Goal: Task Accomplishment & Management: Use online tool/utility

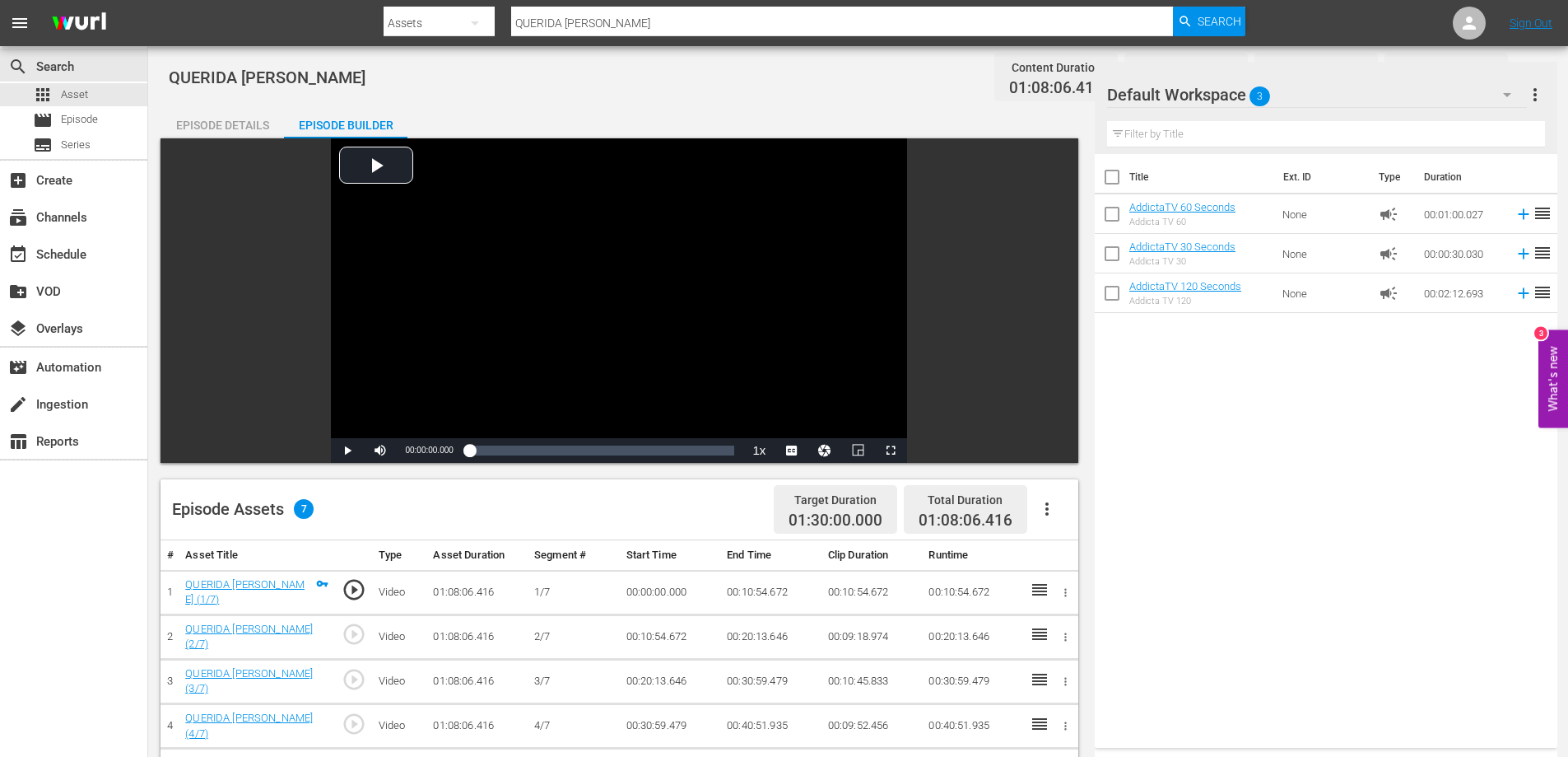
scroll to position [247, 0]
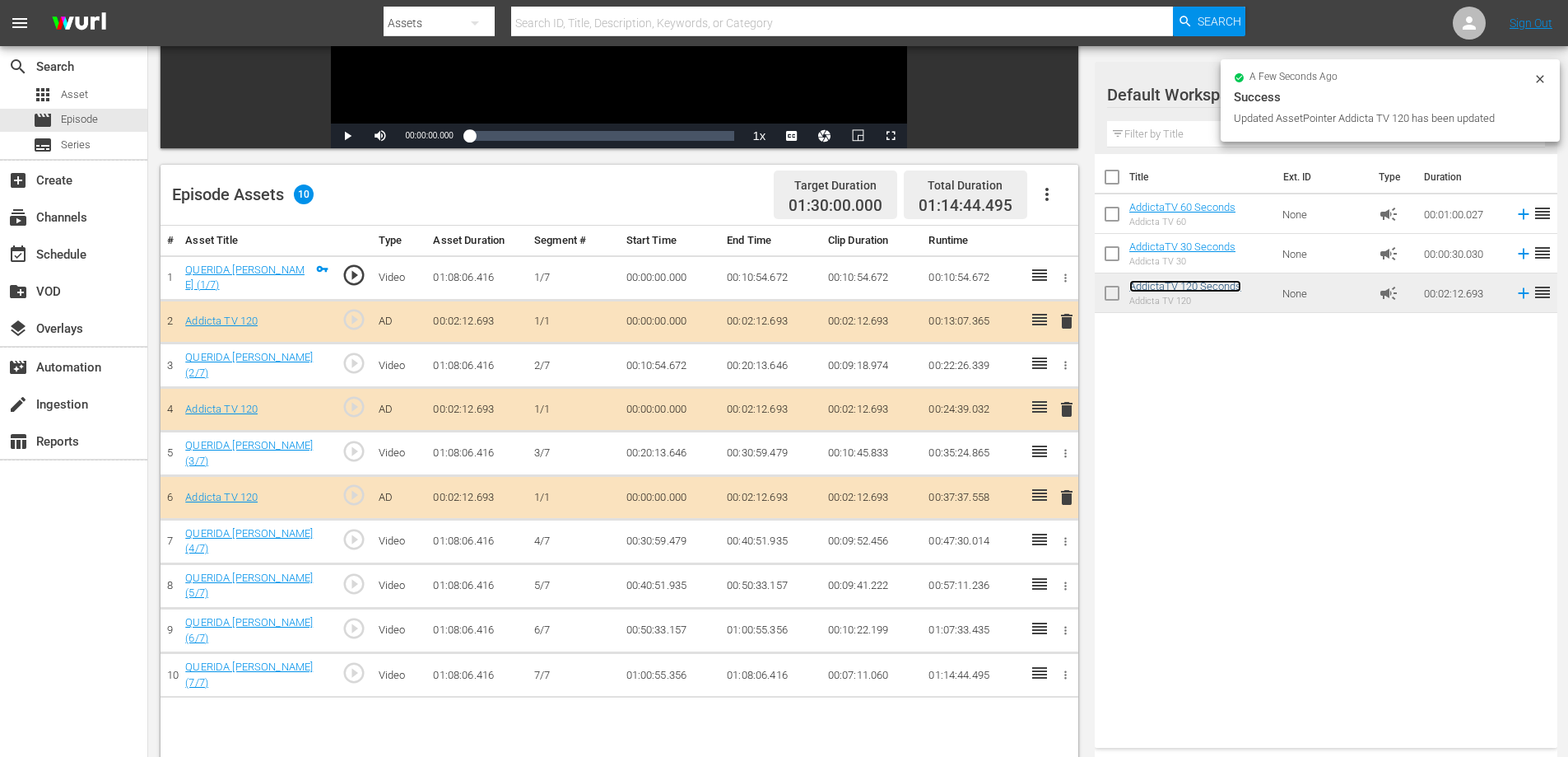
scroll to position [412, 0]
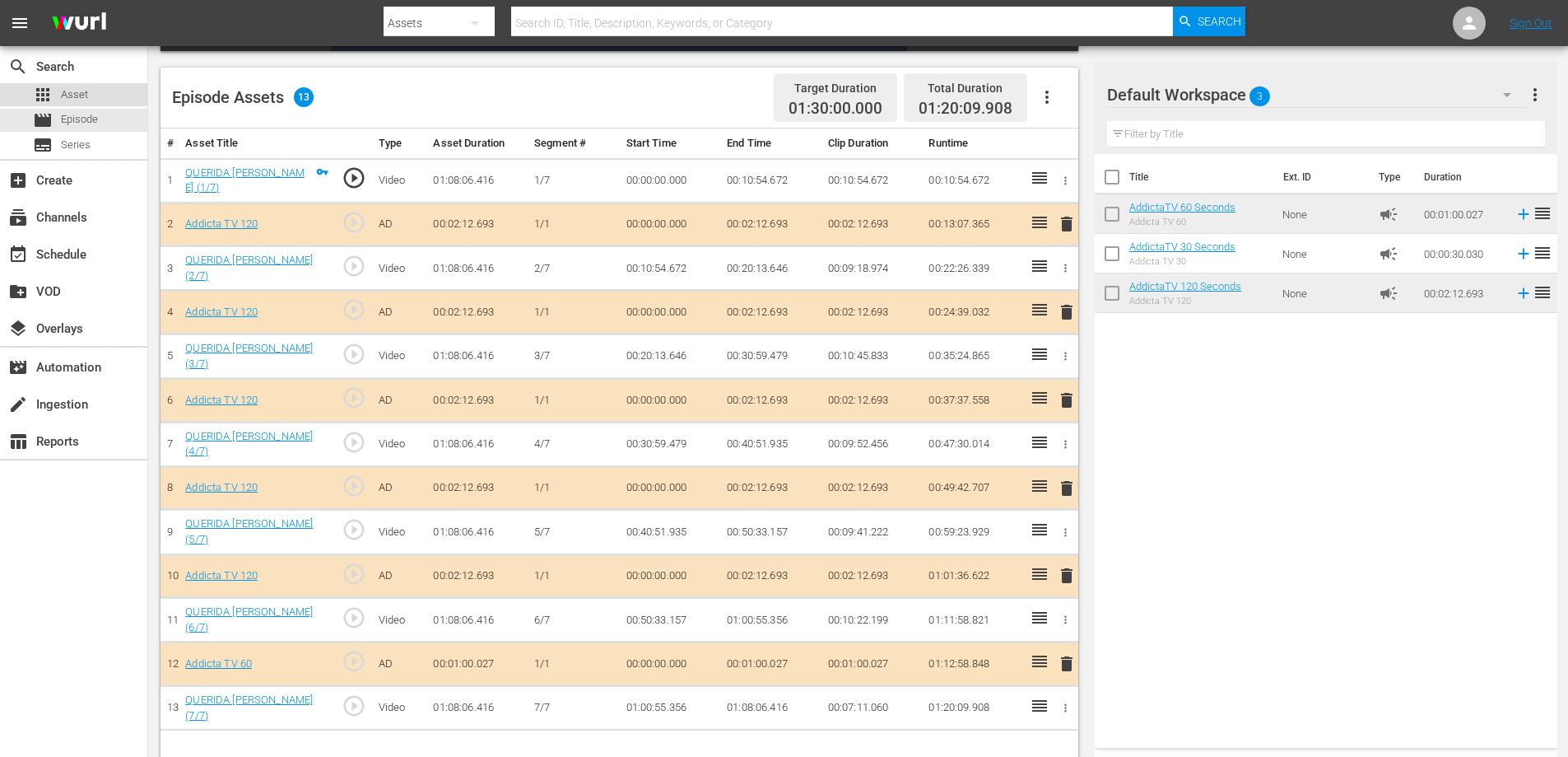
click at [75, 93] on span "Asset" at bounding box center [74, 95] width 27 height 17
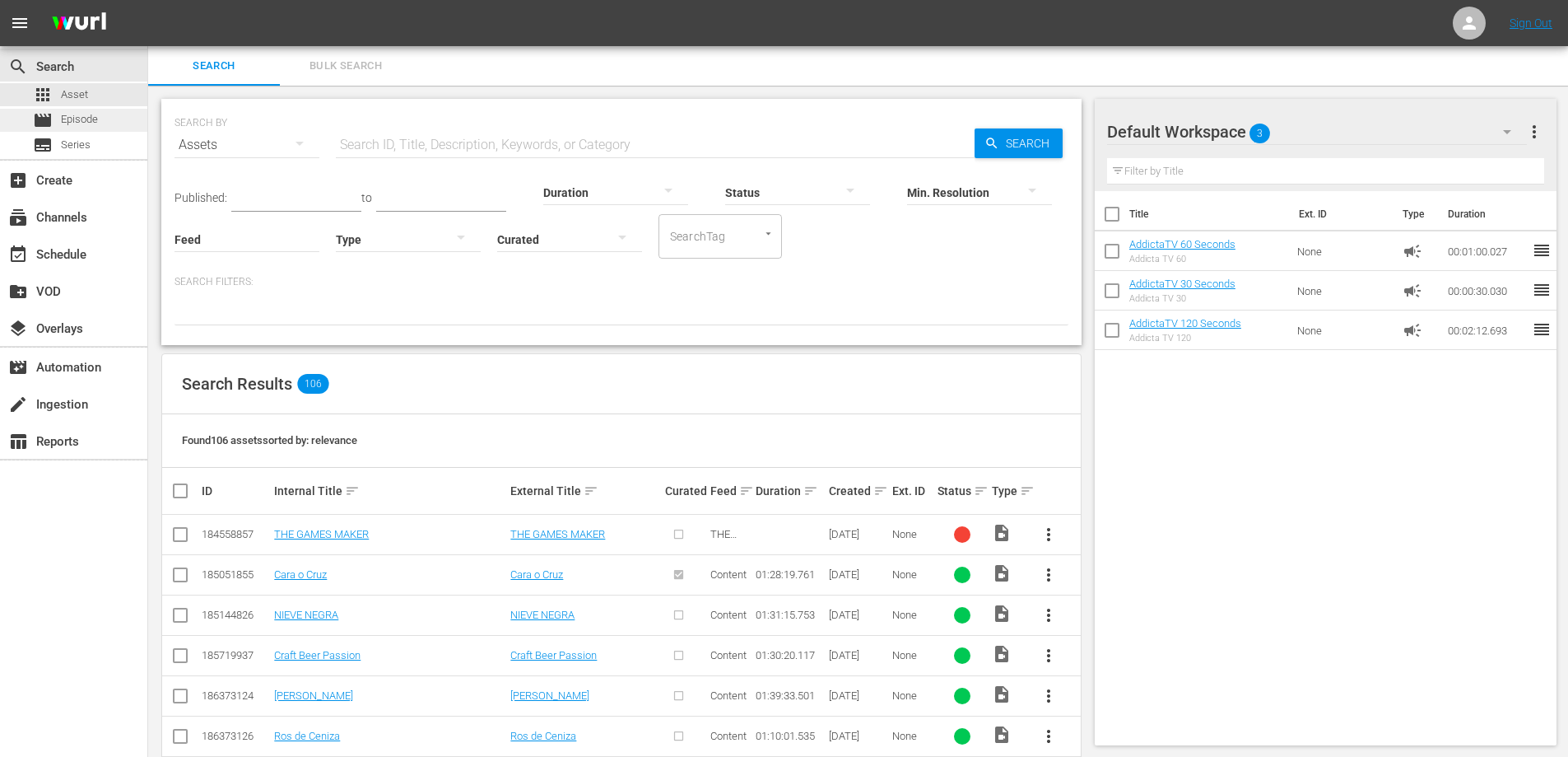
click at [84, 120] on span "Episode" at bounding box center [79, 119] width 37 height 17
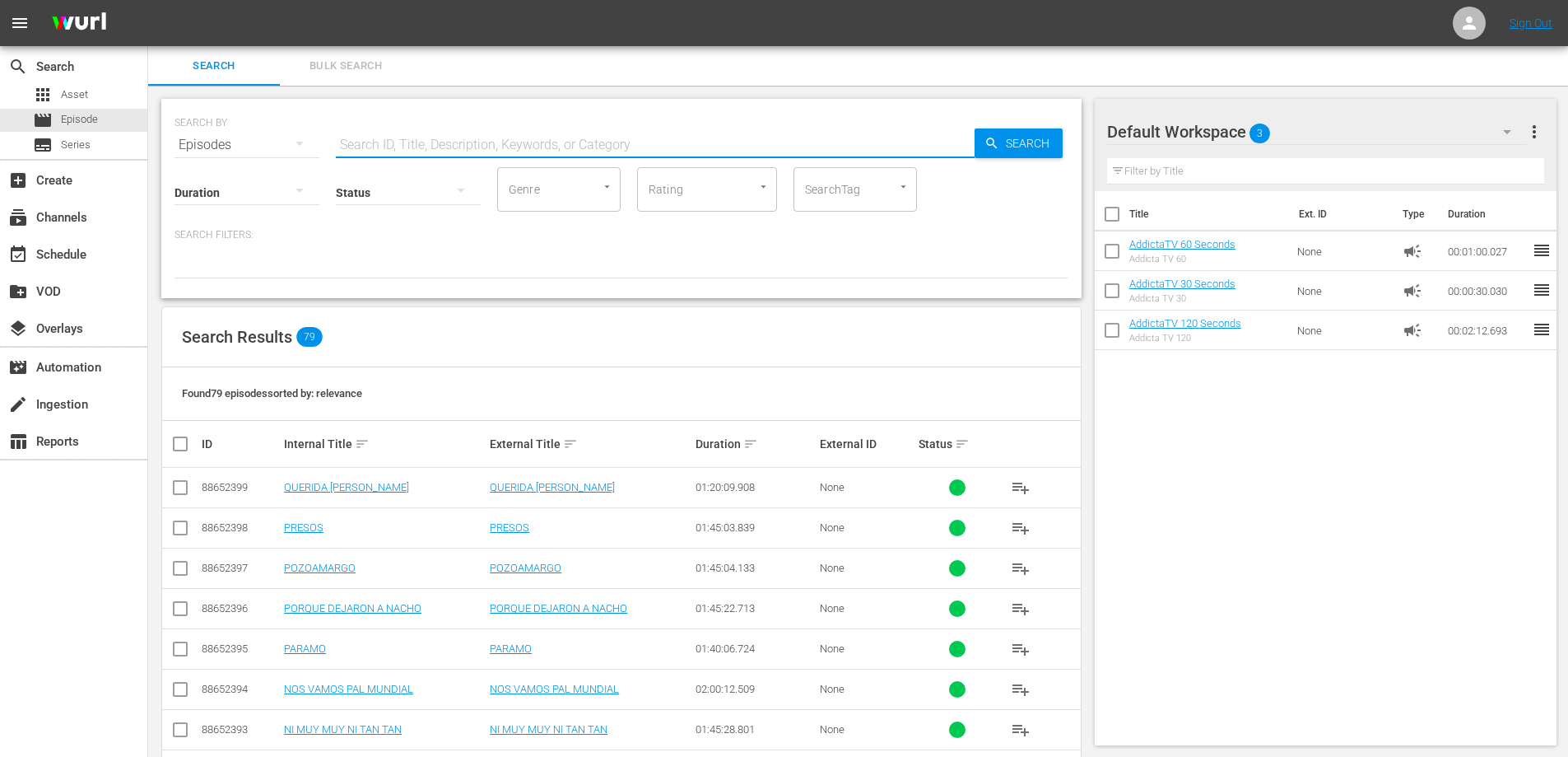
click at [412, 140] on input "text" at bounding box center [655, 145] width 639 height 39
paste input "REALIDAD TRANSFORMABLE"
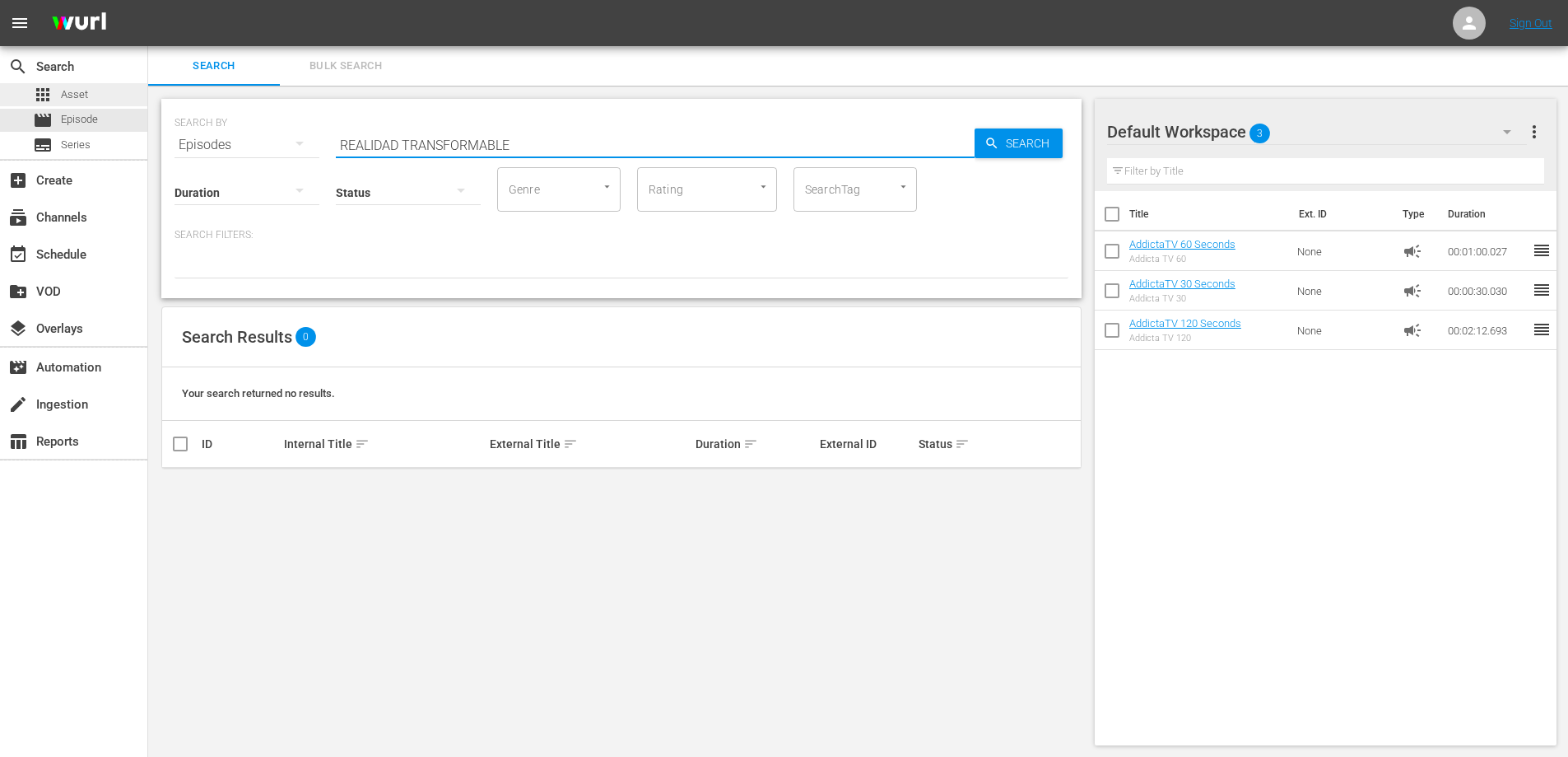
type input "REALIDAD TRANSFORMABLE"
click at [66, 89] on span "Asset" at bounding box center [74, 95] width 27 height 17
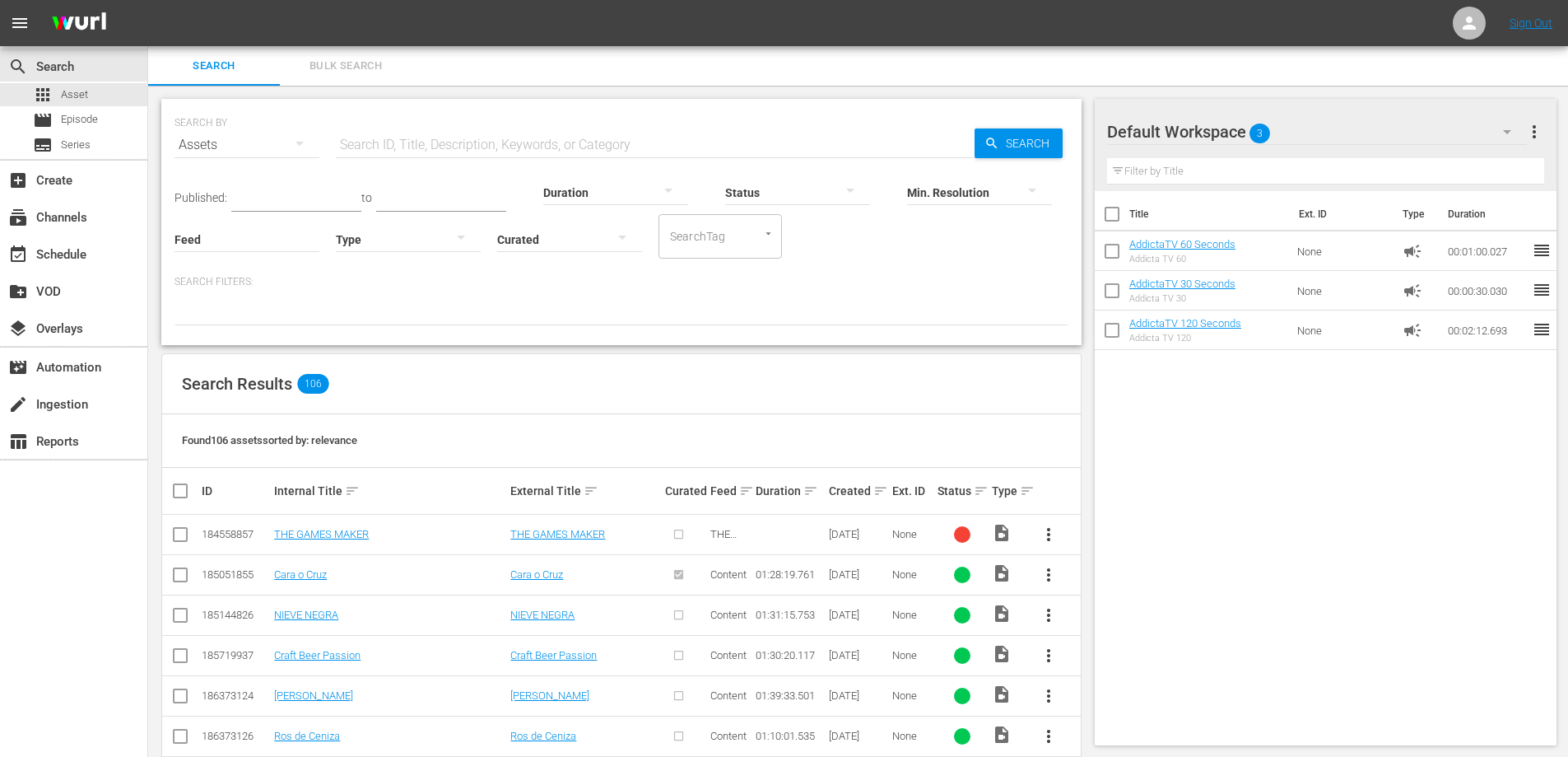
click at [554, 137] on input "text" at bounding box center [655, 145] width 639 height 39
paste input "REALIDAD TRANSFORMABLE"
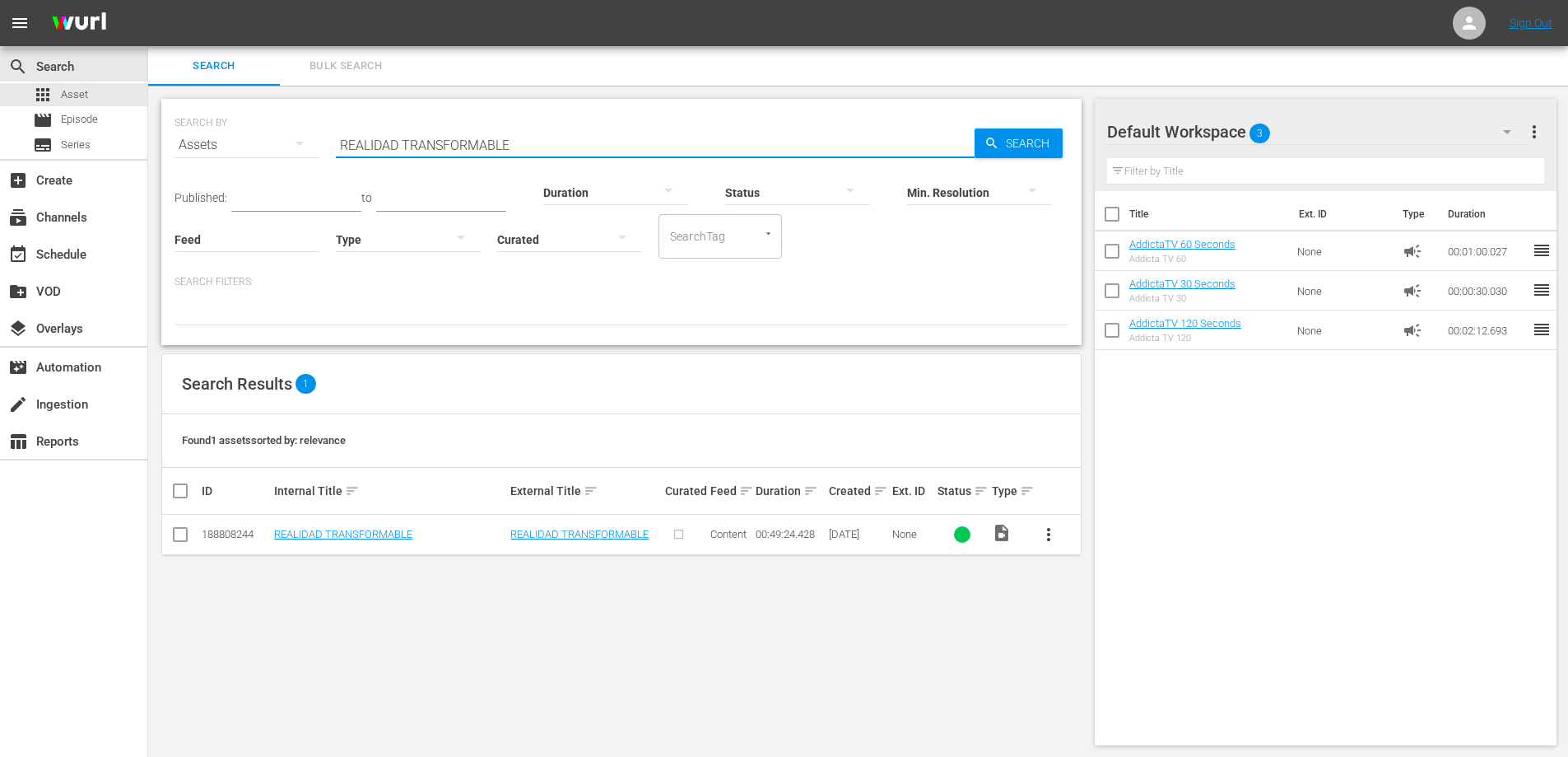
scroll to position [2, 0]
type input "REALIDAD TRANSFORMABLE"
click at [1048, 532] on span "more_vert" at bounding box center [1048, 532] width 20 height 20
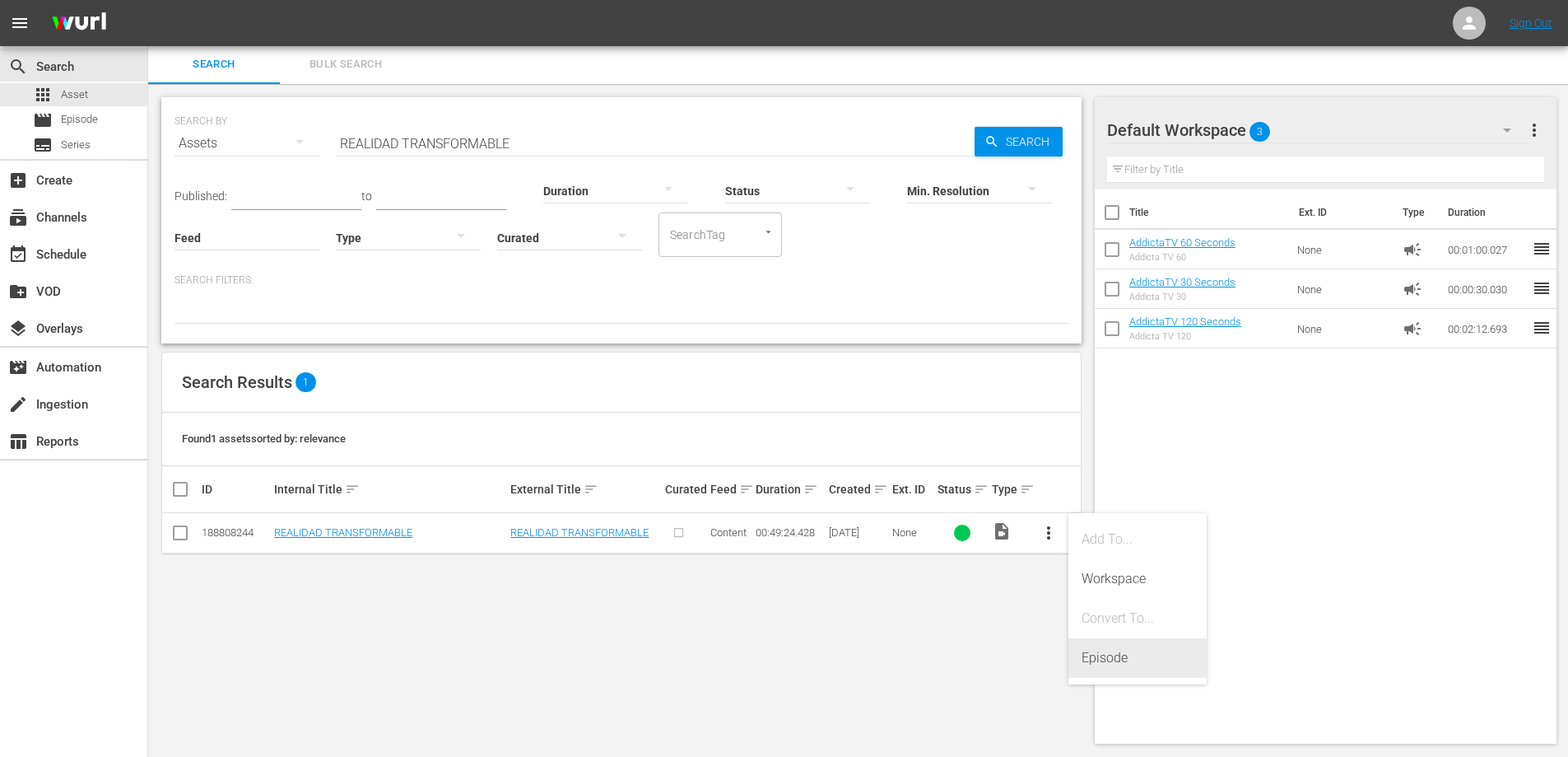
click at [1116, 656] on div "Episode" at bounding box center [1138, 658] width 112 height 39
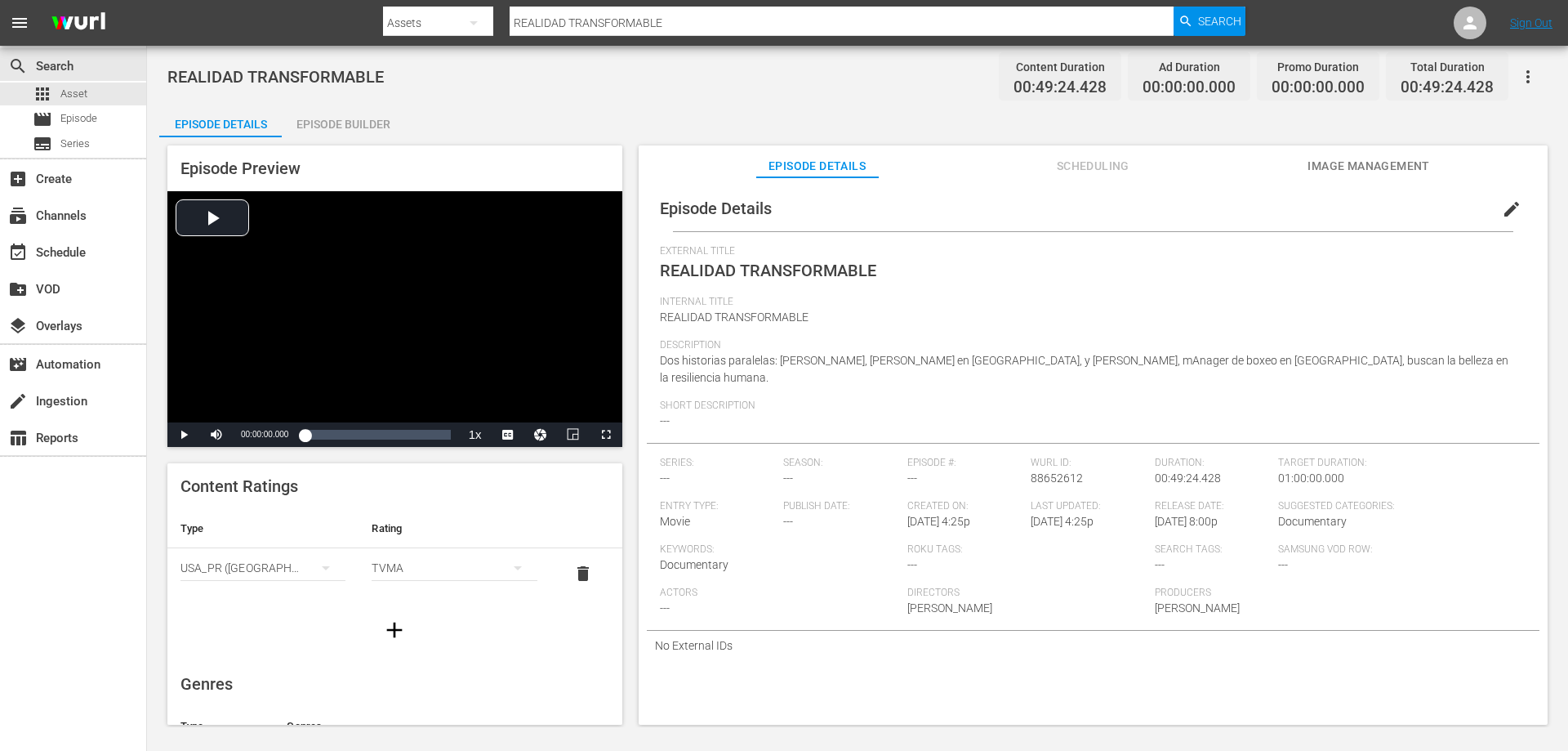
click at [349, 123] on div "Episode Builder" at bounding box center [343, 124] width 123 height 39
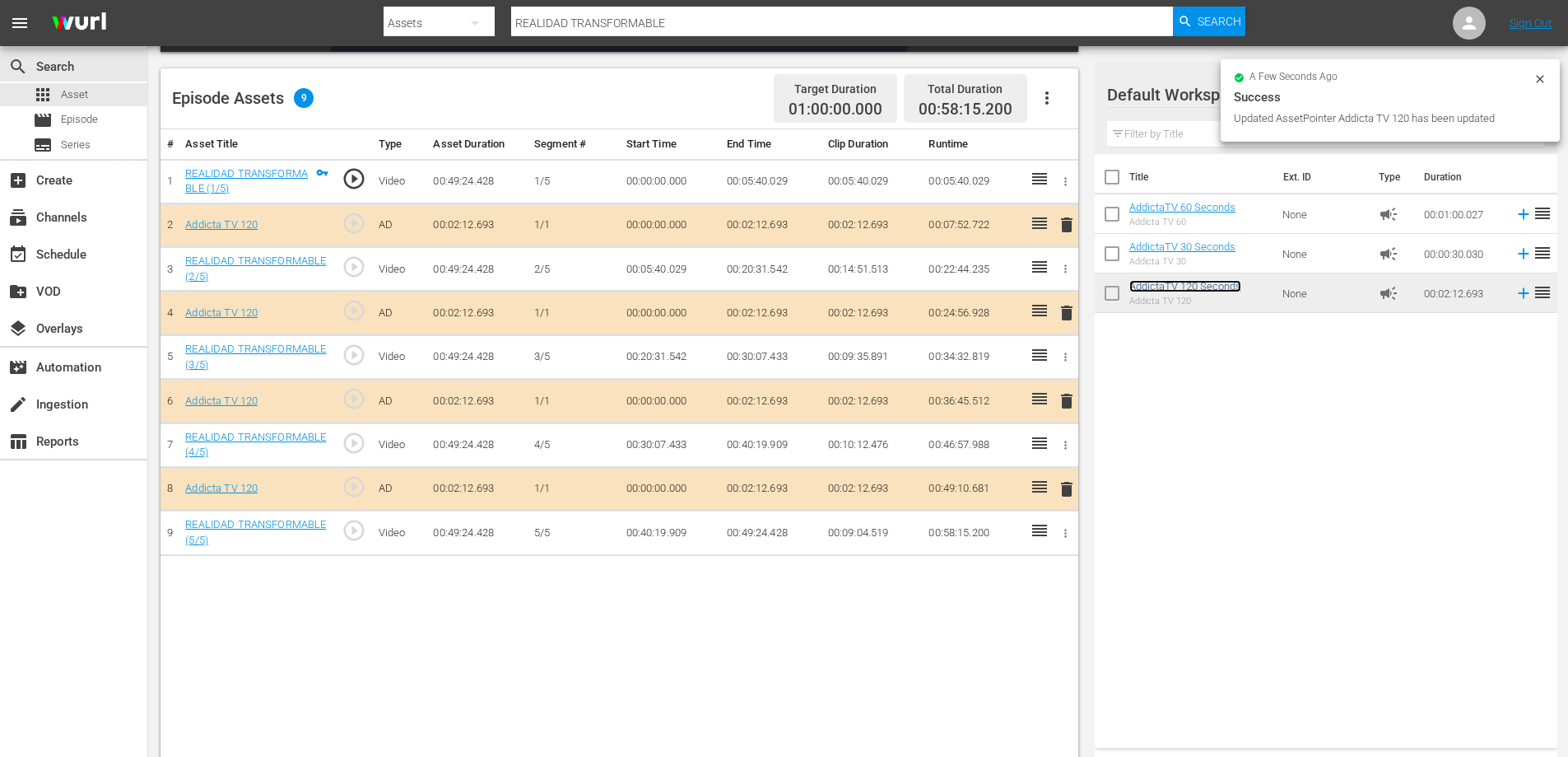
scroll to position [412, 0]
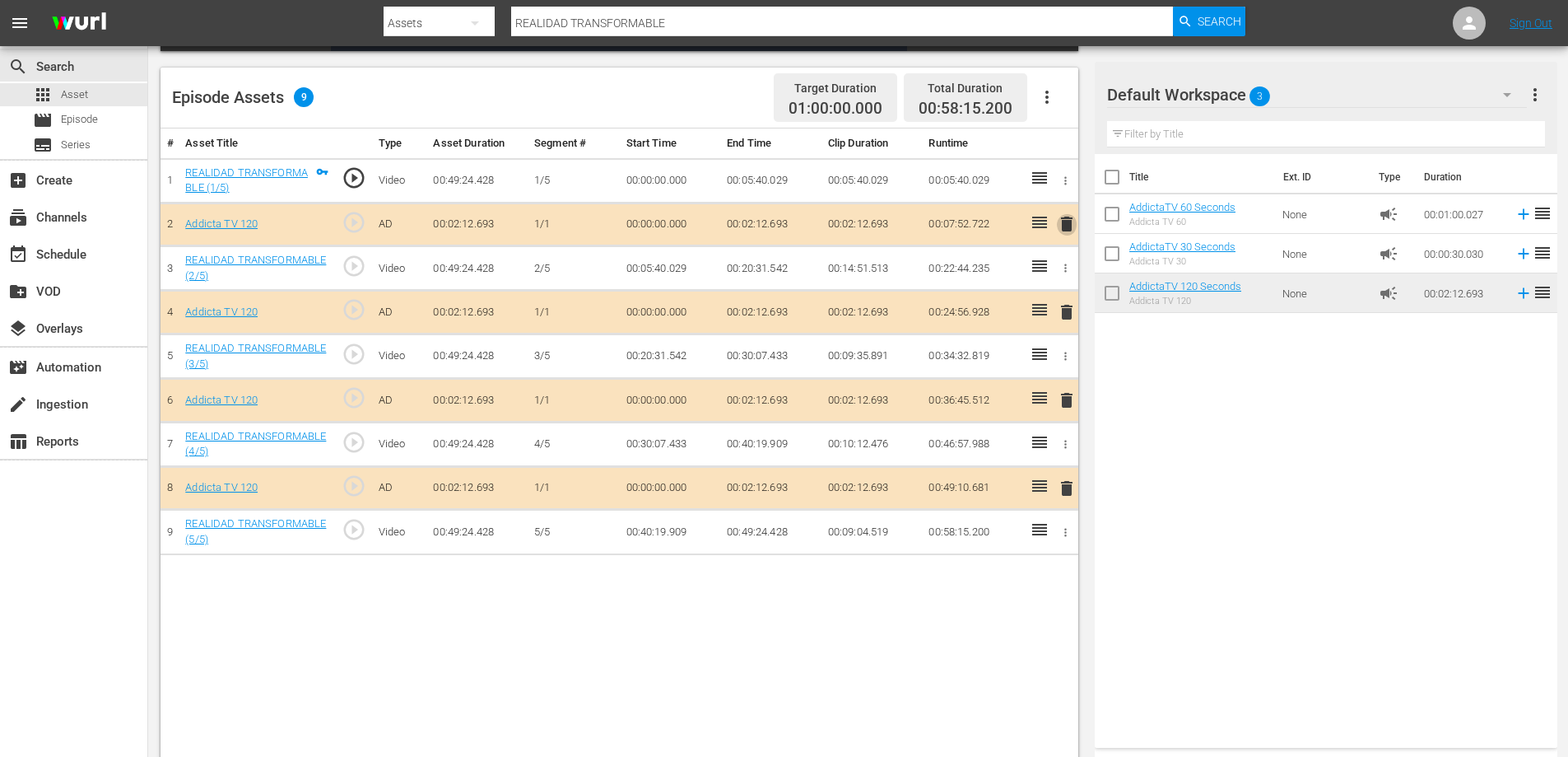
click at [1066, 224] on span "delete" at bounding box center [1066, 224] width 20 height 20
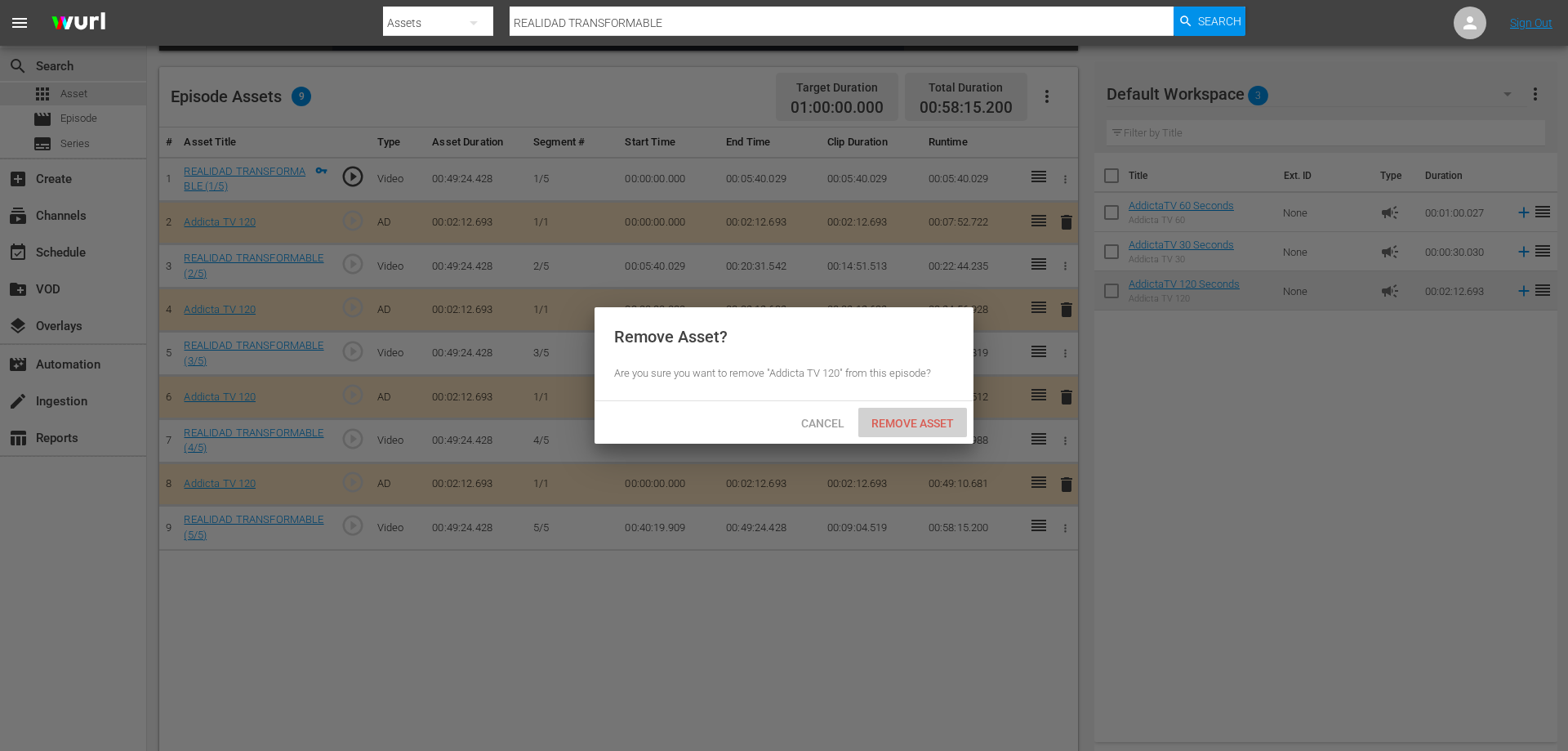
drag, startPoint x: 922, startPoint y: 425, endPoint x: 996, endPoint y: 373, distance: 90.4
click at [922, 425] on span "Remove Asset" at bounding box center [913, 424] width 109 height 13
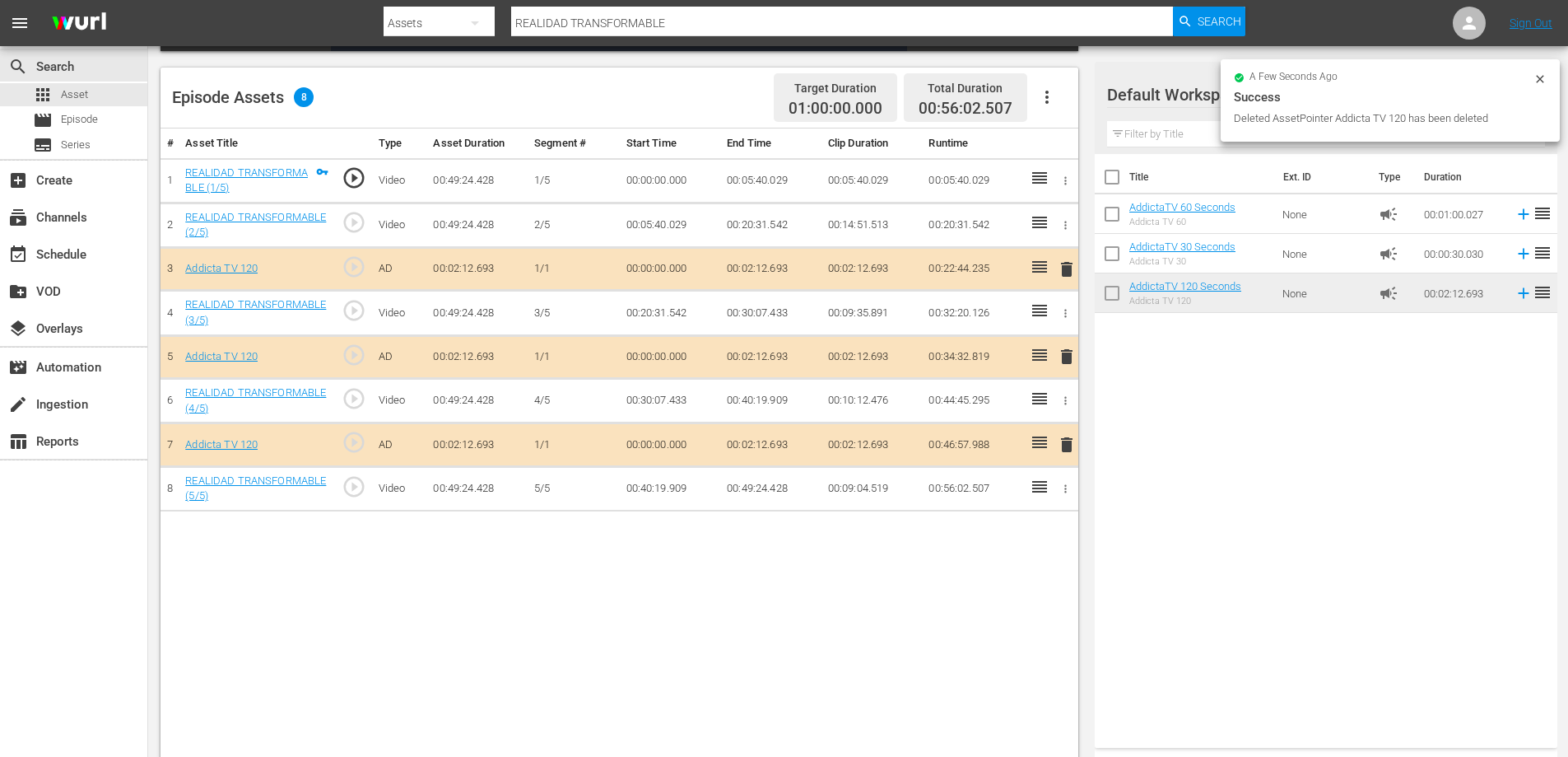
click at [1063, 268] on span "delete" at bounding box center [1066, 268] width 20 height 20
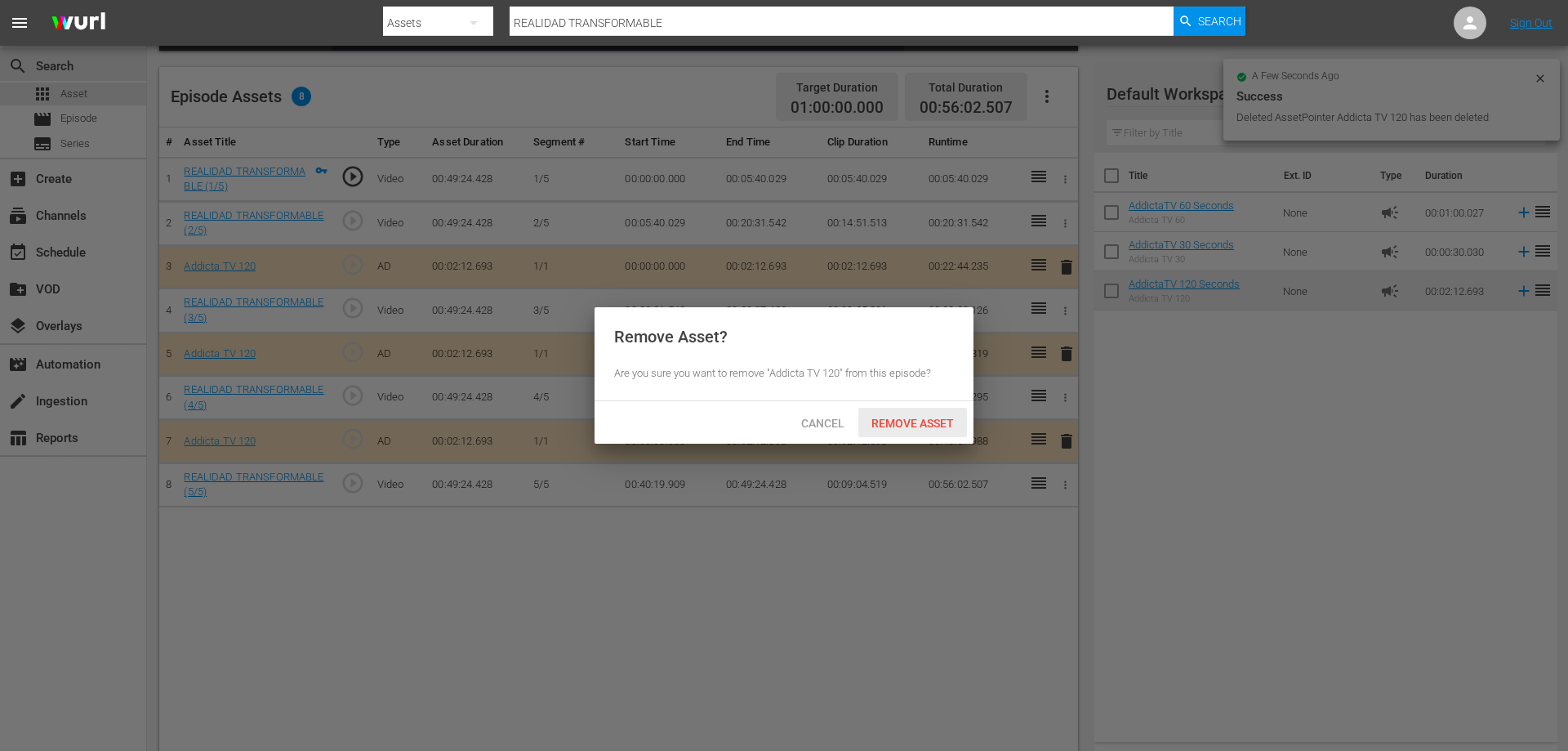
click at [916, 420] on span "Remove Asset" at bounding box center [913, 424] width 109 height 13
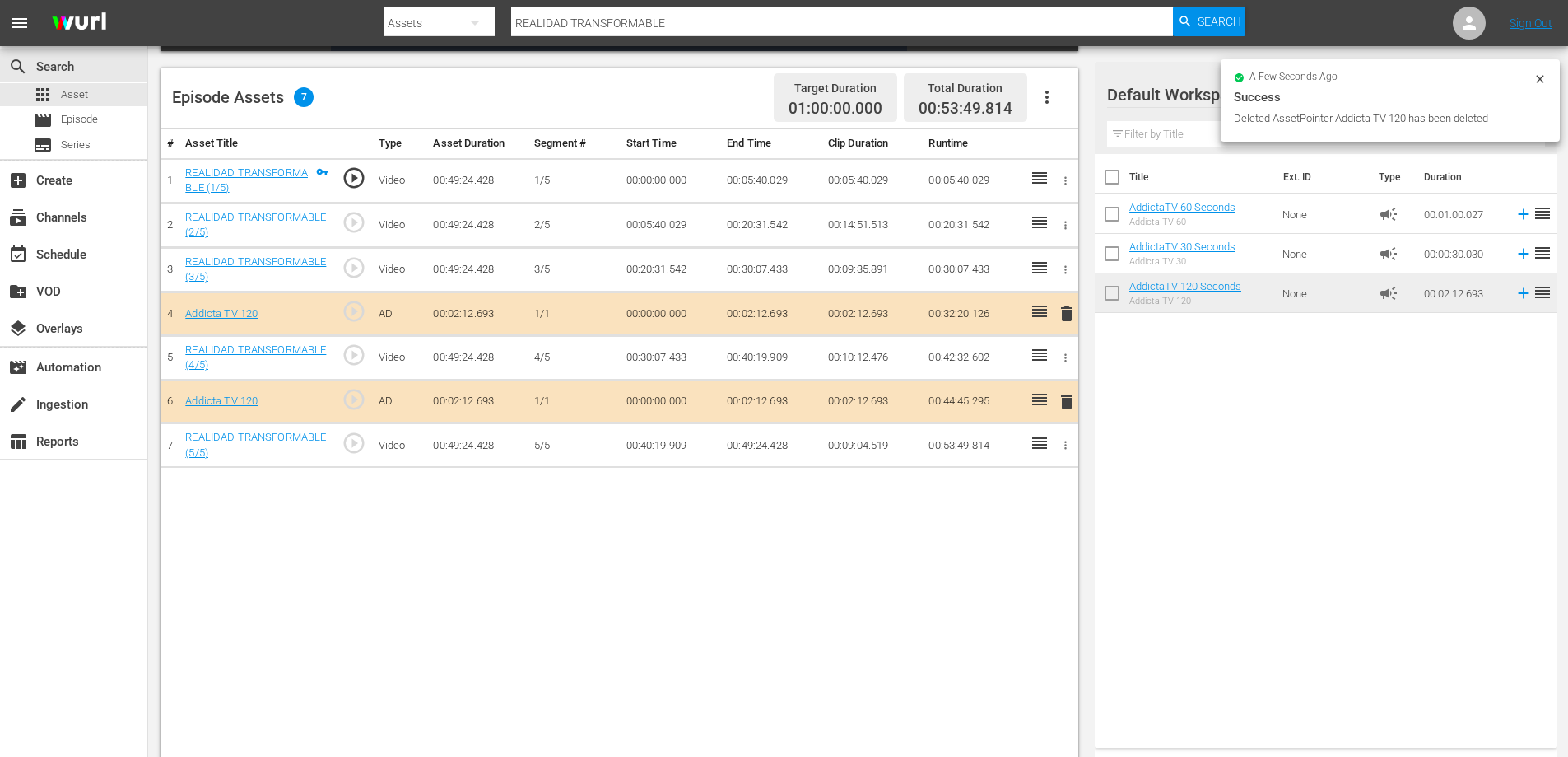
click at [1064, 313] on span "delete" at bounding box center [1066, 313] width 20 height 20
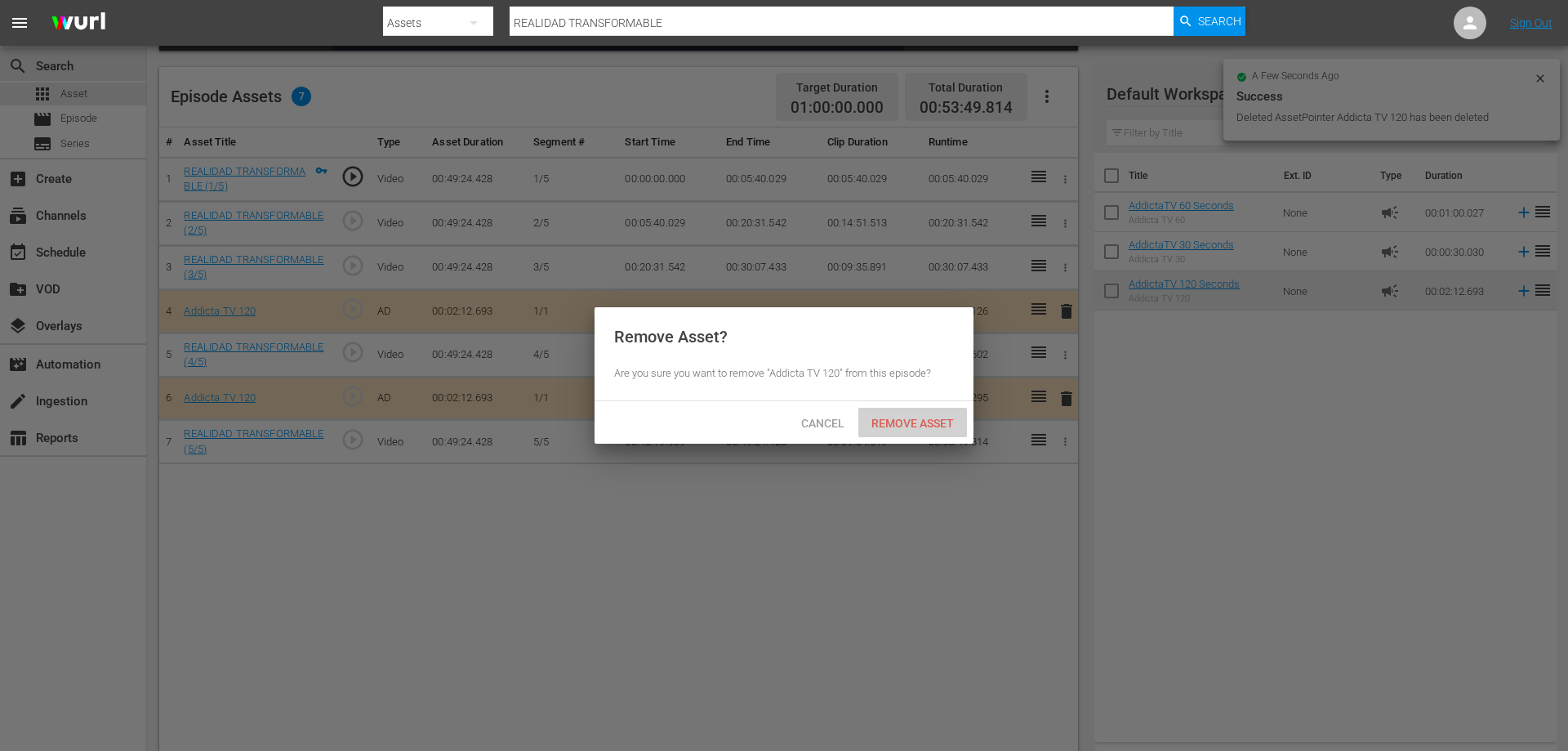
click at [938, 425] on span "Remove Asset" at bounding box center [913, 424] width 109 height 13
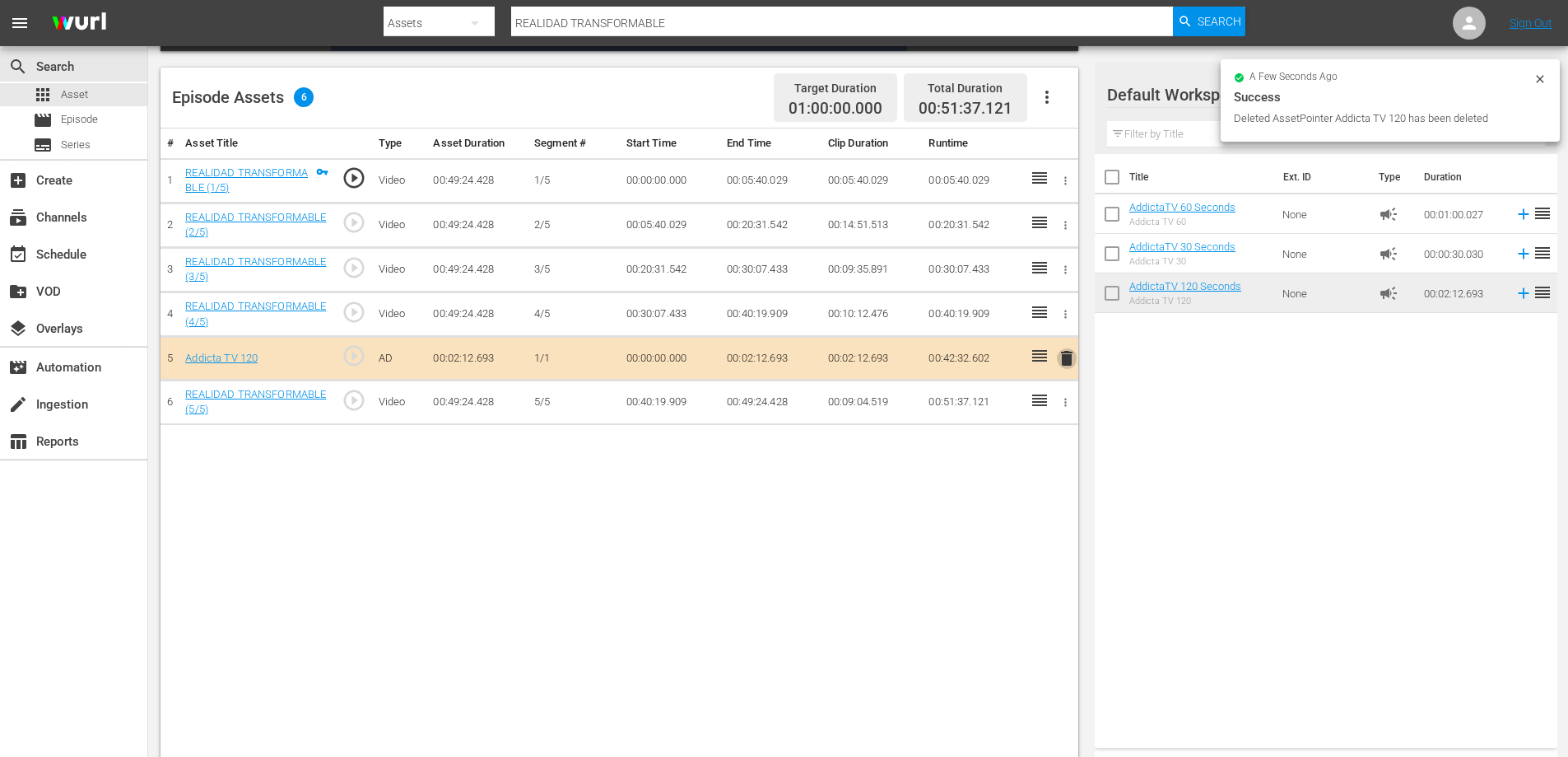
click at [1068, 358] on span "delete" at bounding box center [1066, 358] width 20 height 20
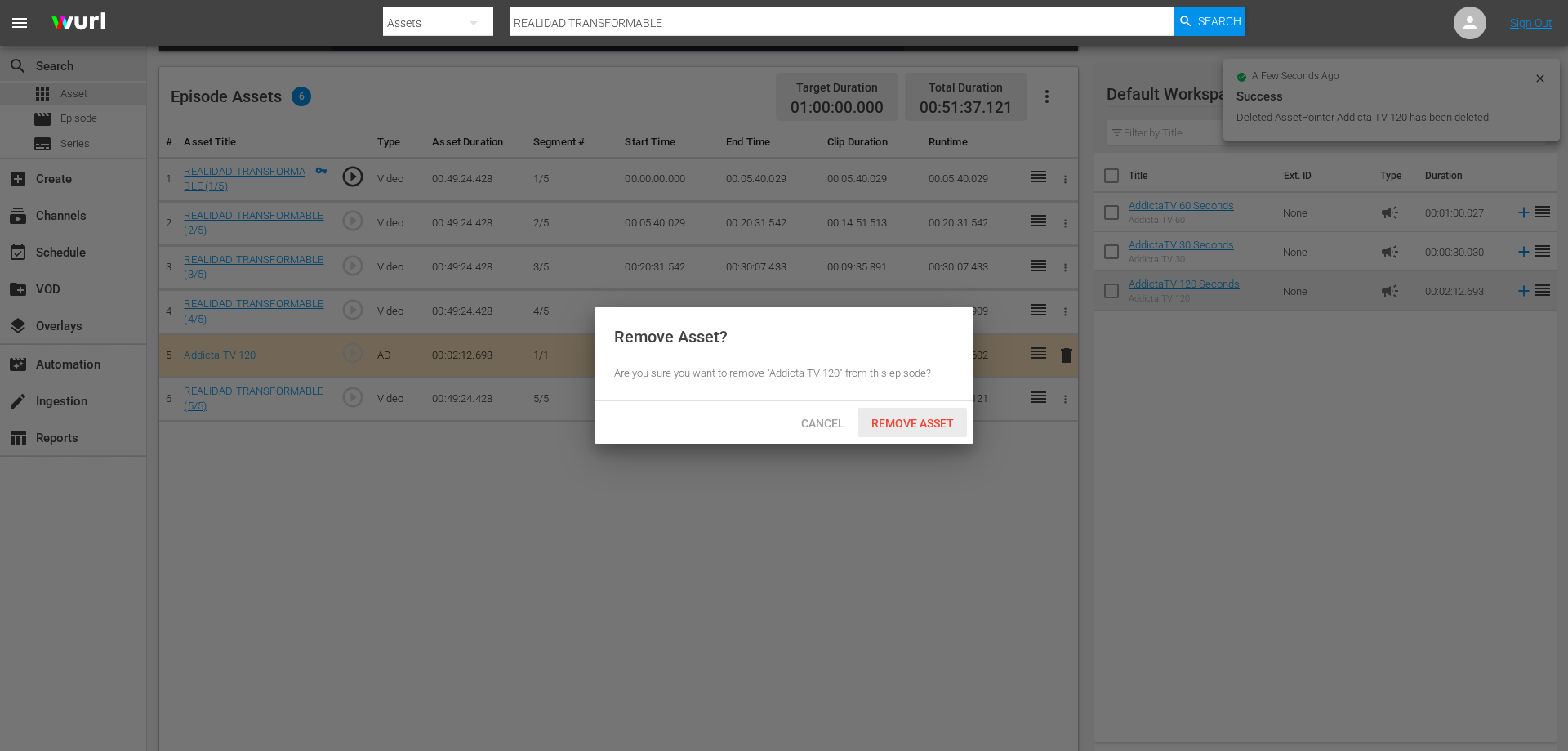
click at [943, 425] on span "Remove Asset" at bounding box center [913, 424] width 109 height 13
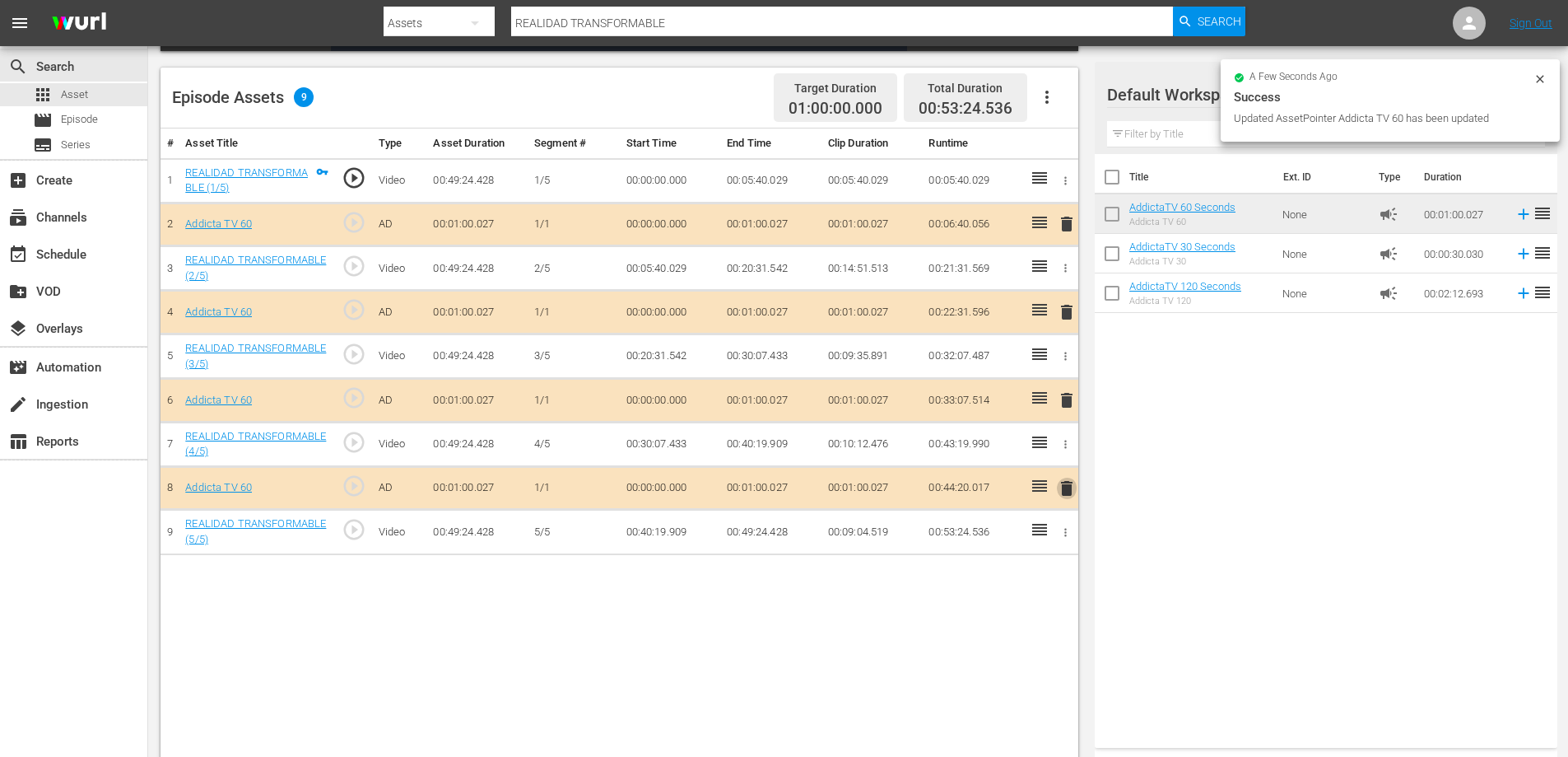
click at [1070, 479] on span "delete" at bounding box center [1066, 488] width 20 height 20
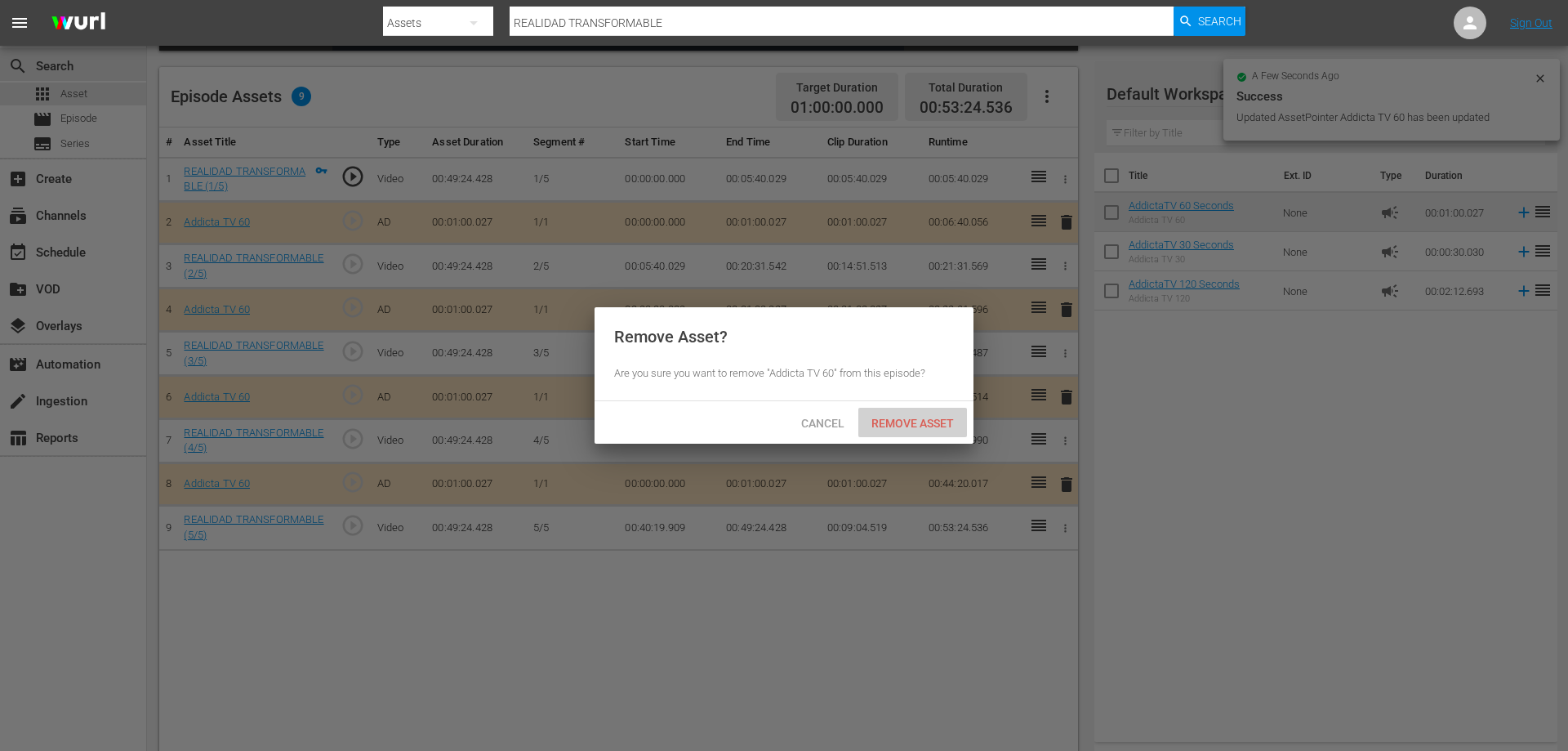
click at [922, 422] on span "Remove Asset" at bounding box center [913, 424] width 109 height 13
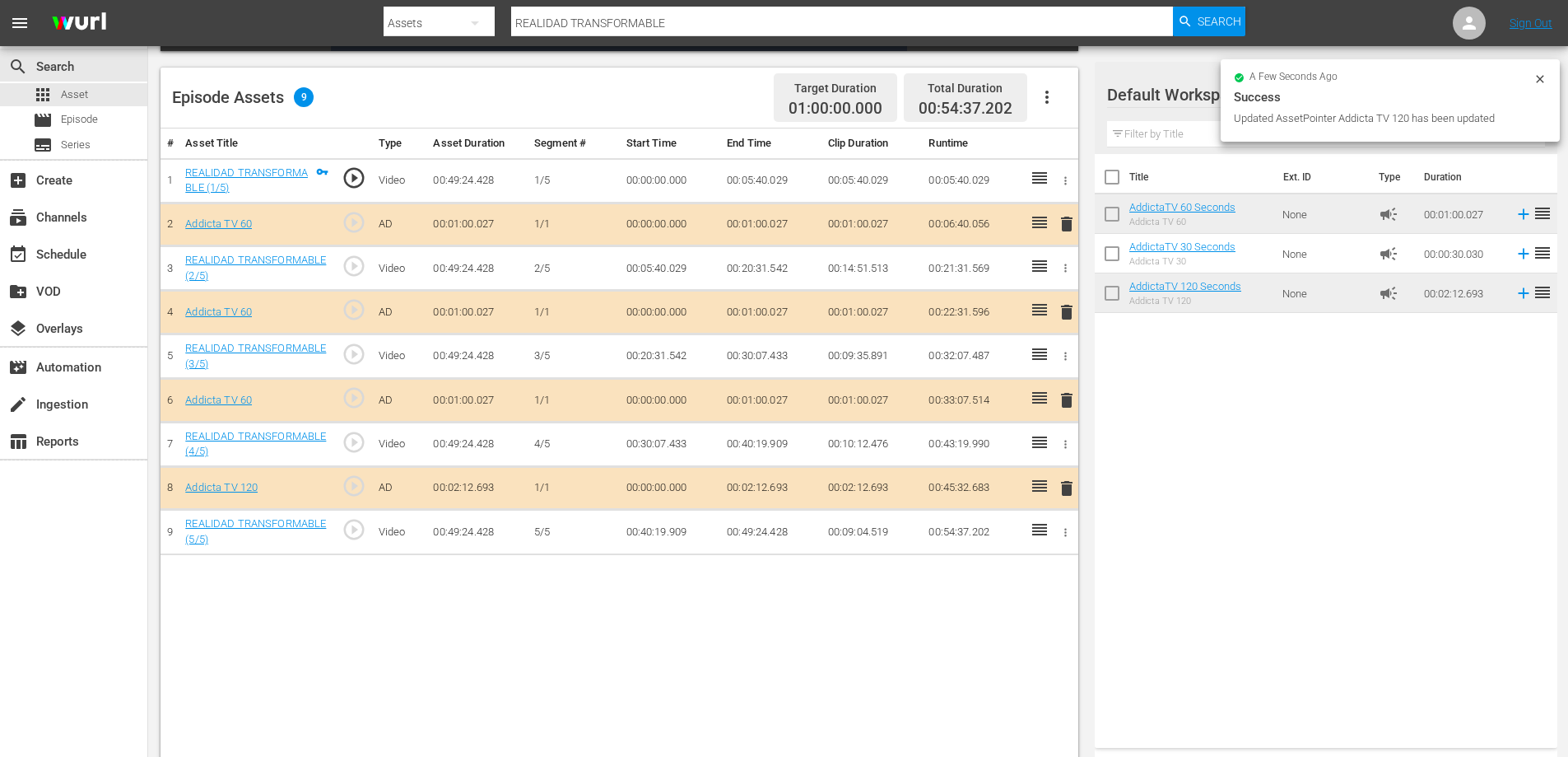
click at [1072, 401] on span "delete" at bounding box center [1066, 400] width 20 height 20
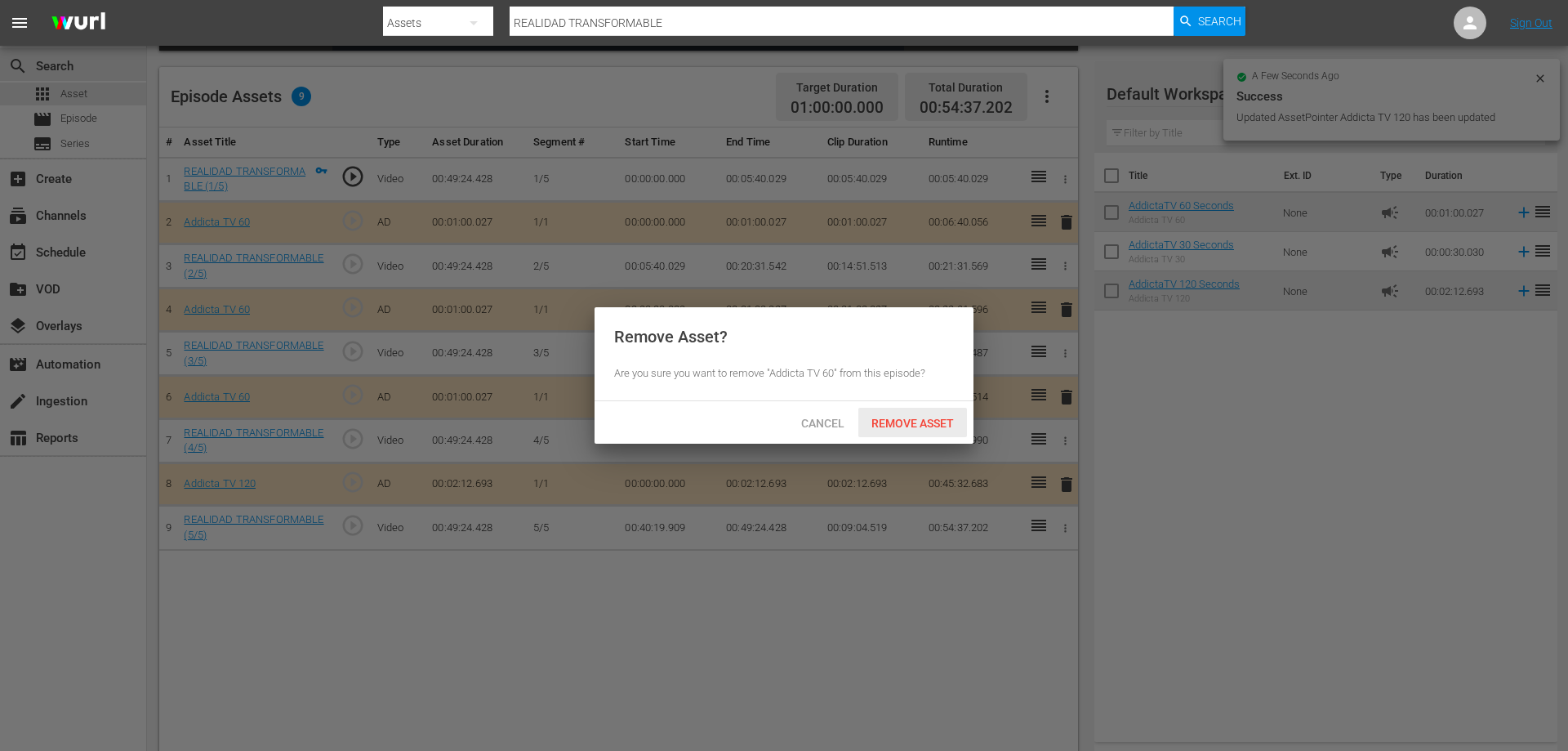
click at [937, 424] on span "Remove Asset" at bounding box center [913, 424] width 109 height 13
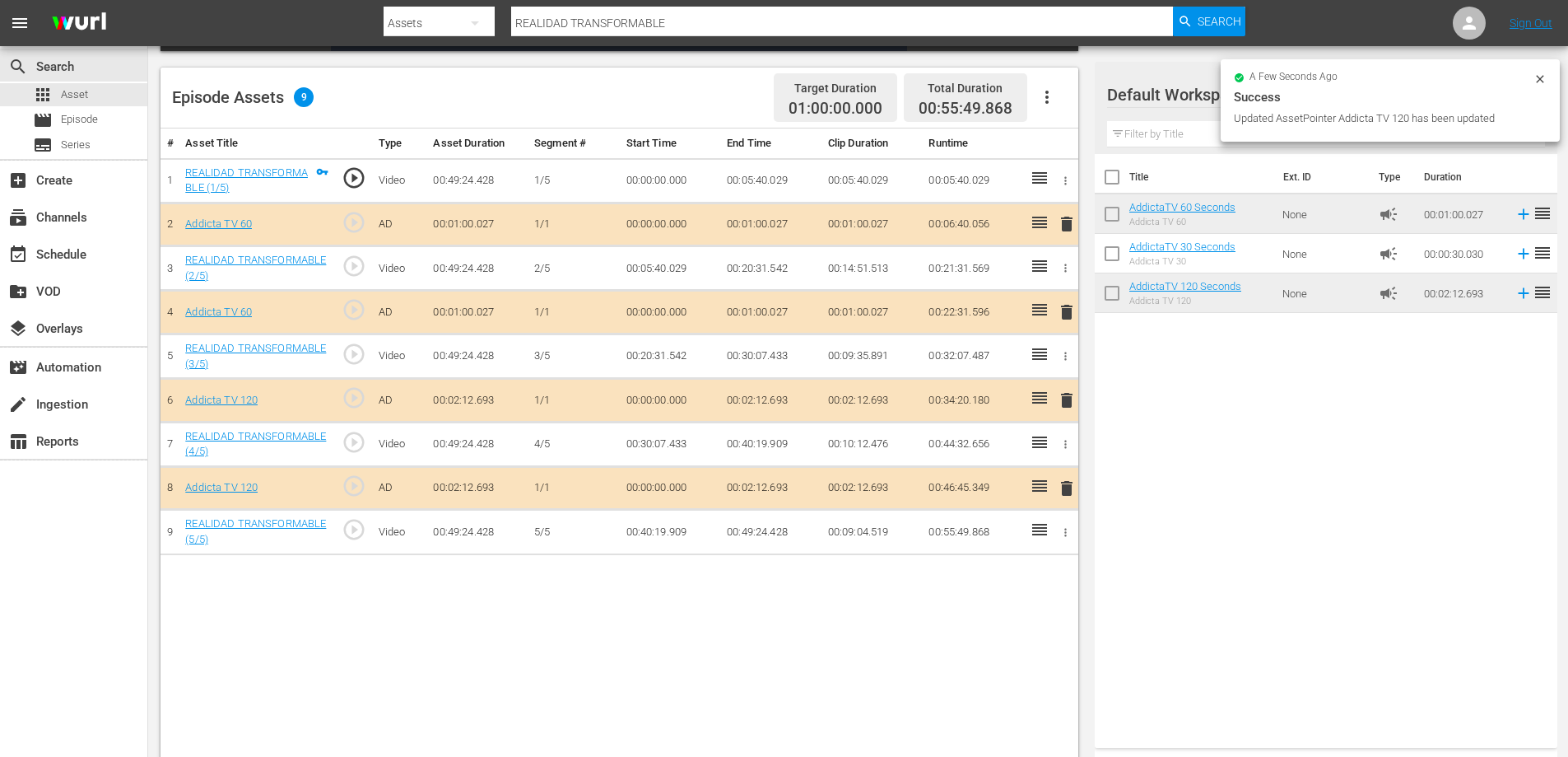
click at [1071, 313] on span "delete" at bounding box center [1066, 311] width 20 height 20
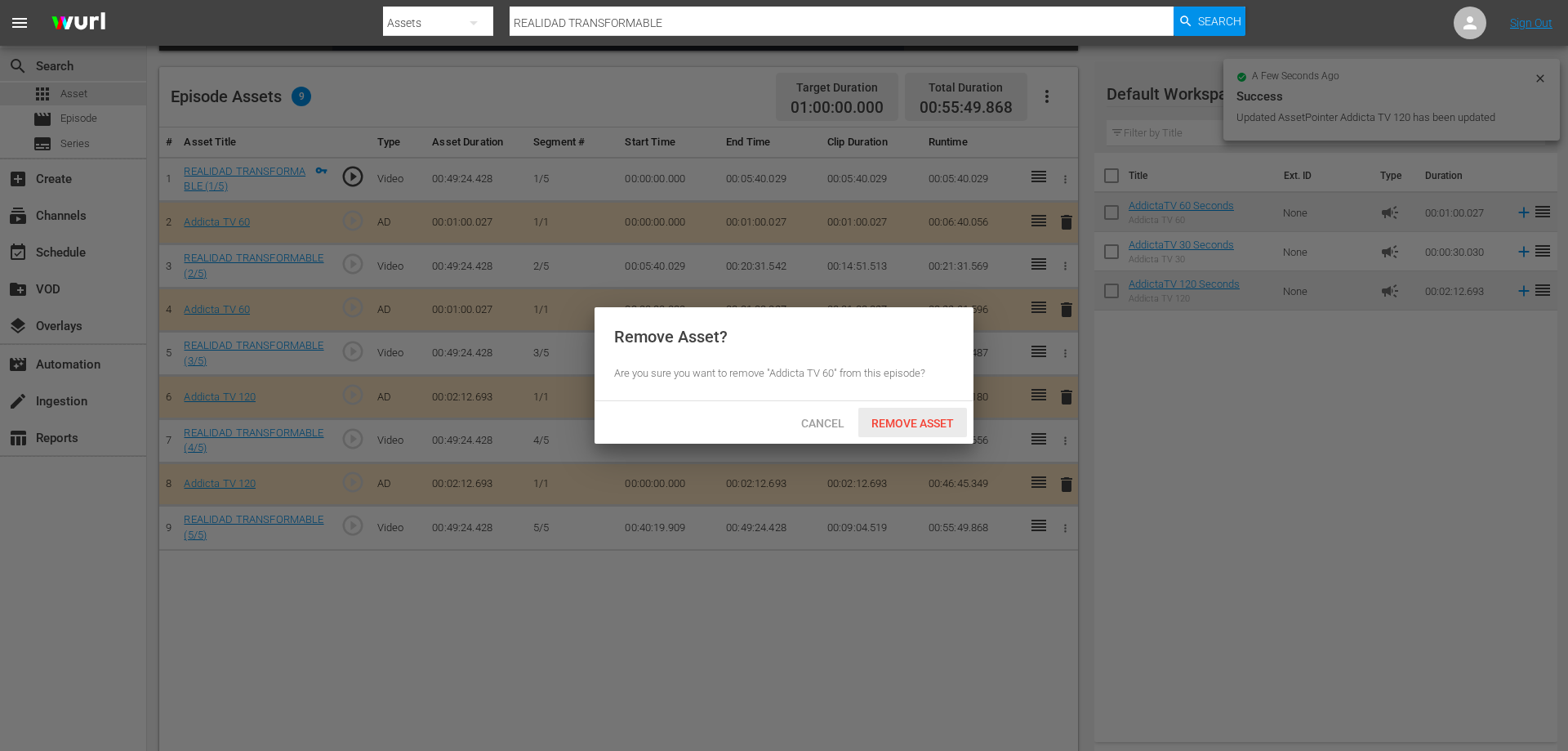
click at [918, 417] on span "Remove Asset" at bounding box center [913, 424] width 109 height 13
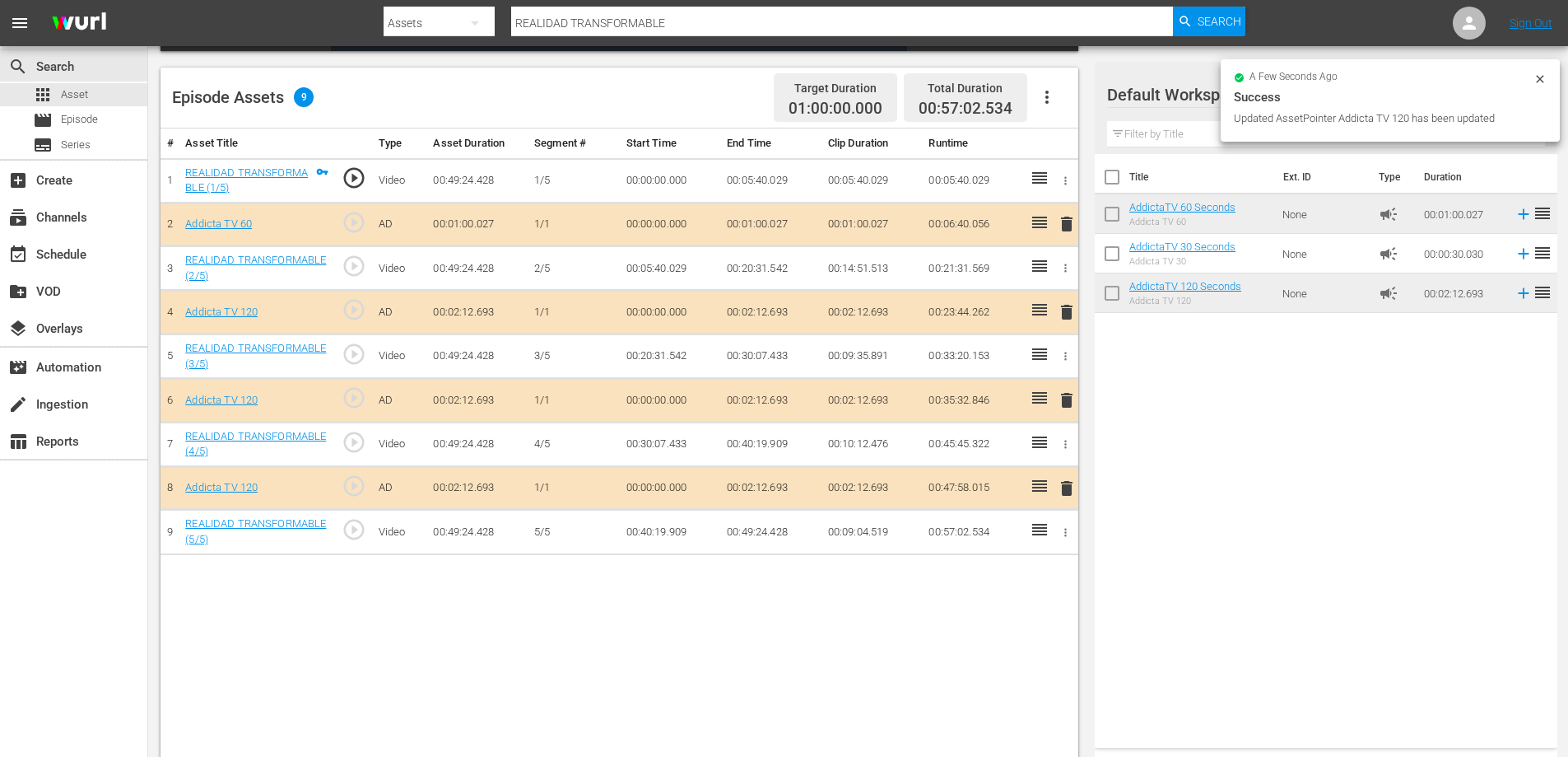
click at [1070, 226] on span "delete" at bounding box center [1066, 224] width 20 height 20
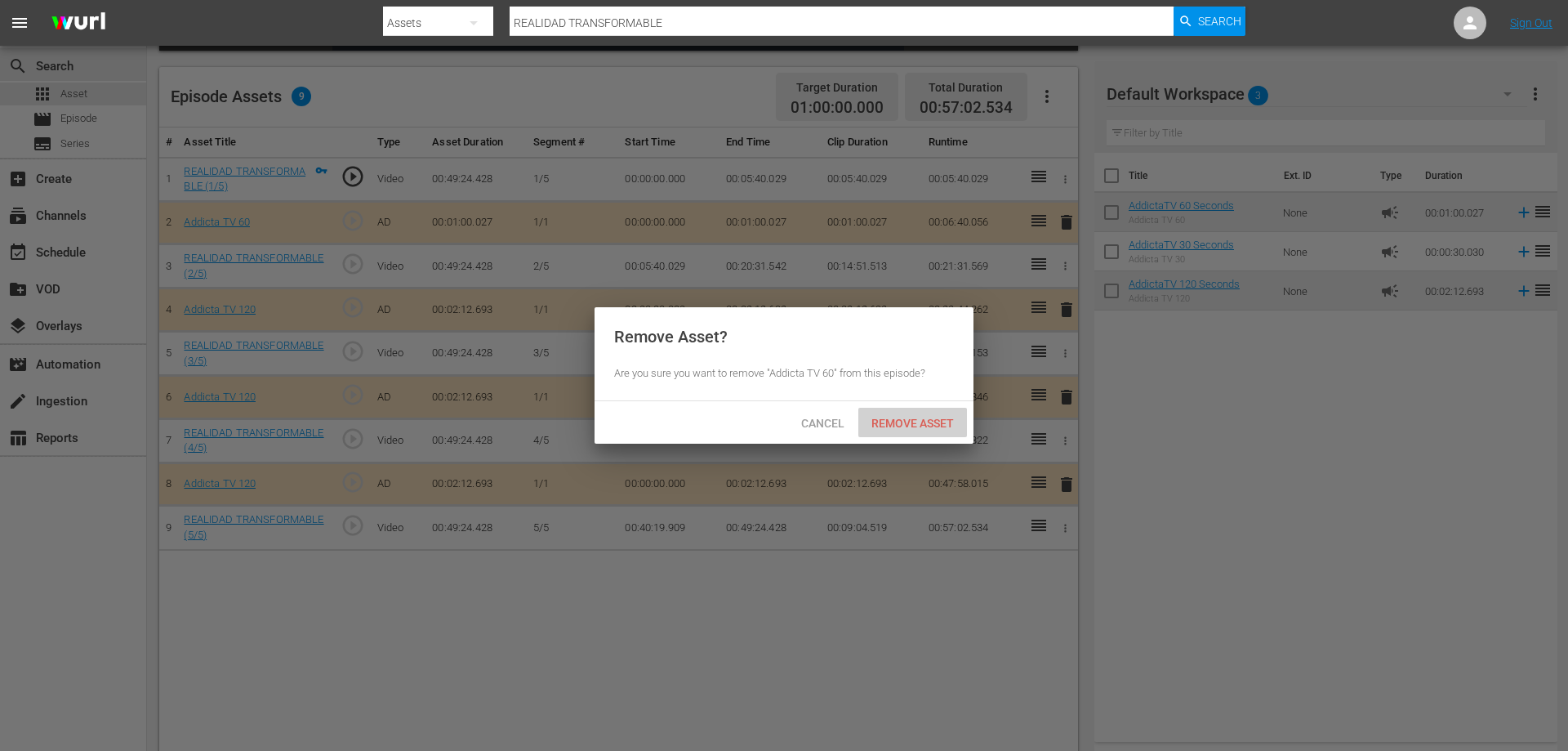
click at [900, 432] on div "Remove Asset" at bounding box center [913, 423] width 109 height 31
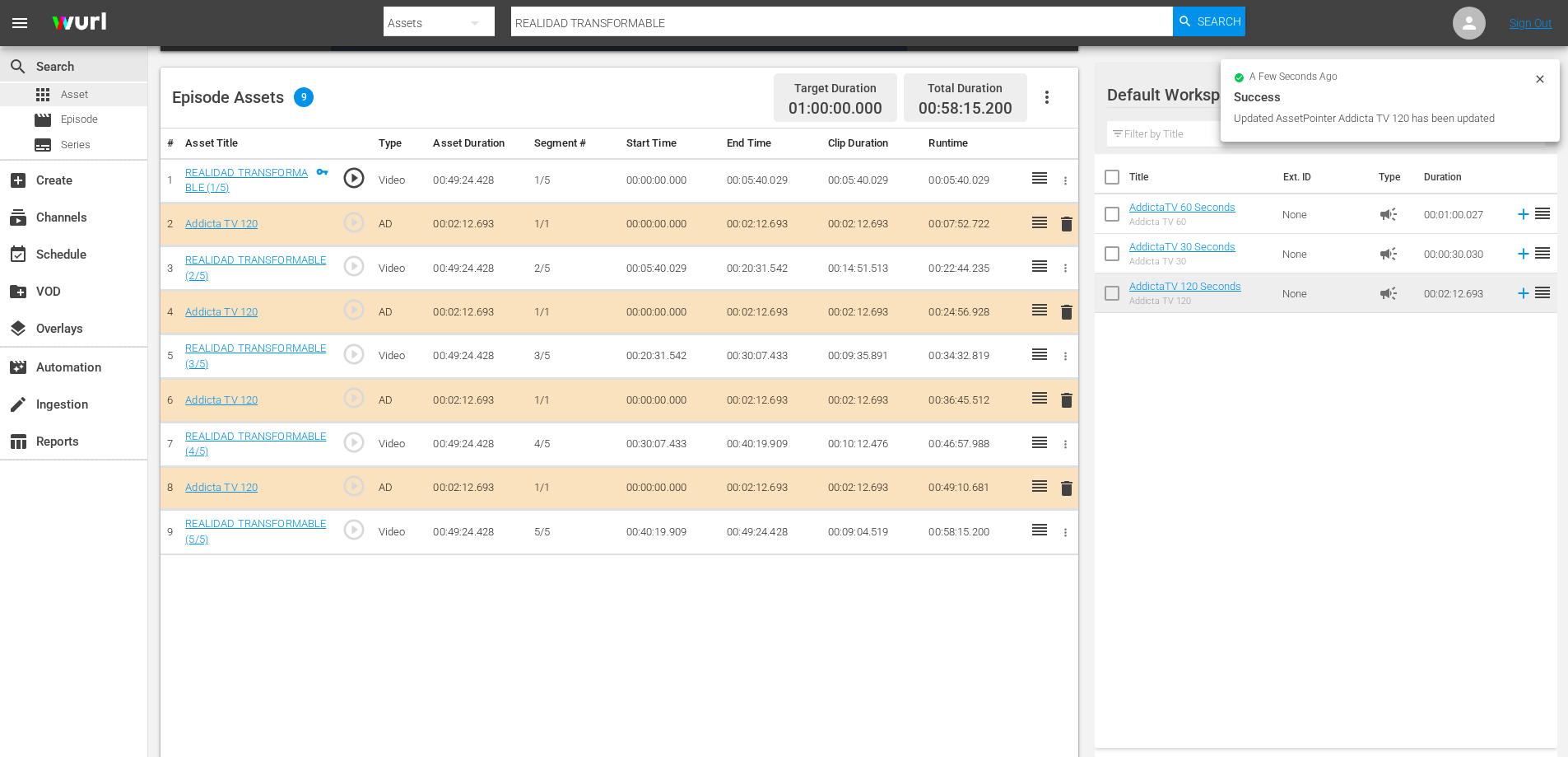
click at [78, 92] on span "Asset" at bounding box center [74, 95] width 27 height 17
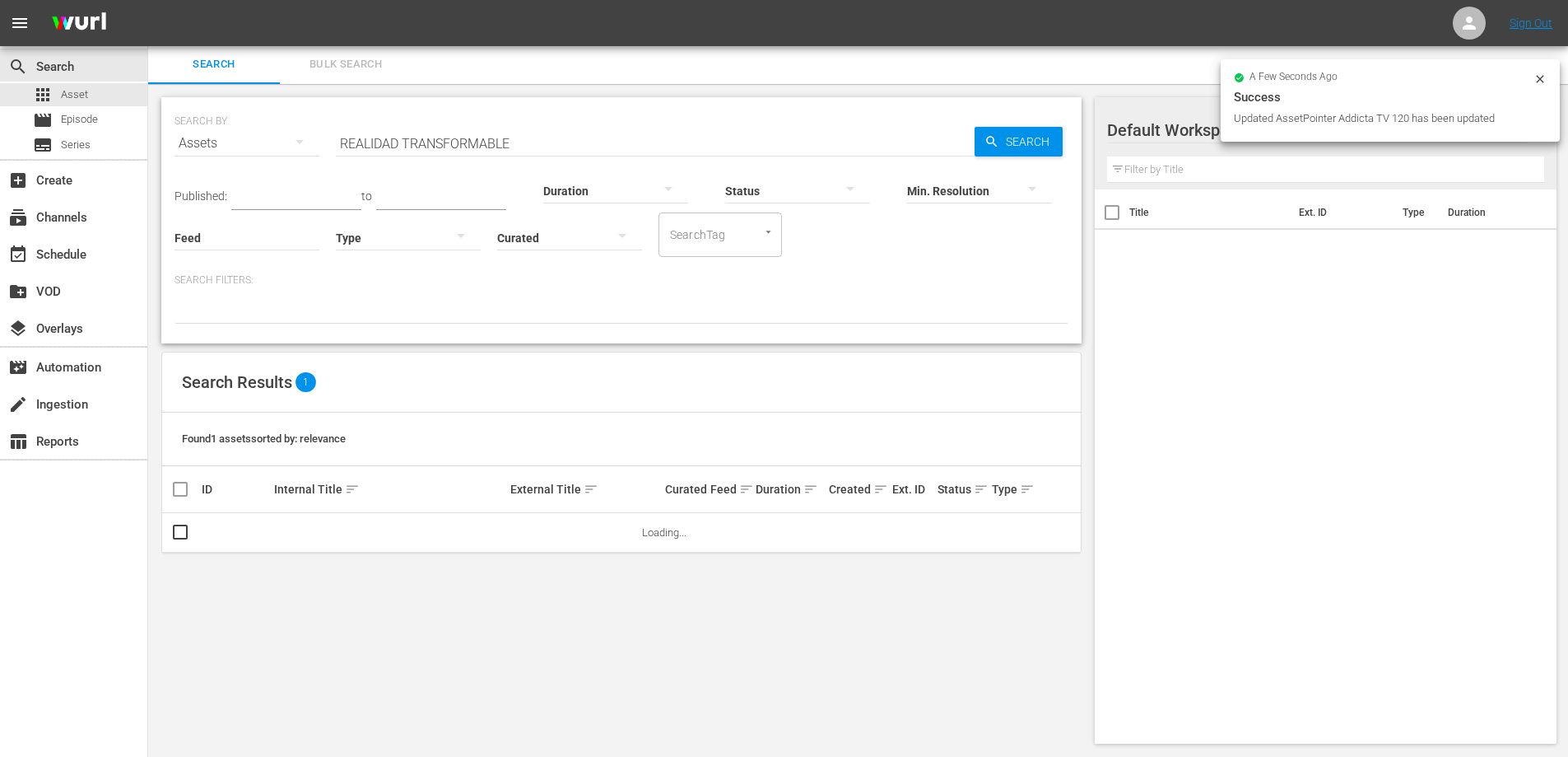
scroll to position [2, 0]
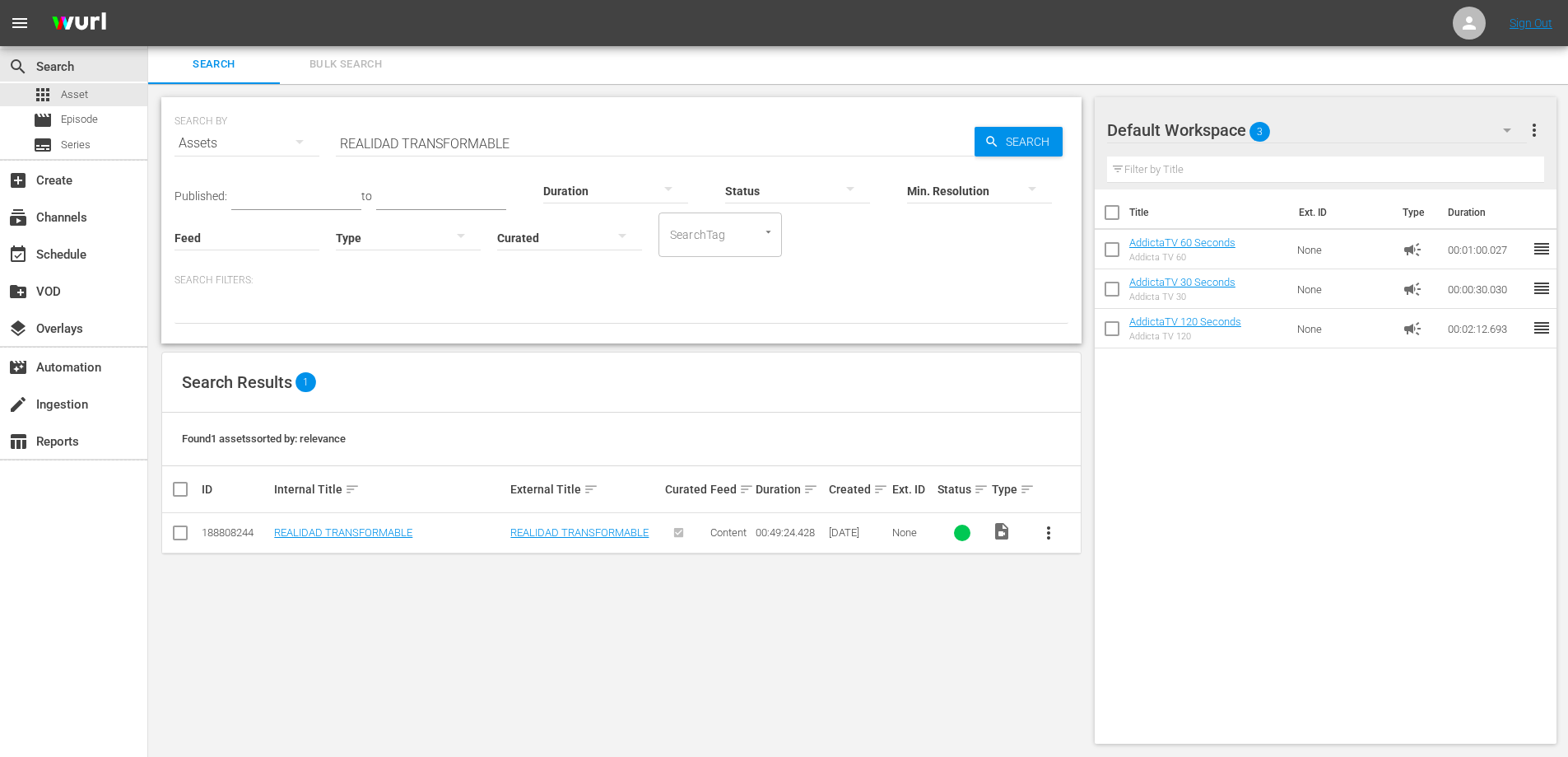
click at [371, 144] on input "REALIDAD TRANSFORMABLE" at bounding box center [655, 144] width 639 height 39
paste input "os de Ceniza"
type input "Ros de Ceniza"
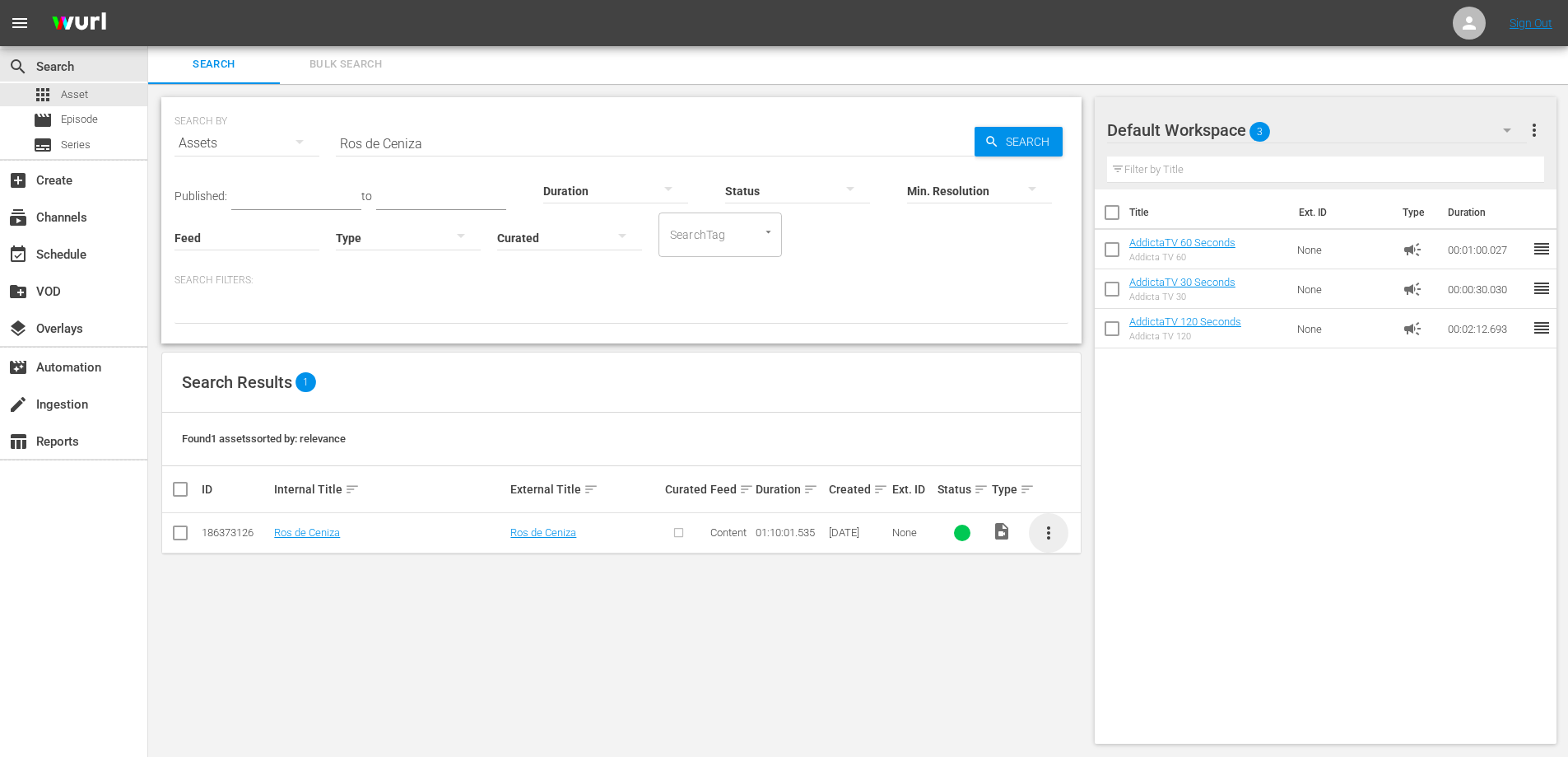
click at [1049, 531] on span "more_vert" at bounding box center [1048, 532] width 20 height 20
click at [1111, 655] on div "Episode" at bounding box center [1138, 658] width 112 height 39
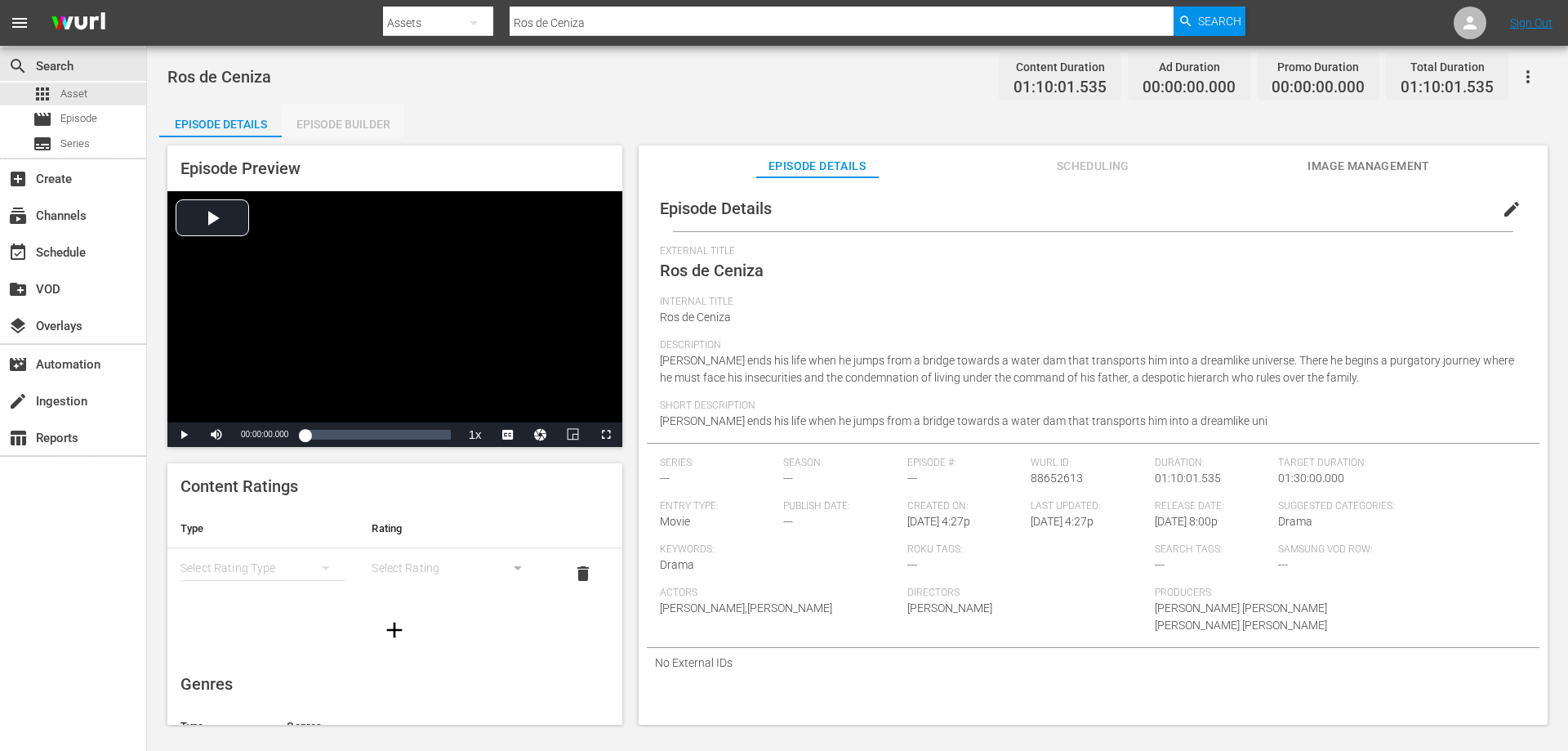
click at [370, 119] on div "Episode Builder" at bounding box center [343, 124] width 123 height 39
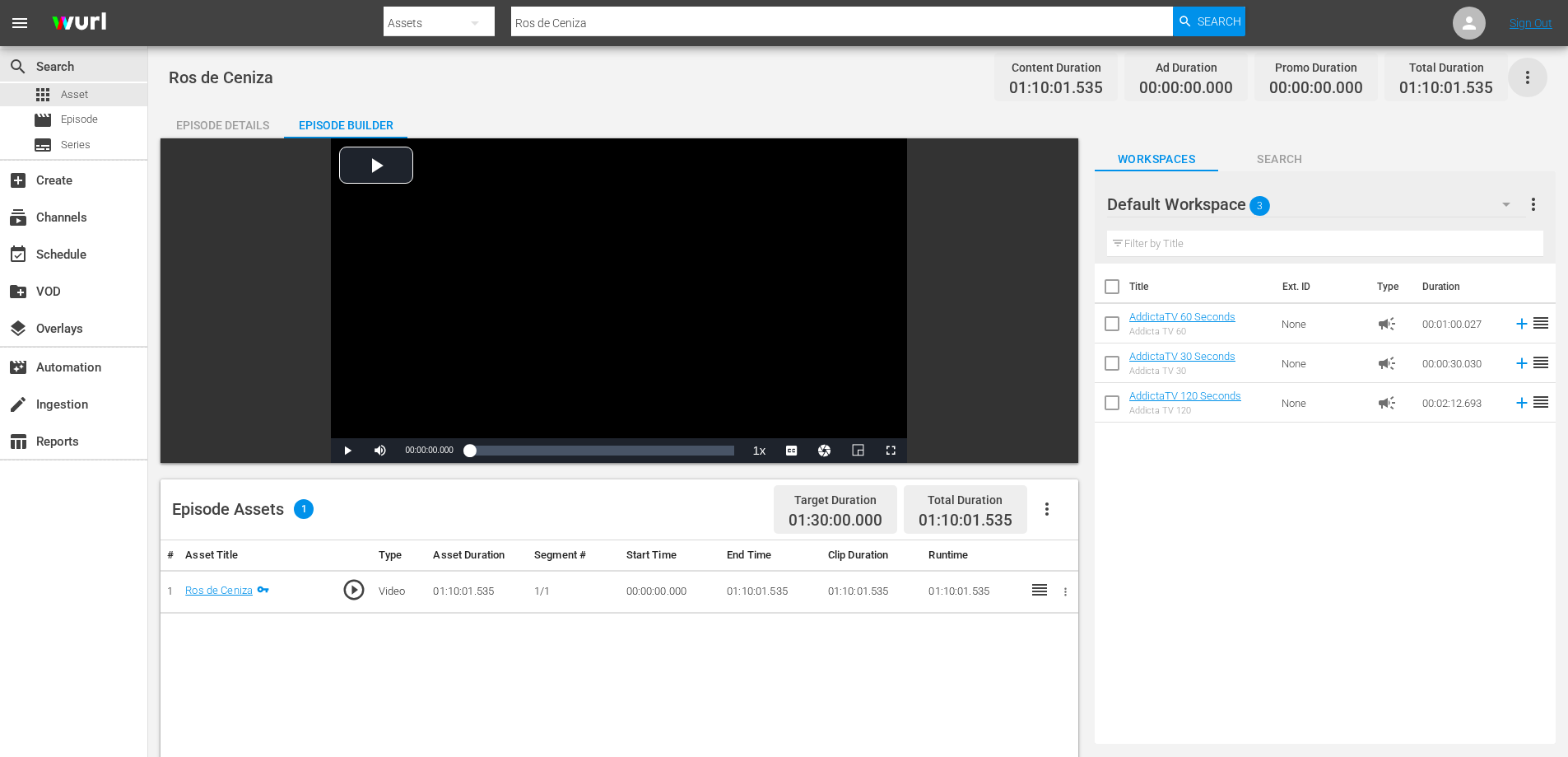
click at [1528, 72] on icon "button" at bounding box center [1528, 77] width 4 height 13
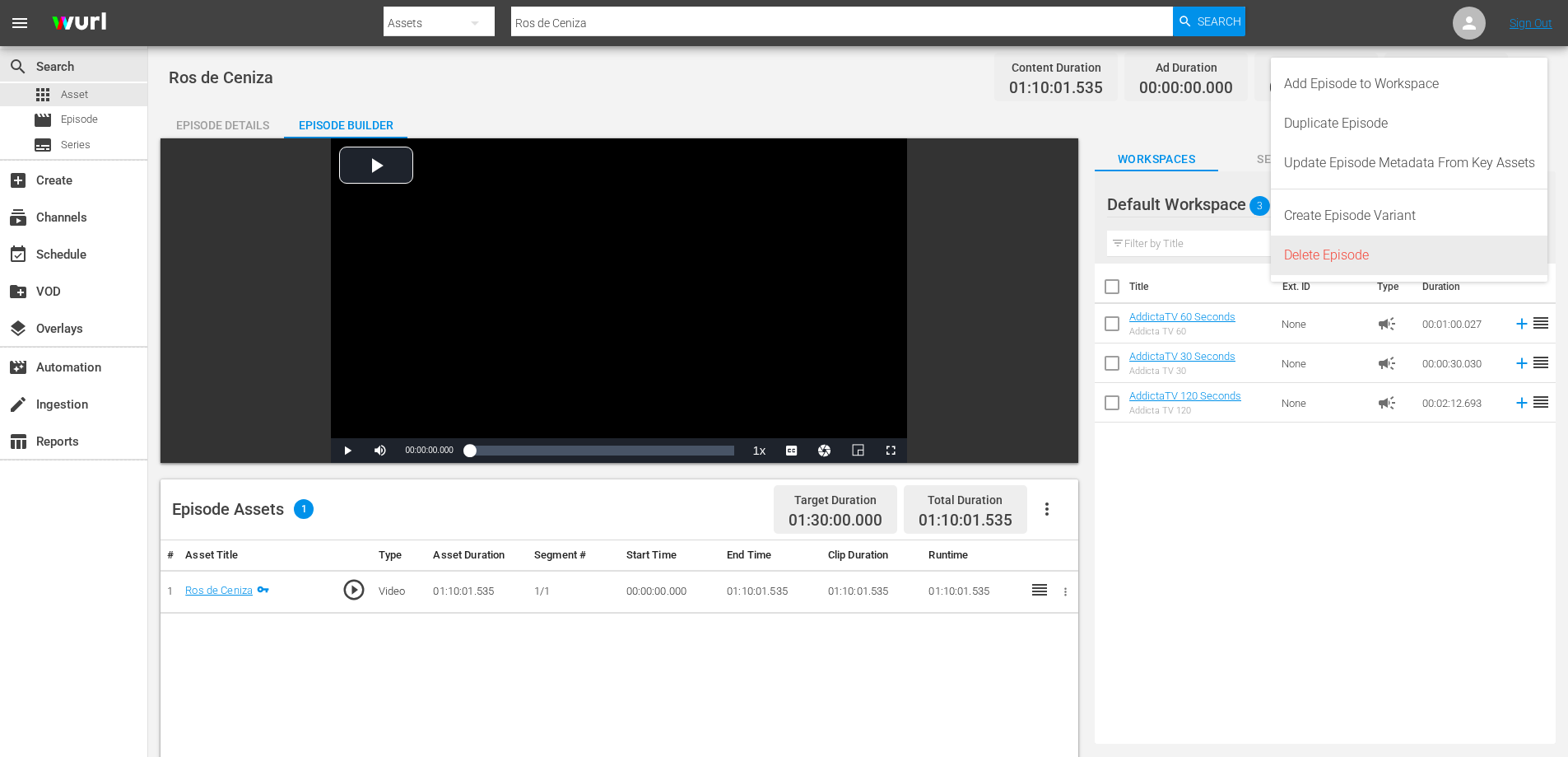
click at [1331, 265] on div "Delete Episode" at bounding box center [1409, 255] width 251 height 39
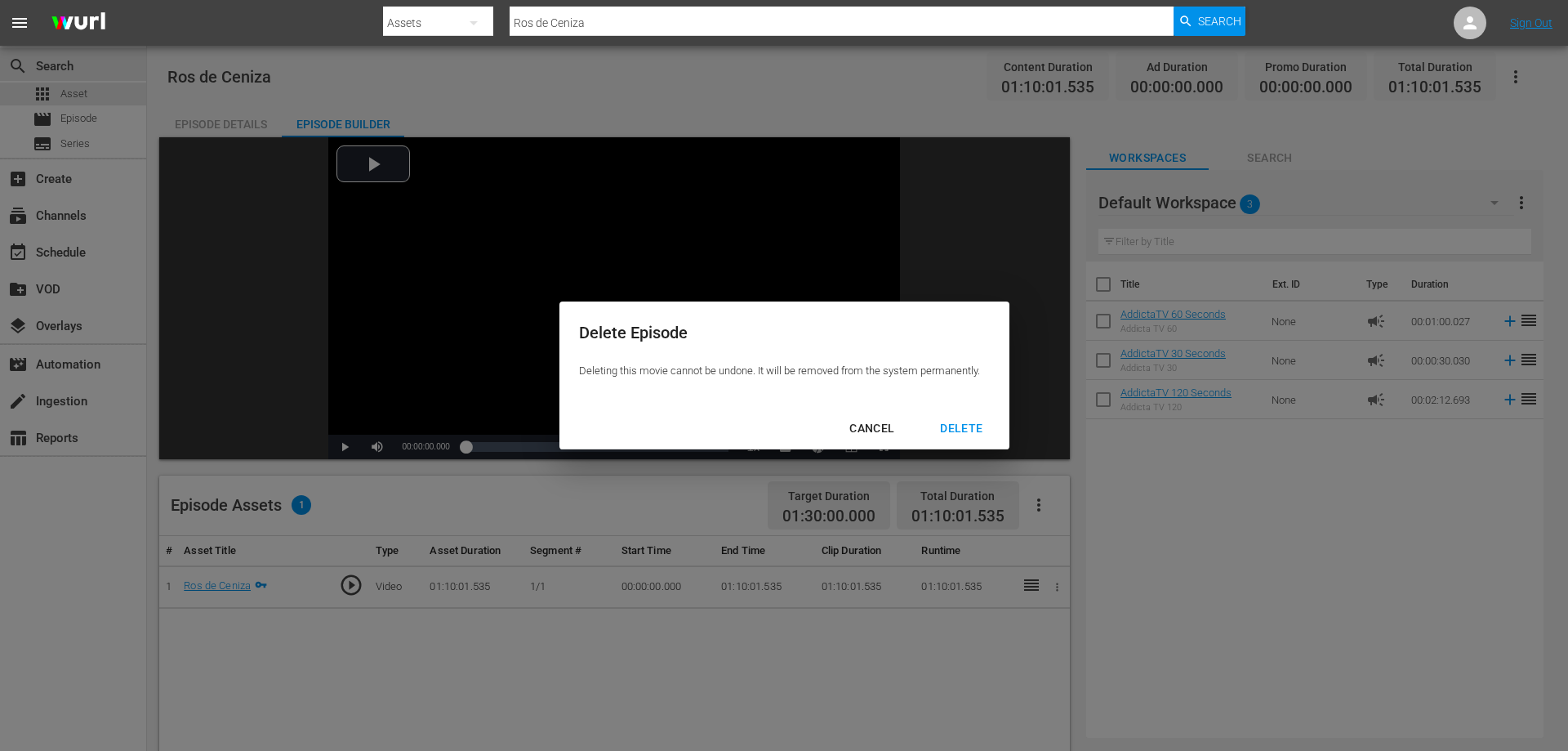
click at [949, 428] on div "DELETE" at bounding box center [962, 428] width 68 height 20
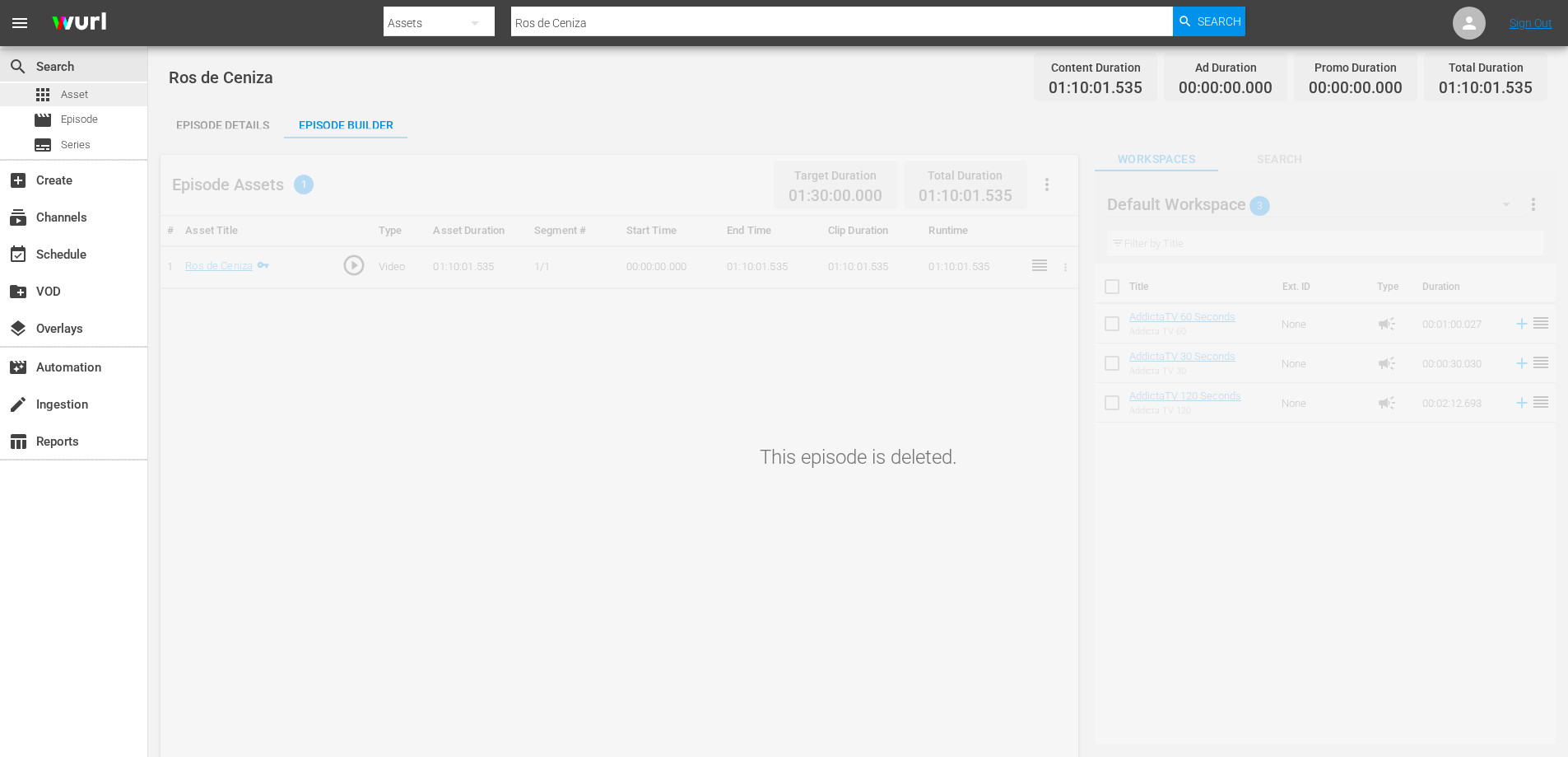
click at [73, 89] on span "Asset" at bounding box center [74, 95] width 27 height 17
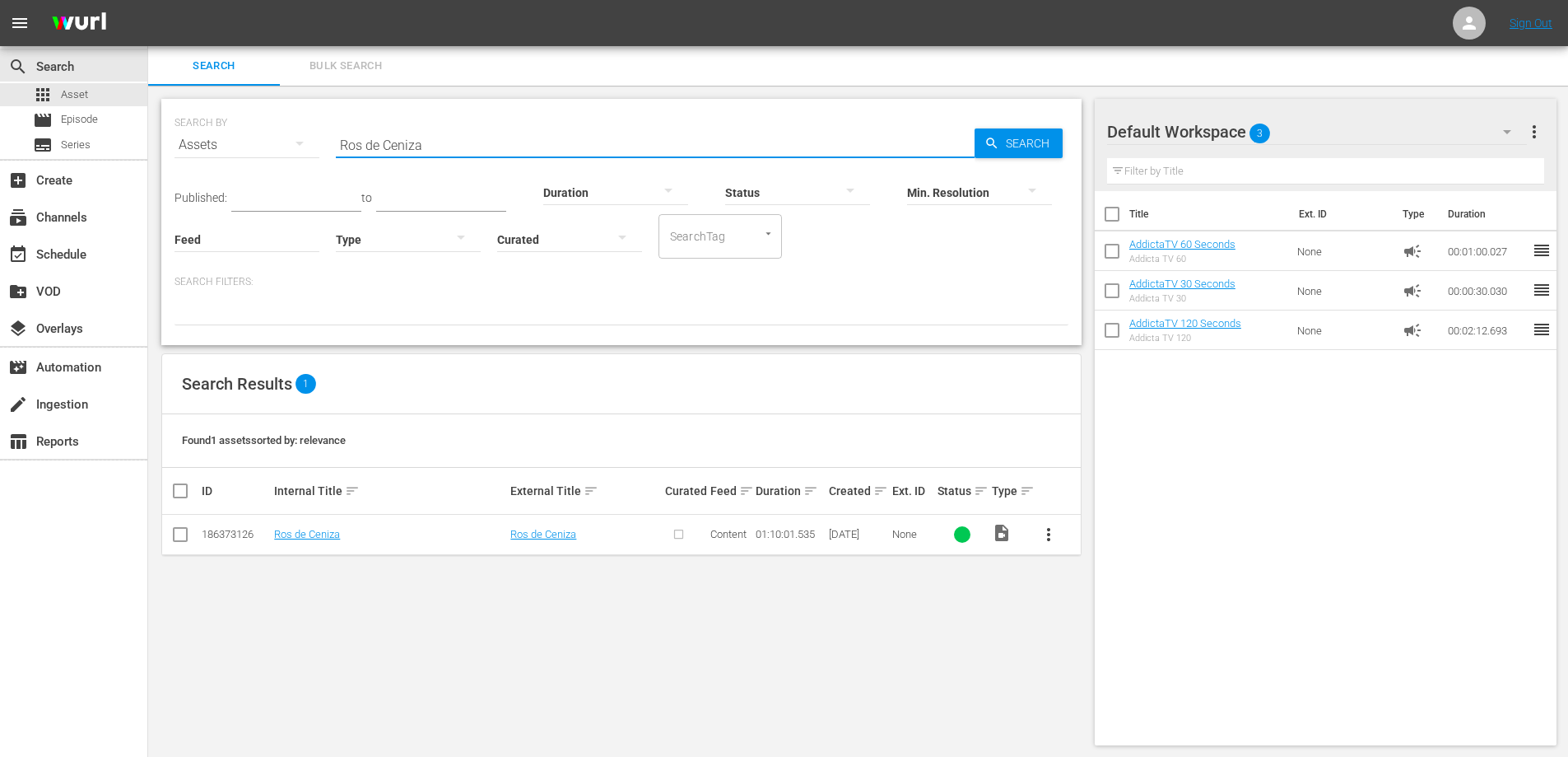
click at [420, 143] on input "Ros de Ceniza" at bounding box center [655, 145] width 639 height 39
paste input "SAN ANDRECITO"
type input "SAN ANDRECITO"
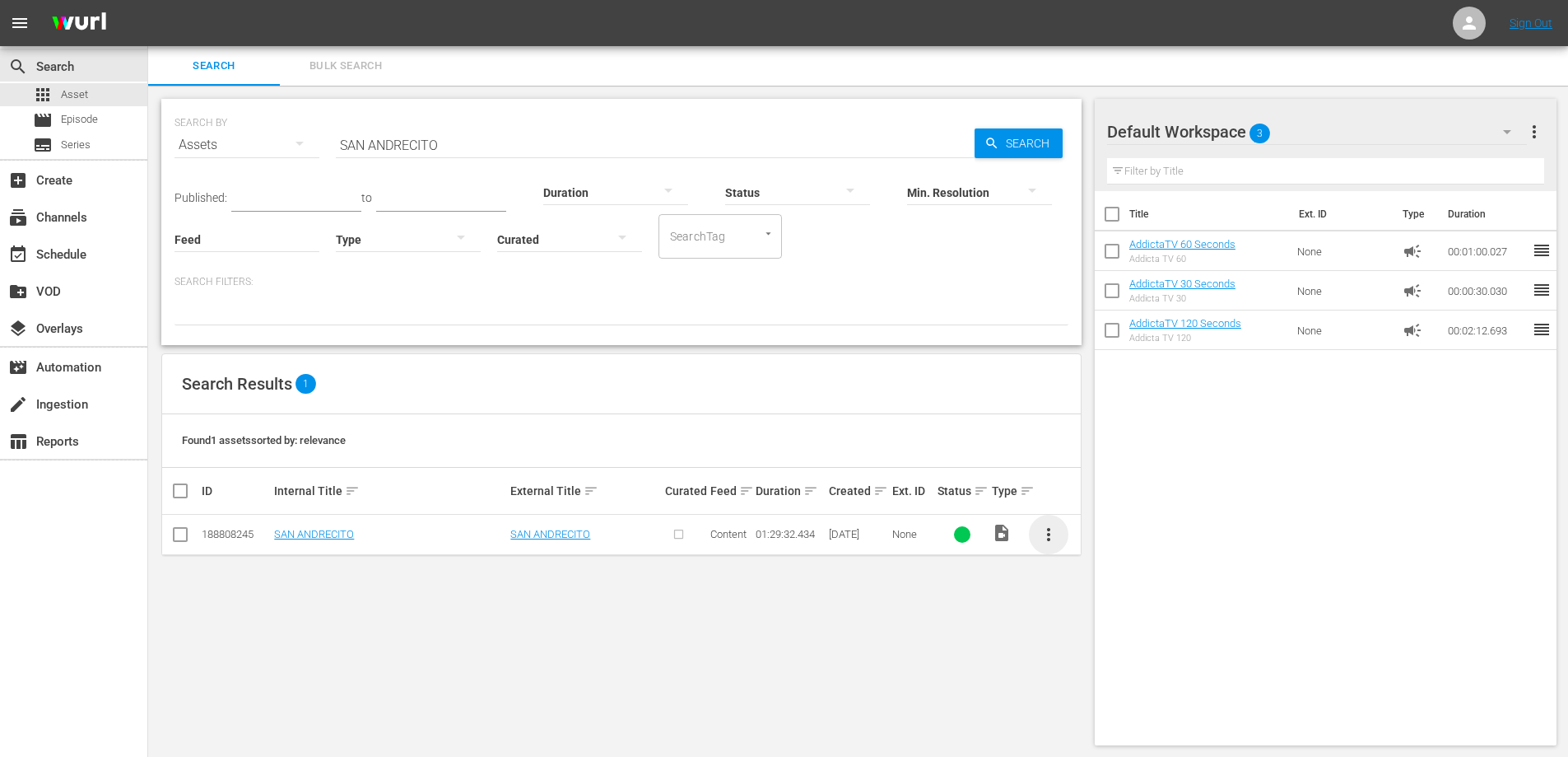
click at [1045, 534] on span "more_vert" at bounding box center [1048, 534] width 20 height 20
click at [1118, 660] on div "Episode" at bounding box center [1138, 660] width 112 height 39
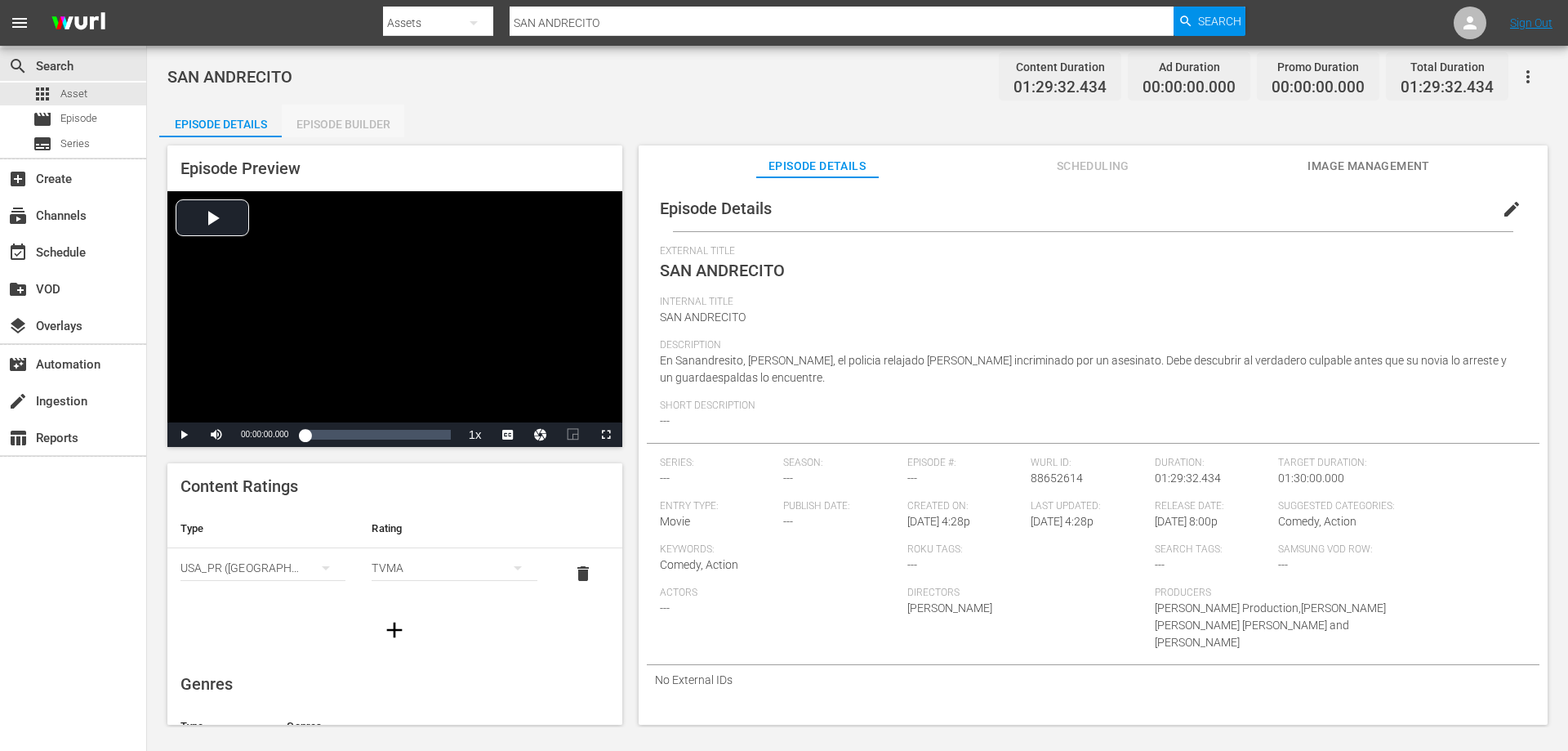
click at [360, 113] on div "Episode Builder" at bounding box center [343, 124] width 123 height 39
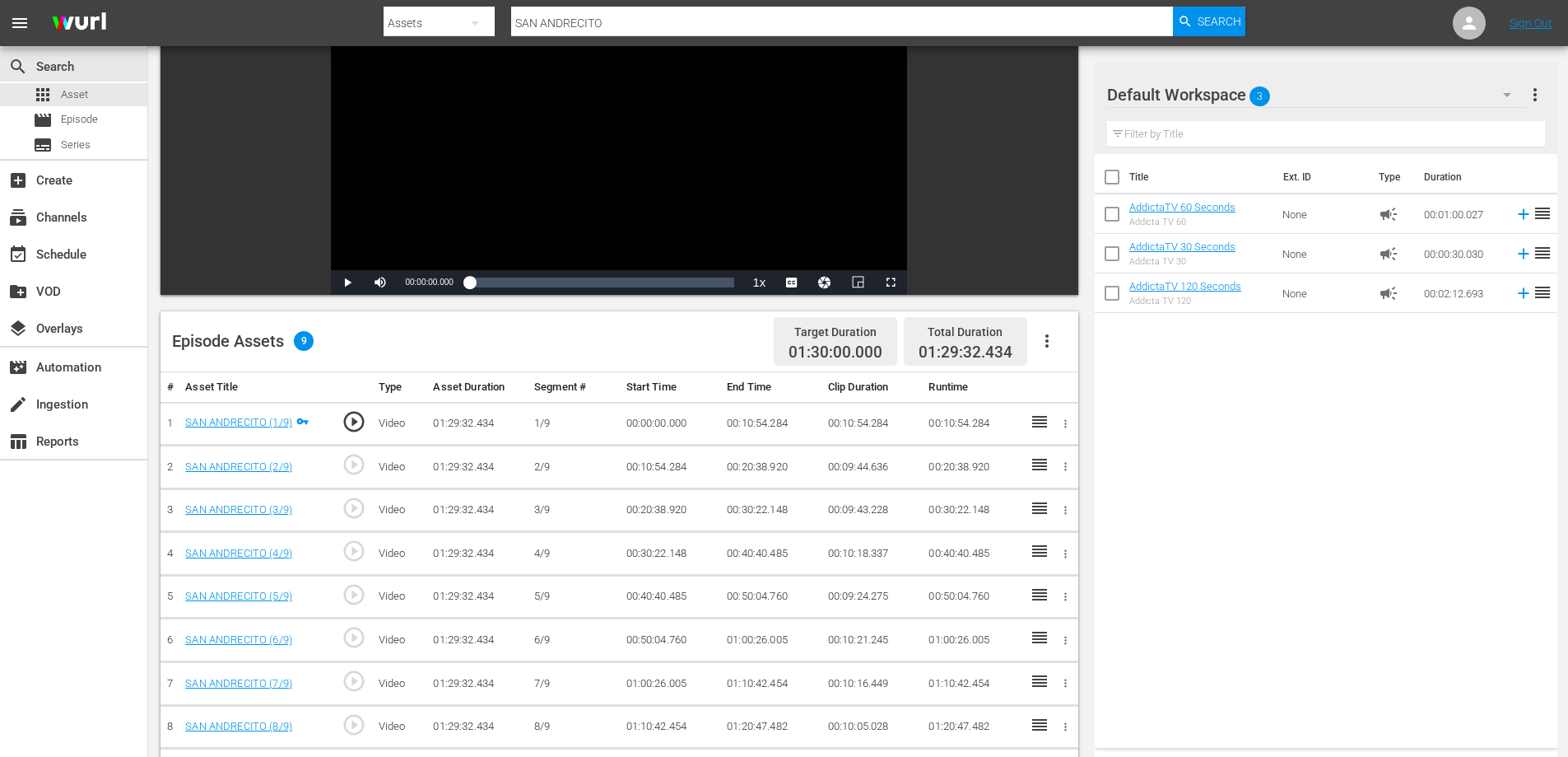
scroll to position [165, 0]
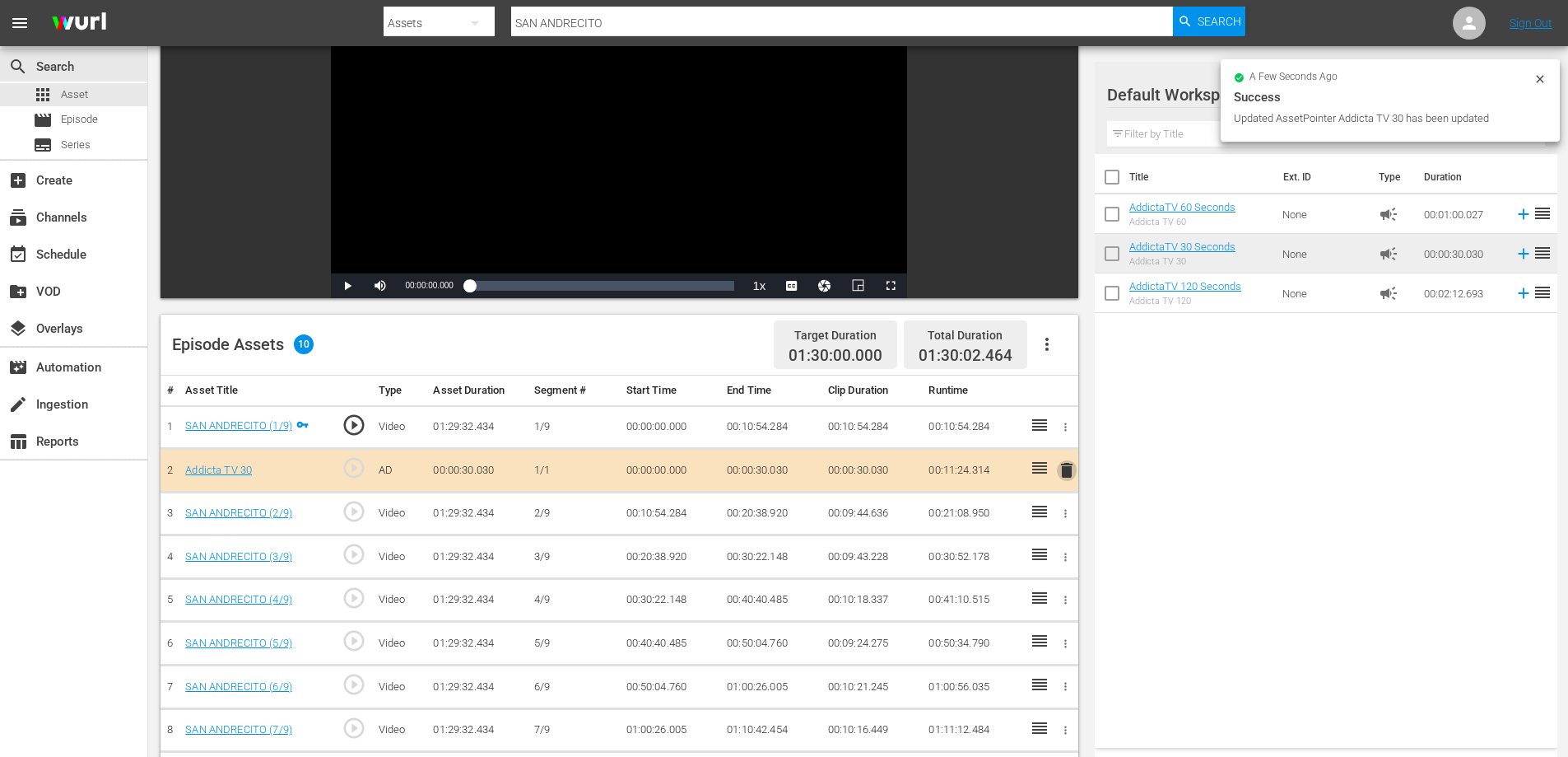
click at [1067, 470] on span "delete" at bounding box center [1066, 470] width 20 height 20
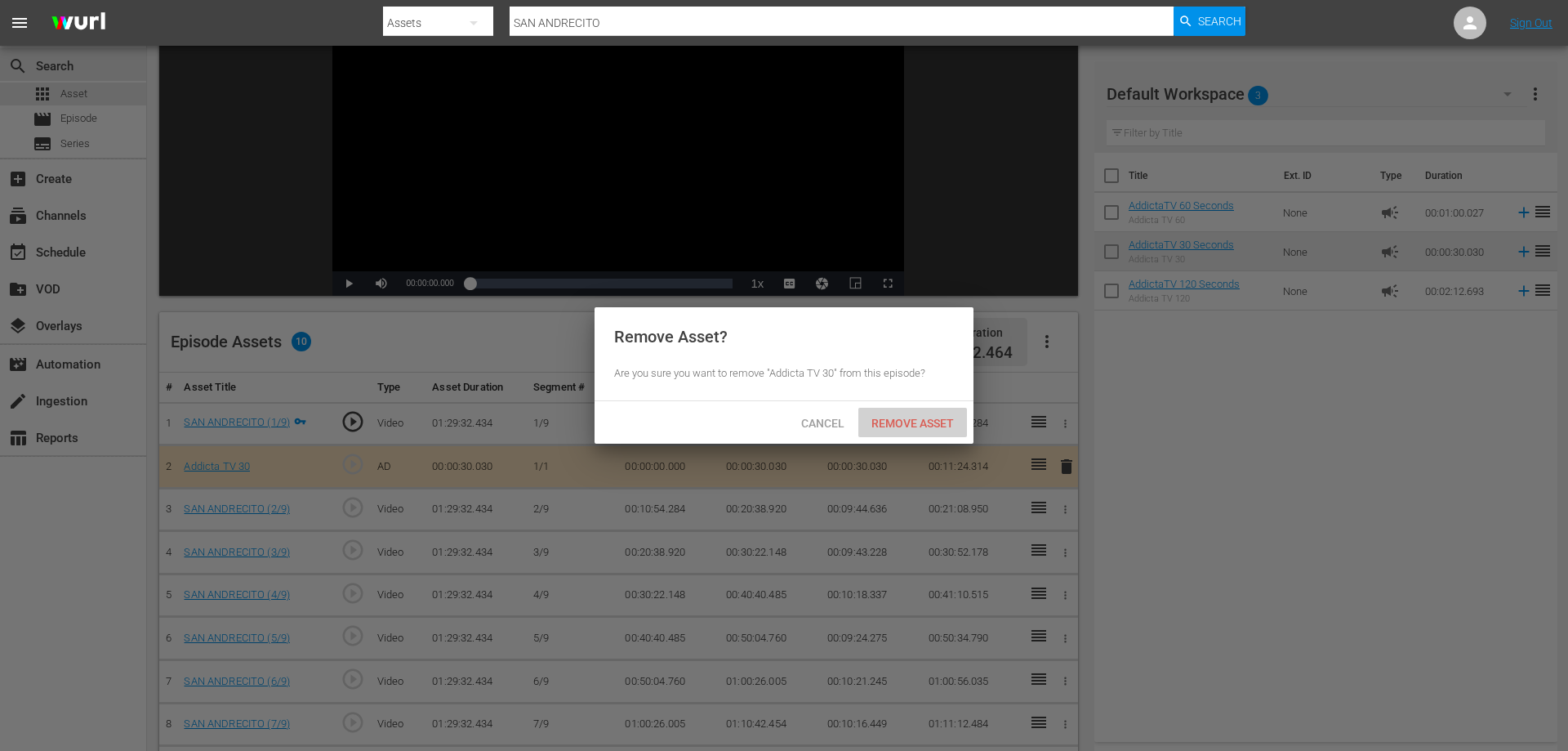
click at [912, 422] on span "Remove Asset" at bounding box center [913, 424] width 109 height 13
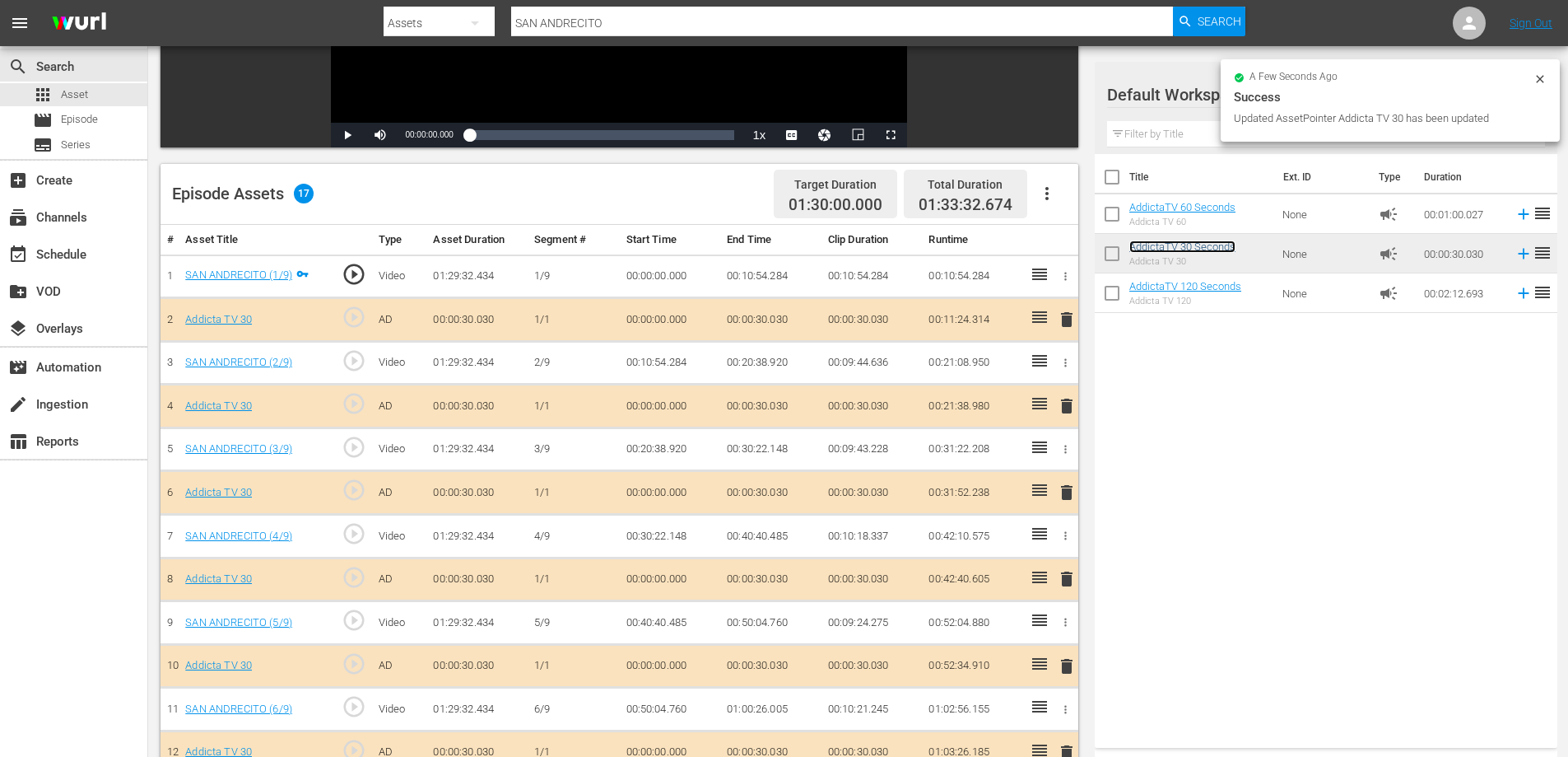
scroll to position [315, 0]
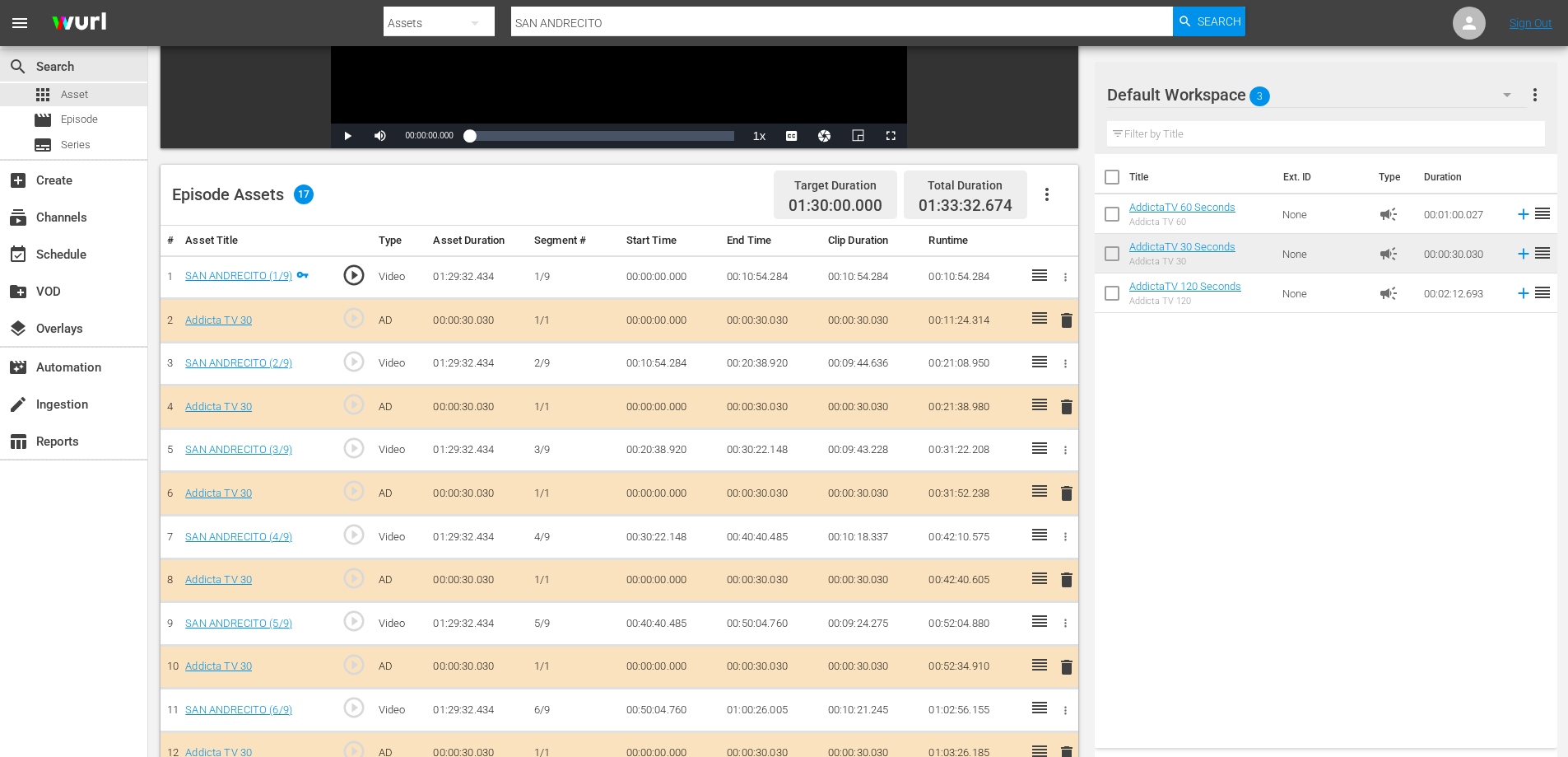
click at [1067, 319] on span "delete" at bounding box center [1066, 320] width 20 height 20
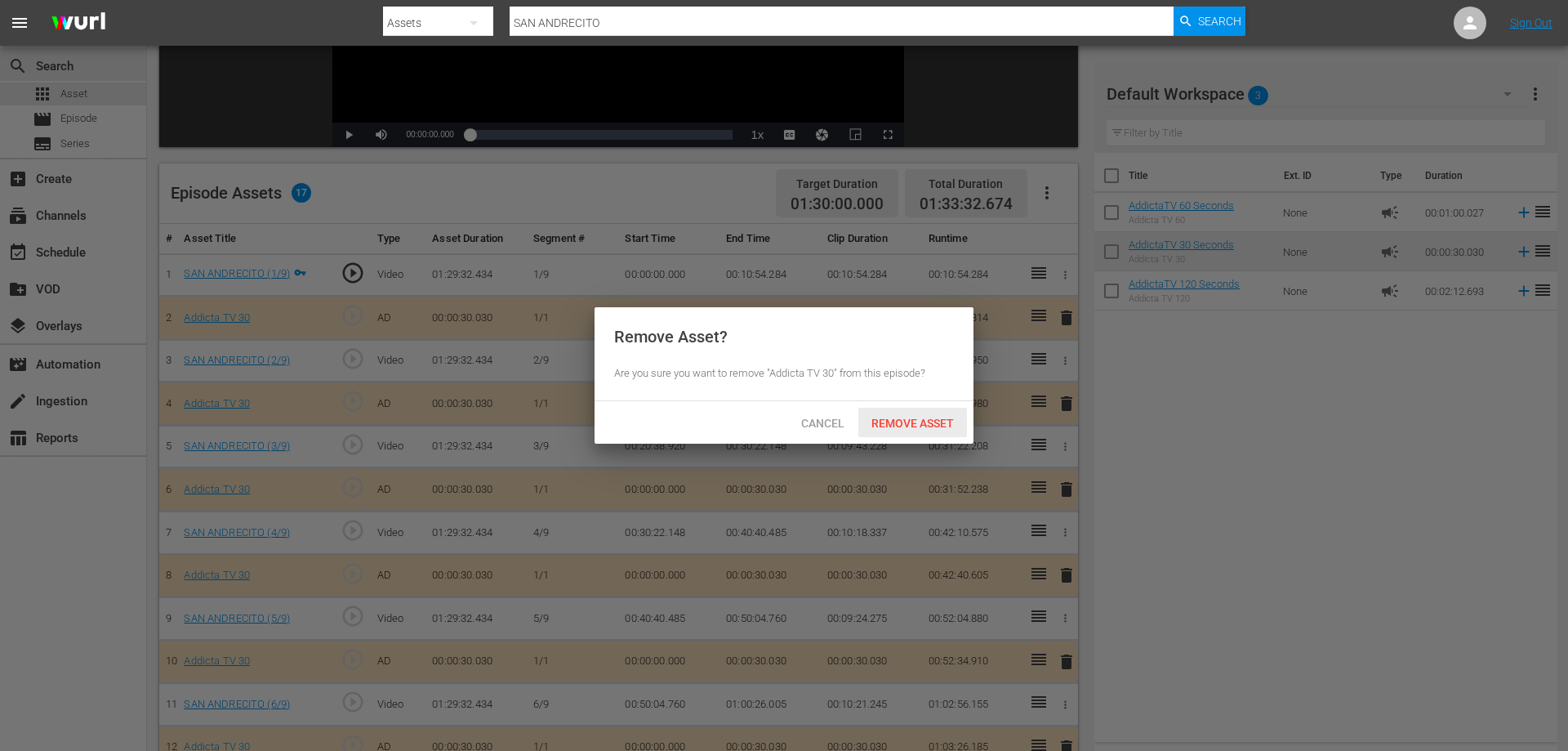
click at [939, 419] on span "Remove Asset" at bounding box center [913, 424] width 109 height 13
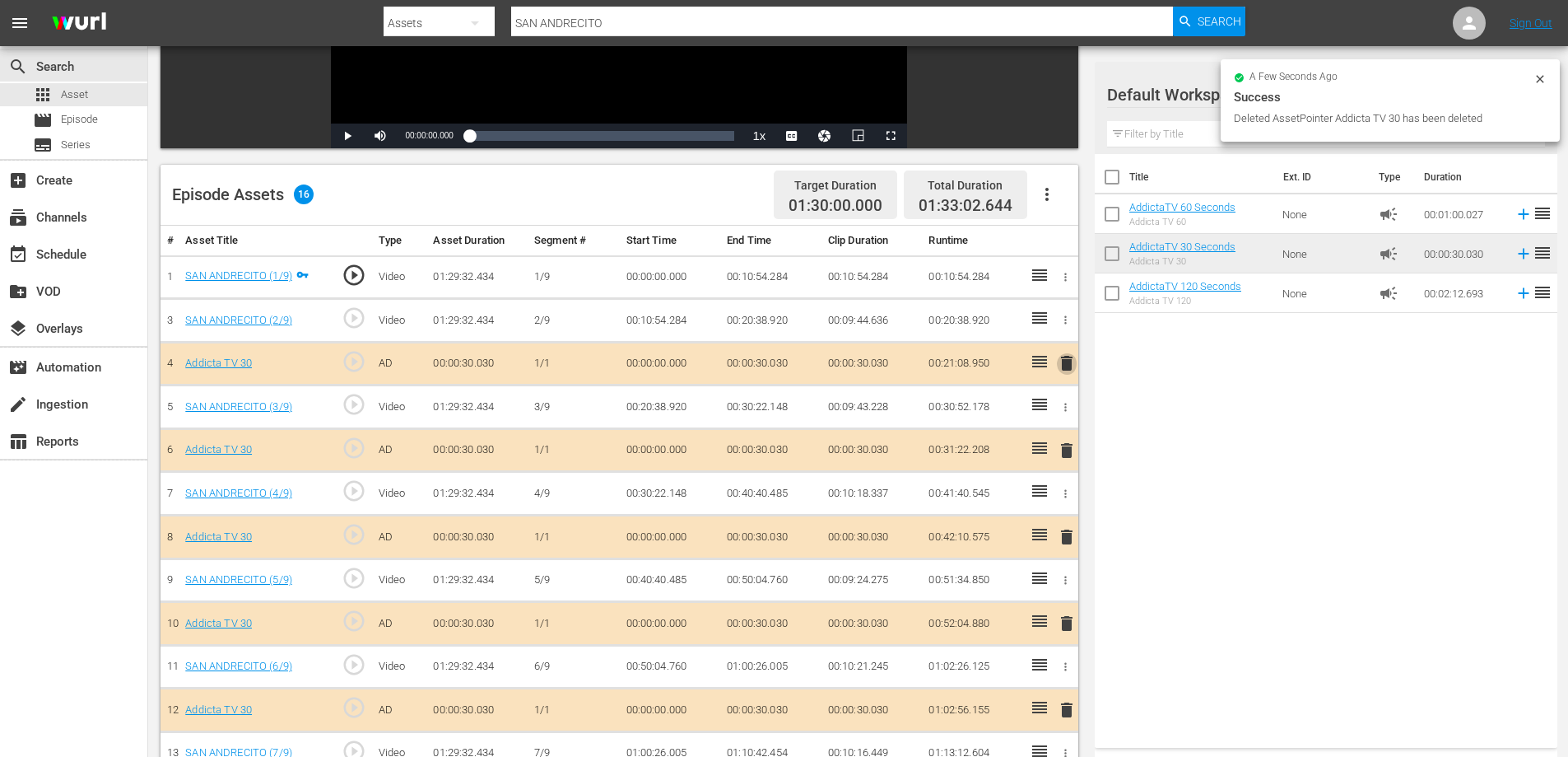
click at [1067, 356] on span "delete" at bounding box center [1066, 363] width 20 height 20
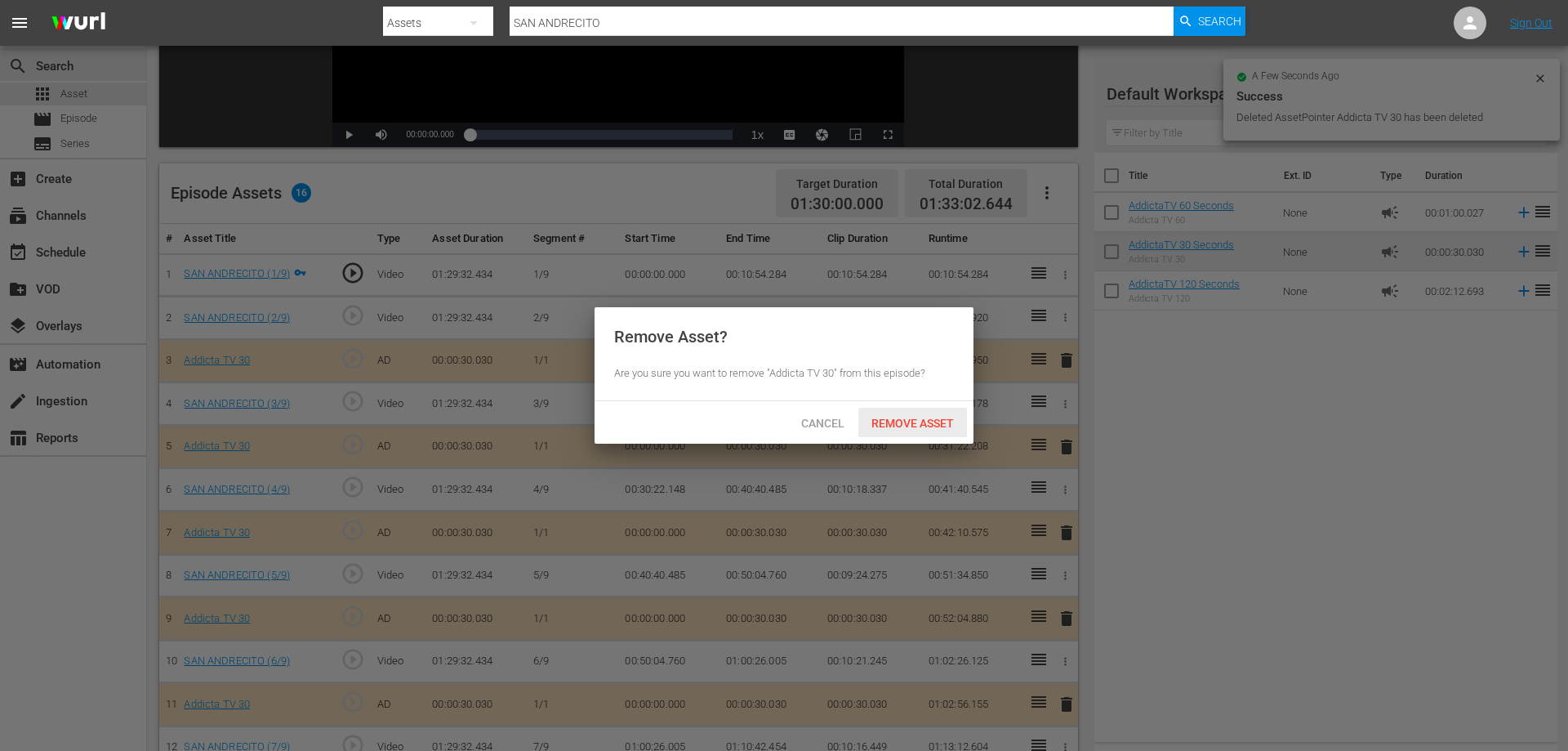
click at [906, 430] on div "Remove Asset" at bounding box center [913, 423] width 109 height 31
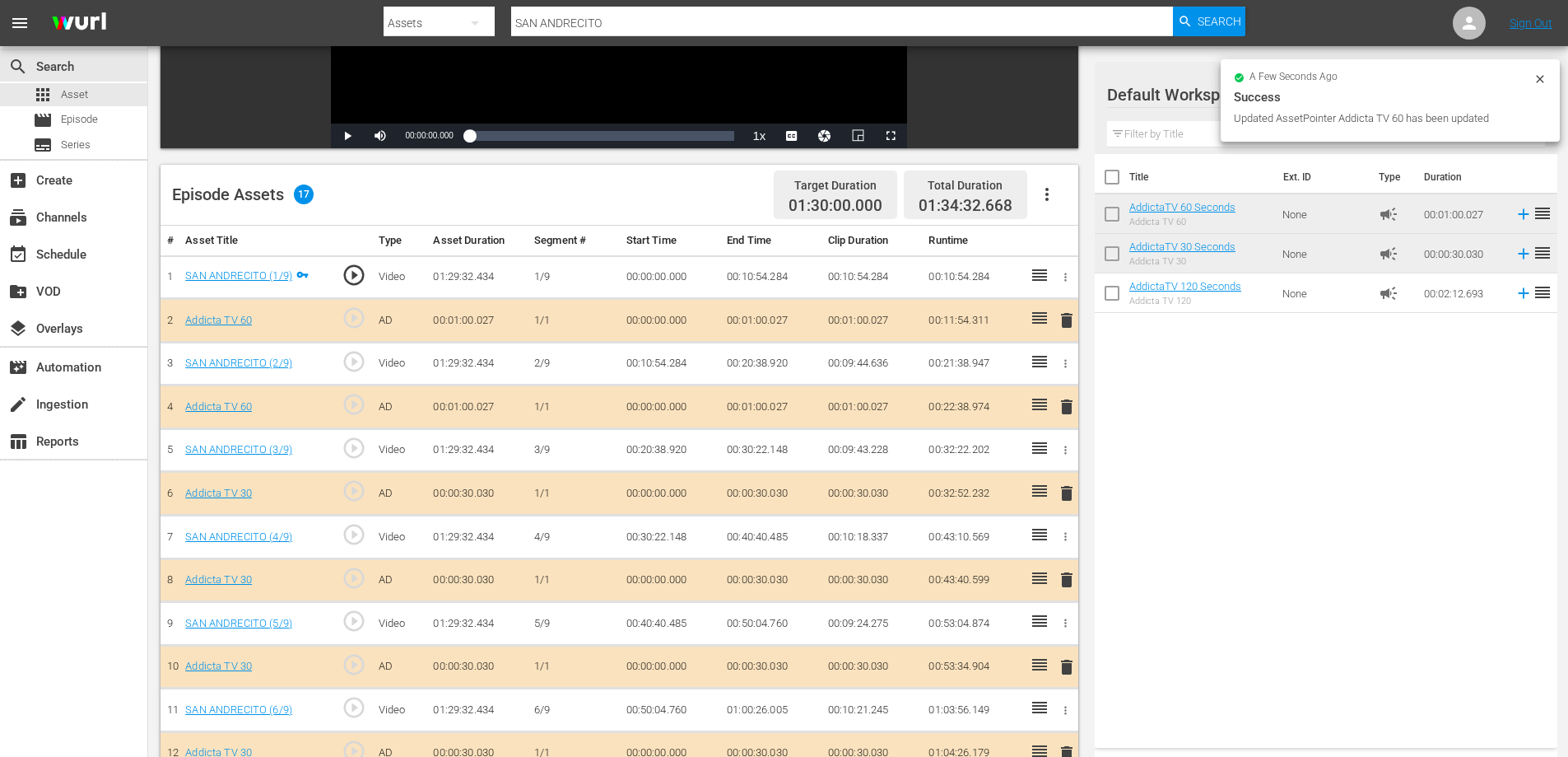
click at [1068, 498] on span "delete" at bounding box center [1066, 493] width 20 height 20
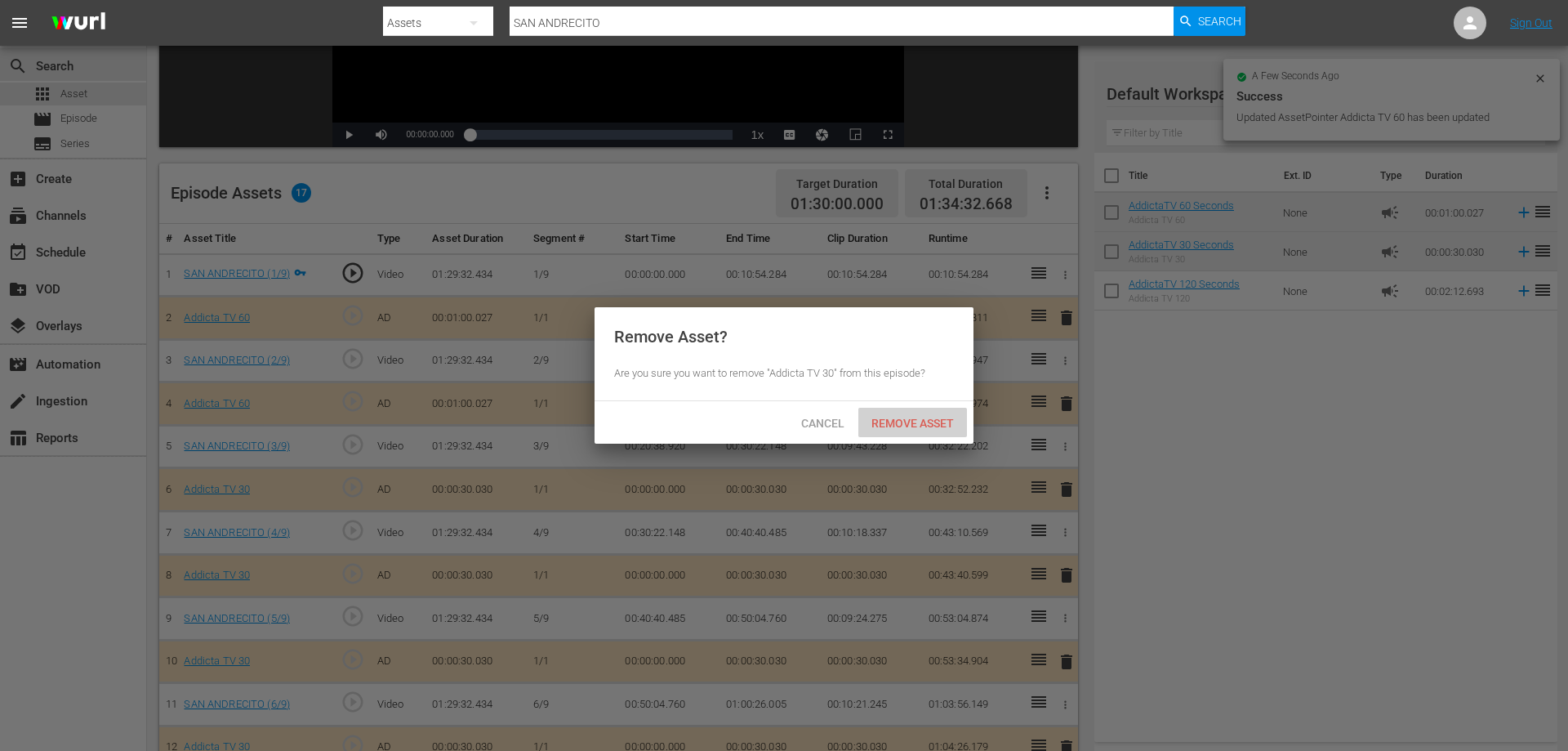
click at [914, 423] on span "Remove Asset" at bounding box center [913, 424] width 109 height 13
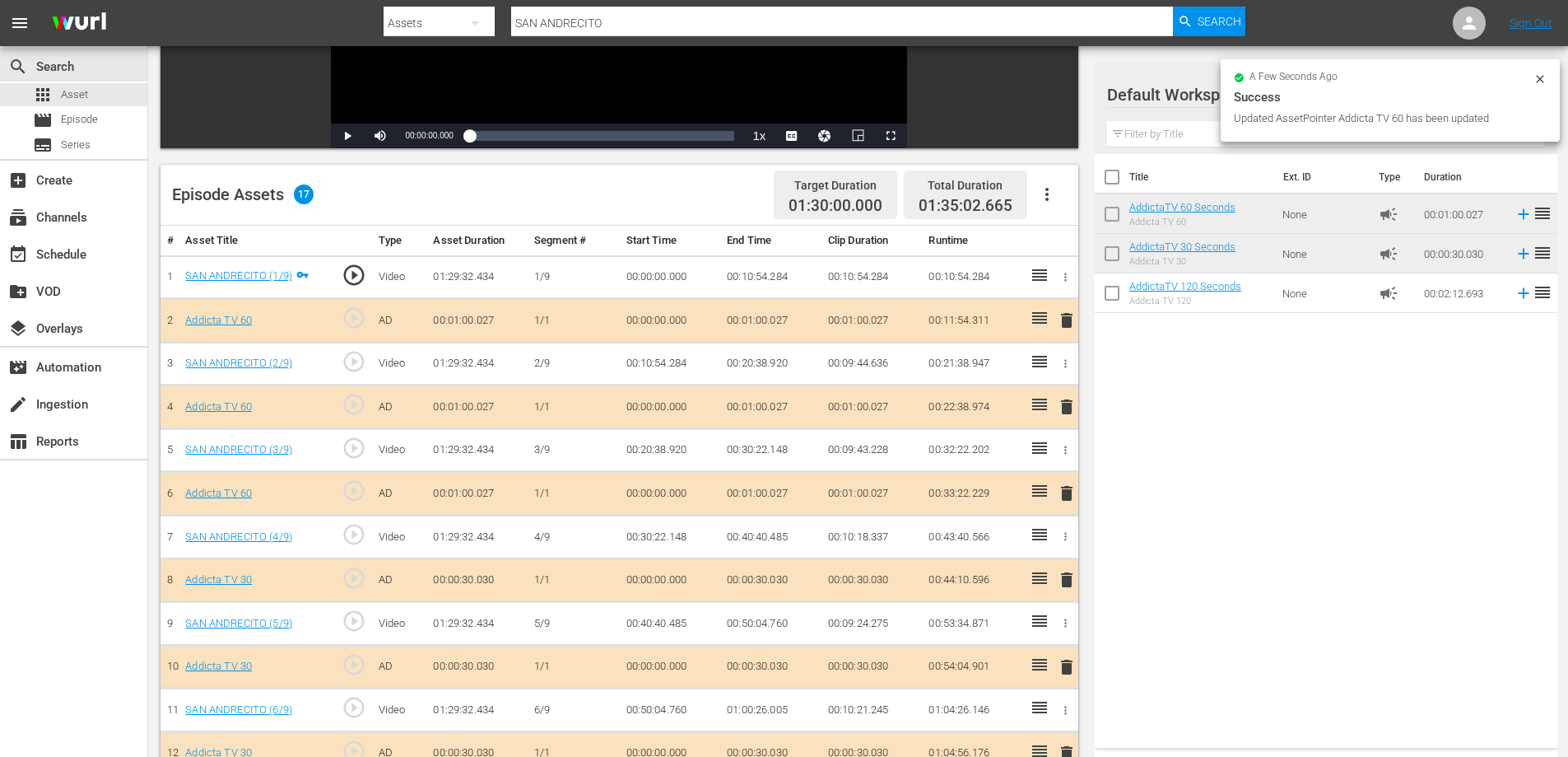
click at [1069, 578] on span "delete" at bounding box center [1066, 579] width 20 height 20
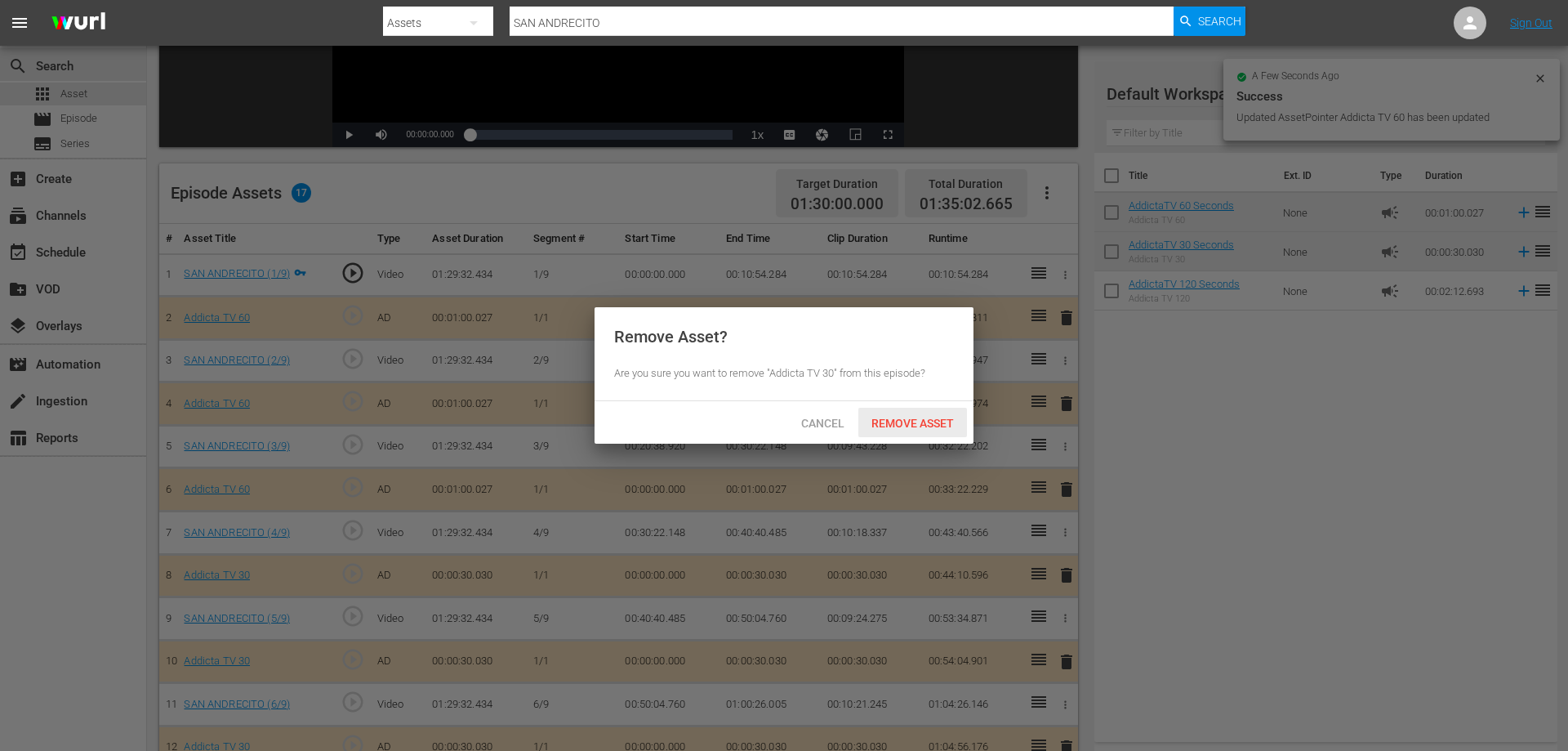
click at [900, 420] on span "Remove Asset" at bounding box center [913, 424] width 109 height 13
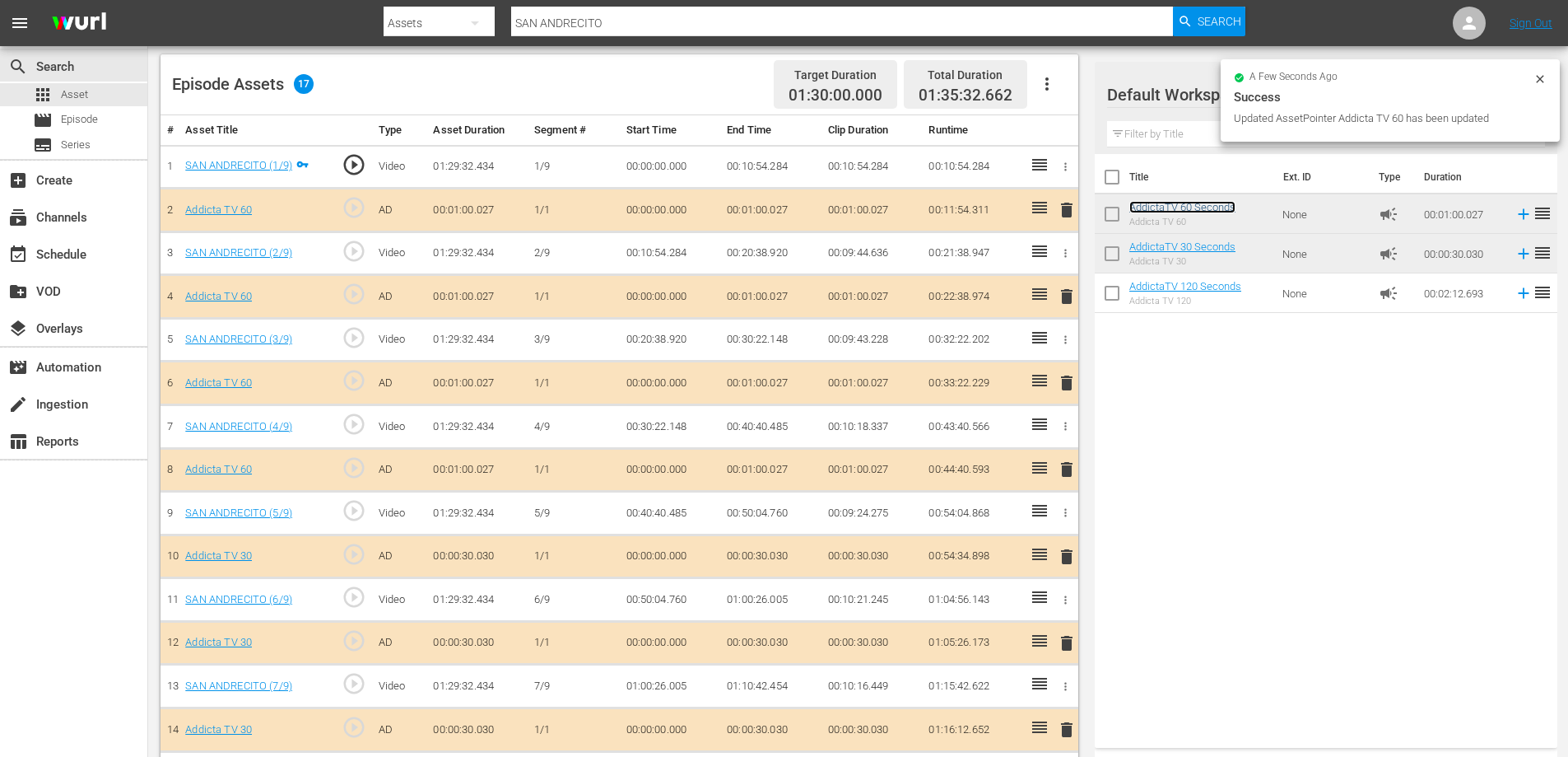
scroll to position [562, 0]
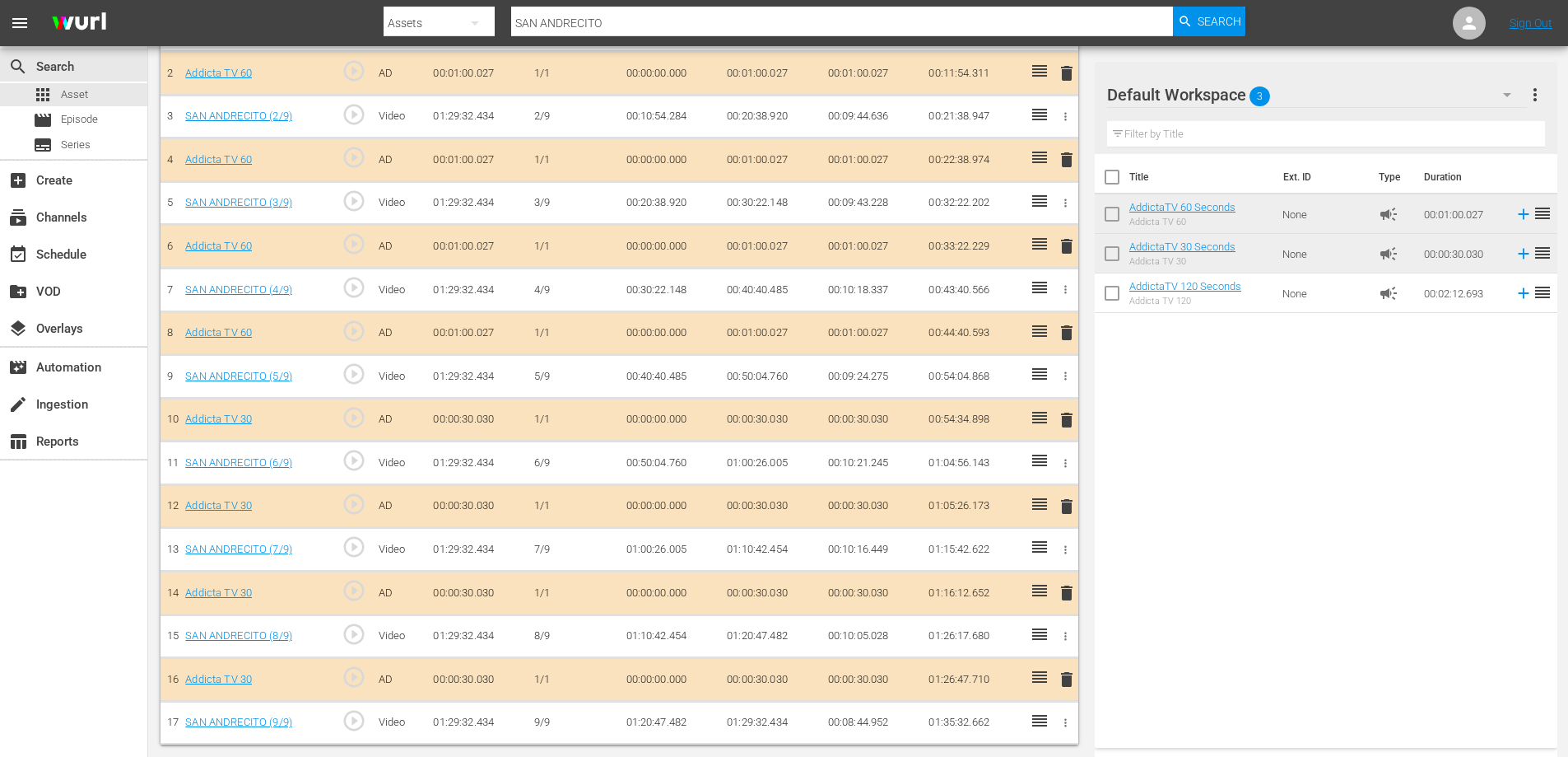
click at [1066, 332] on span "delete" at bounding box center [1066, 332] width 20 height 20
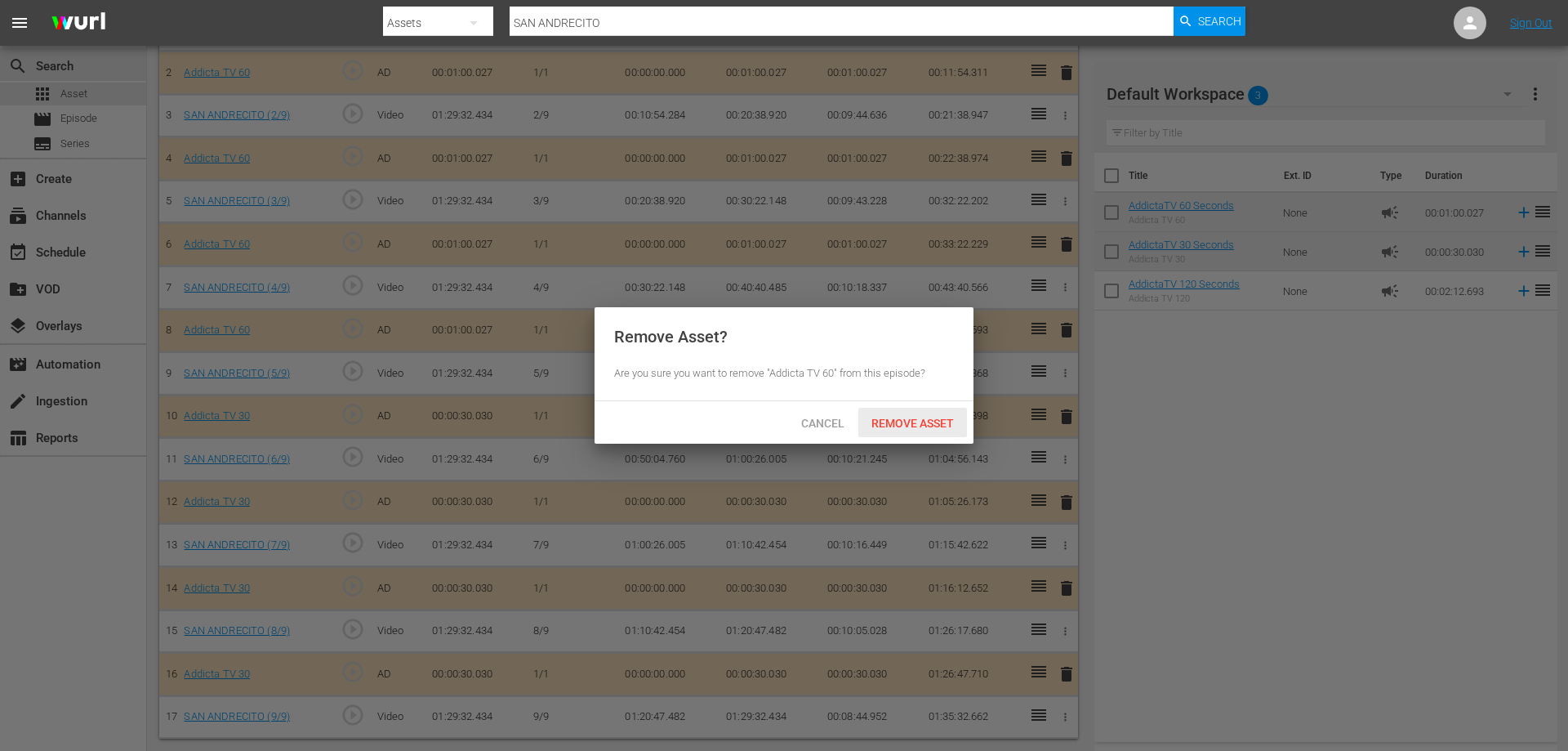
click at [928, 426] on span "Remove Asset" at bounding box center [913, 424] width 109 height 13
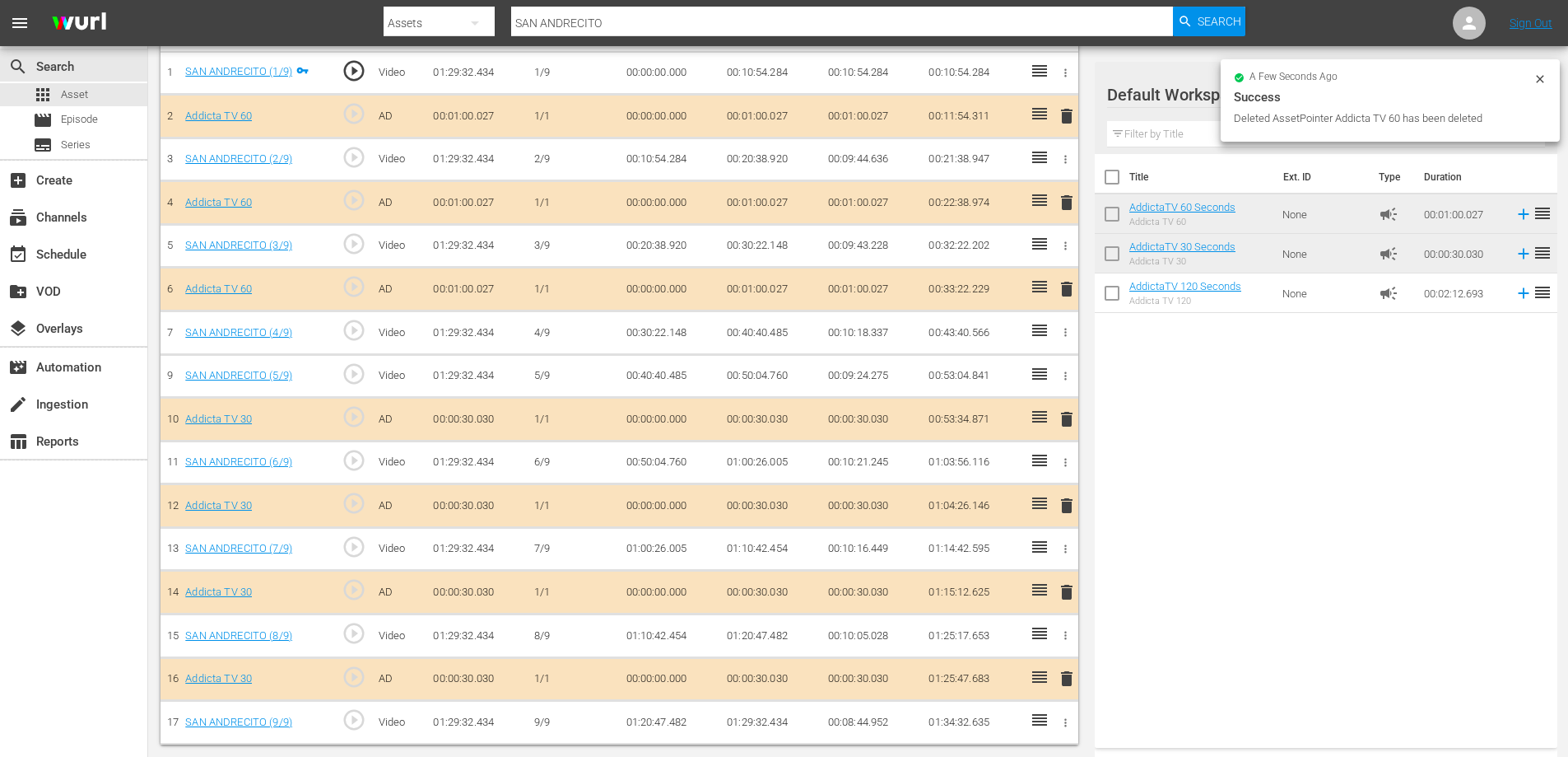
scroll to position [519, 0]
click at [1063, 417] on span "delete" at bounding box center [1066, 419] width 20 height 20
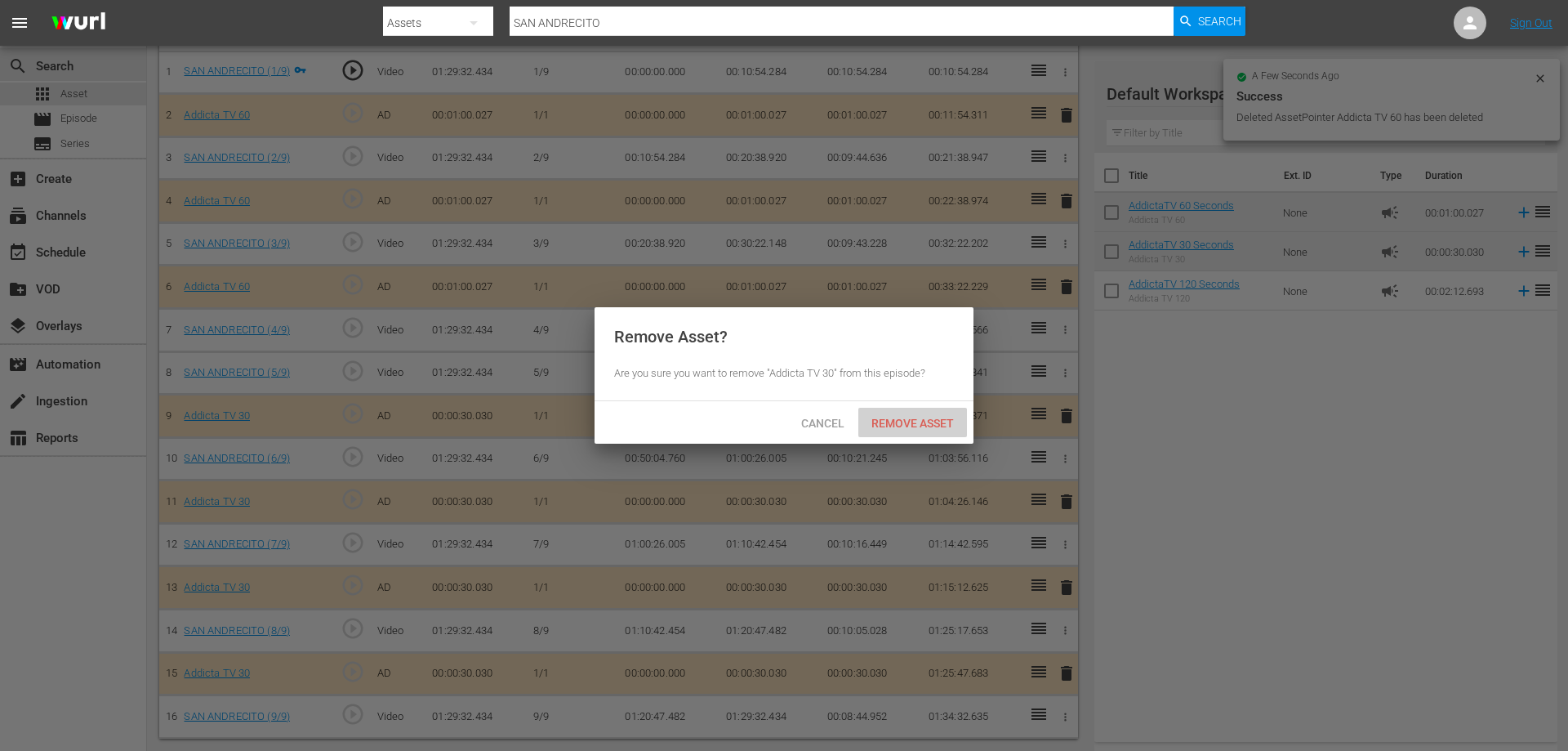
click at [917, 421] on span "Remove Asset" at bounding box center [913, 424] width 109 height 13
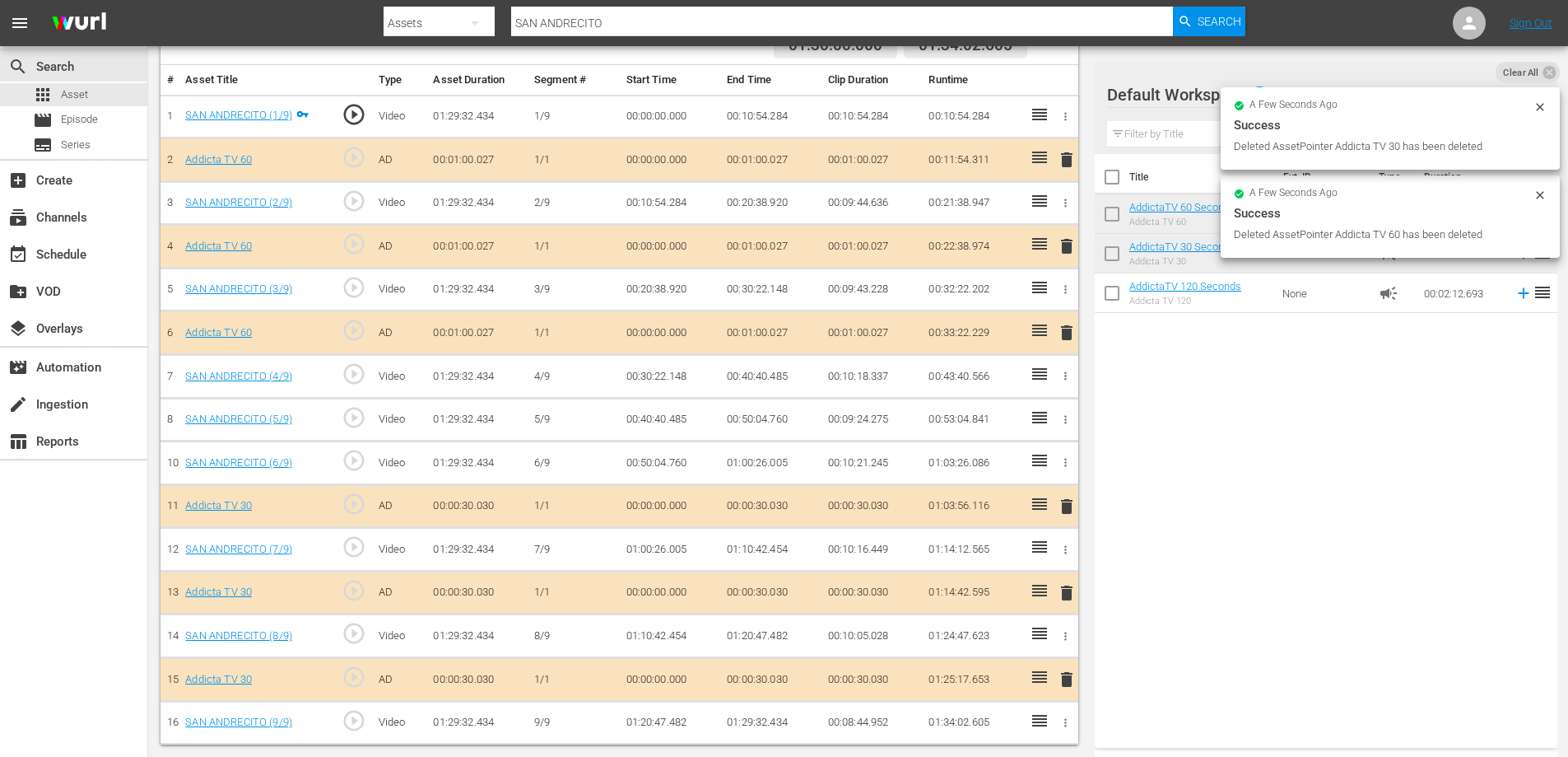
scroll to position [475, 0]
click at [1068, 499] on span "delete" at bounding box center [1066, 506] width 20 height 20
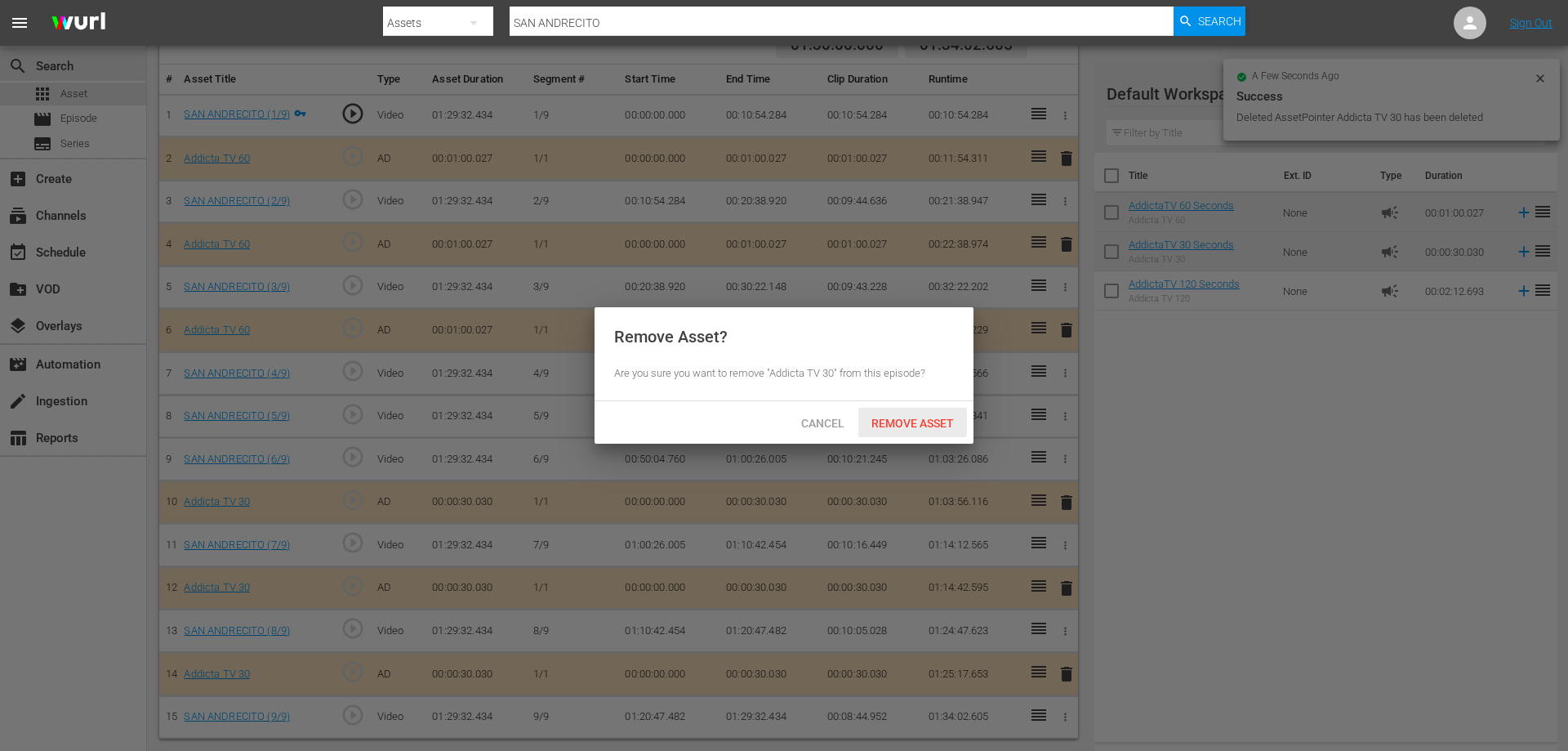
click at [933, 426] on span "Remove Asset" at bounding box center [913, 424] width 109 height 13
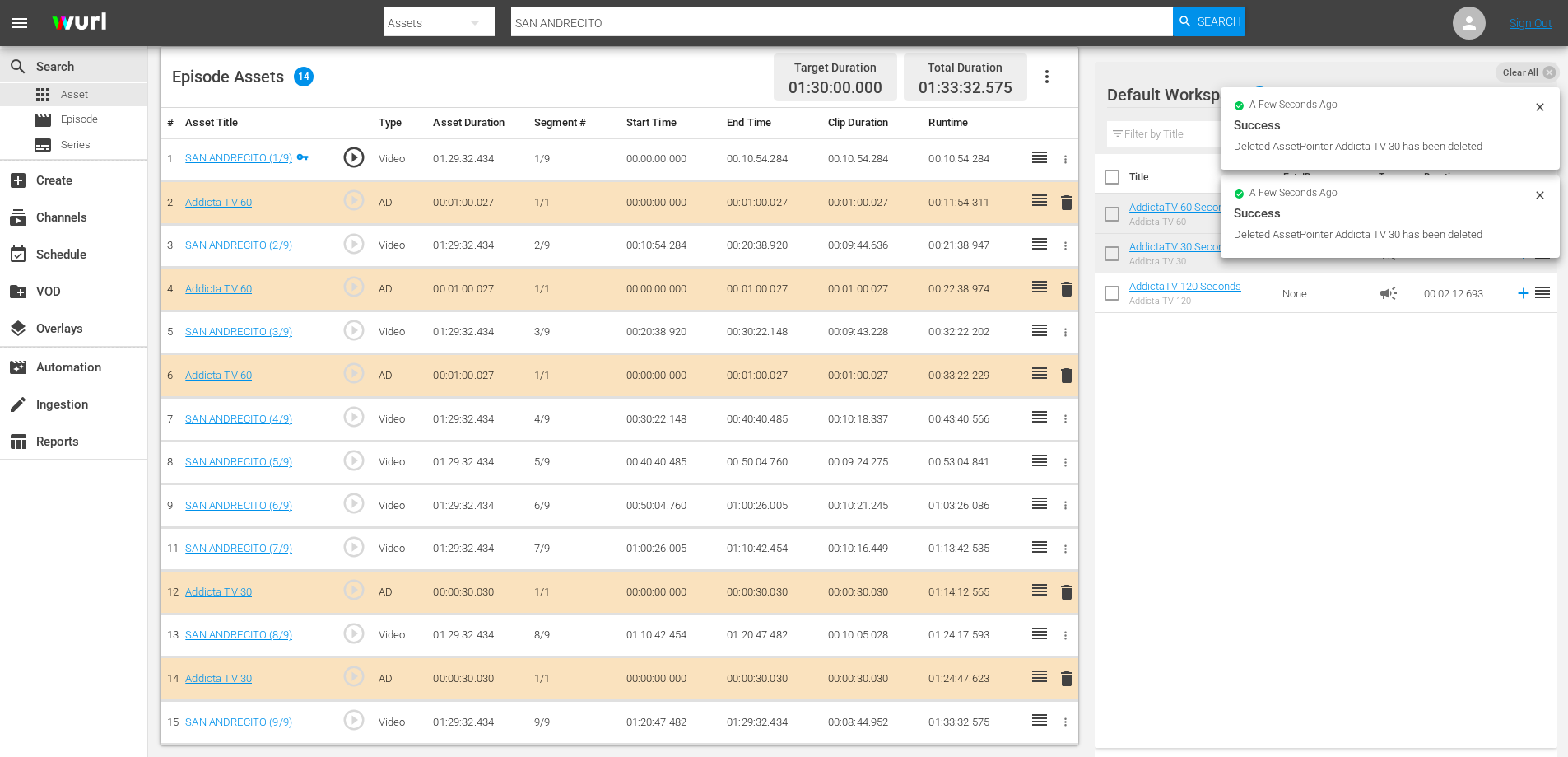
scroll to position [433, 0]
click at [1064, 593] on span "delete" at bounding box center [1066, 592] width 20 height 20
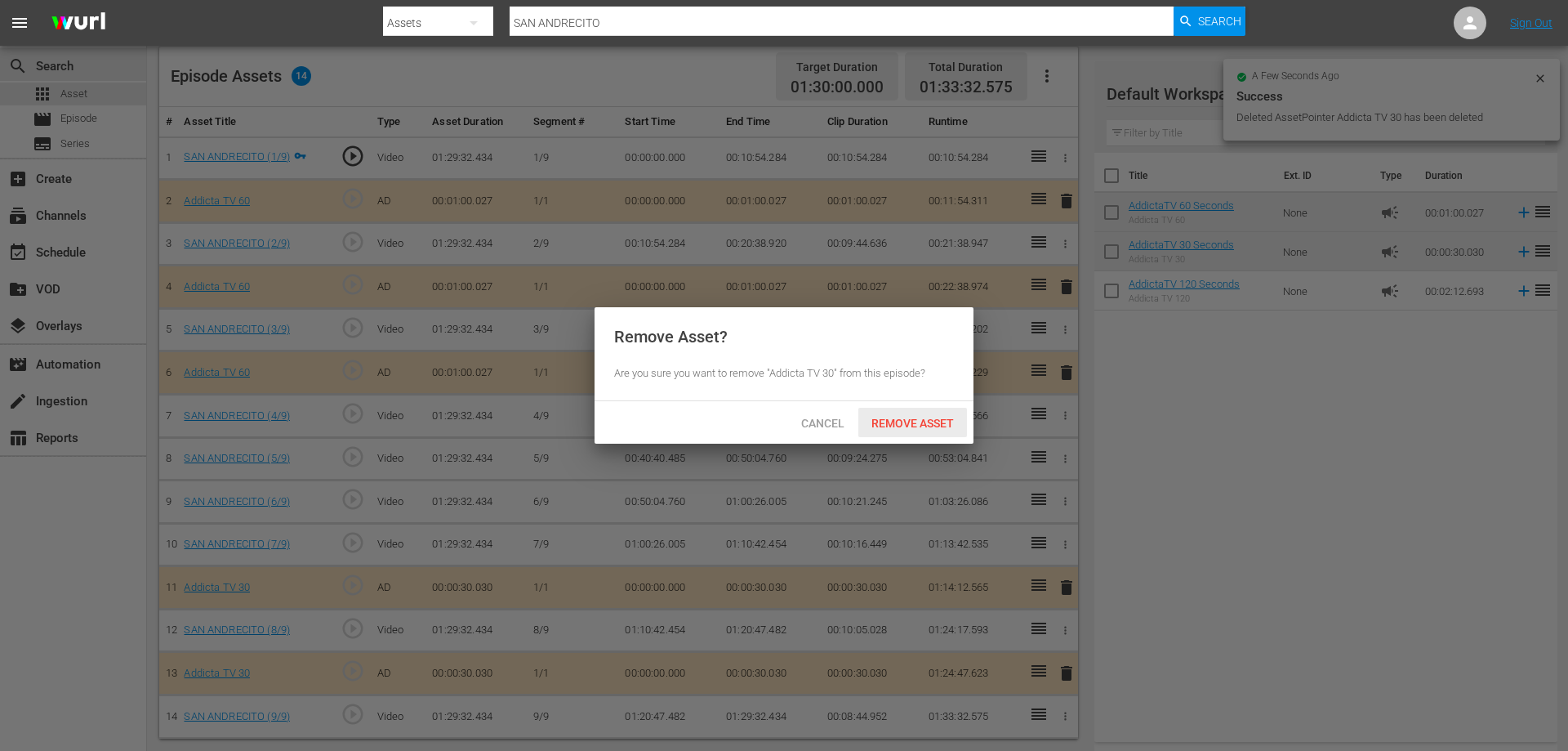
click at [888, 413] on div "Remove Asset" at bounding box center [913, 423] width 109 height 31
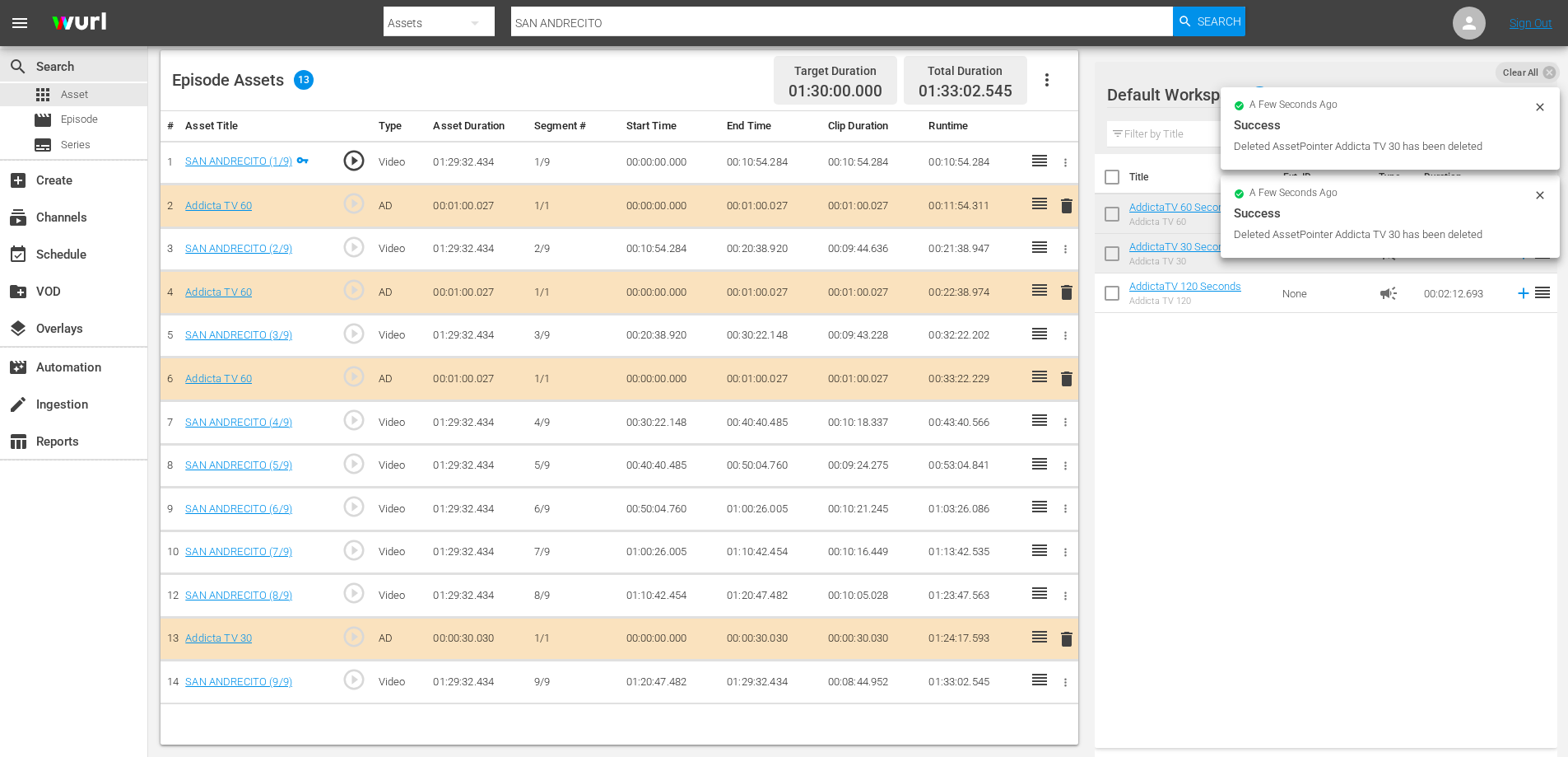
scroll to position [429, 0]
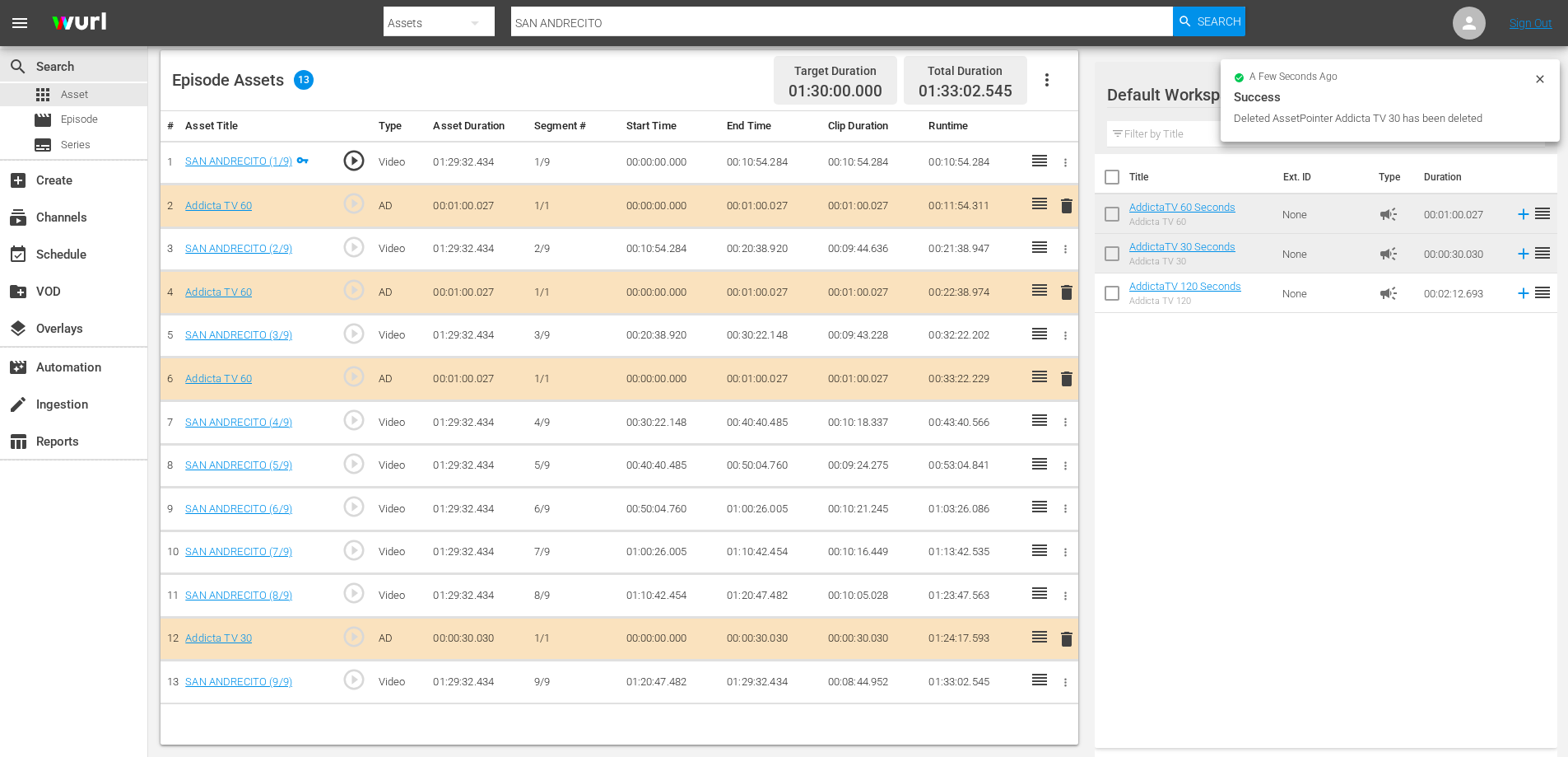
click at [1069, 640] on span "delete" at bounding box center [1066, 639] width 20 height 20
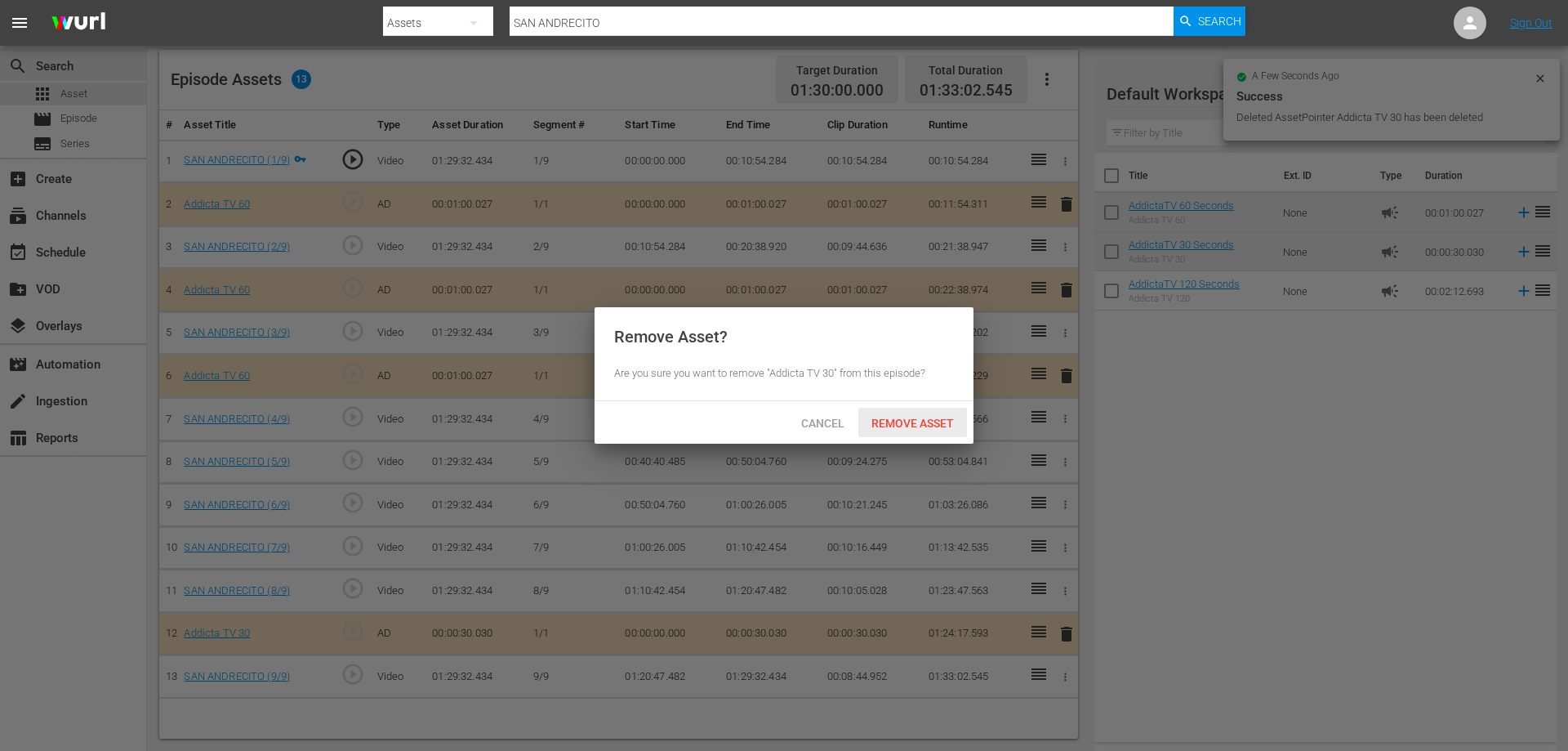
click at [910, 424] on span "Remove Asset" at bounding box center [913, 424] width 109 height 13
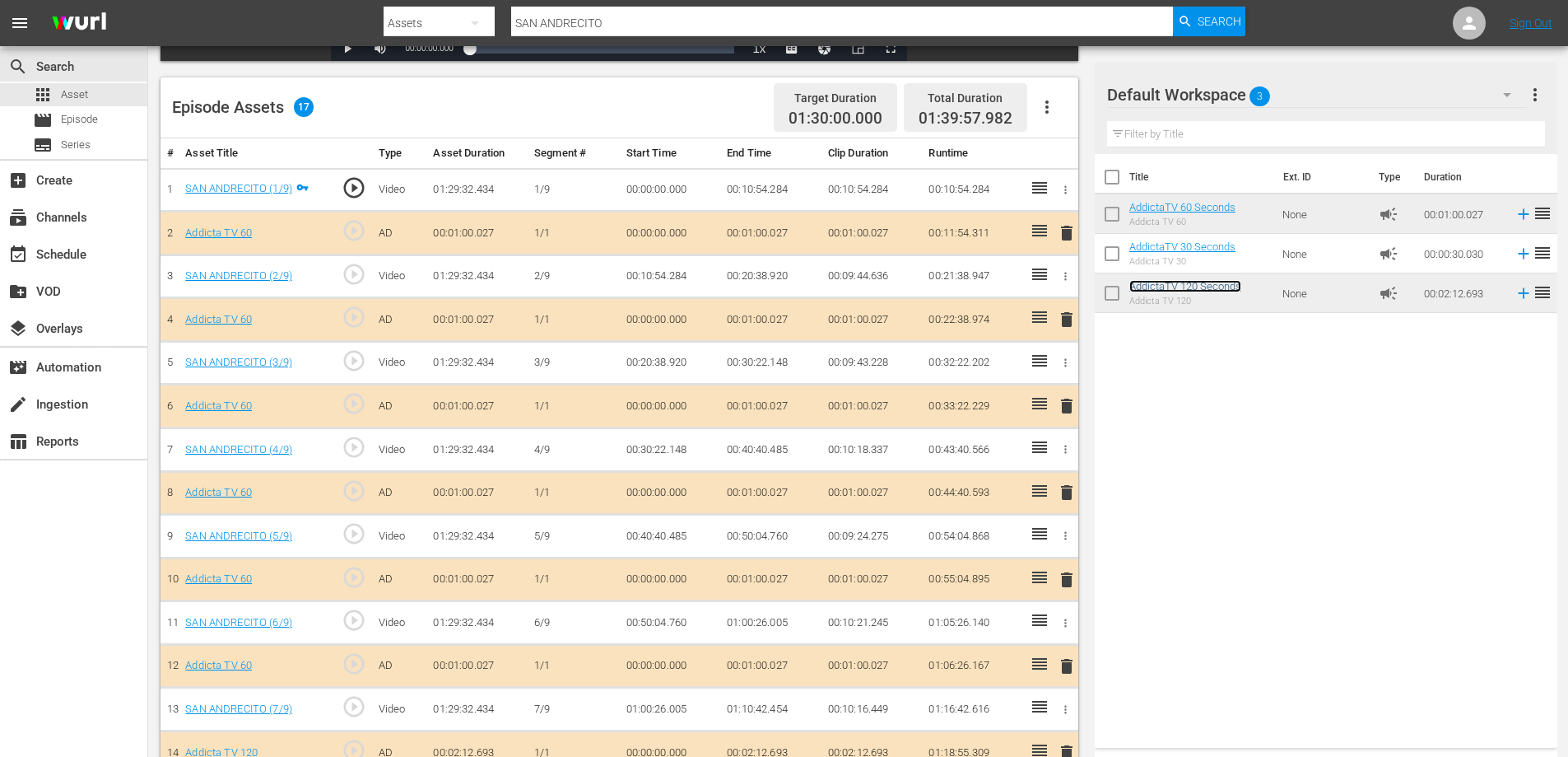
scroll to position [562, 0]
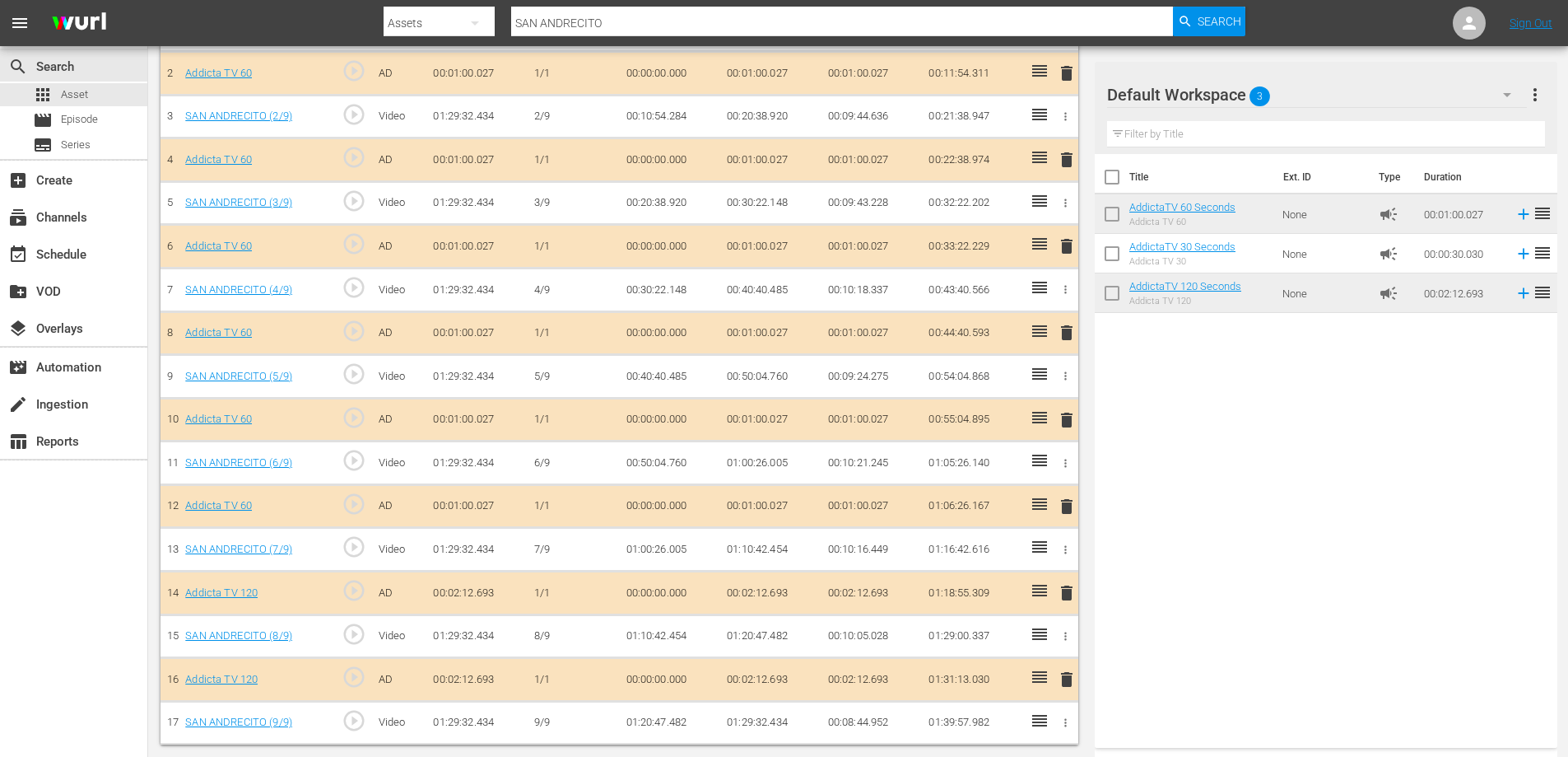
click at [1069, 502] on span "delete" at bounding box center [1066, 506] width 20 height 20
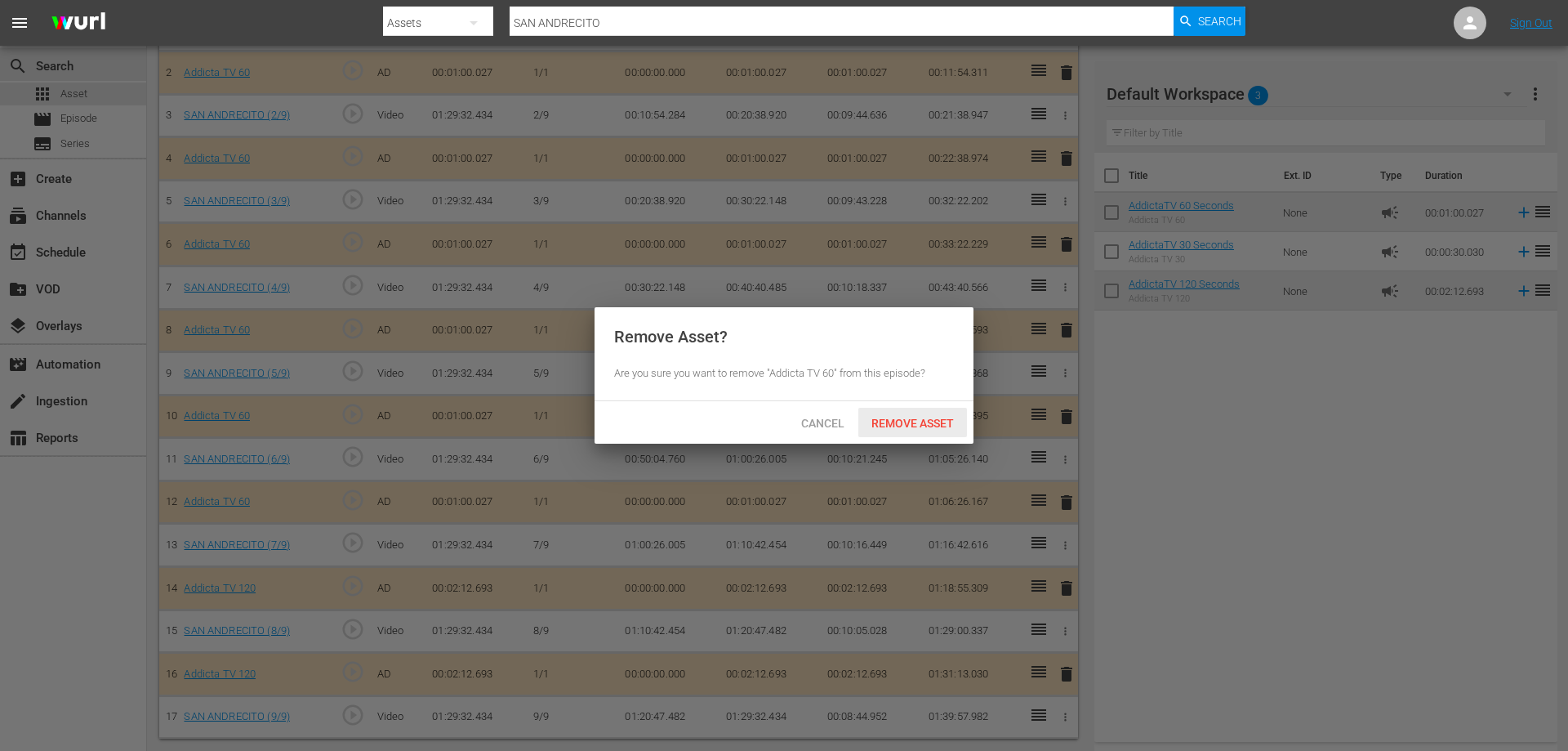
click at [891, 417] on span "Remove Asset" at bounding box center [913, 424] width 109 height 13
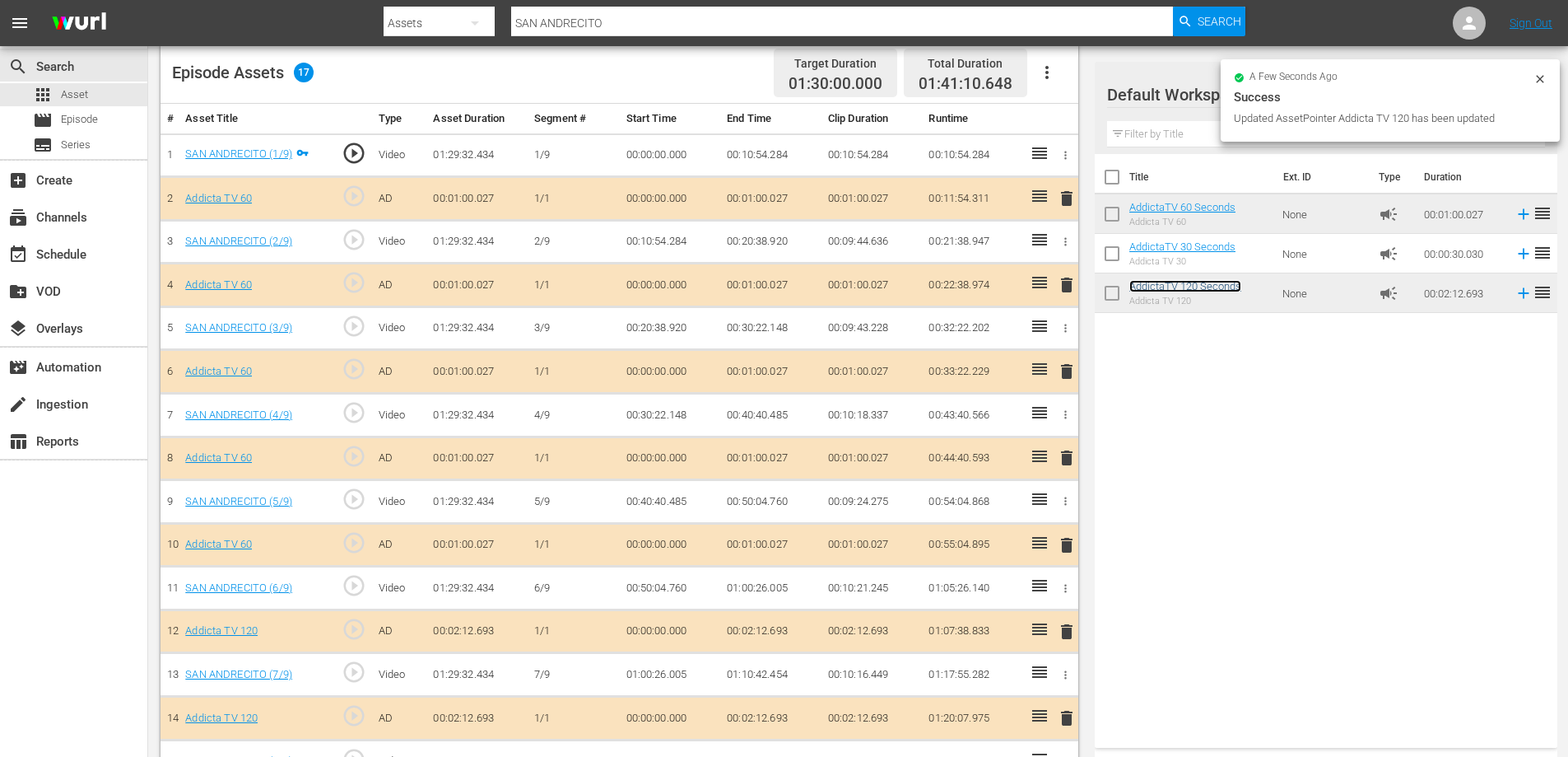
scroll to position [272, 0]
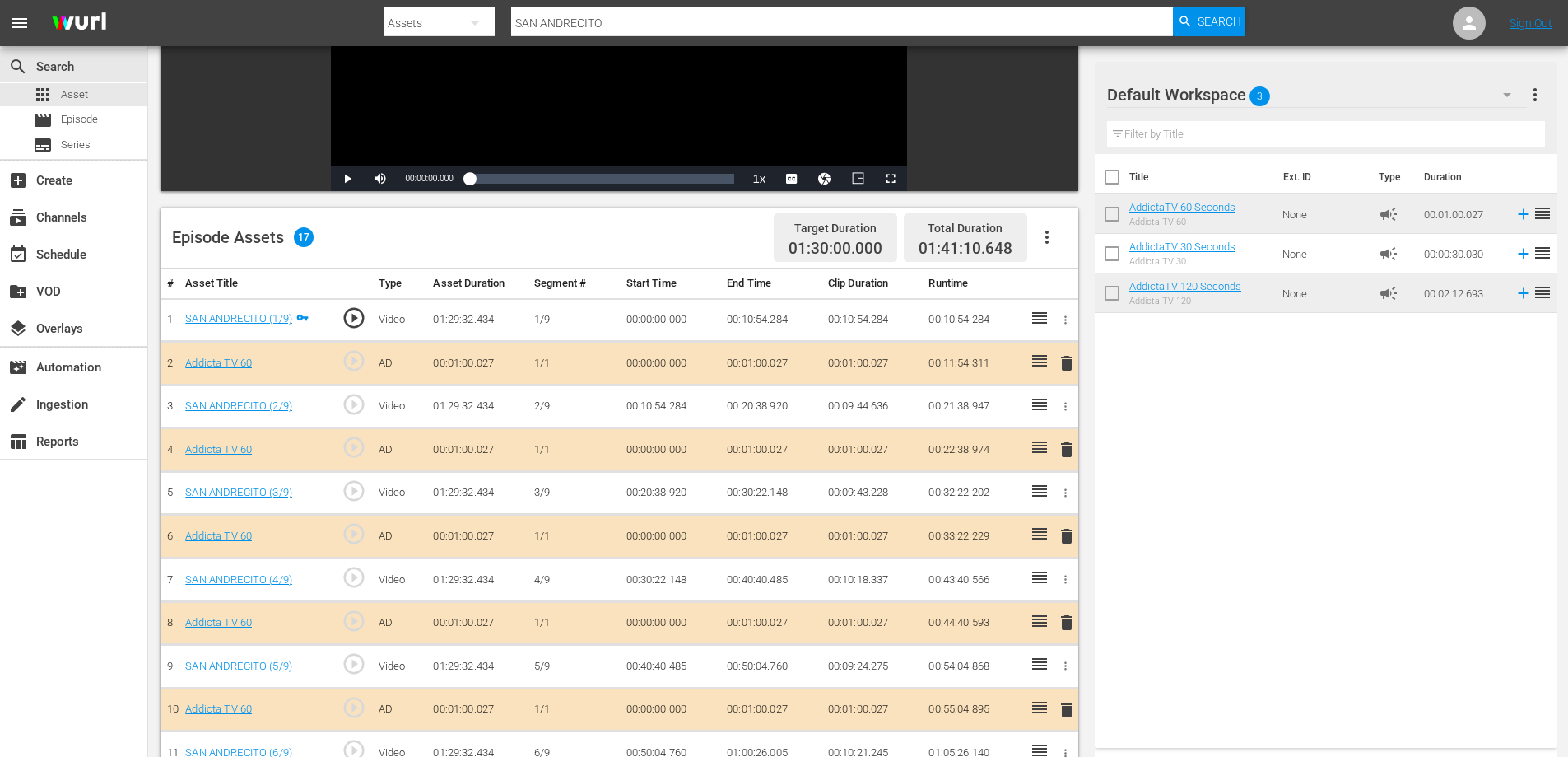
click at [1071, 364] on span "delete" at bounding box center [1066, 363] width 20 height 20
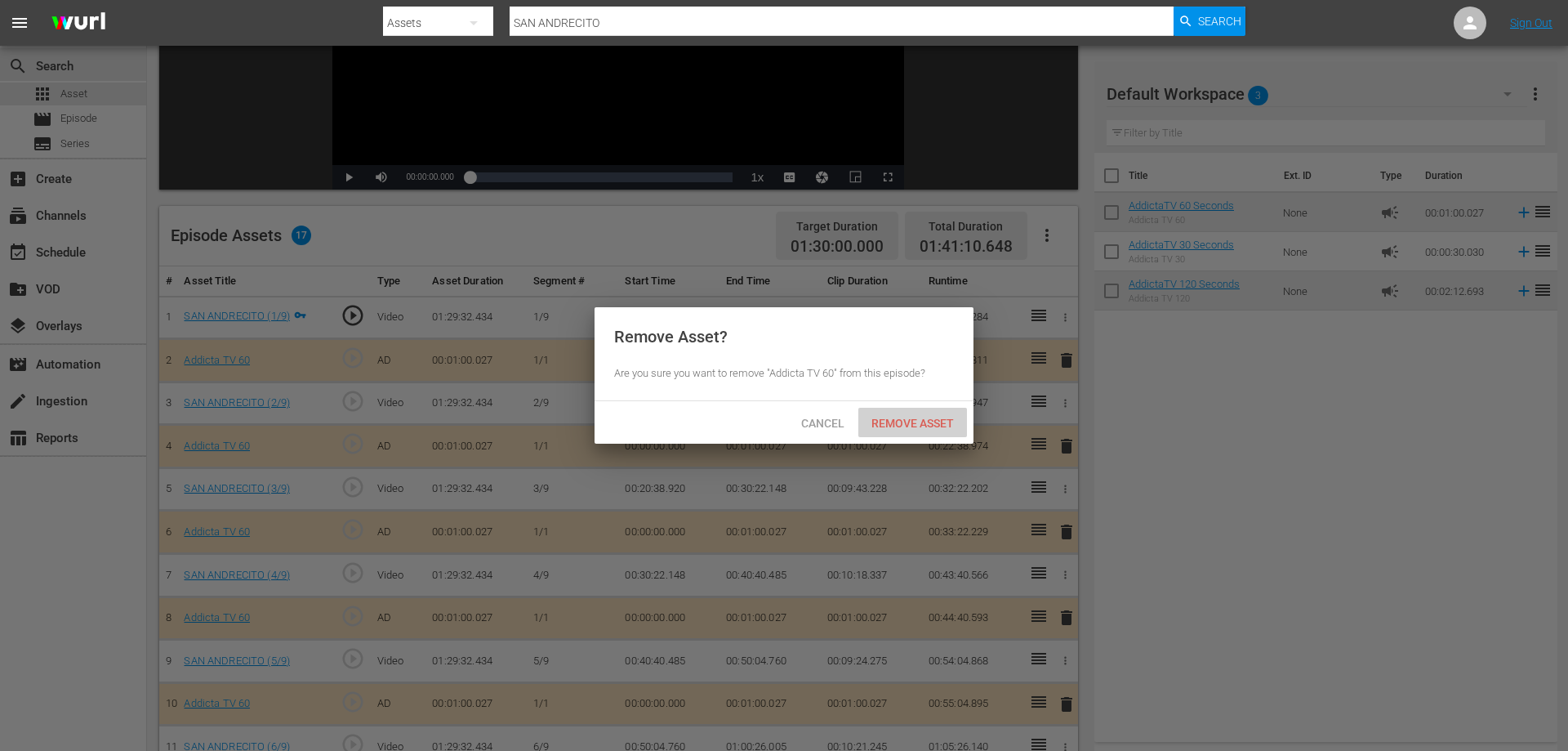
click at [892, 417] on span "Remove Asset" at bounding box center [913, 424] width 109 height 13
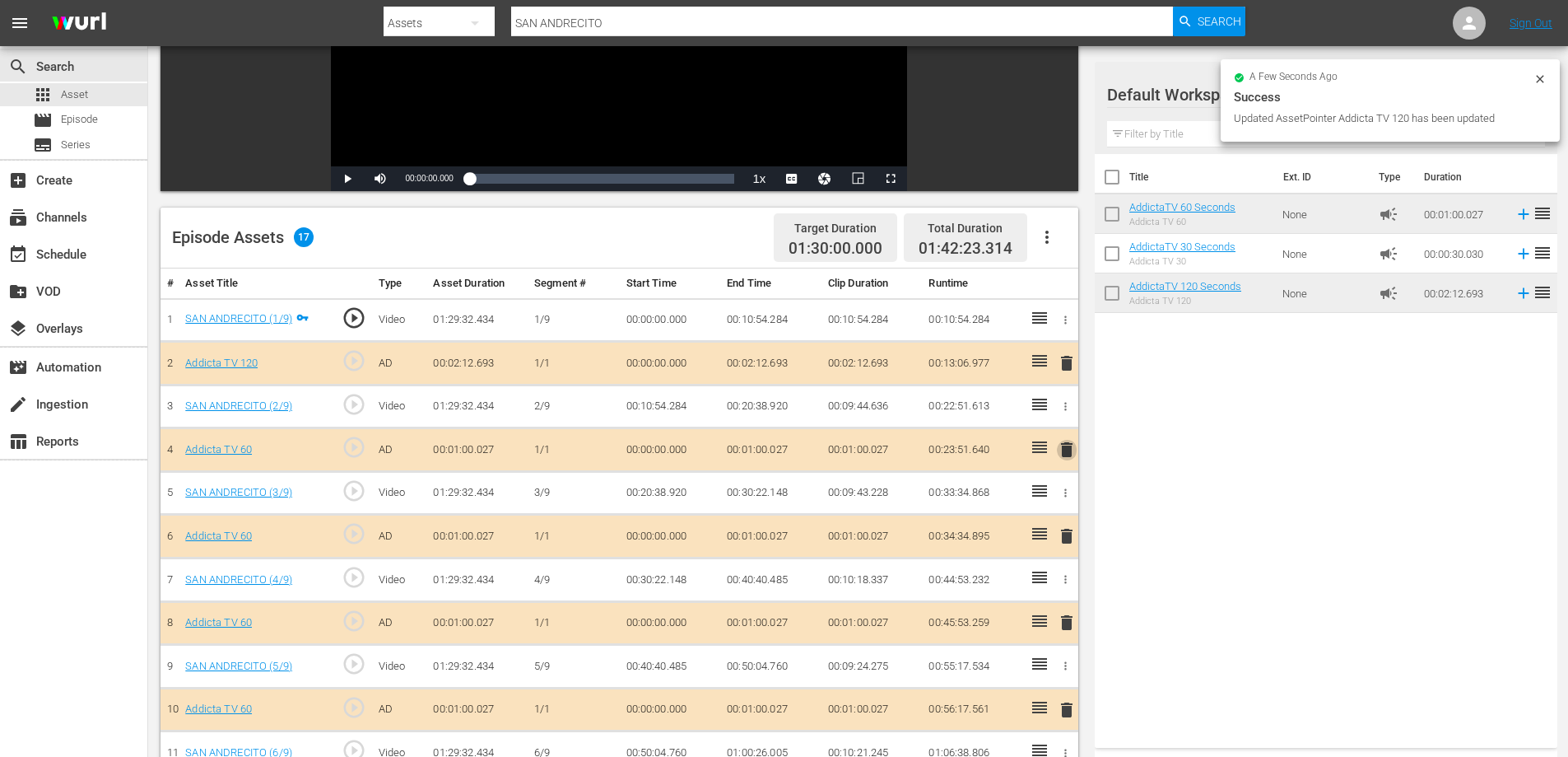
click at [1070, 447] on span "delete" at bounding box center [1066, 449] width 20 height 20
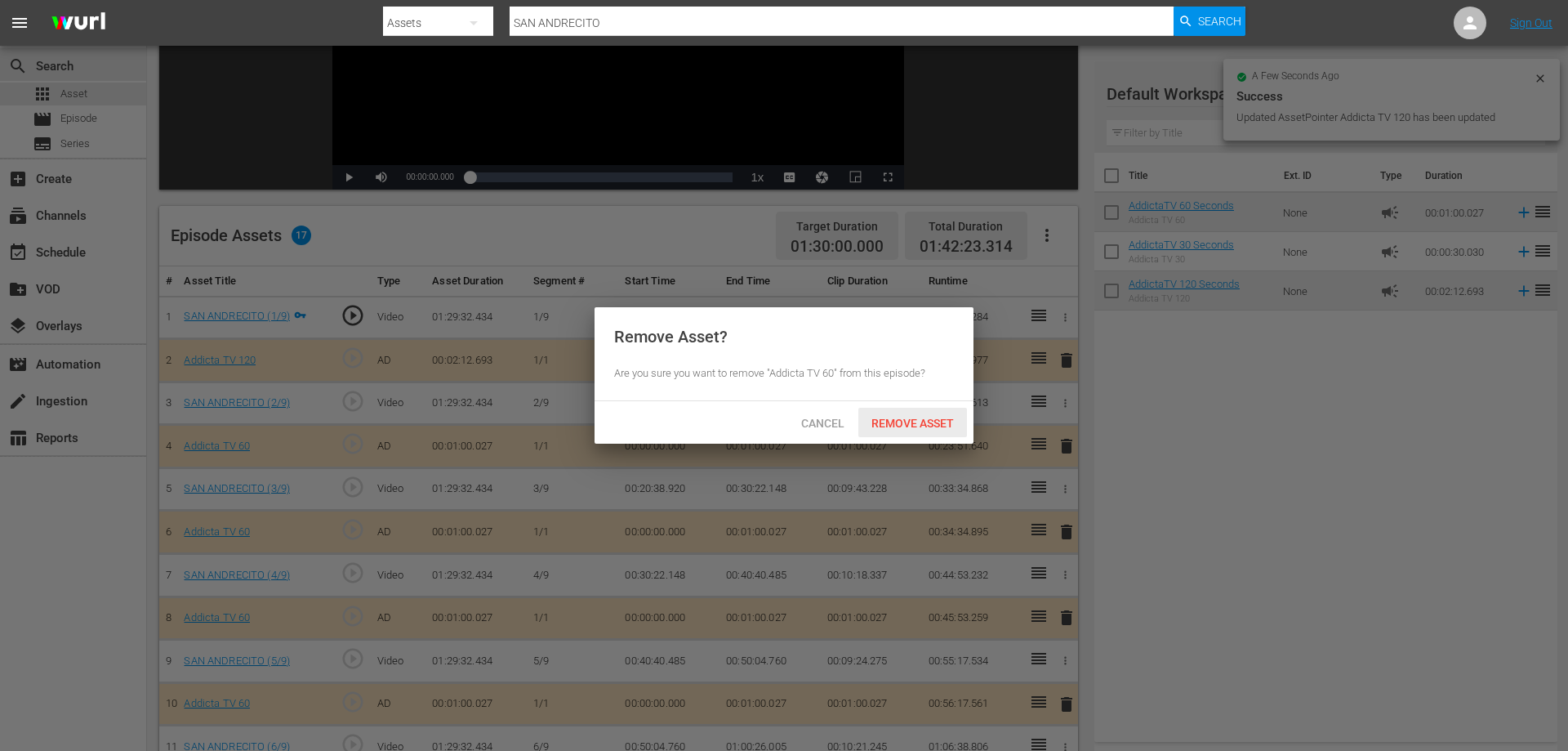
click at [894, 422] on span "Remove Asset" at bounding box center [913, 424] width 109 height 13
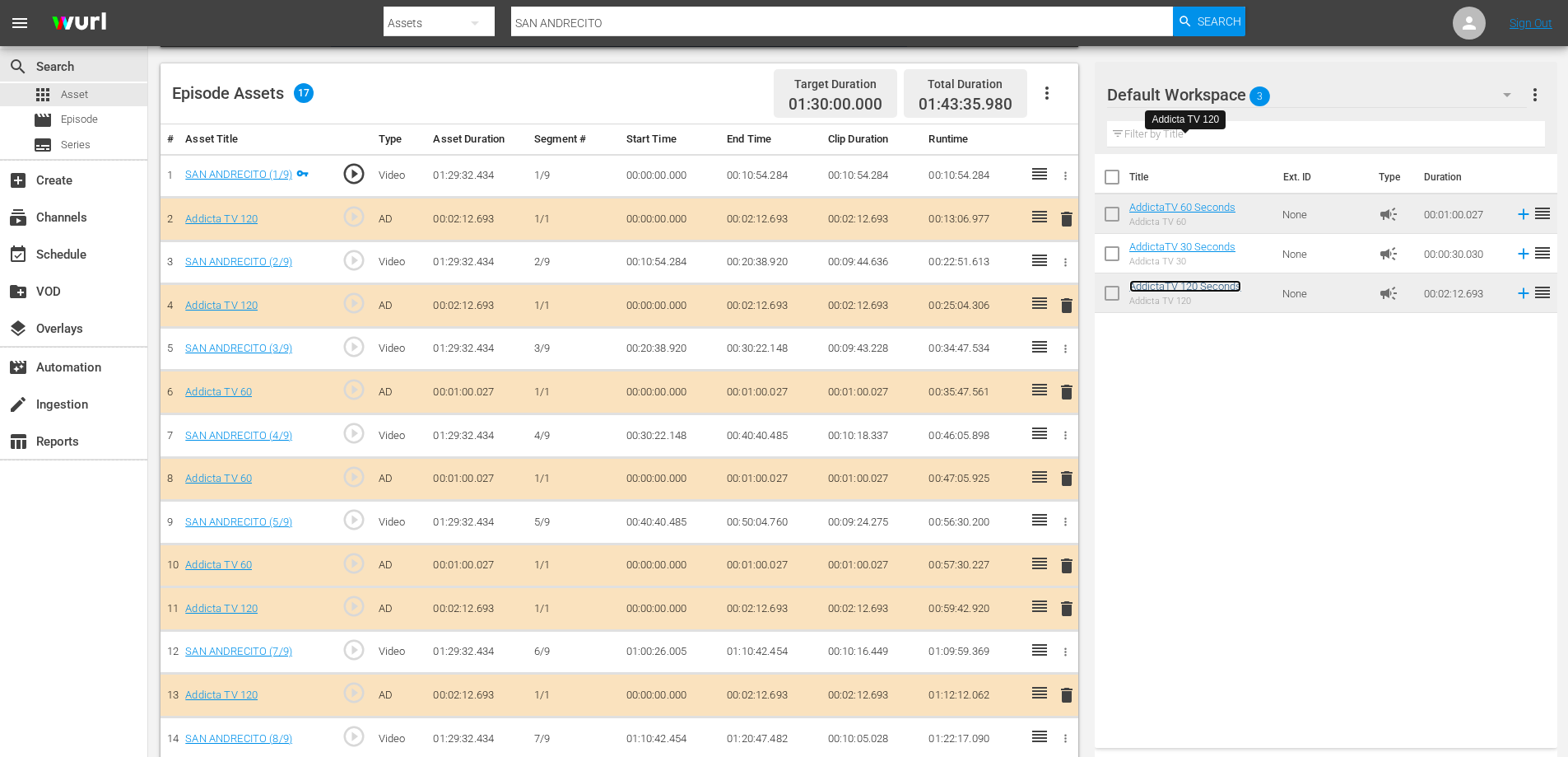
scroll to position [436, 0]
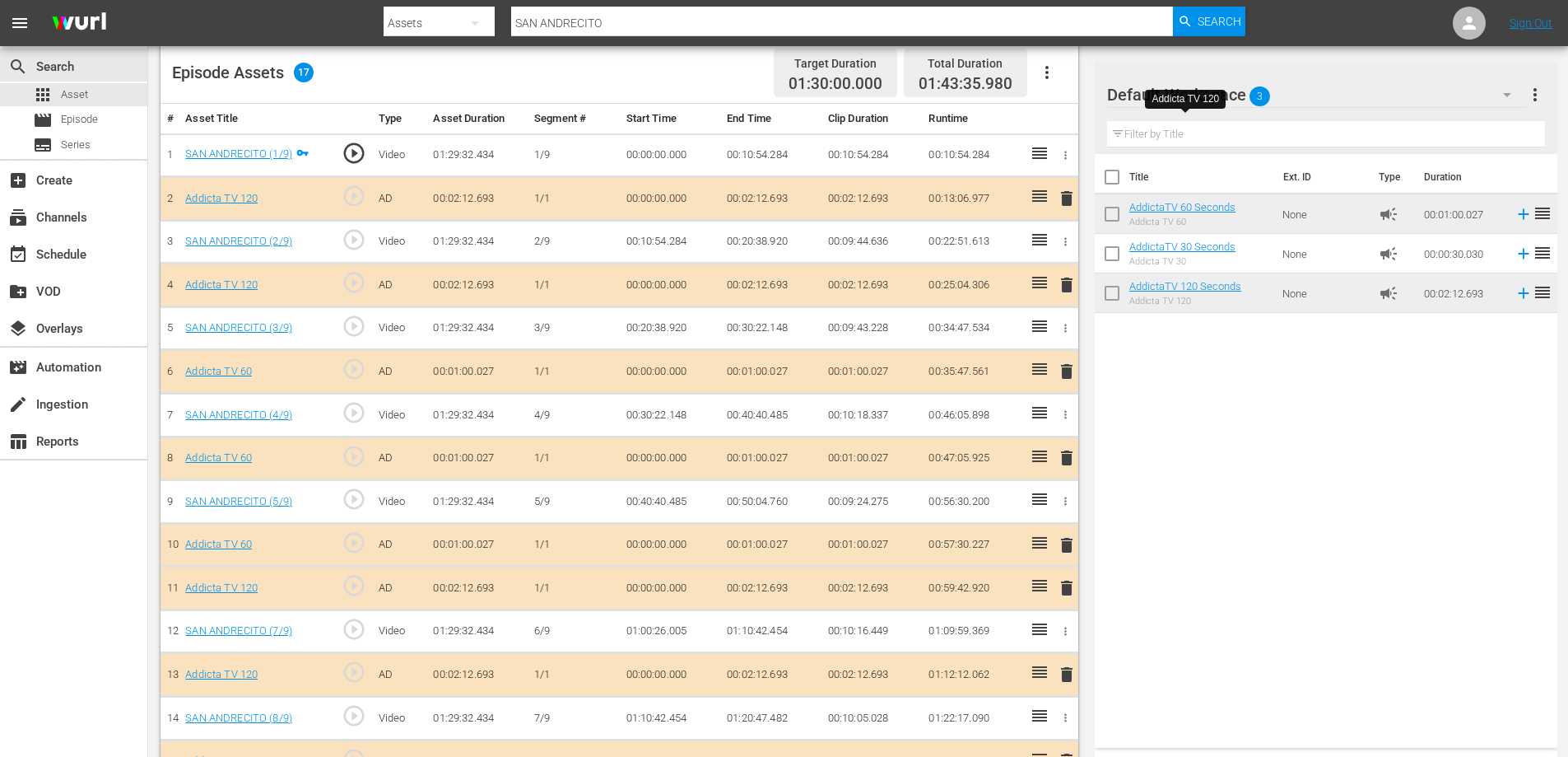
click at [1071, 459] on span "delete" at bounding box center [1066, 458] width 20 height 20
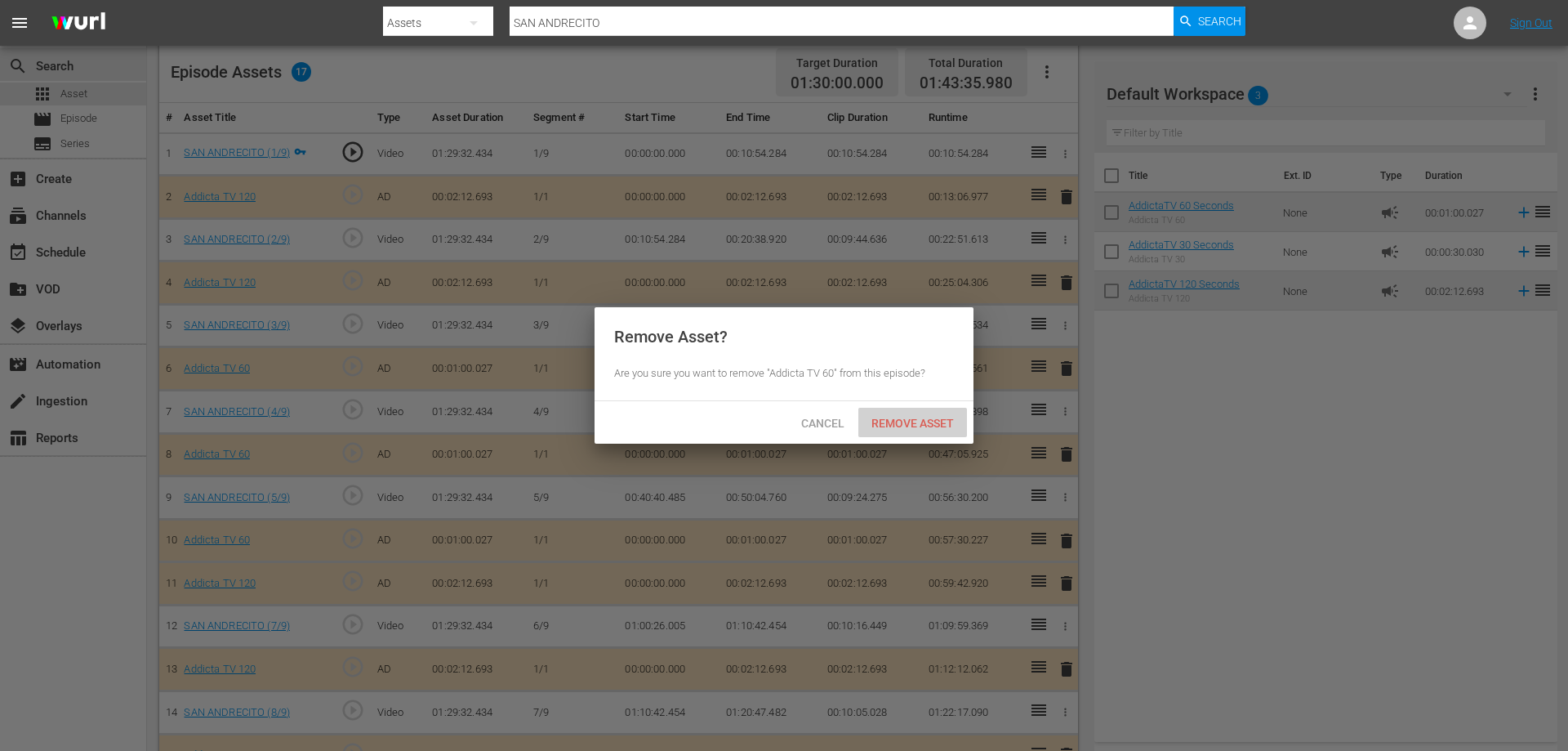
click at [915, 409] on div "Remove Asset" at bounding box center [913, 423] width 109 height 31
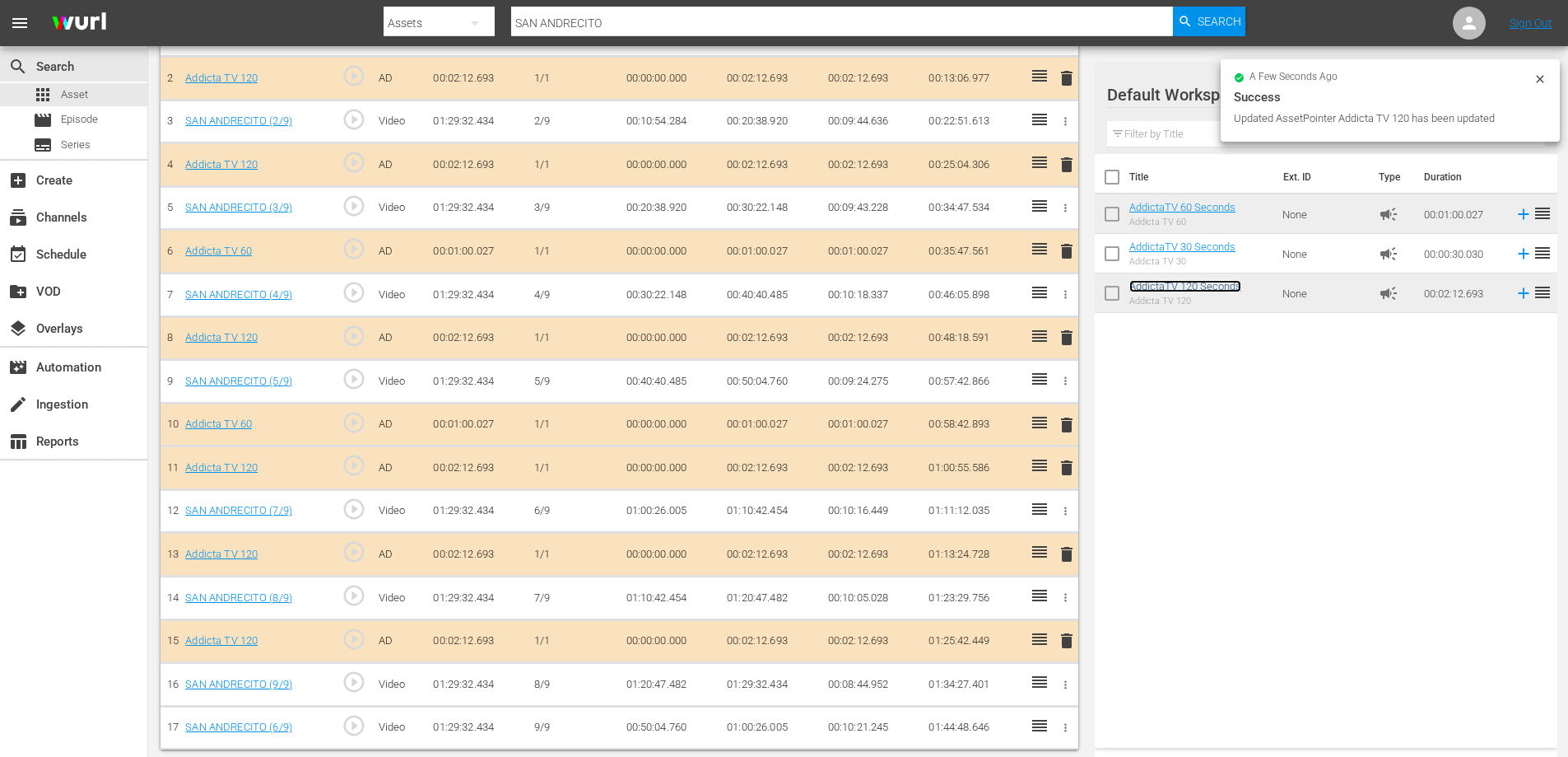
scroll to position [562, 0]
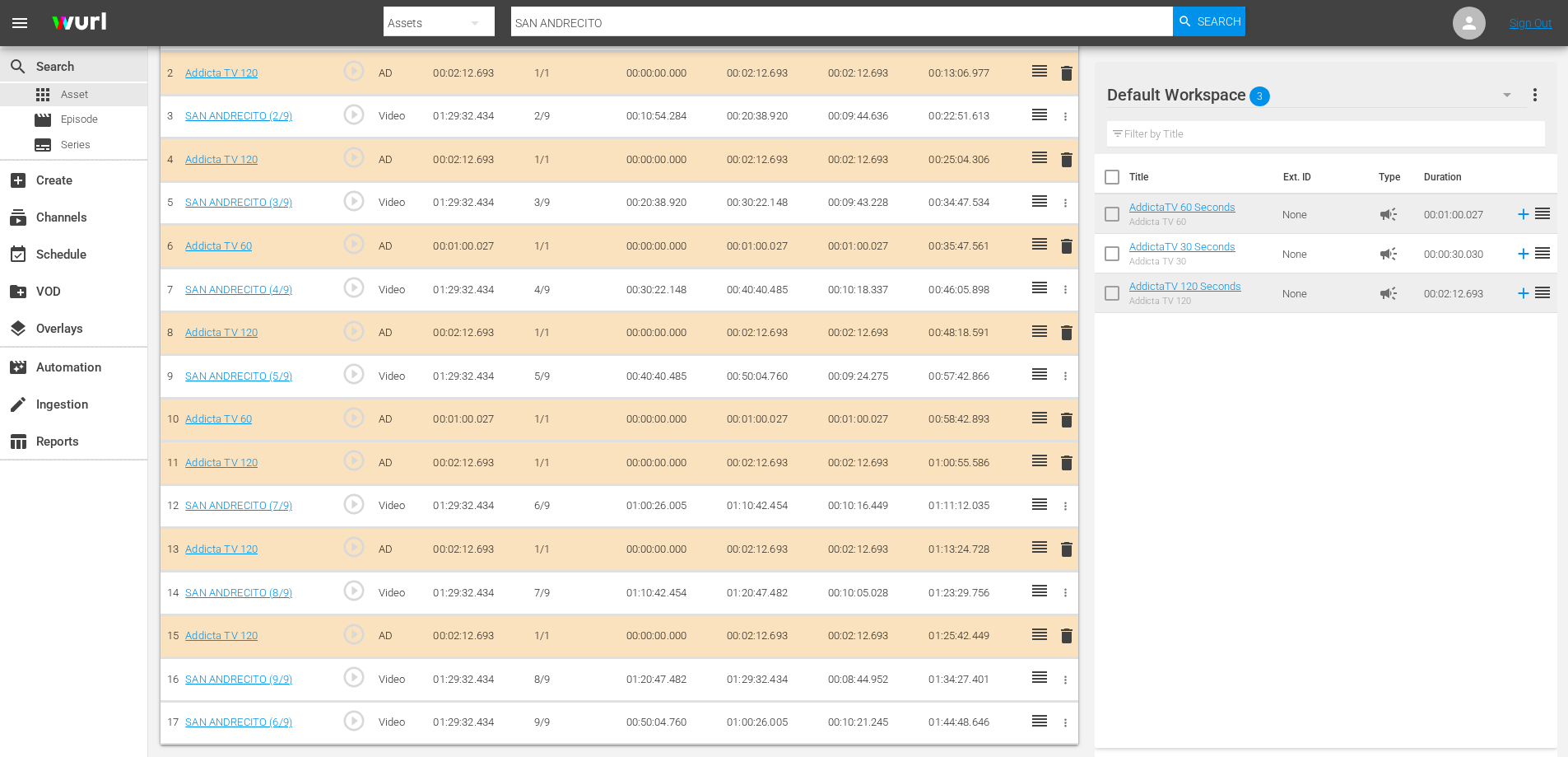
click at [1067, 424] on span "delete" at bounding box center [1066, 420] width 20 height 20
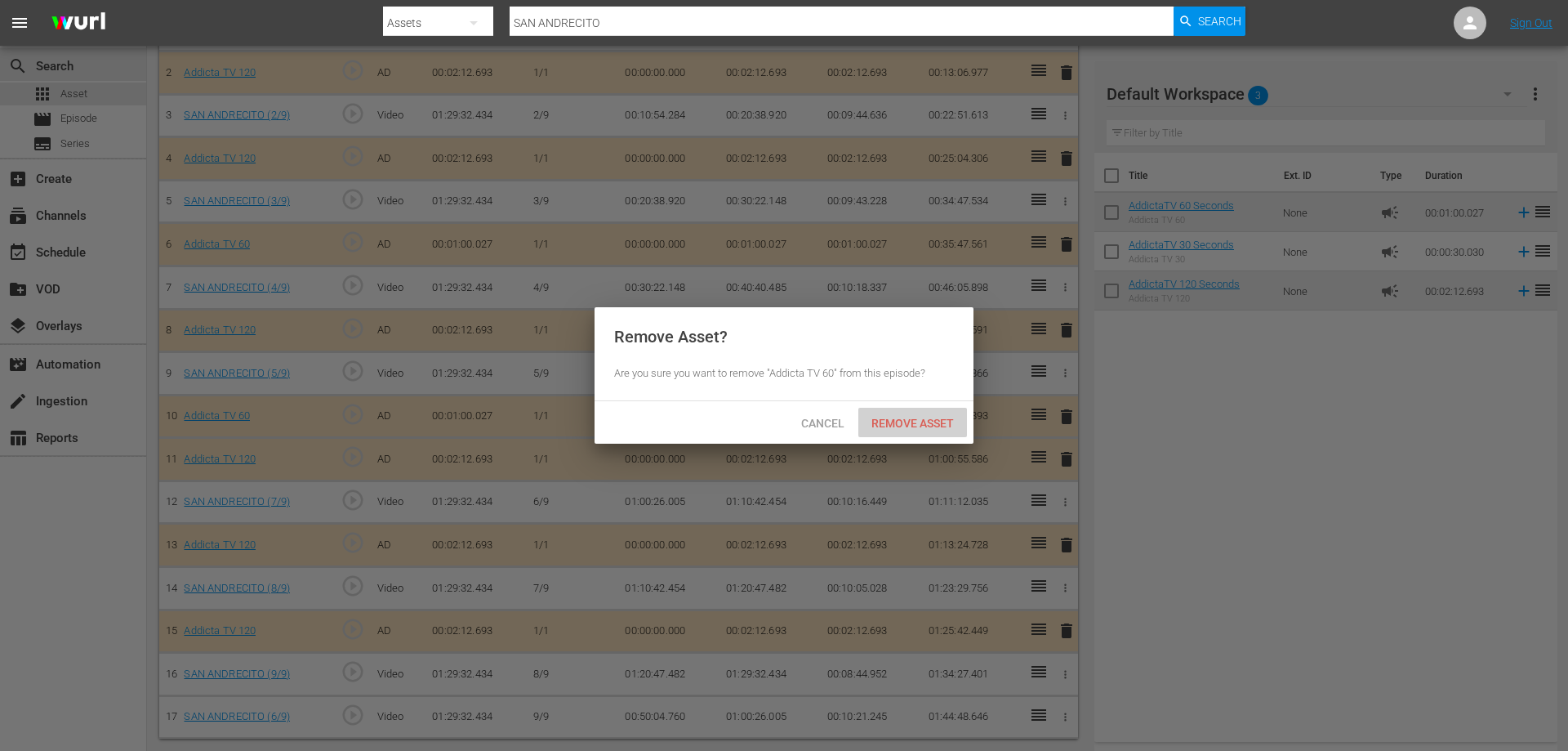
click at [912, 414] on div "Remove Asset" at bounding box center [913, 423] width 109 height 31
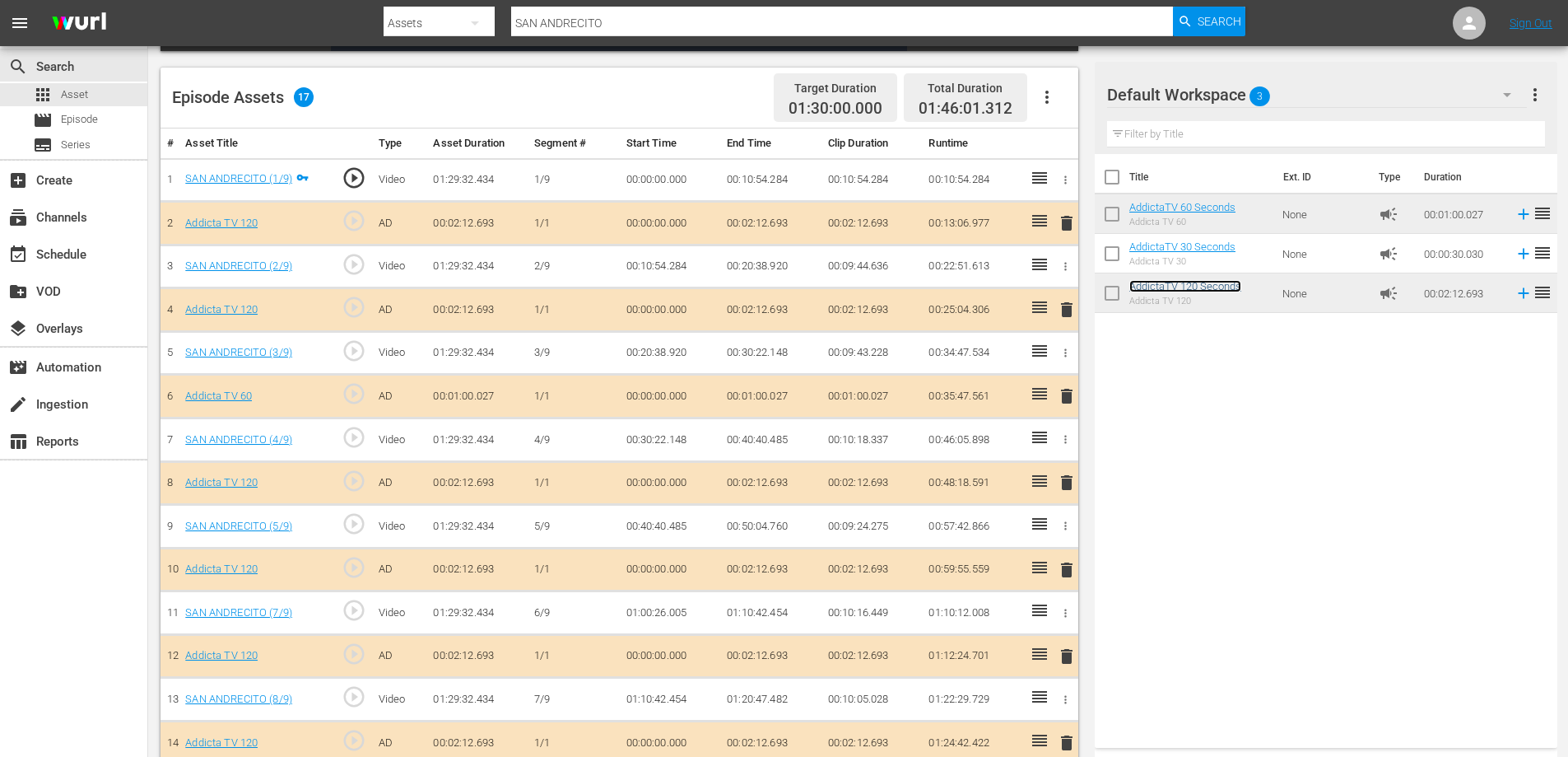
scroll to position [479, 0]
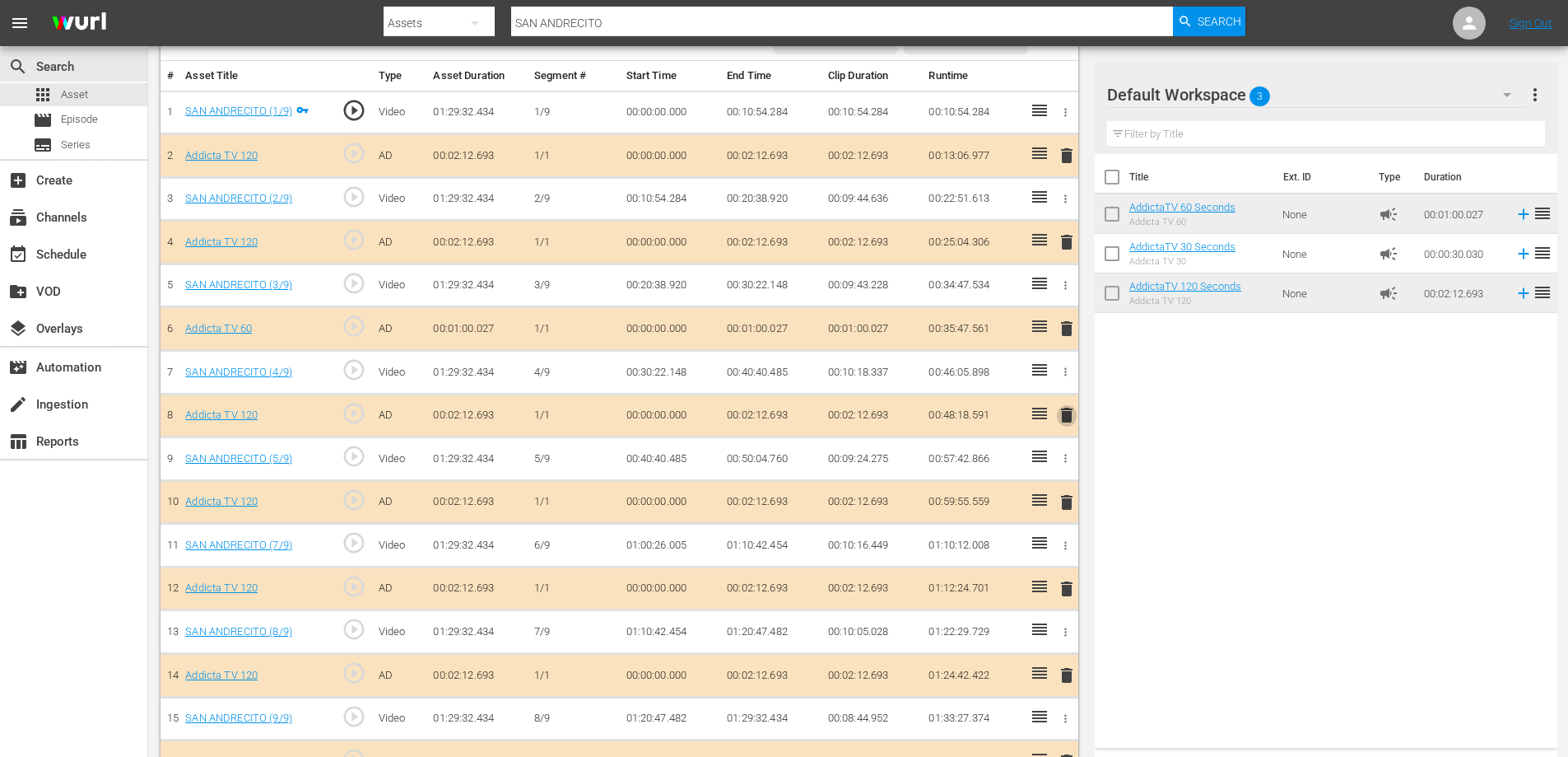
click at [1067, 415] on span "delete" at bounding box center [1066, 415] width 20 height 20
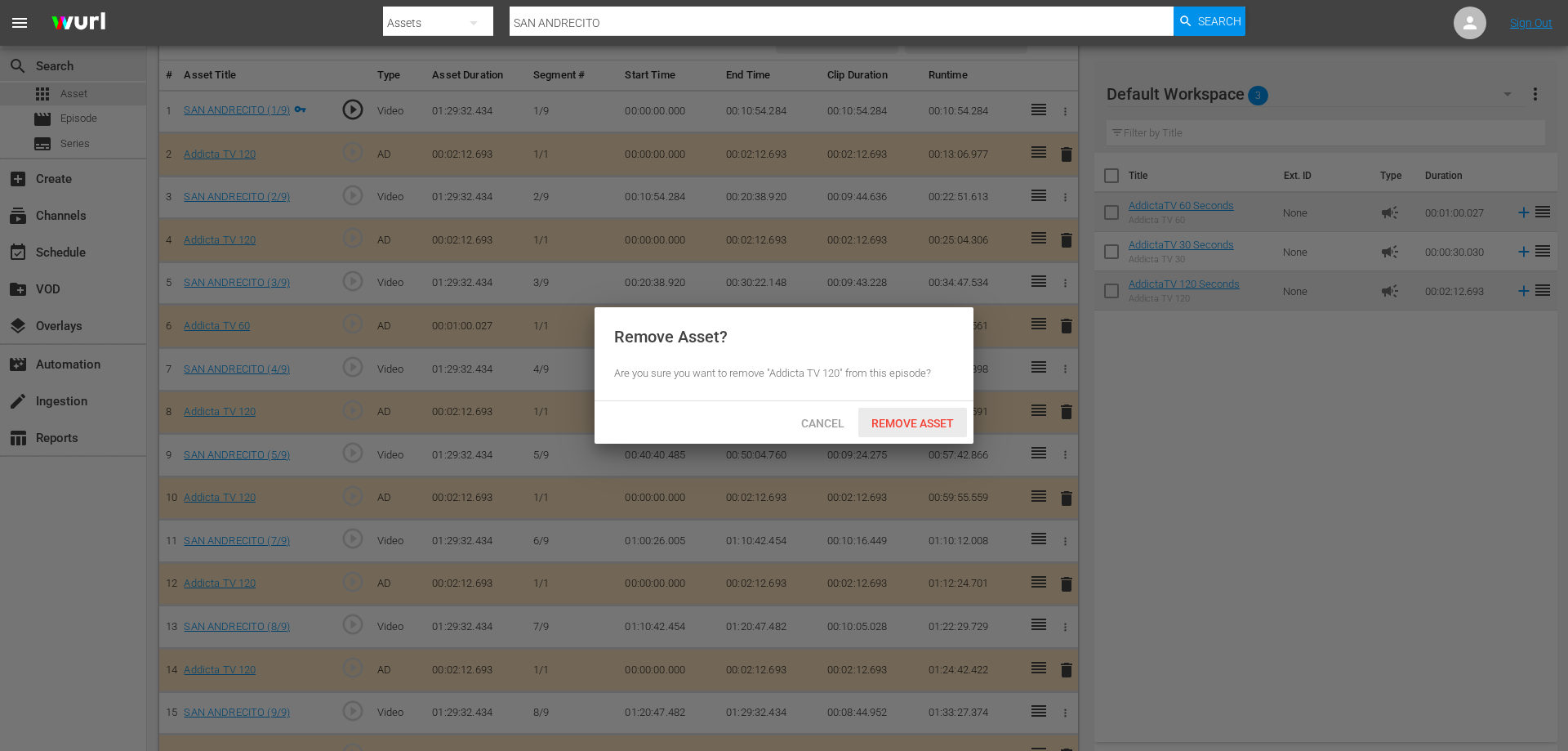
click at [937, 419] on span "Remove Asset" at bounding box center [913, 424] width 109 height 13
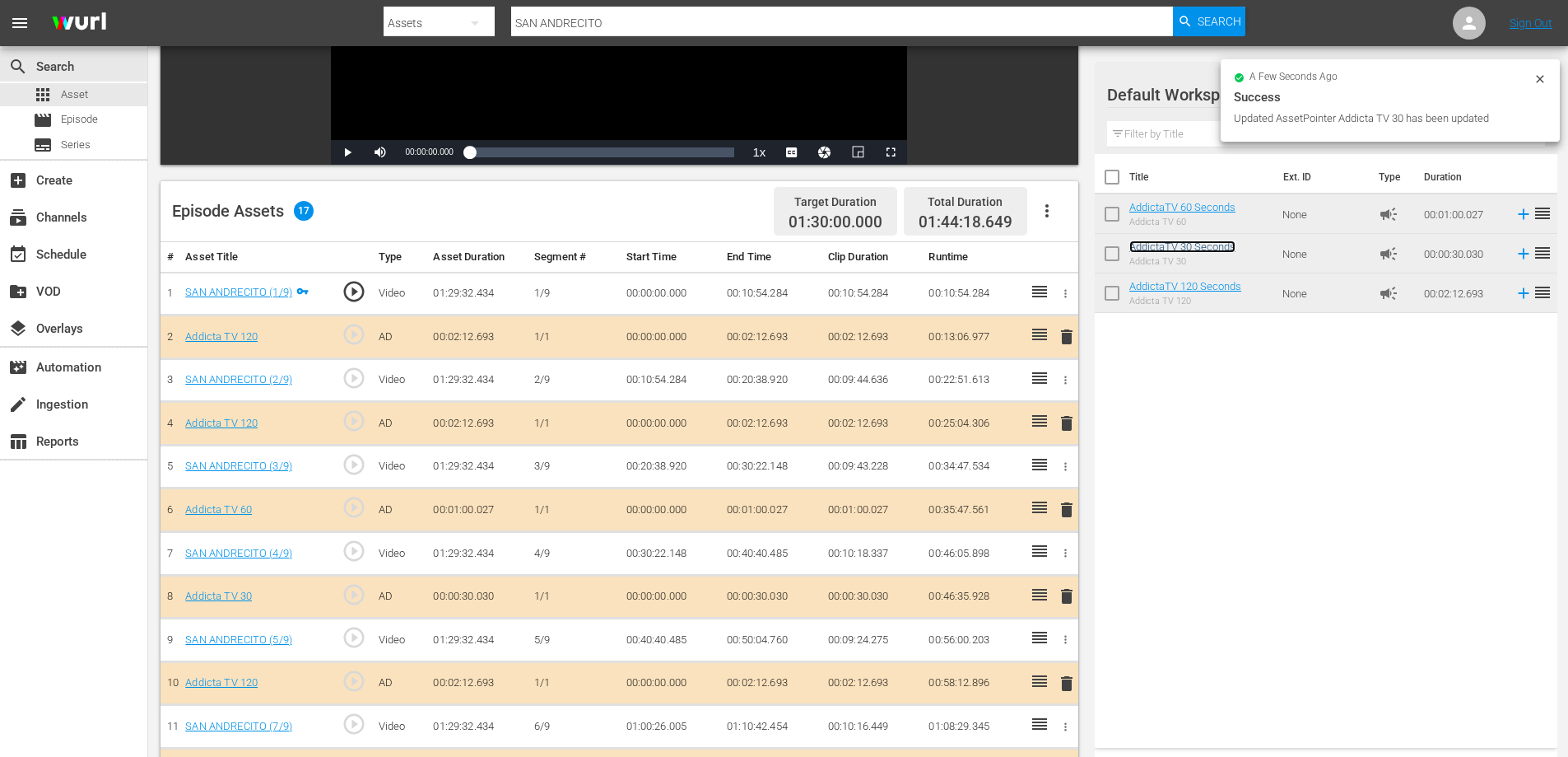
scroll to position [397, 0]
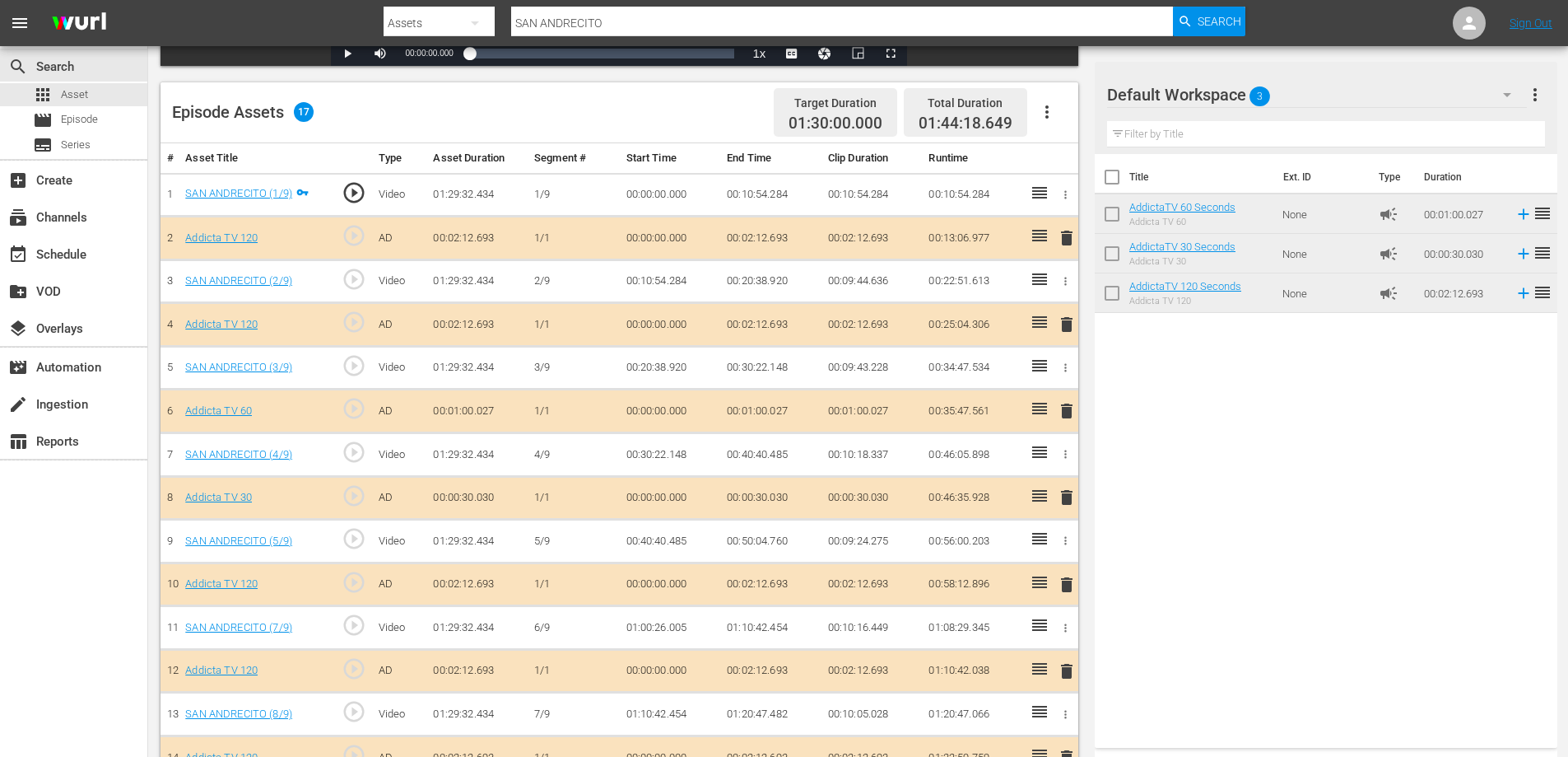
click at [1064, 410] on span "delete" at bounding box center [1066, 410] width 20 height 20
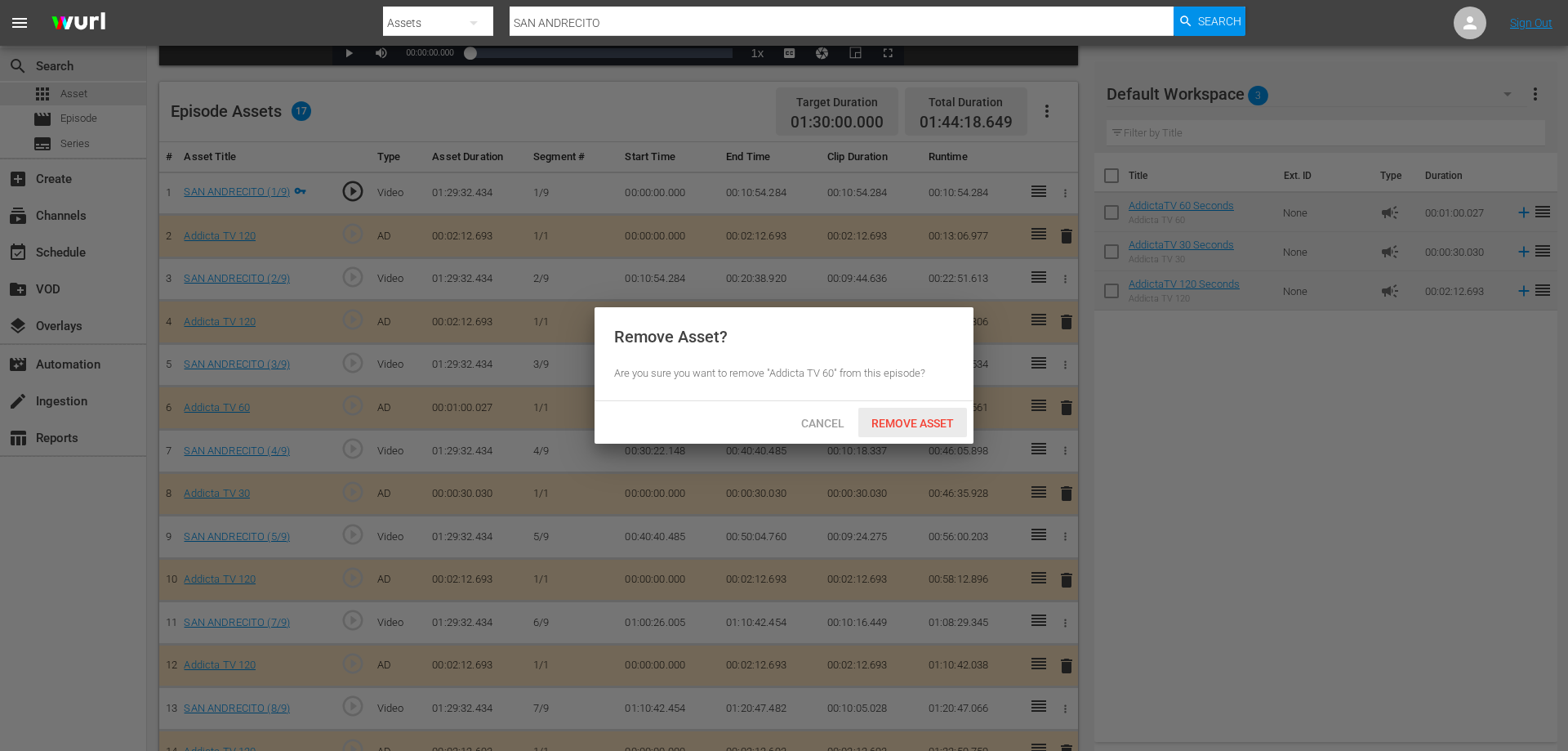
click at [868, 418] on span "Remove Asset" at bounding box center [913, 424] width 109 height 13
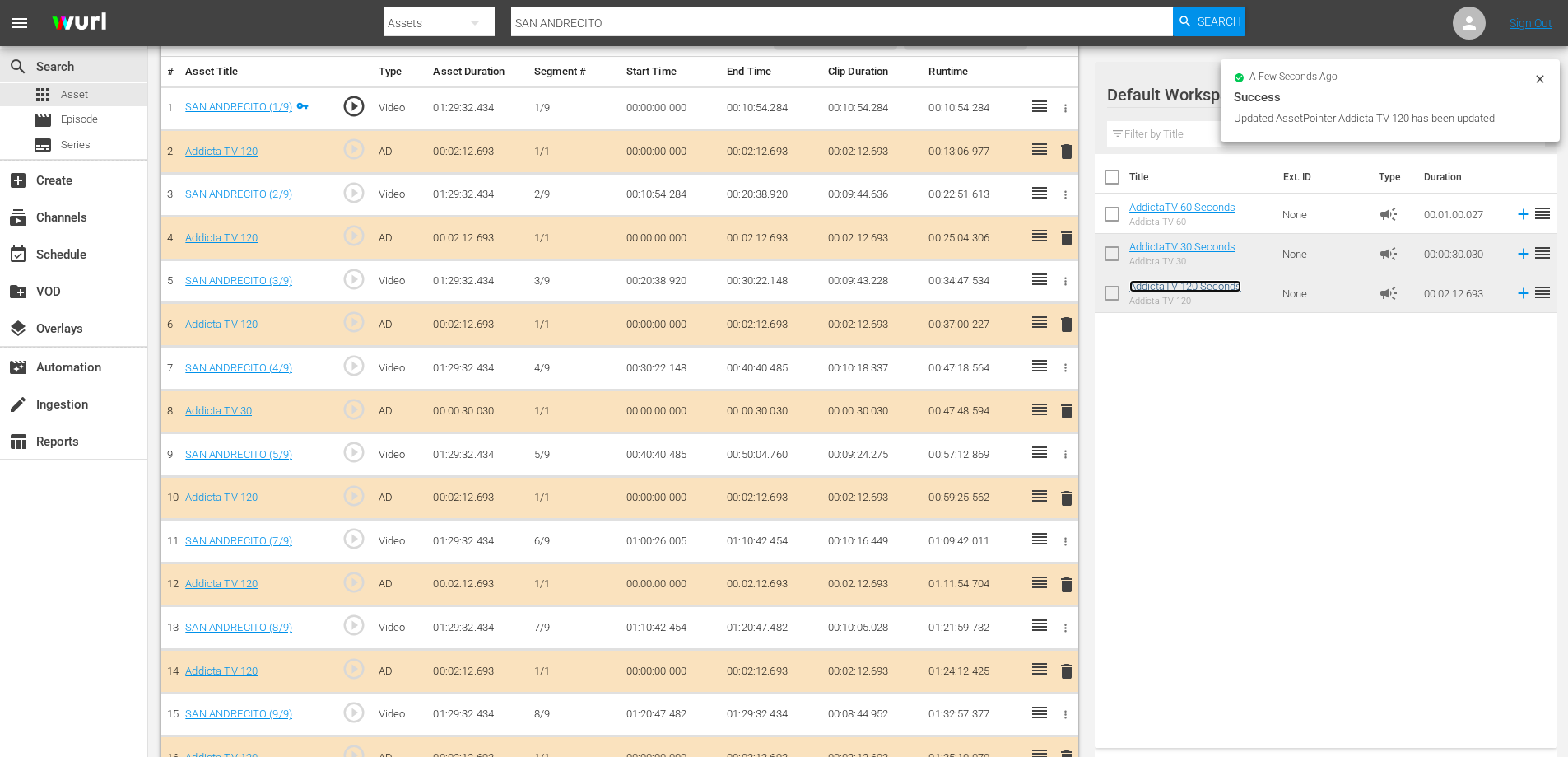
scroll to position [562, 0]
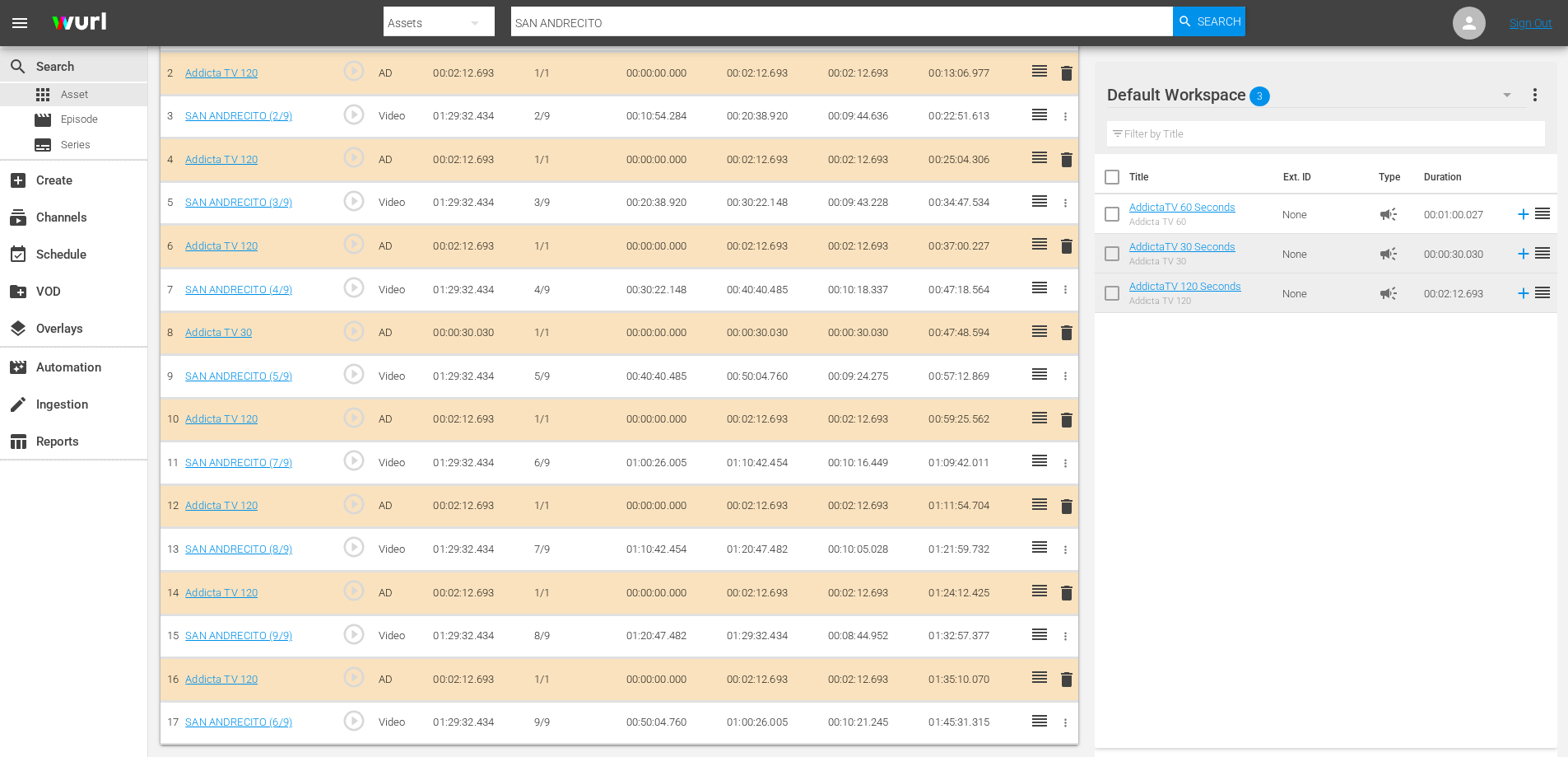
click at [1068, 335] on span "delete" at bounding box center [1066, 332] width 20 height 20
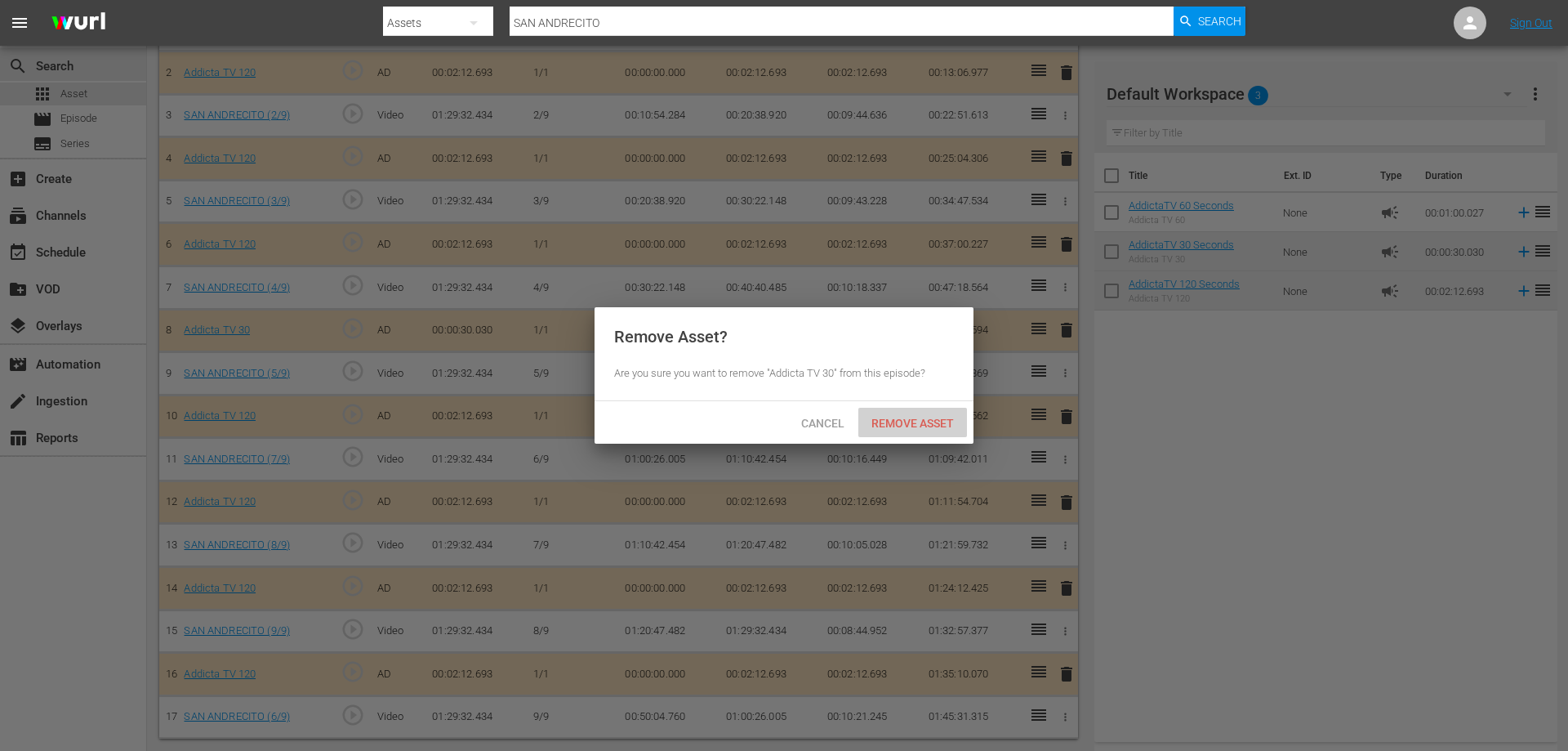
click at [891, 427] on span "Remove Asset" at bounding box center [913, 424] width 109 height 13
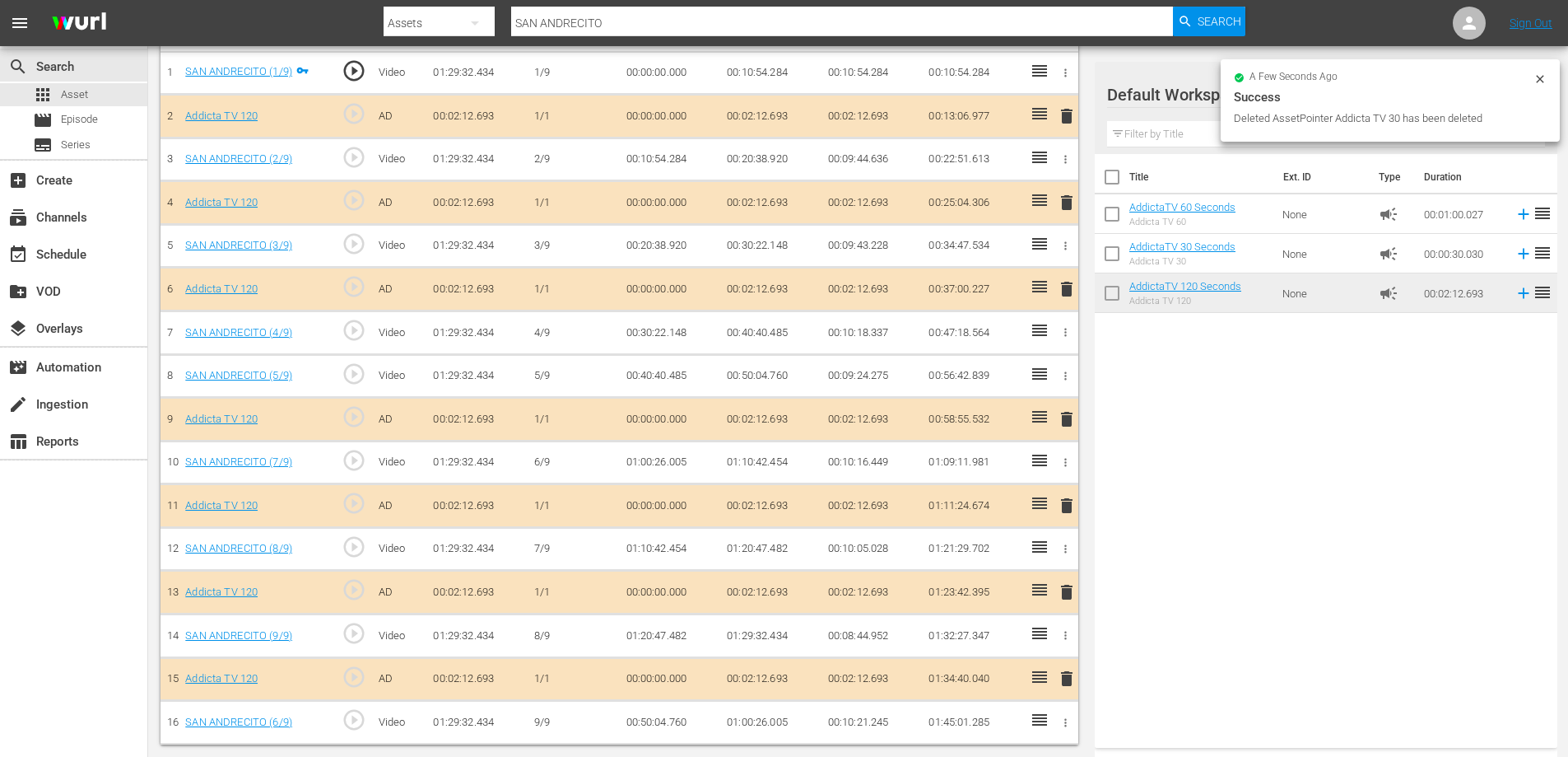
scroll to position [272, 0]
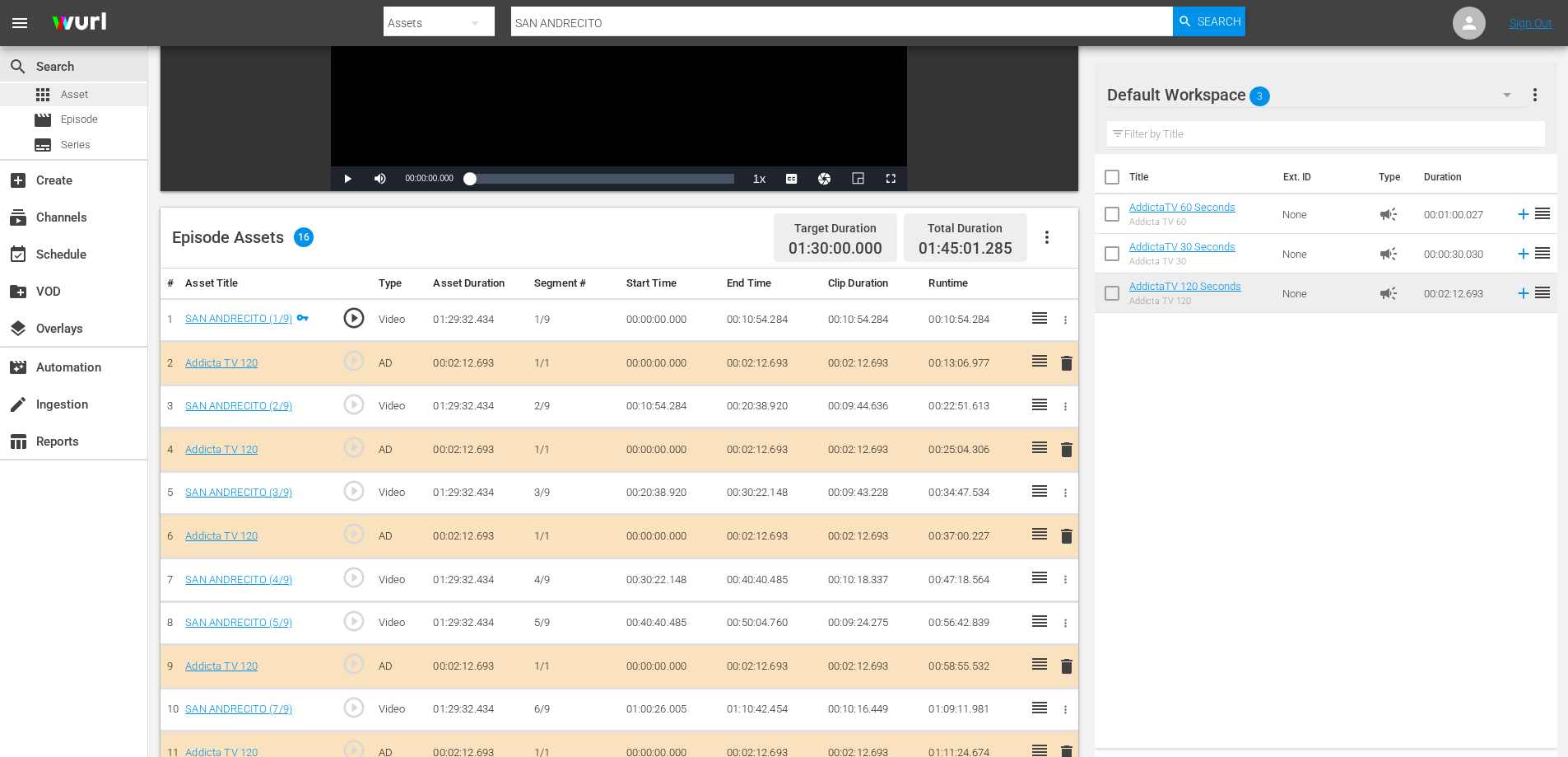
click at [61, 89] on span "Asset" at bounding box center [74, 95] width 27 height 17
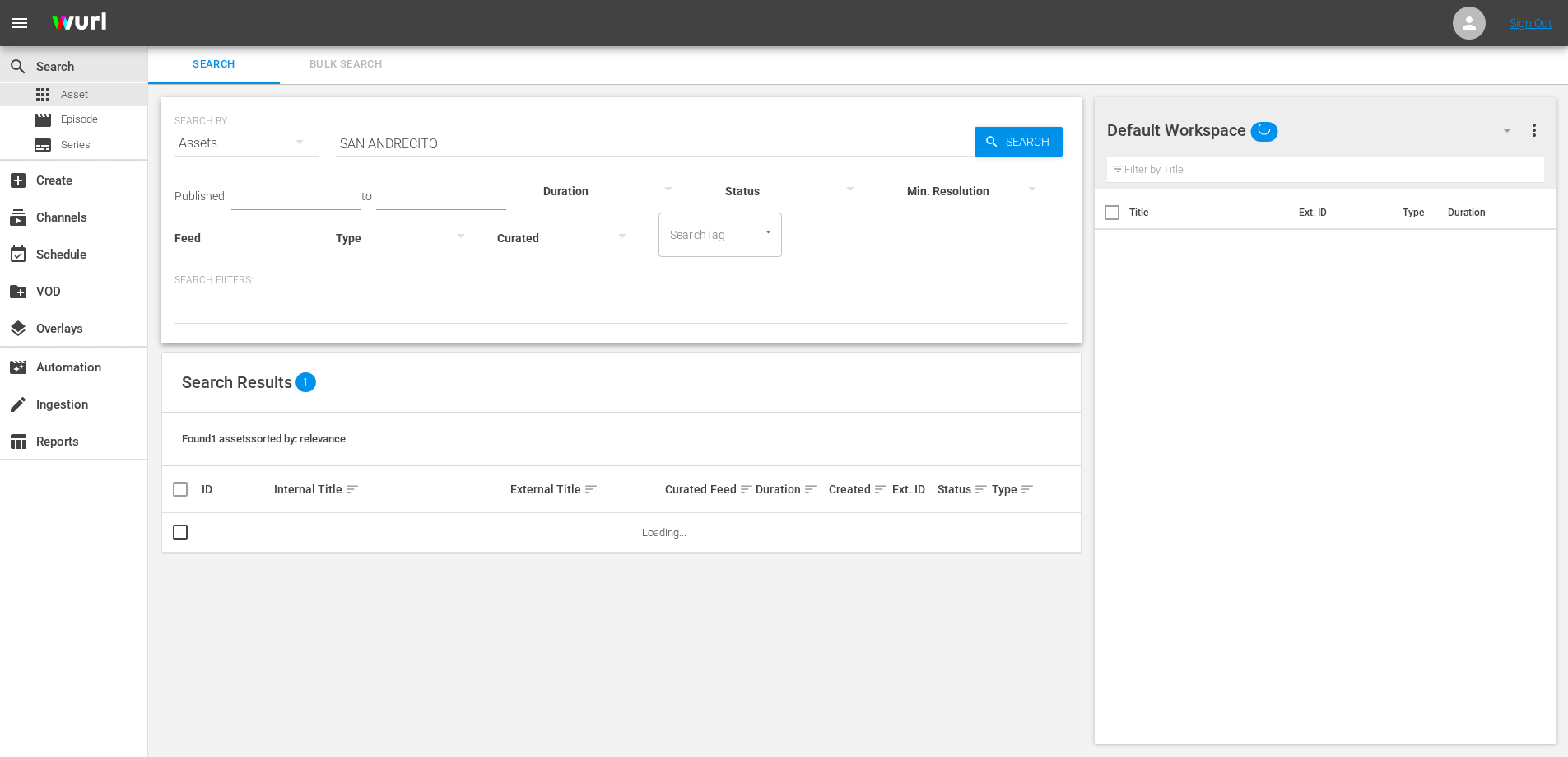
scroll to position [2, 0]
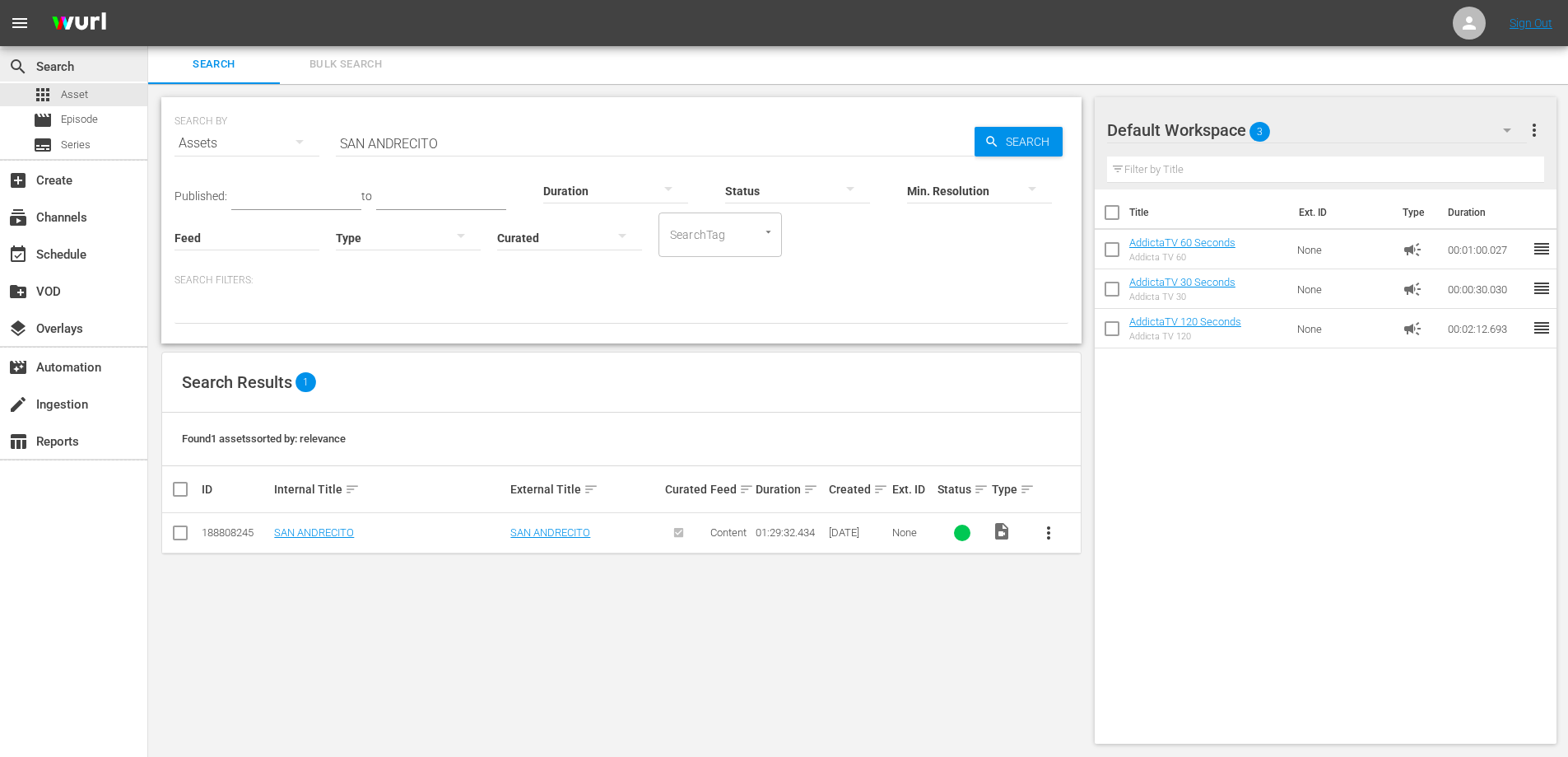
click at [54, 79] on div "search Search" at bounding box center [74, 64] width 147 height 33
click at [75, 90] on span "Asset" at bounding box center [74, 95] width 27 height 17
click at [411, 154] on input "SAN ANDRECITO" at bounding box center [655, 144] width 639 height 39
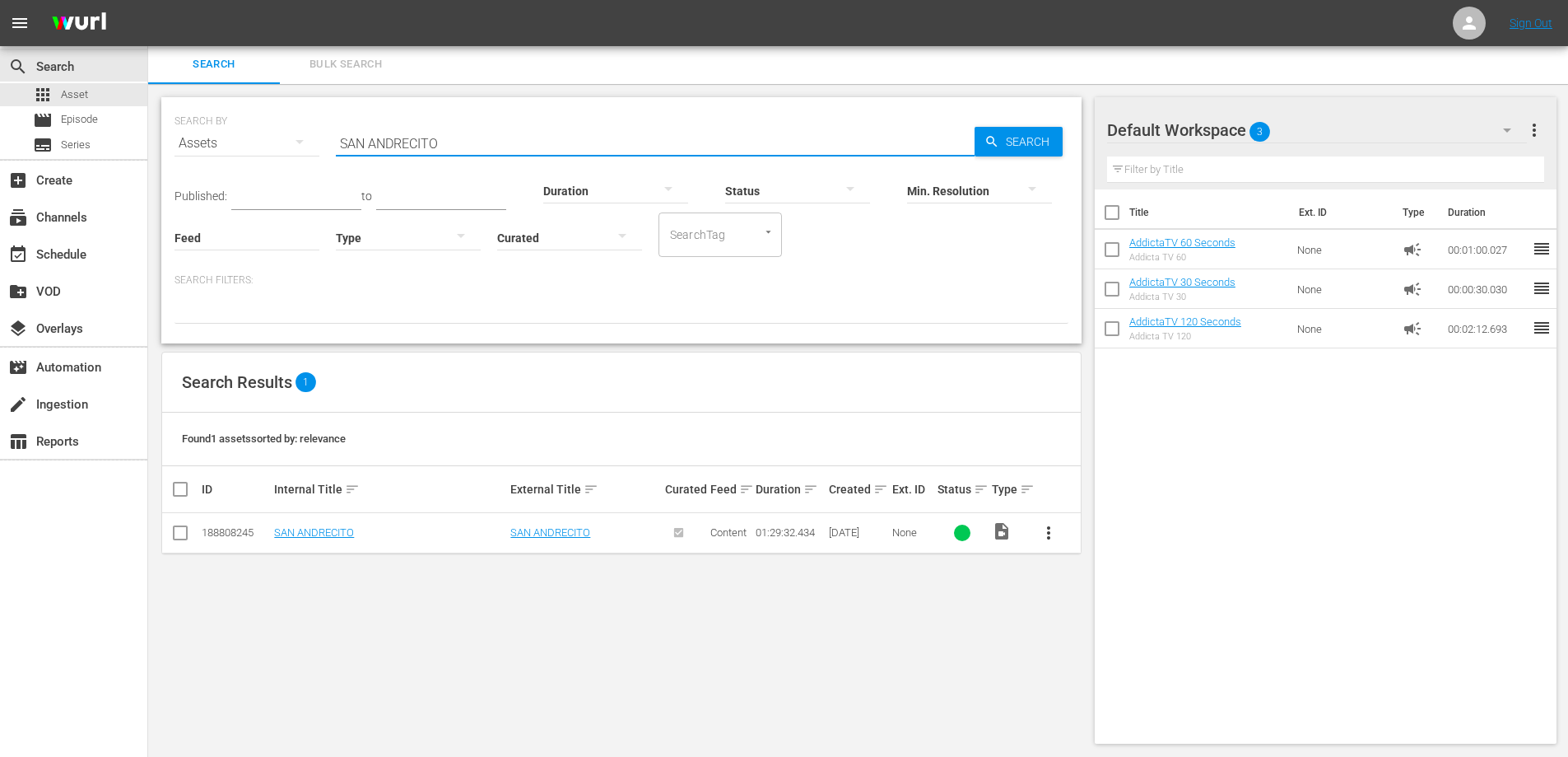
paste input "ILENCIO EN EL PARAIS"
type input "SILENCIO EN EL PARAISO"
click at [1050, 529] on span "more_vert" at bounding box center [1048, 532] width 20 height 20
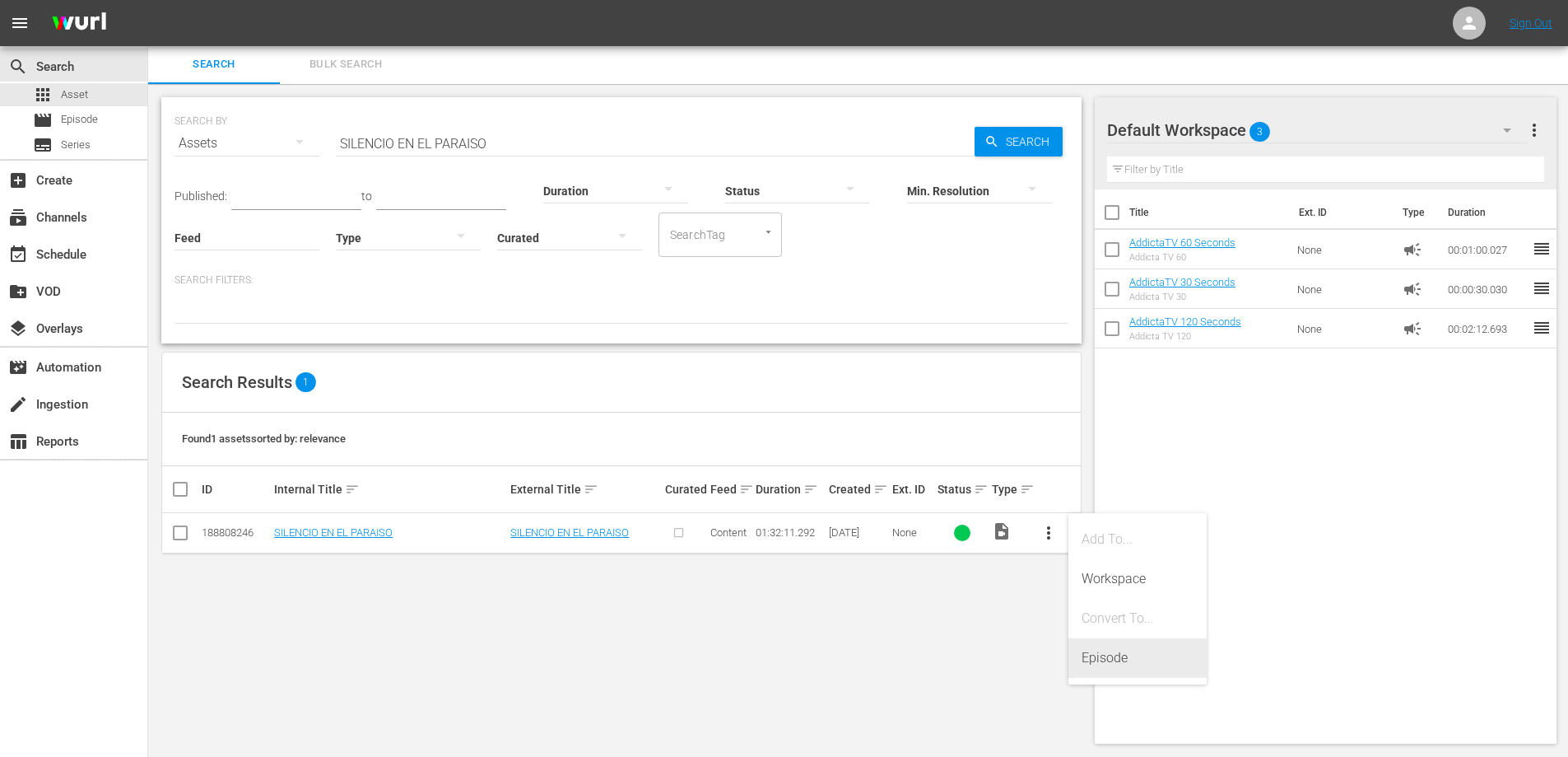
click at [1102, 663] on div "Episode" at bounding box center [1138, 658] width 112 height 39
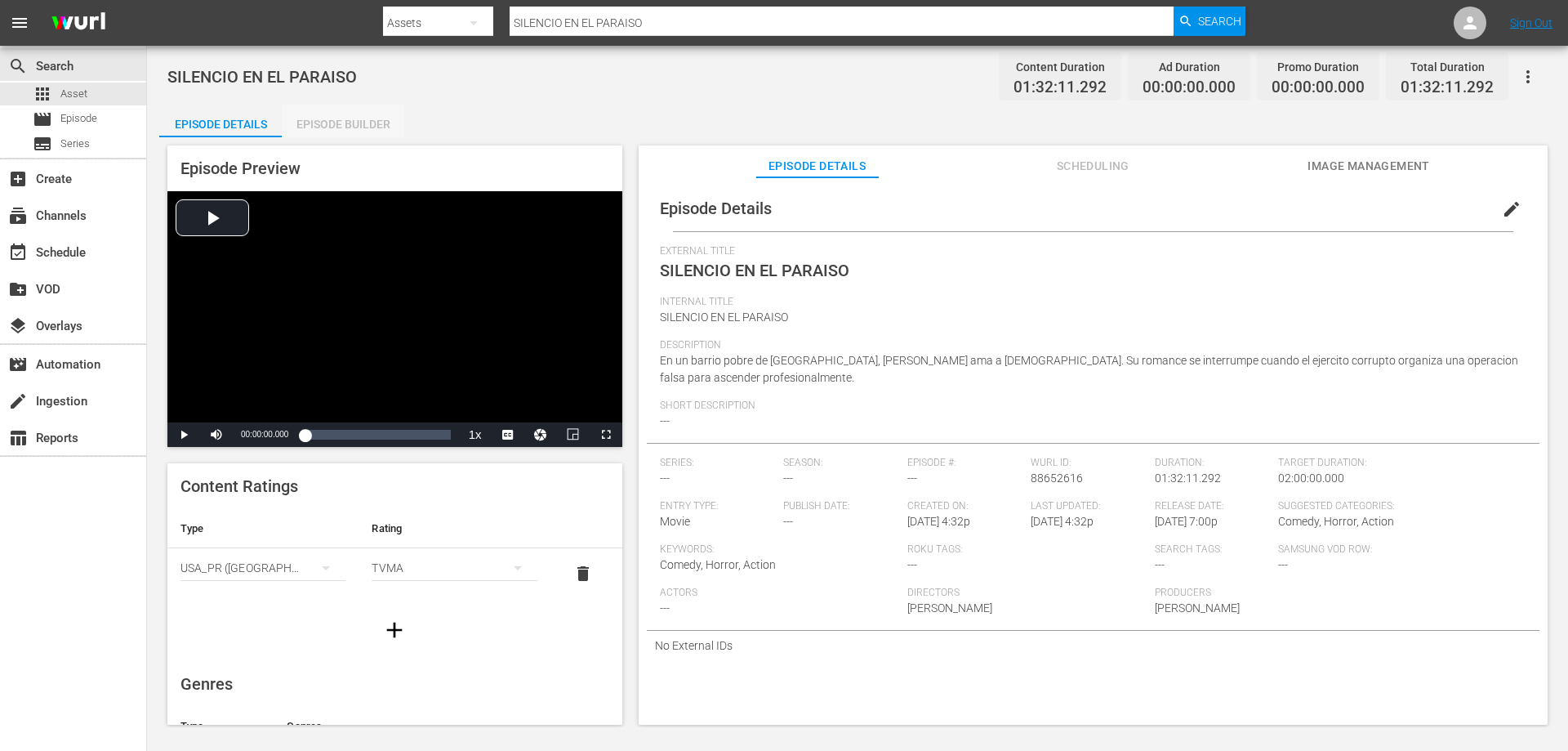
click at [357, 125] on div "Episode Builder" at bounding box center [343, 124] width 123 height 39
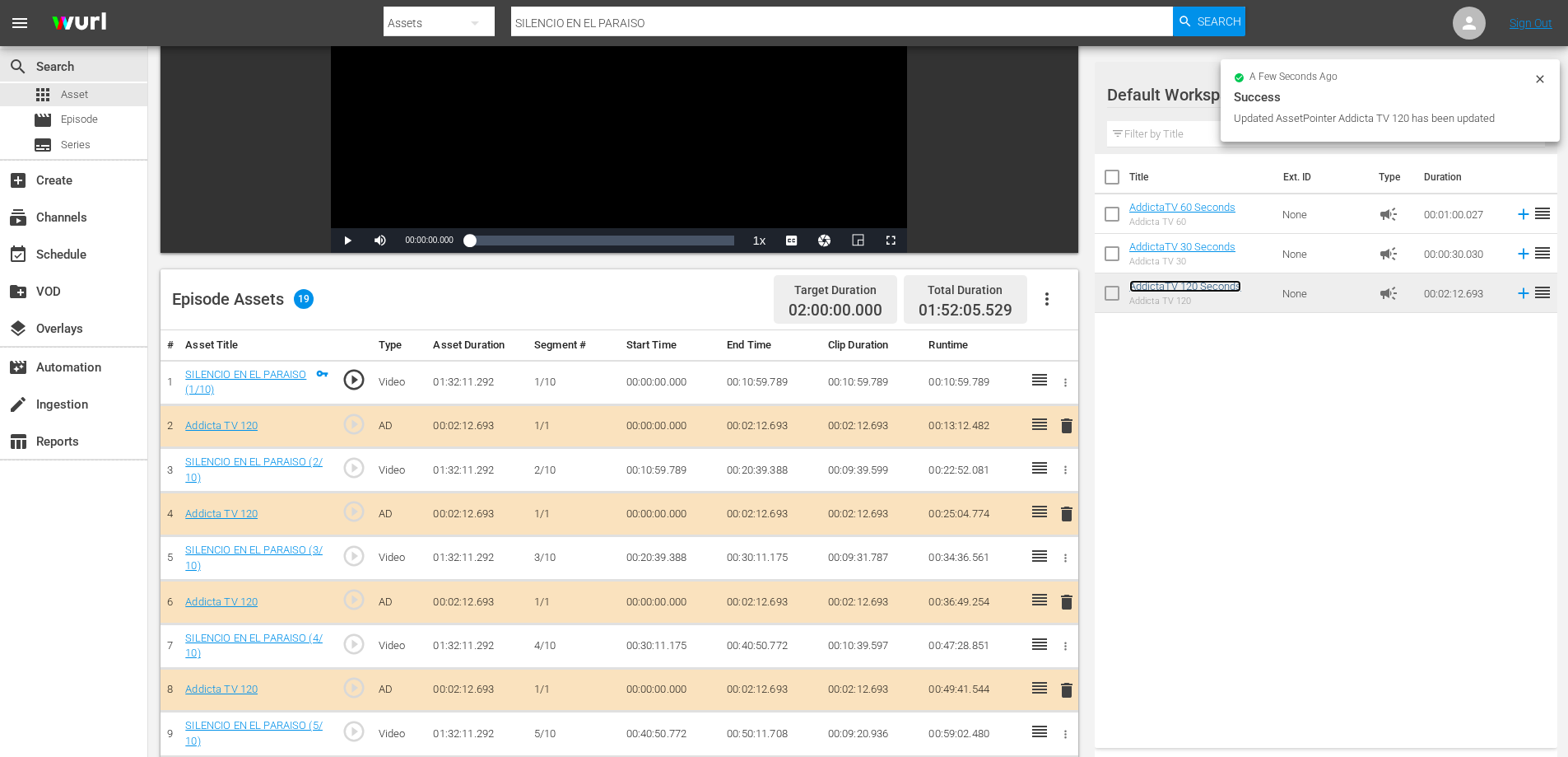
scroll to position [293, 0]
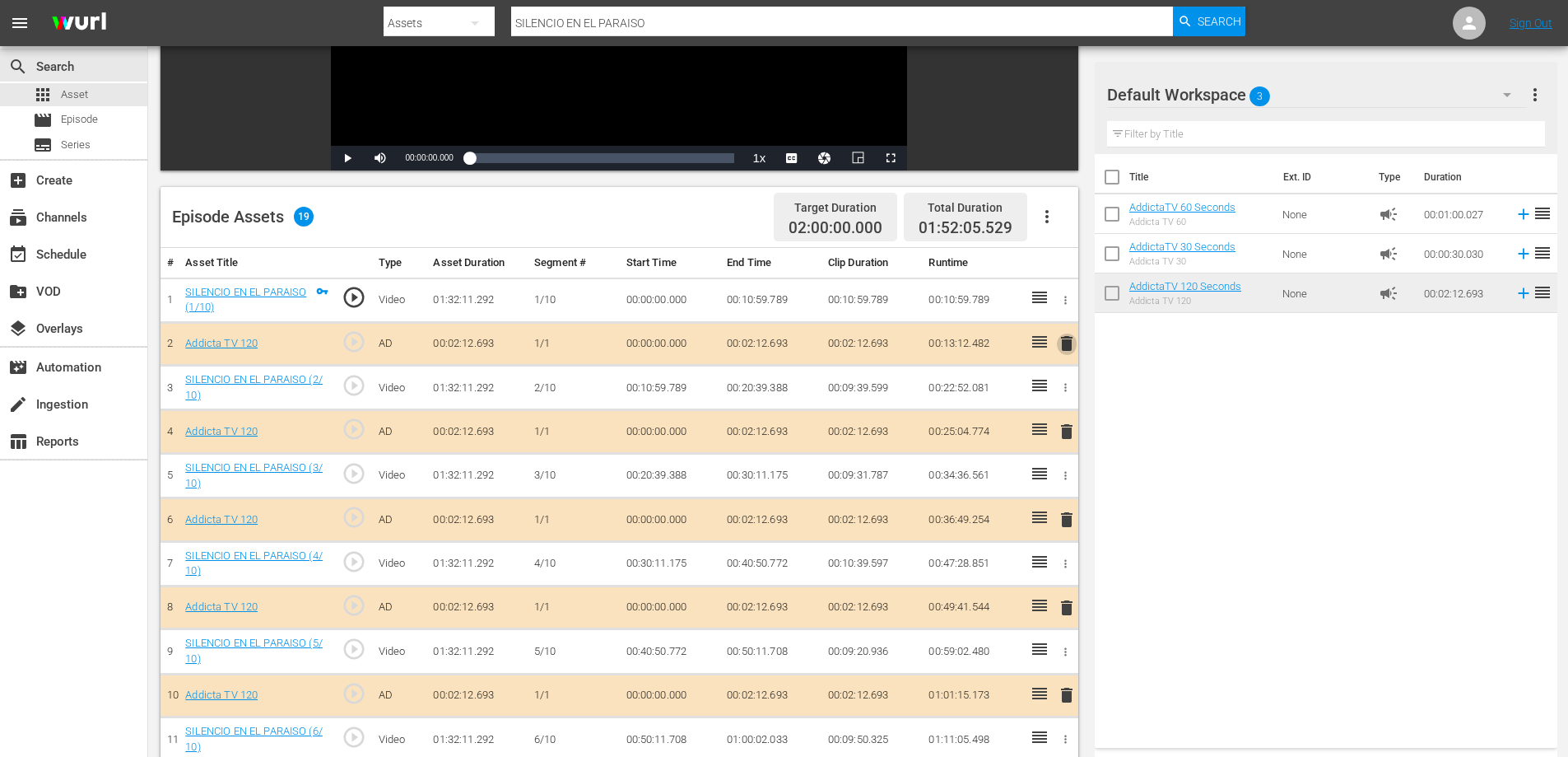
click at [1065, 345] on span "delete" at bounding box center [1066, 343] width 20 height 20
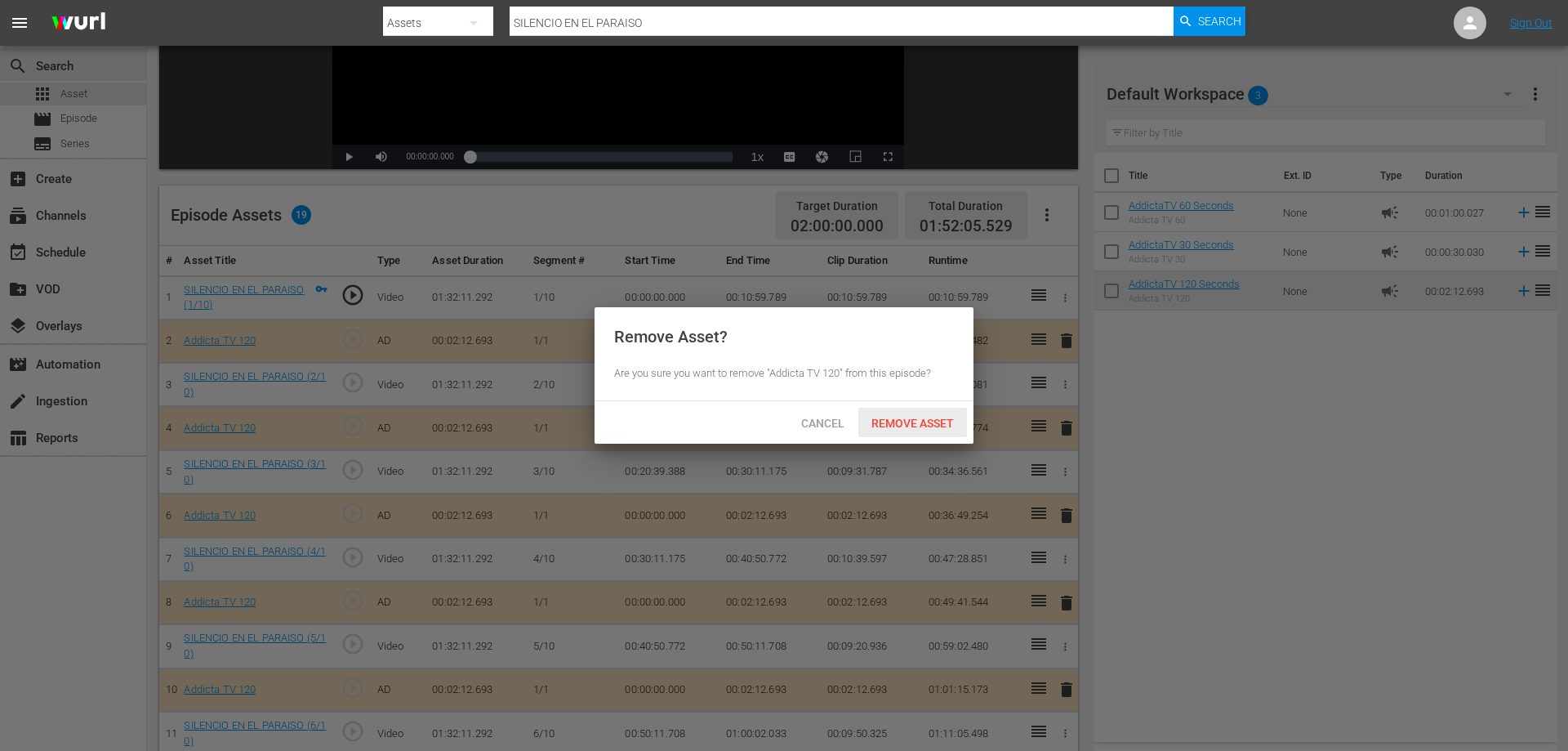
click at [874, 422] on span "Remove Asset" at bounding box center [913, 424] width 109 height 13
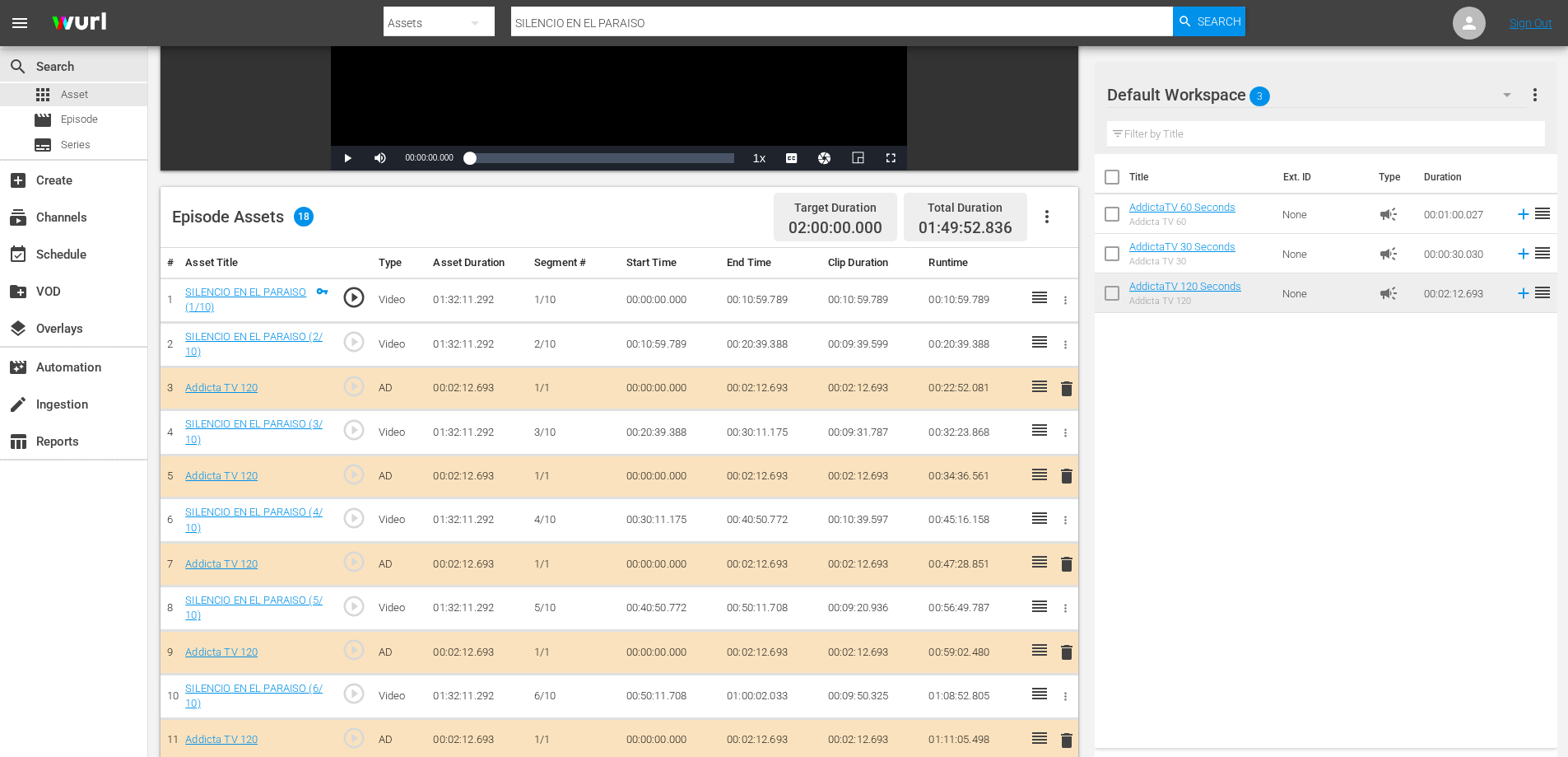
click at [1169, 255] on div "AddictaTV 30 Seconds Addicta TV 30" at bounding box center [1182, 254] width 106 height 26
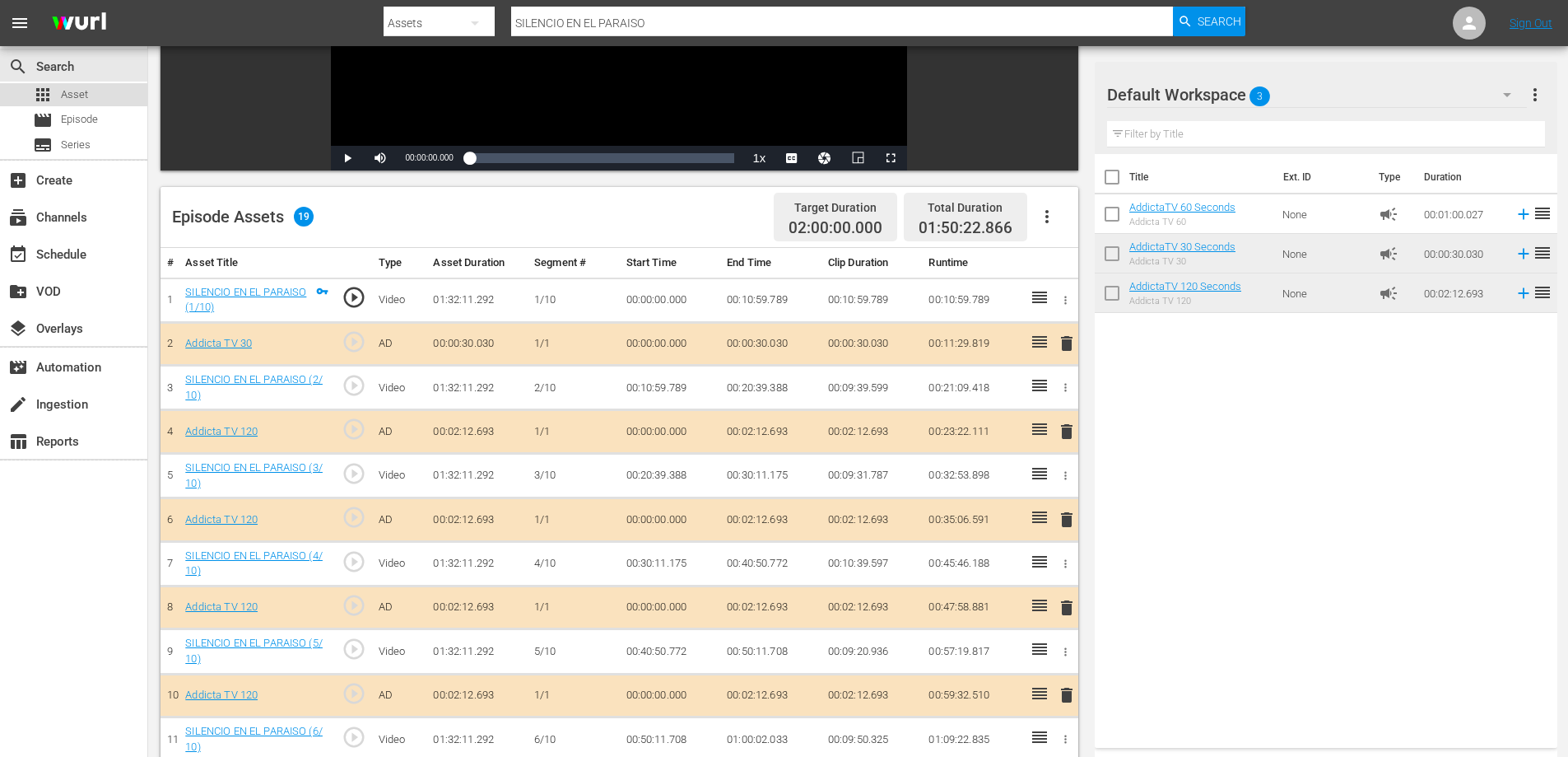
click at [78, 95] on span "Asset" at bounding box center [74, 95] width 27 height 17
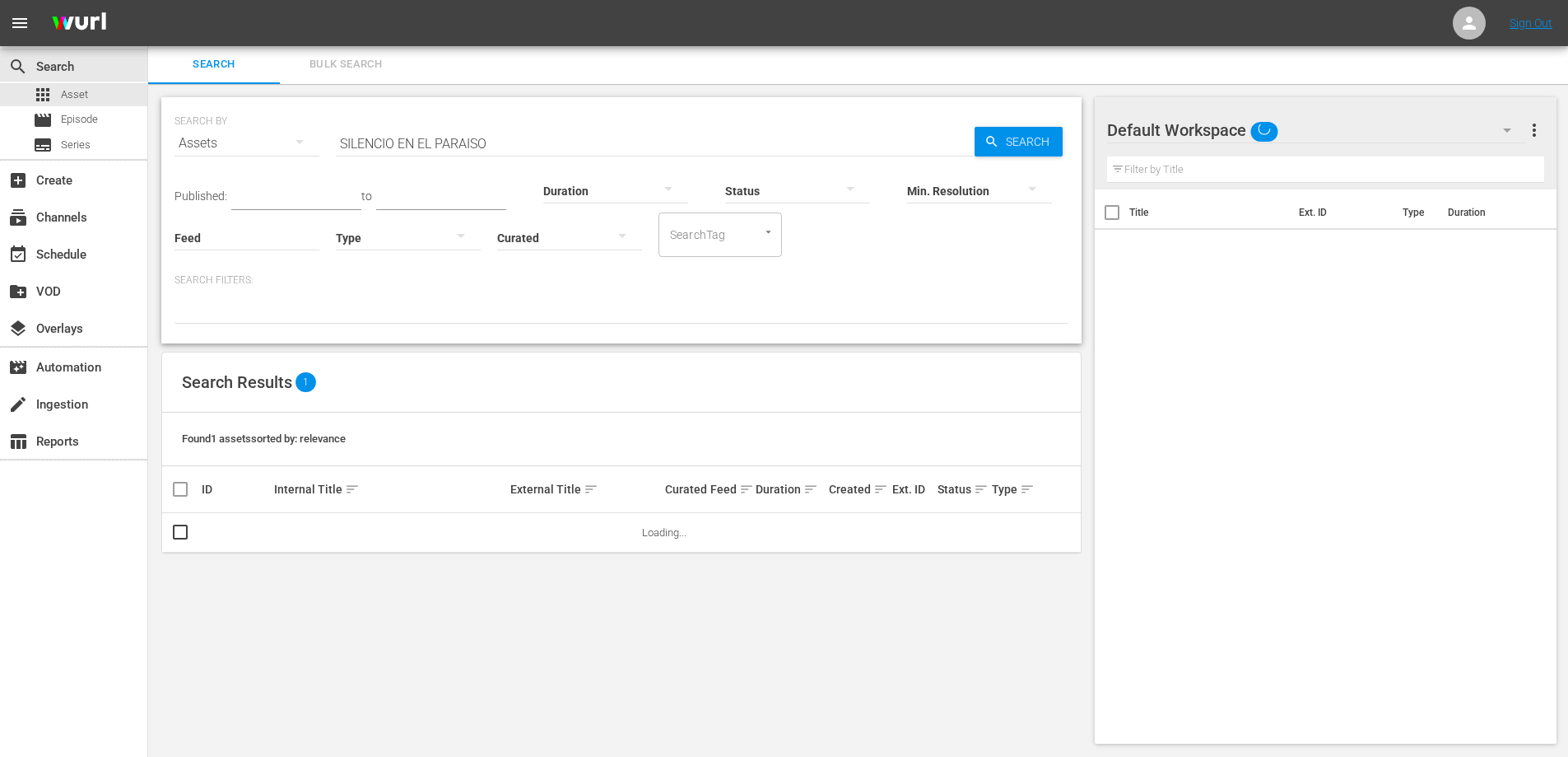
scroll to position [2, 0]
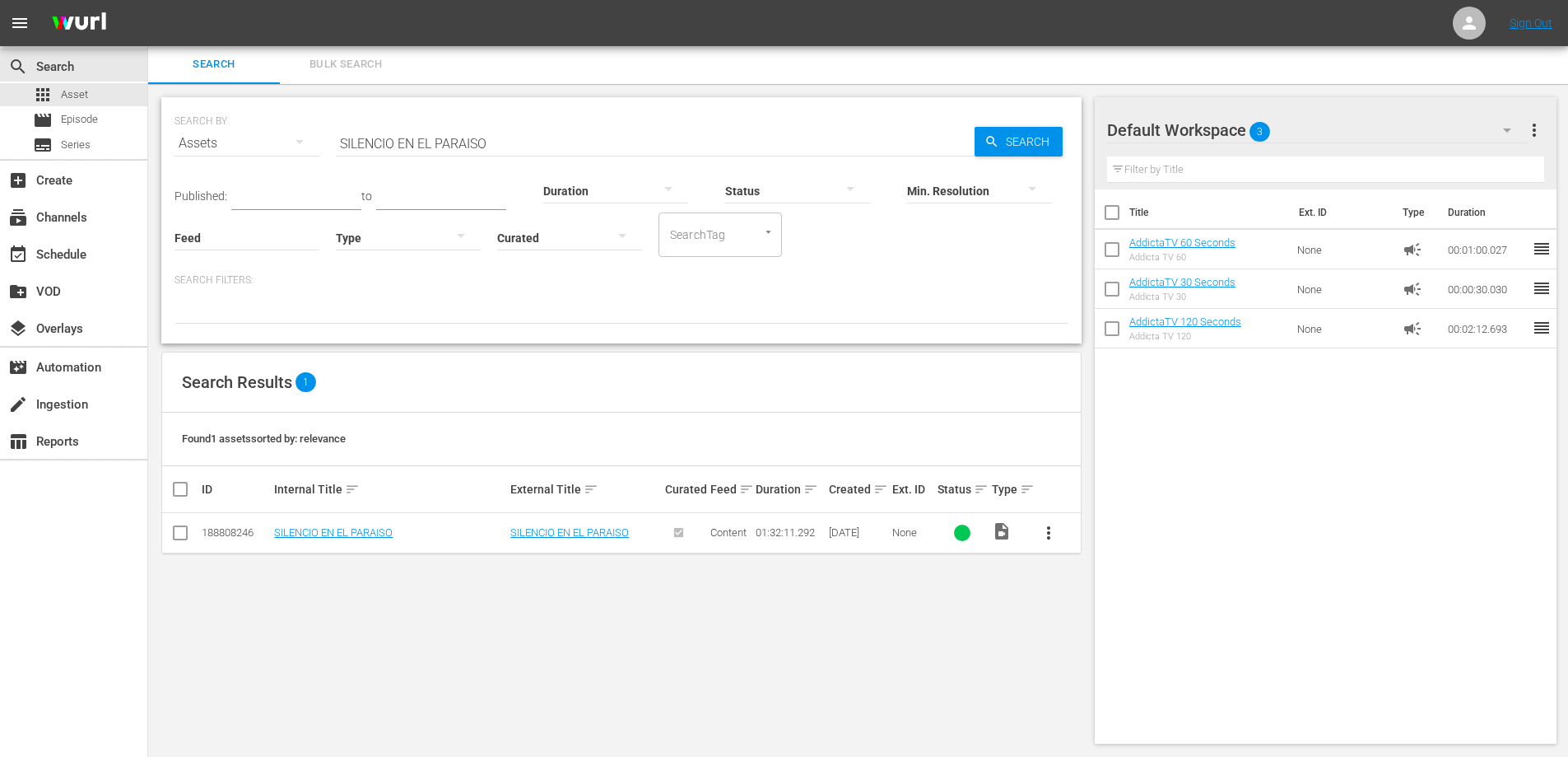
click at [420, 420] on div "Found 1 assets sorted by: relevance" at bounding box center [621, 439] width 919 height 53
click at [307, 625] on div "SEARCH BY Search By Assets Search ID, Title, Description, Keywords, or Category…" at bounding box center [621, 420] width 947 height 673
click at [1045, 535] on span "more_vert" at bounding box center [1048, 532] width 20 height 20
click at [1104, 660] on div "Episode" at bounding box center [1138, 658] width 112 height 39
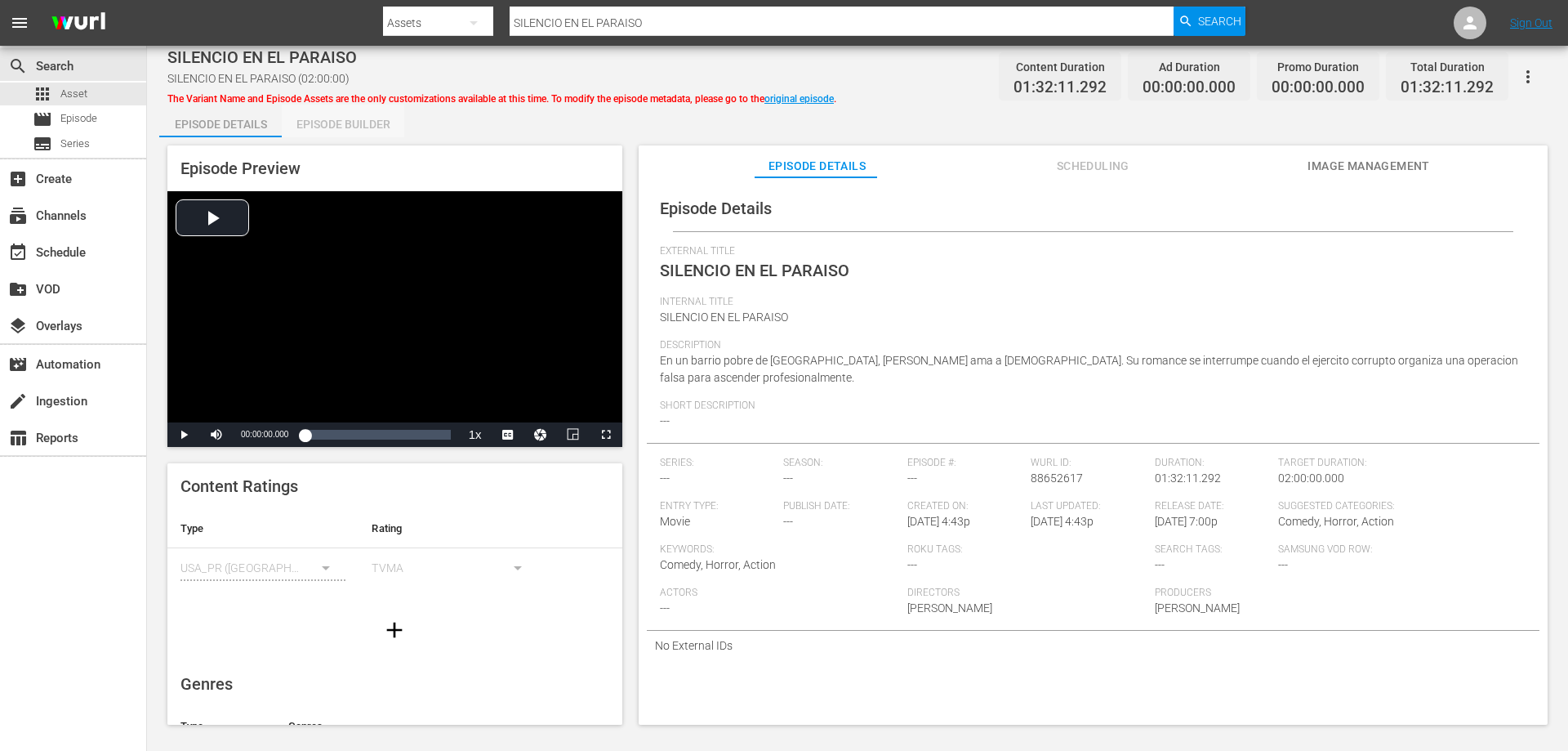
click at [383, 117] on div "Episode Builder" at bounding box center [343, 124] width 123 height 39
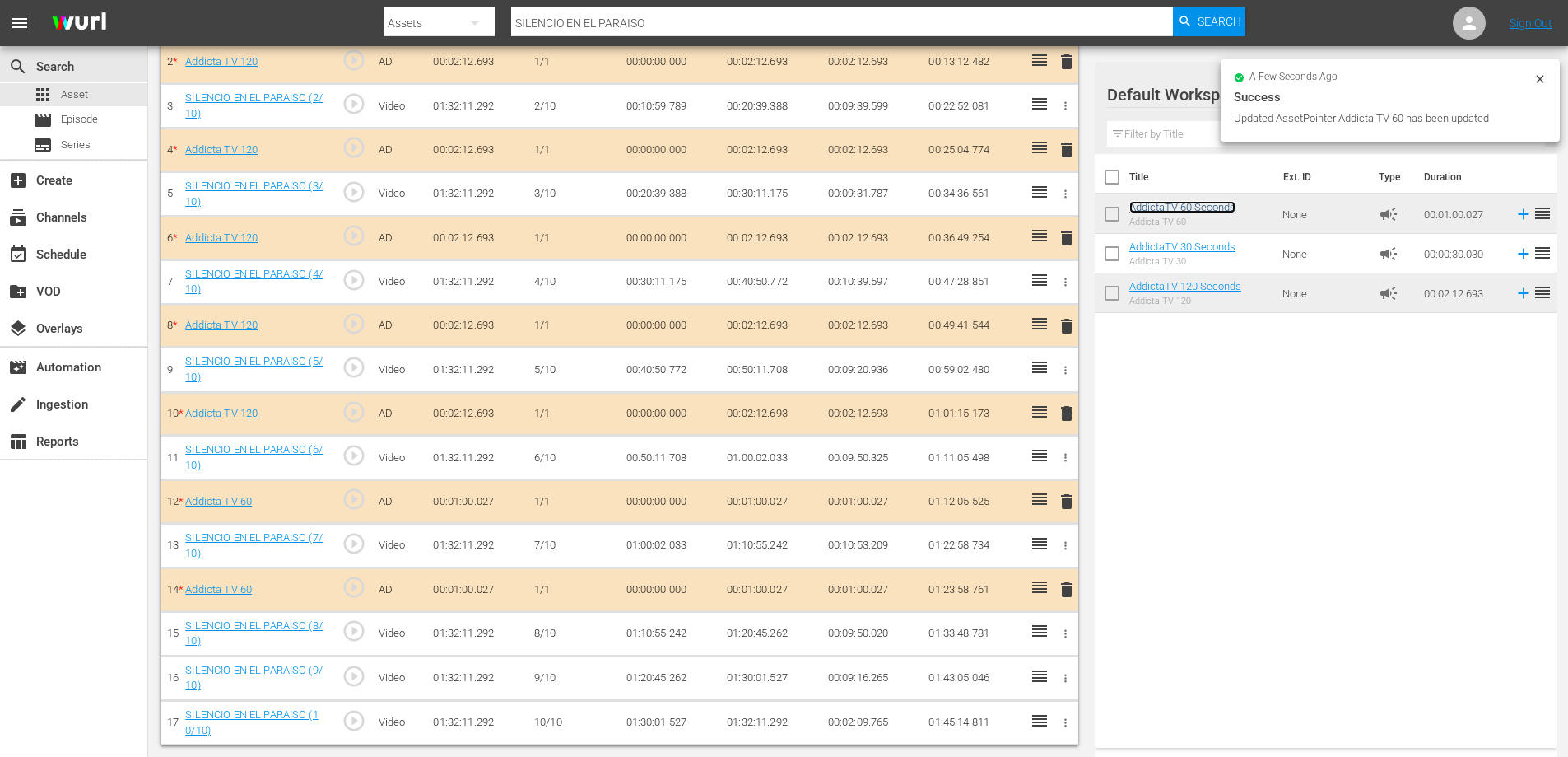
scroll to position [575, 0]
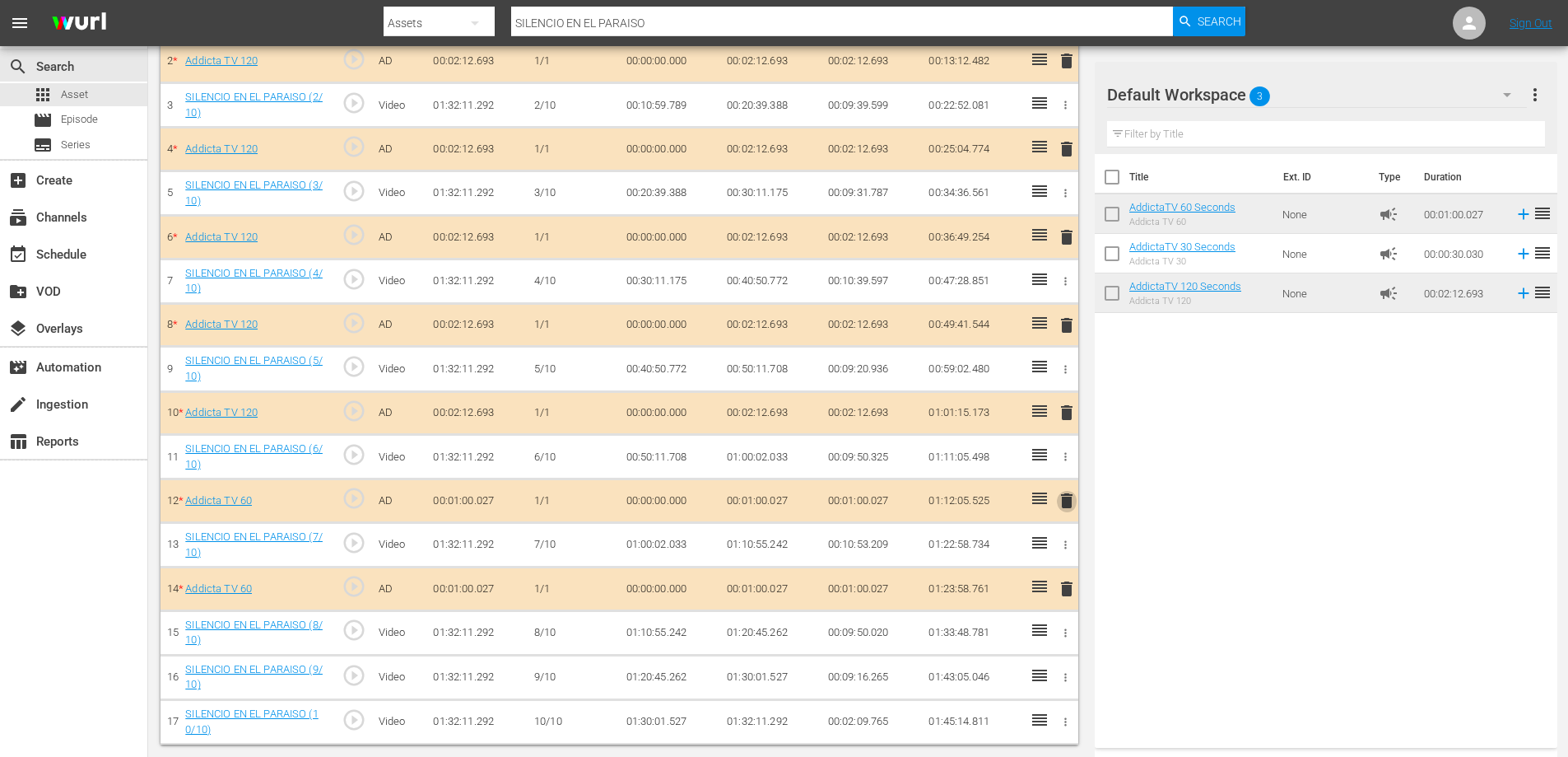
click at [1066, 502] on span "delete" at bounding box center [1066, 501] width 20 height 20
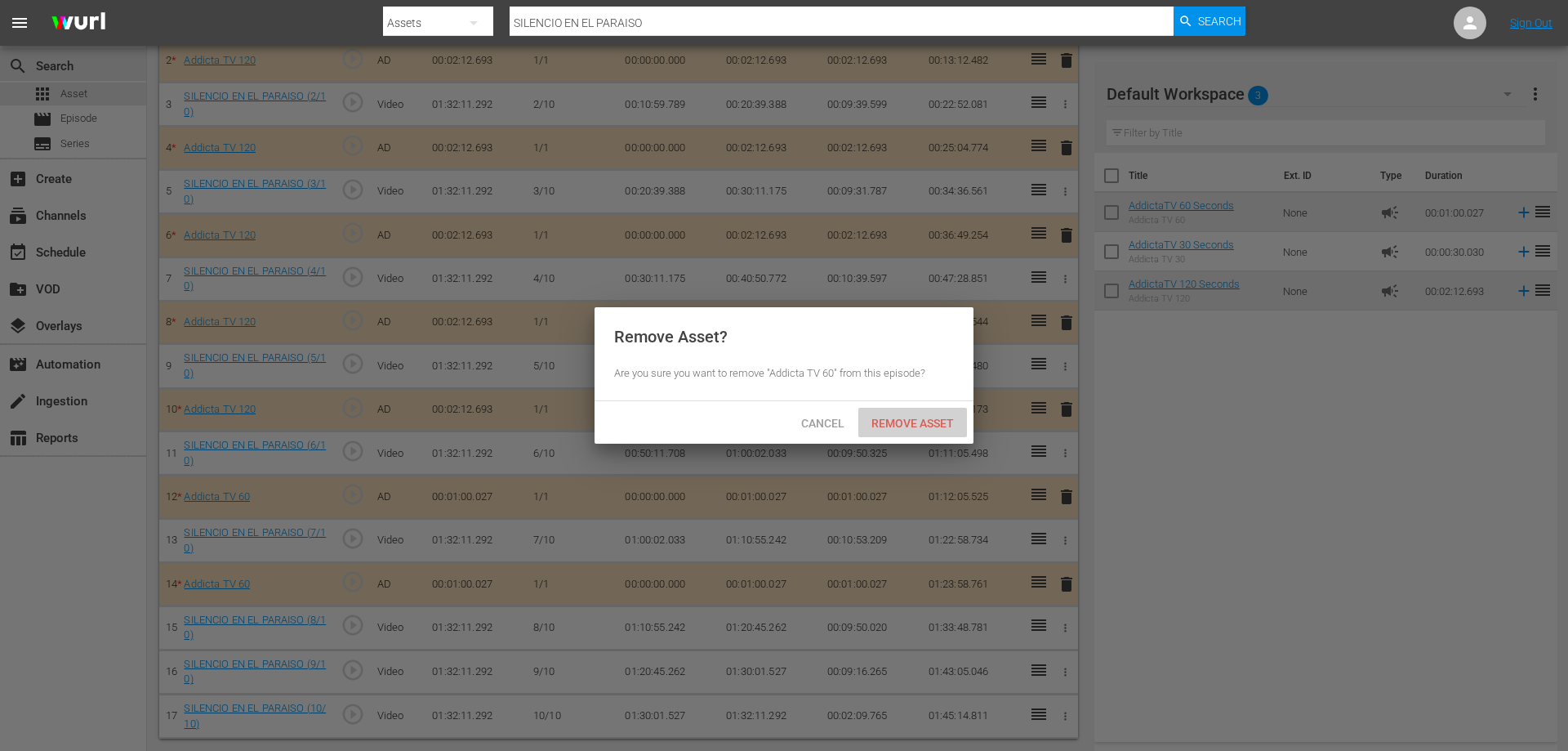
click at [910, 419] on span "Remove Asset" at bounding box center [913, 424] width 109 height 13
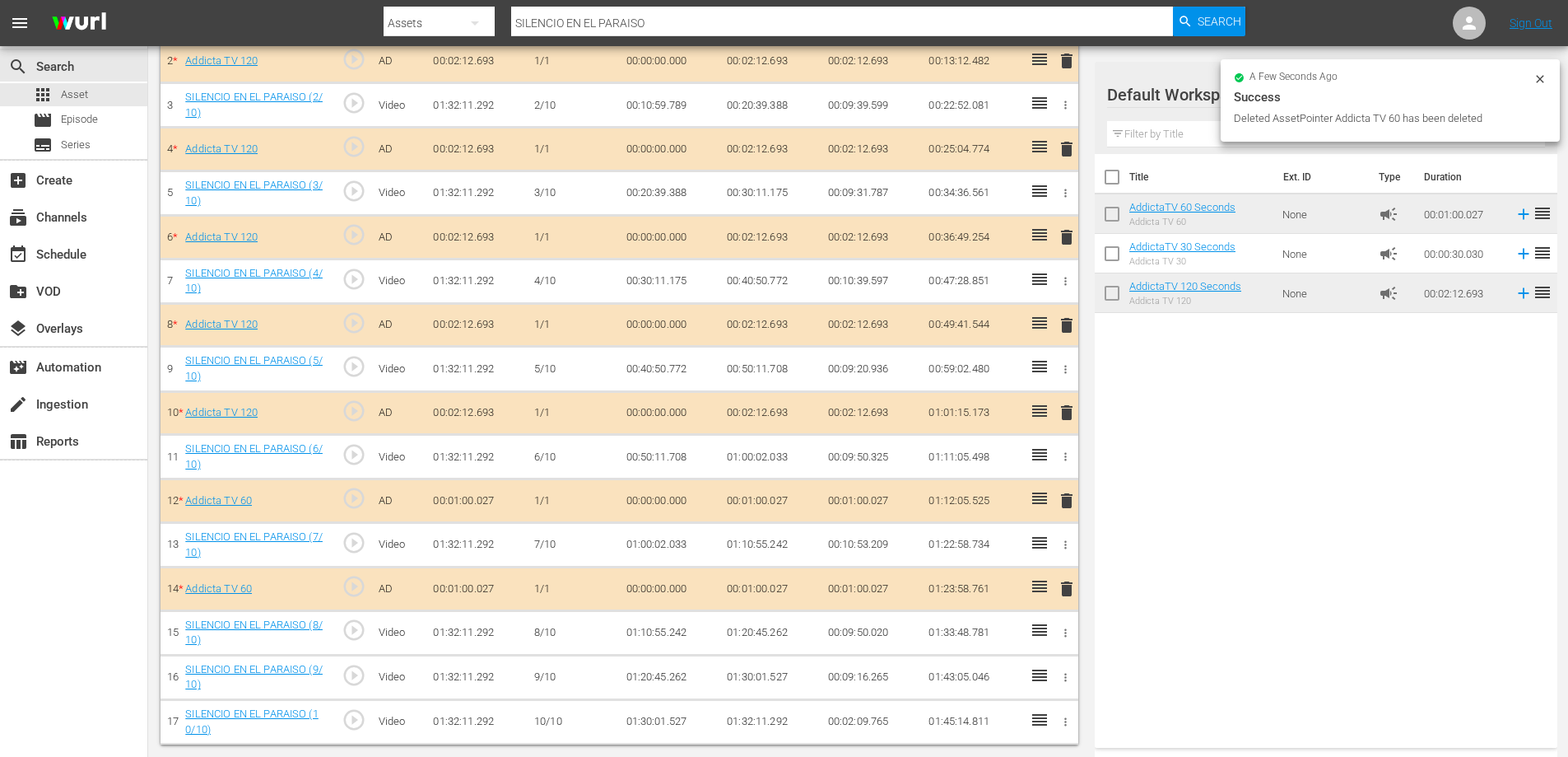
scroll to position [532, 0]
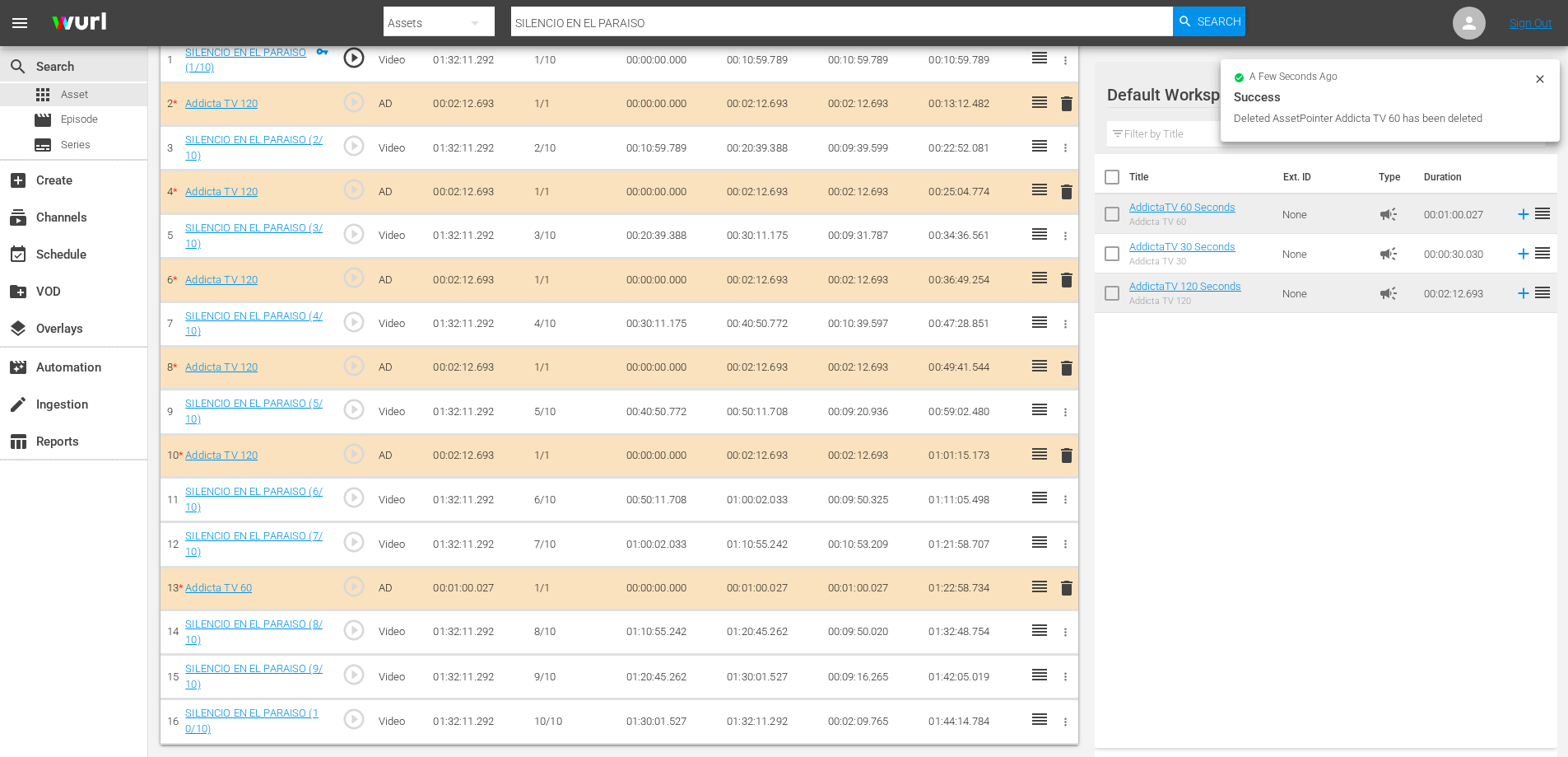
click at [1063, 582] on span "delete" at bounding box center [1066, 587] width 20 height 20
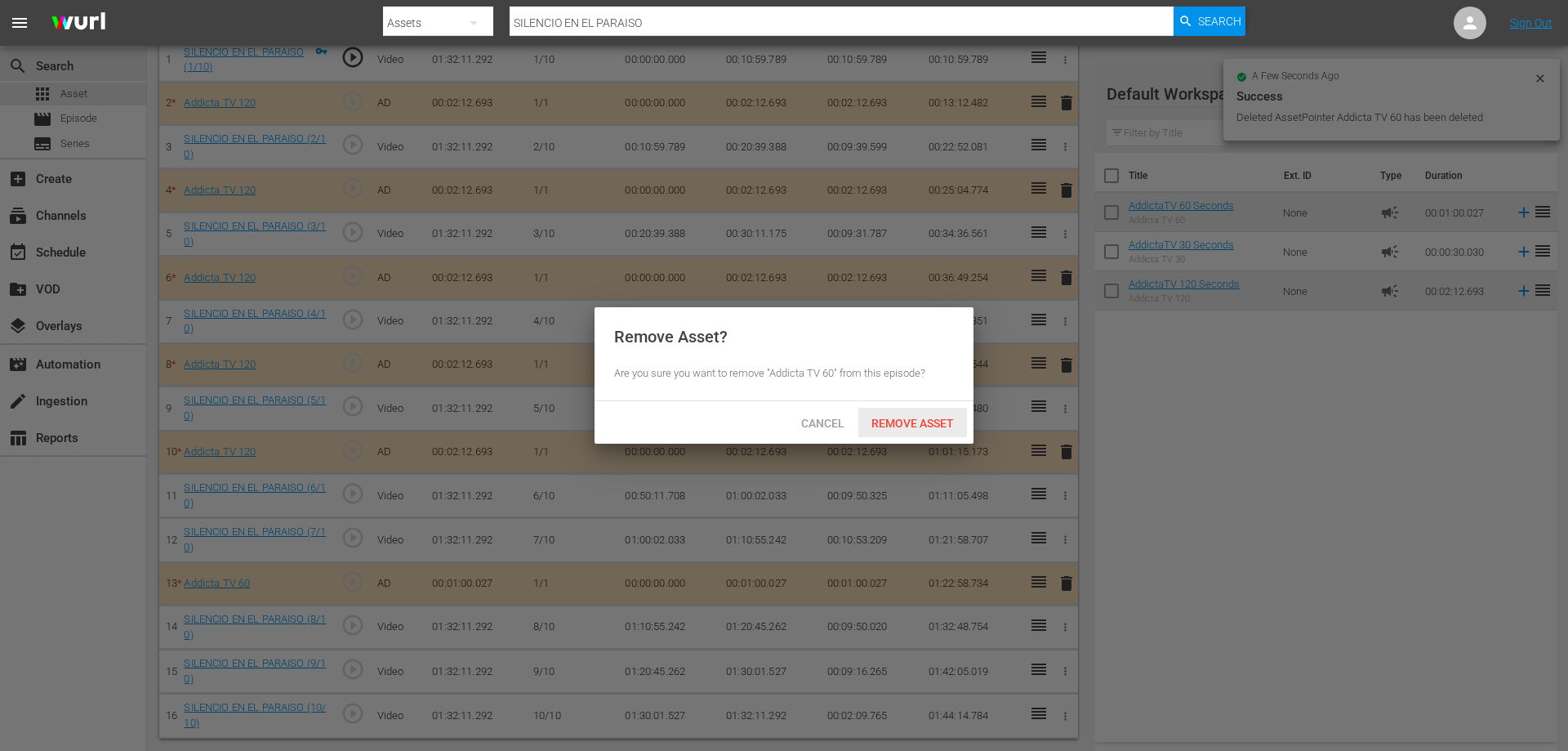
click at [887, 413] on div "Remove Asset" at bounding box center [913, 423] width 109 height 31
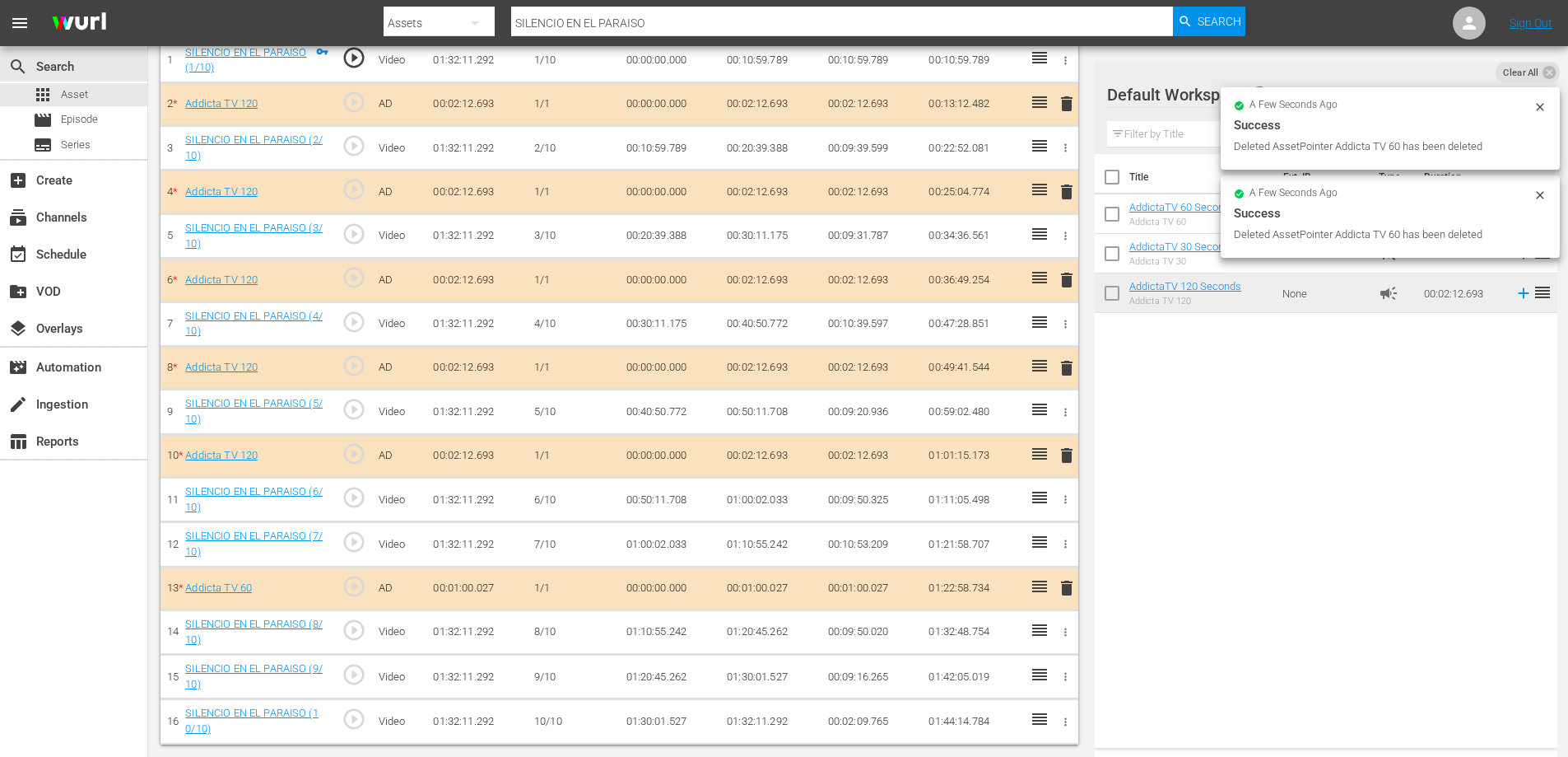
scroll to position [489, 0]
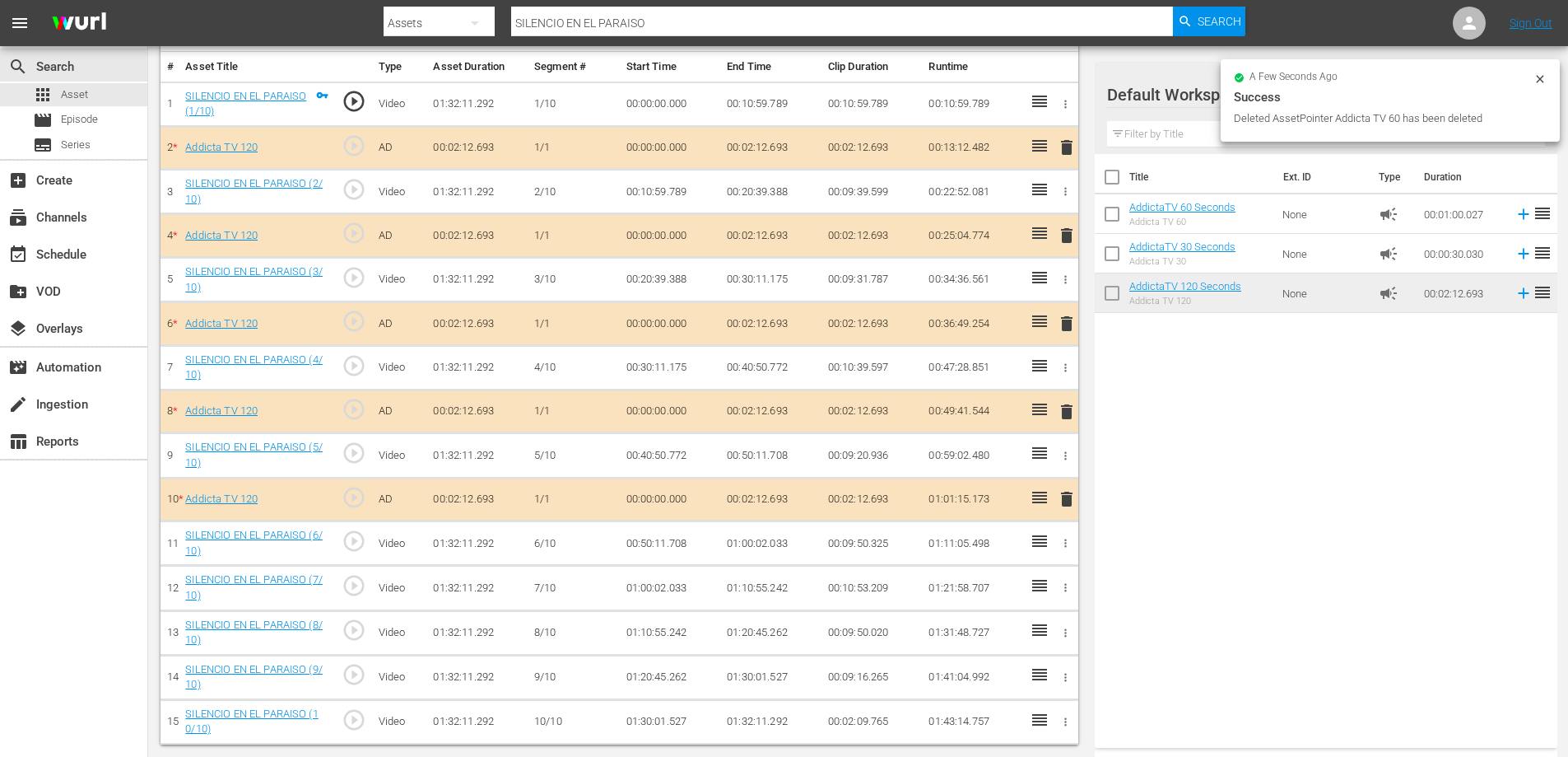
click at [1064, 499] on span "delete" at bounding box center [1066, 499] width 20 height 20
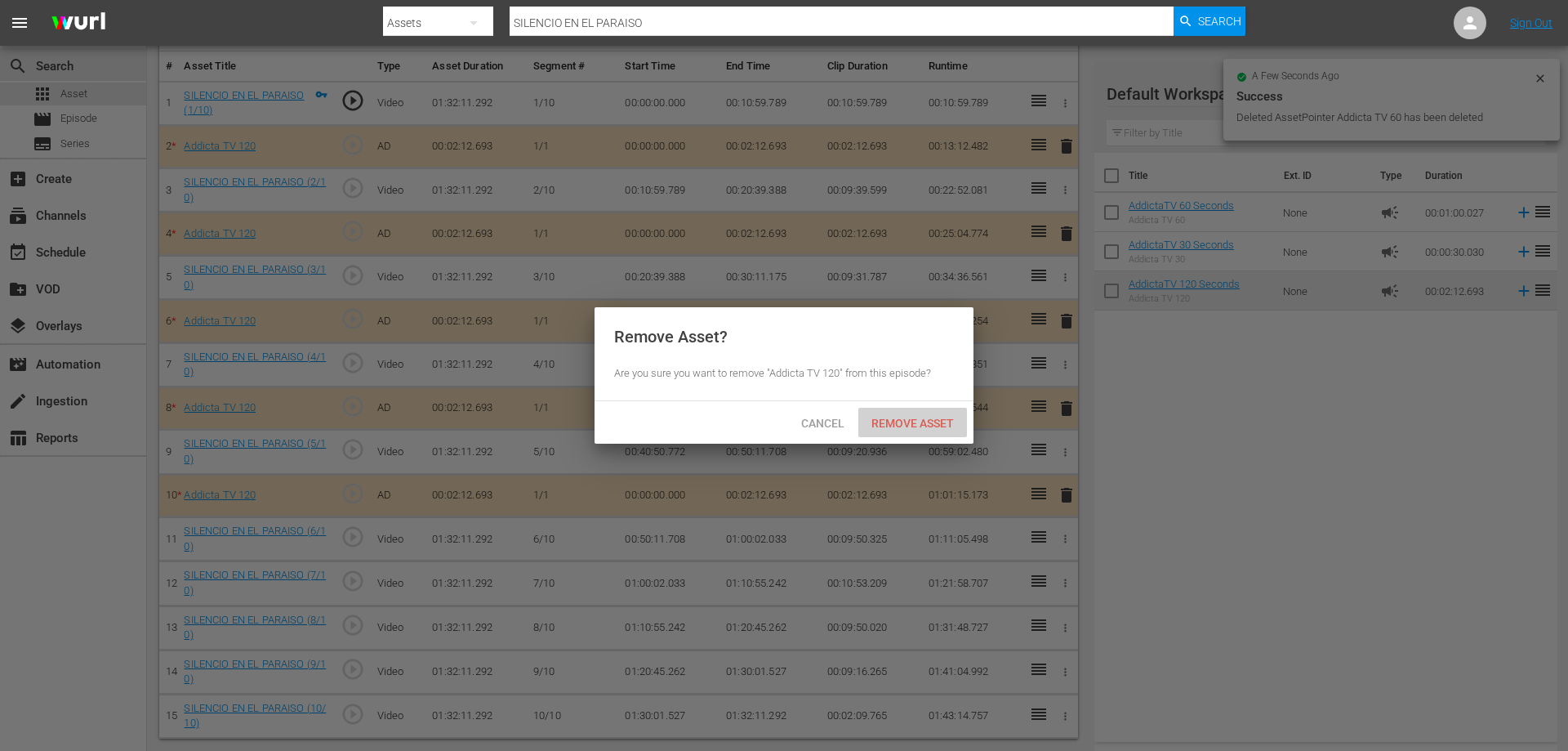
click at [914, 414] on div "Remove Asset" at bounding box center [913, 423] width 109 height 31
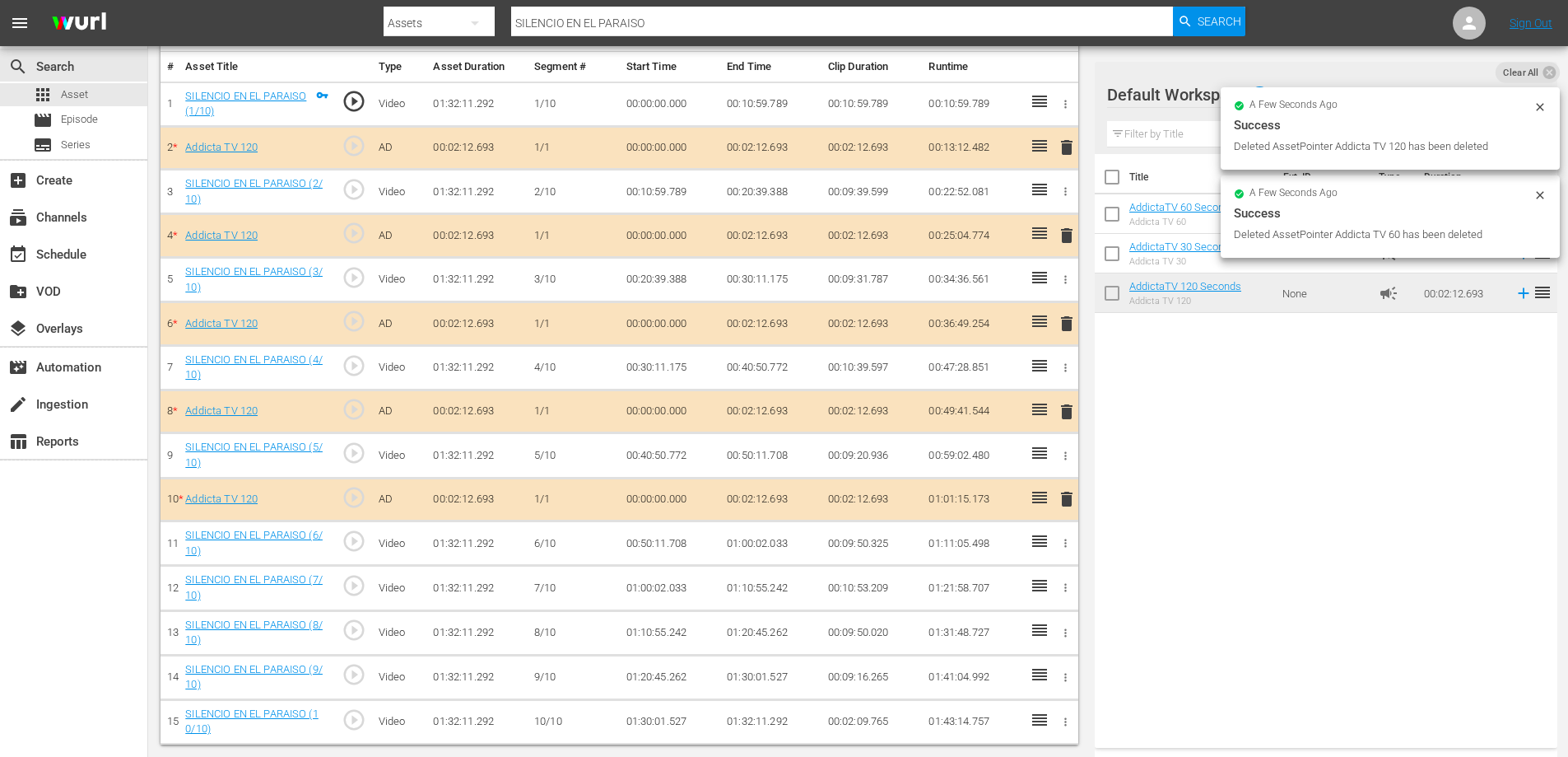
scroll to position [445, 0]
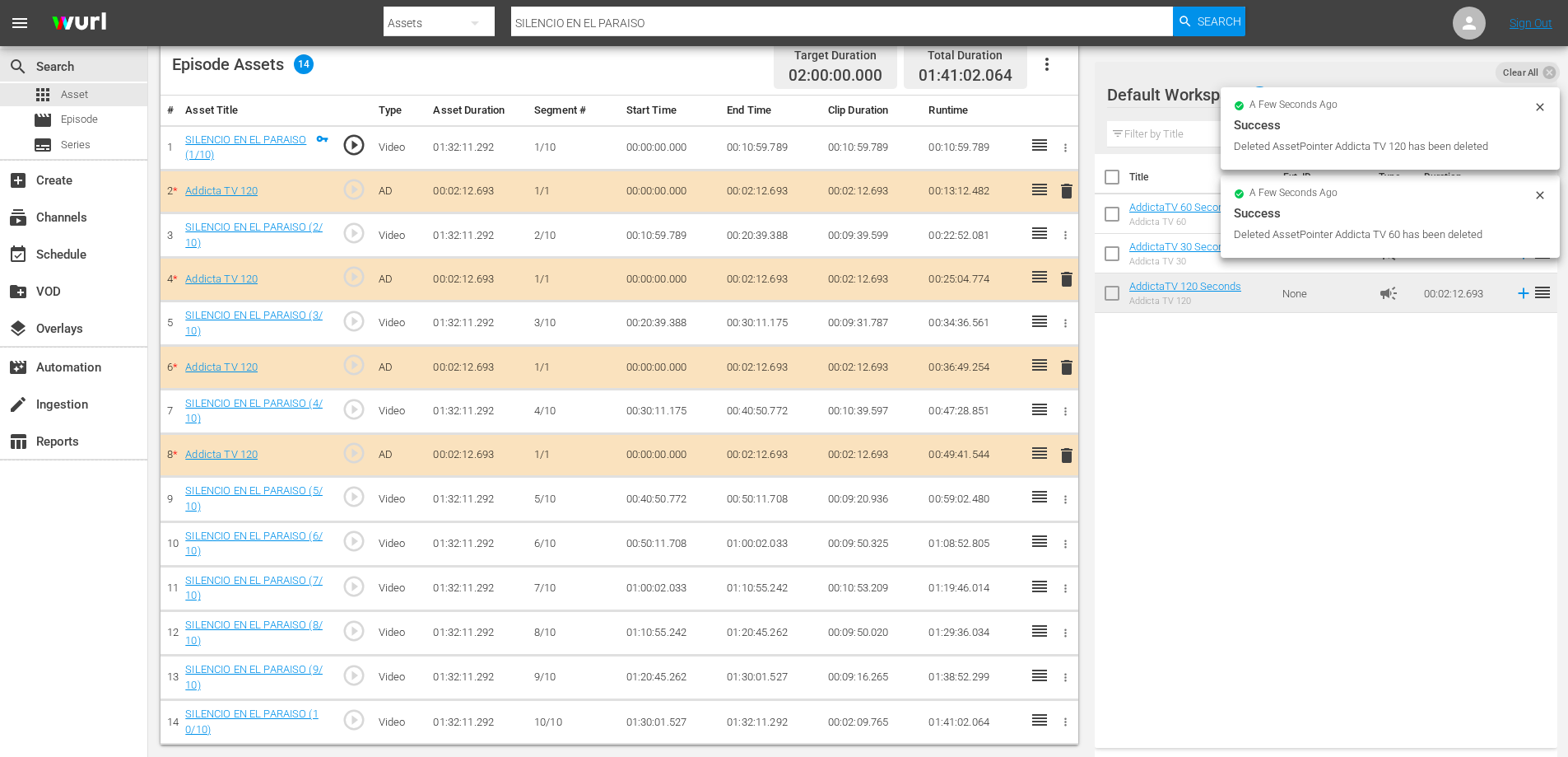
click at [1063, 460] on span "delete" at bounding box center [1066, 455] width 20 height 20
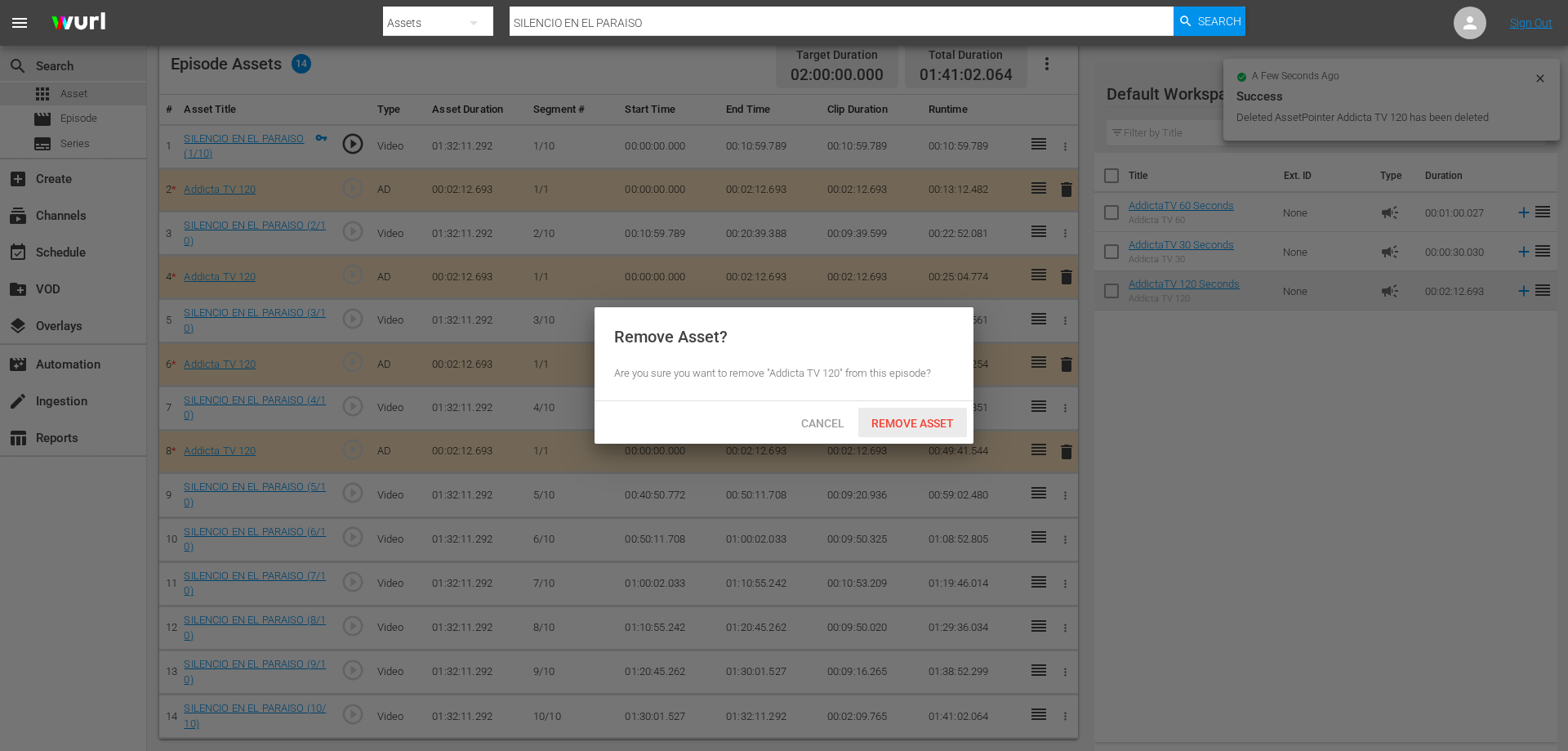
click at [926, 424] on span "Remove Asset" at bounding box center [913, 424] width 109 height 13
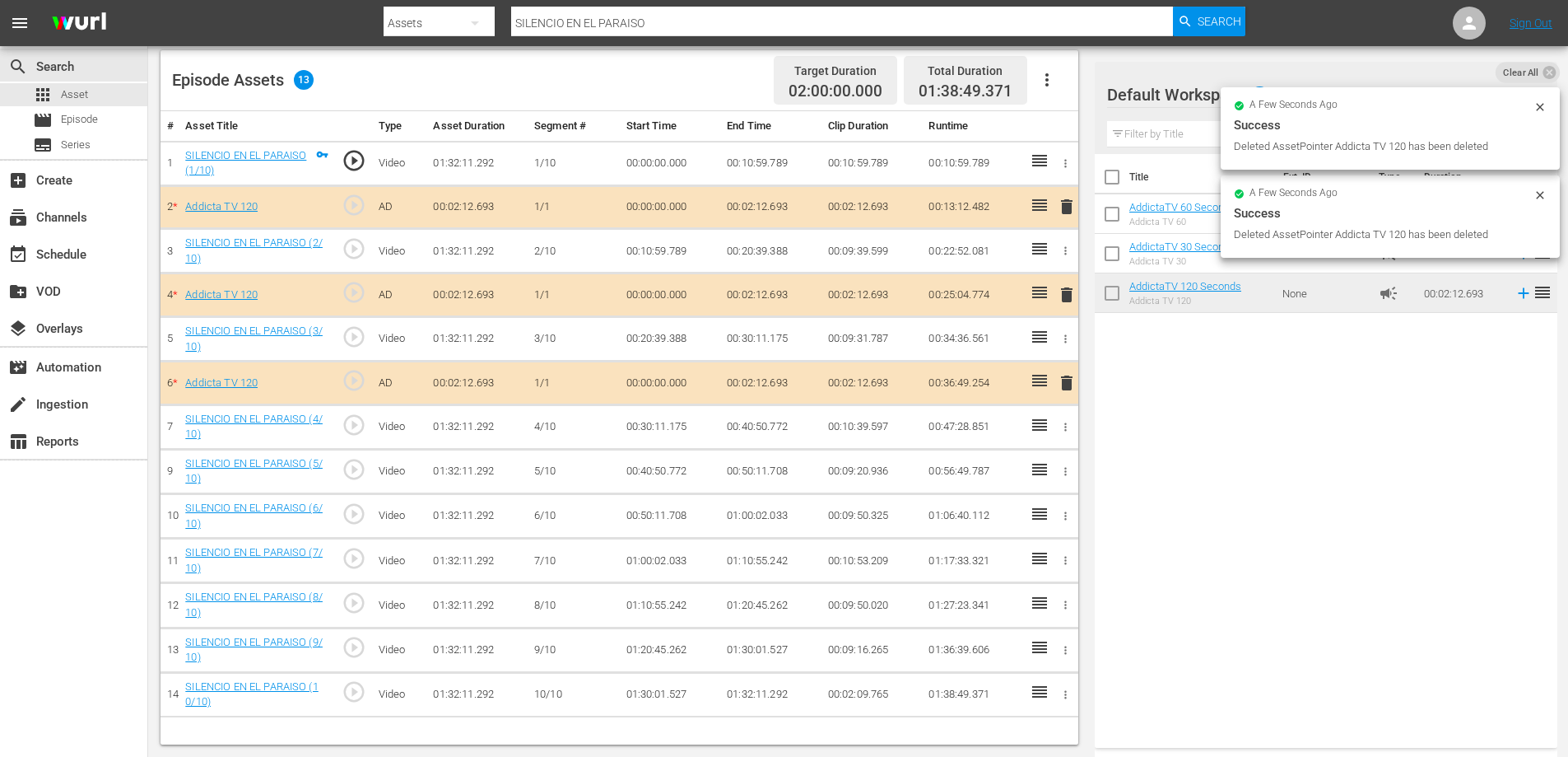
scroll to position [429, 0]
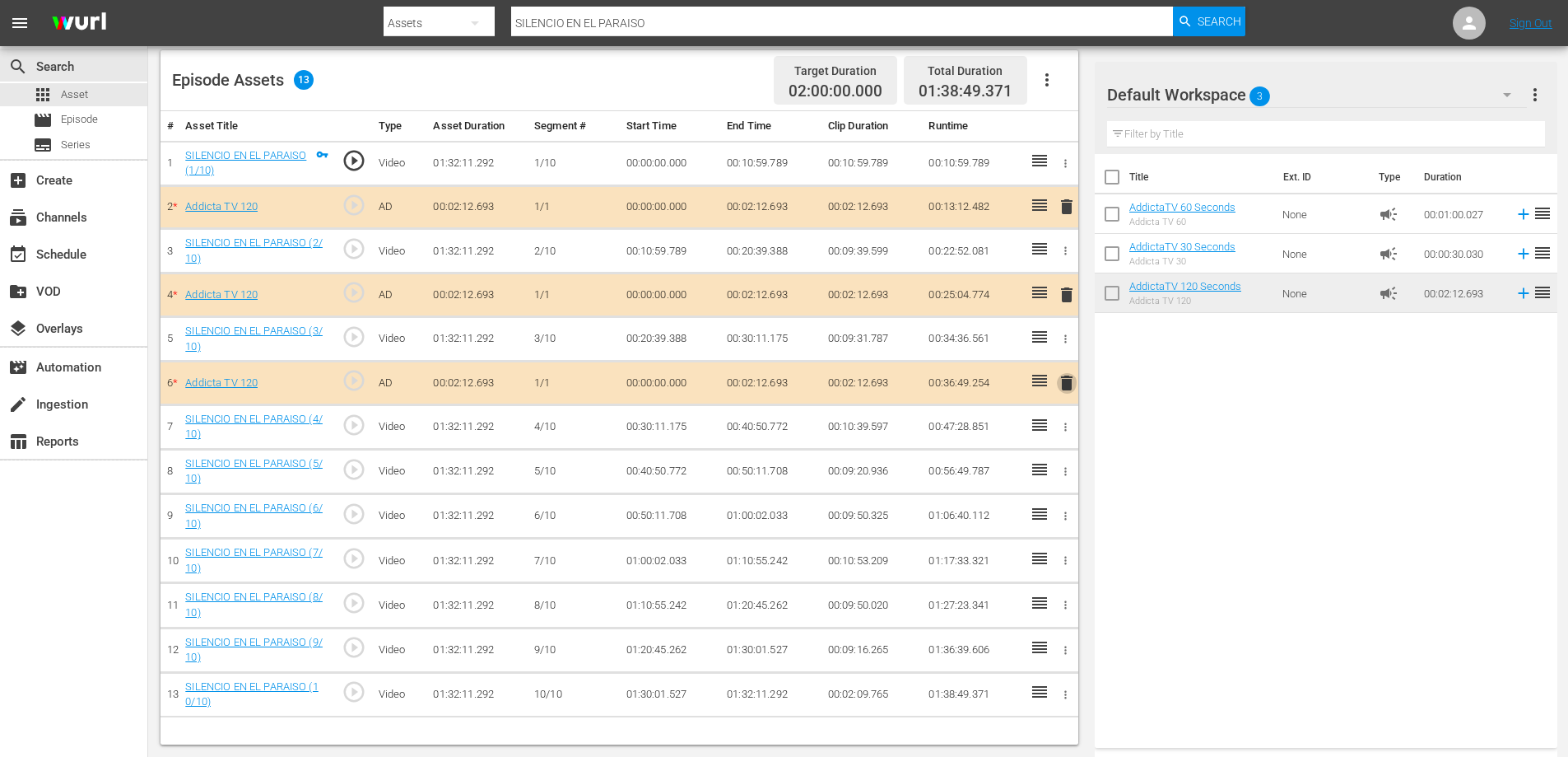
click at [1069, 385] on span "delete" at bounding box center [1066, 382] width 20 height 20
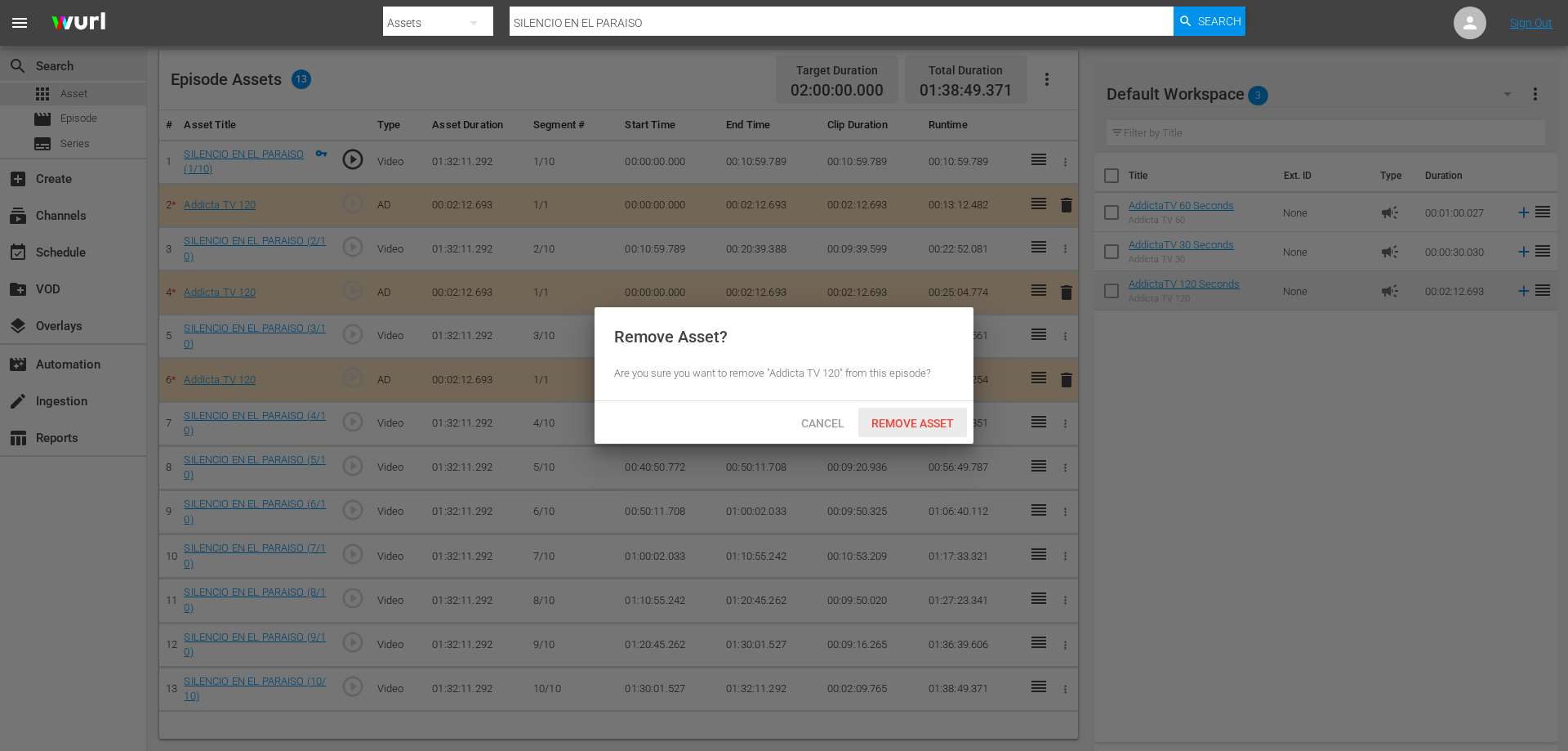
click at [920, 430] on div "Remove Asset" at bounding box center [913, 423] width 109 height 31
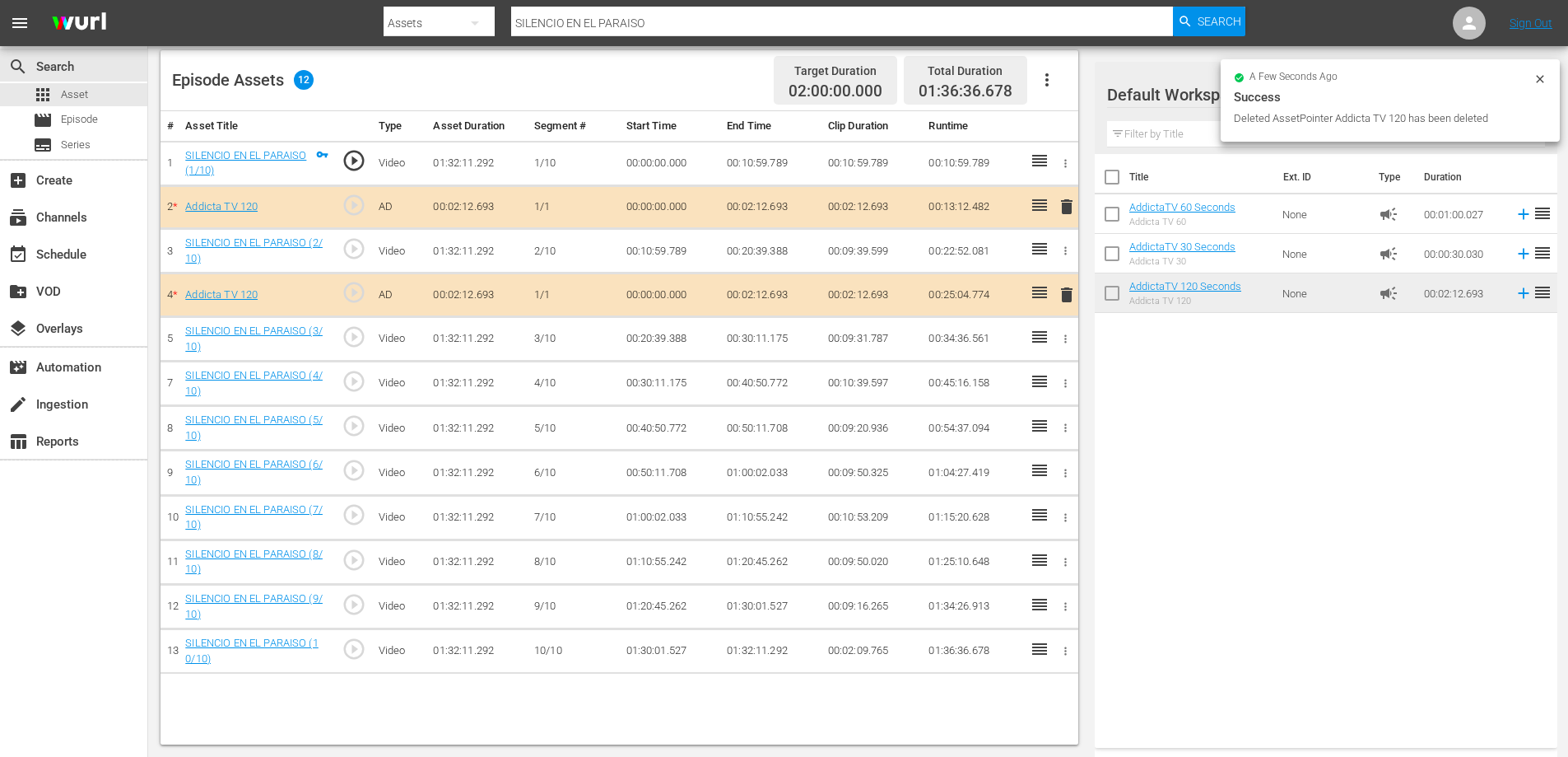
click at [1070, 302] on span "delete" at bounding box center [1066, 295] width 20 height 20
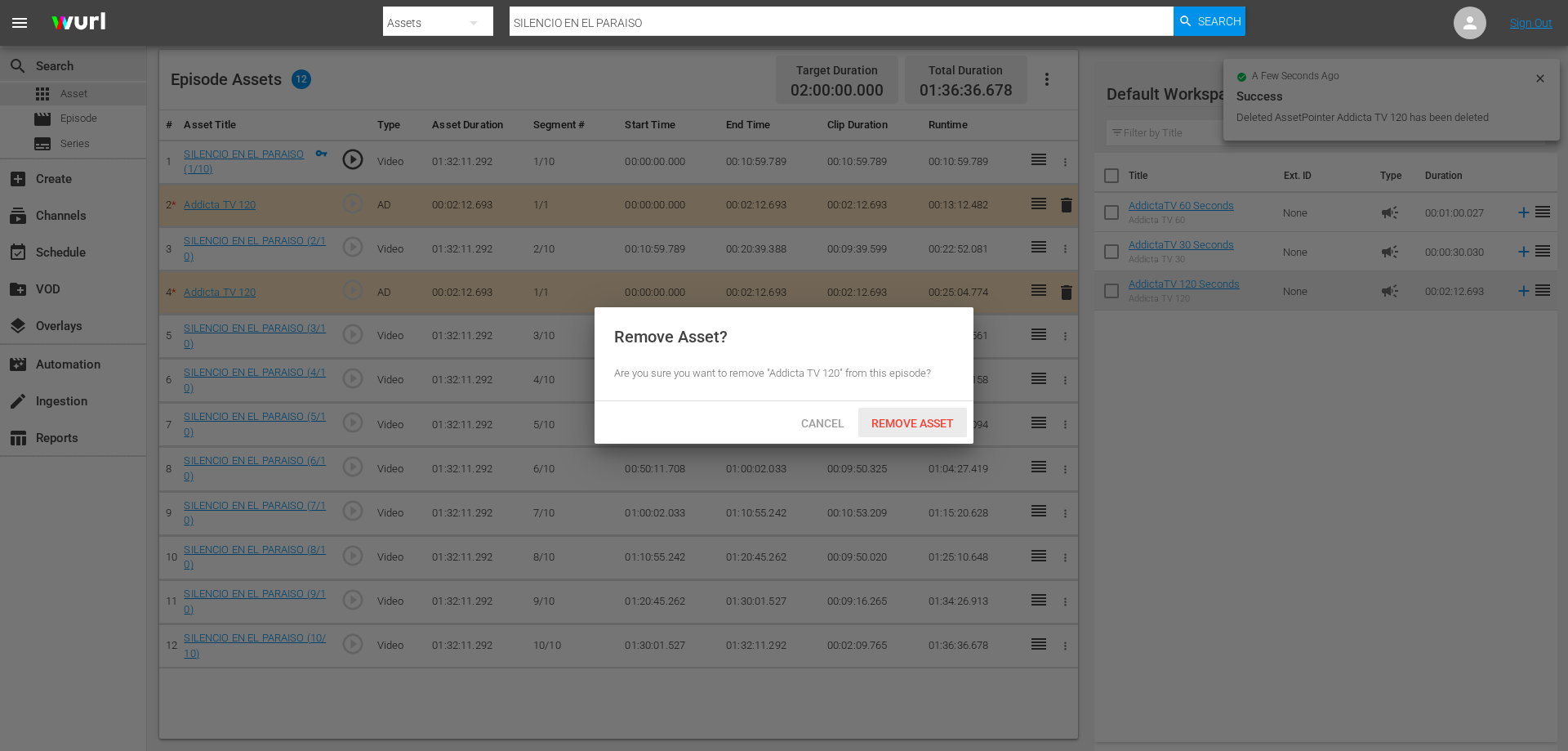
click at [915, 426] on span "Remove Asset" at bounding box center [913, 424] width 109 height 13
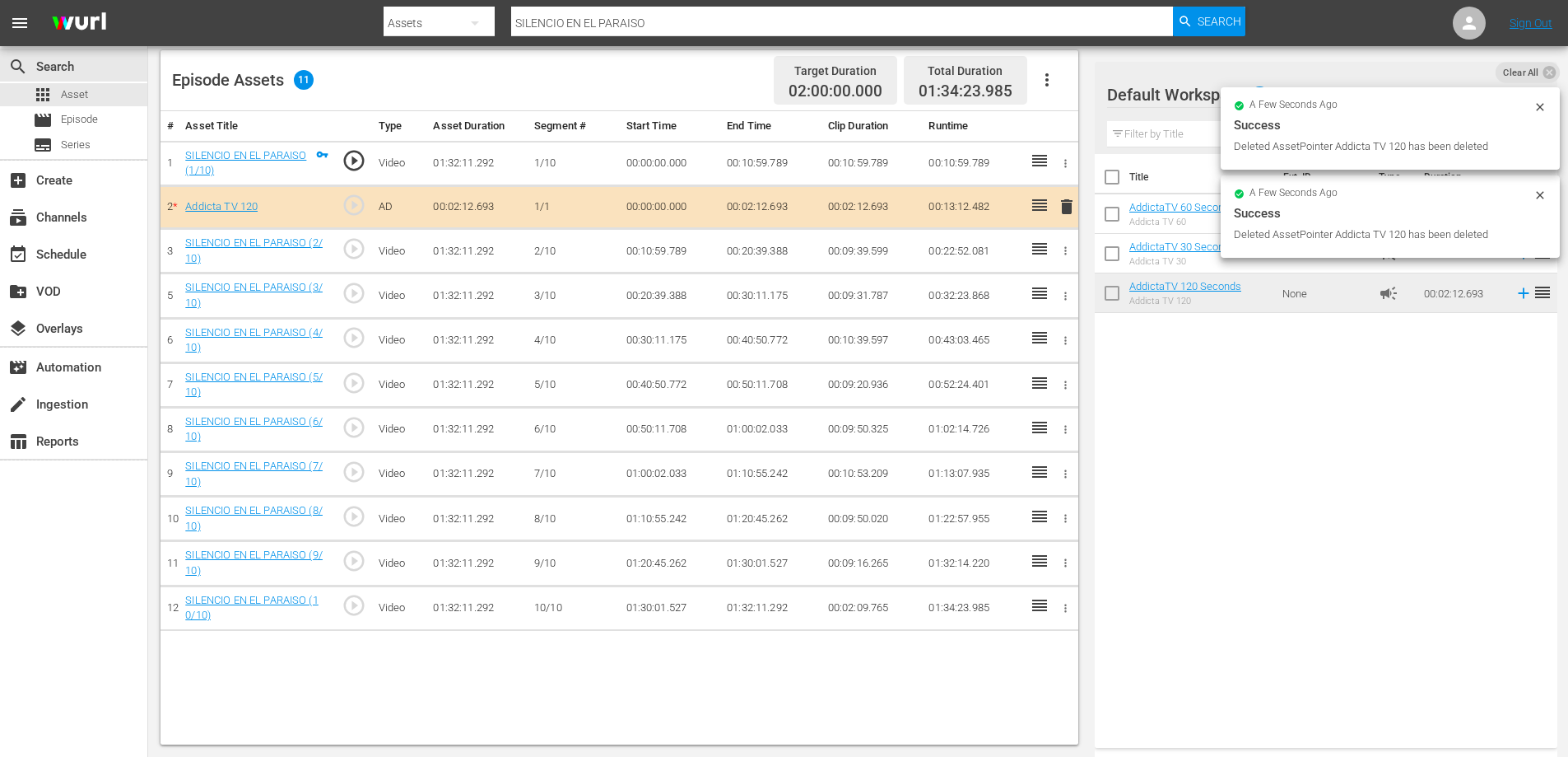
click at [1067, 202] on span "delete" at bounding box center [1066, 206] width 20 height 20
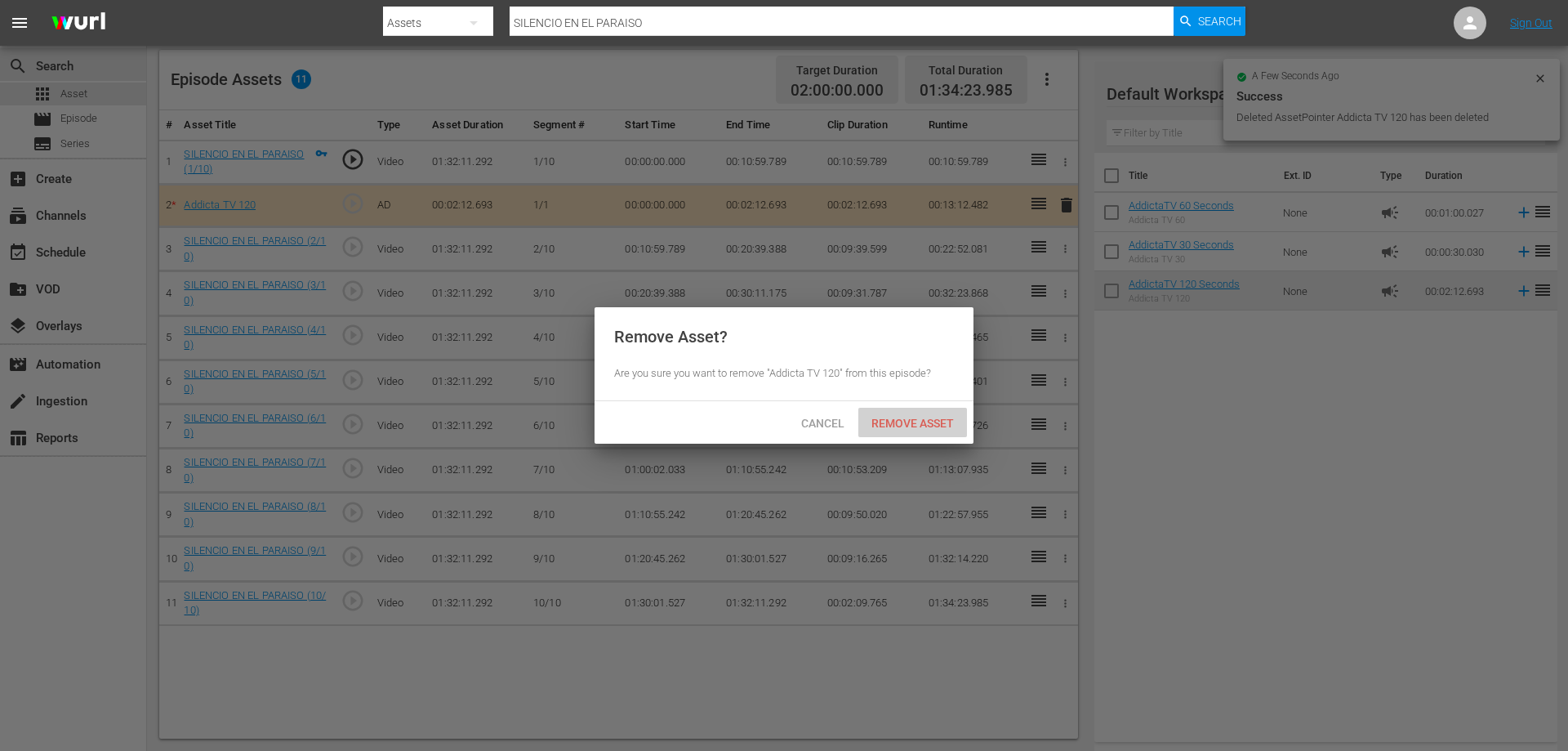
click at [901, 425] on span "Remove Asset" at bounding box center [913, 424] width 109 height 13
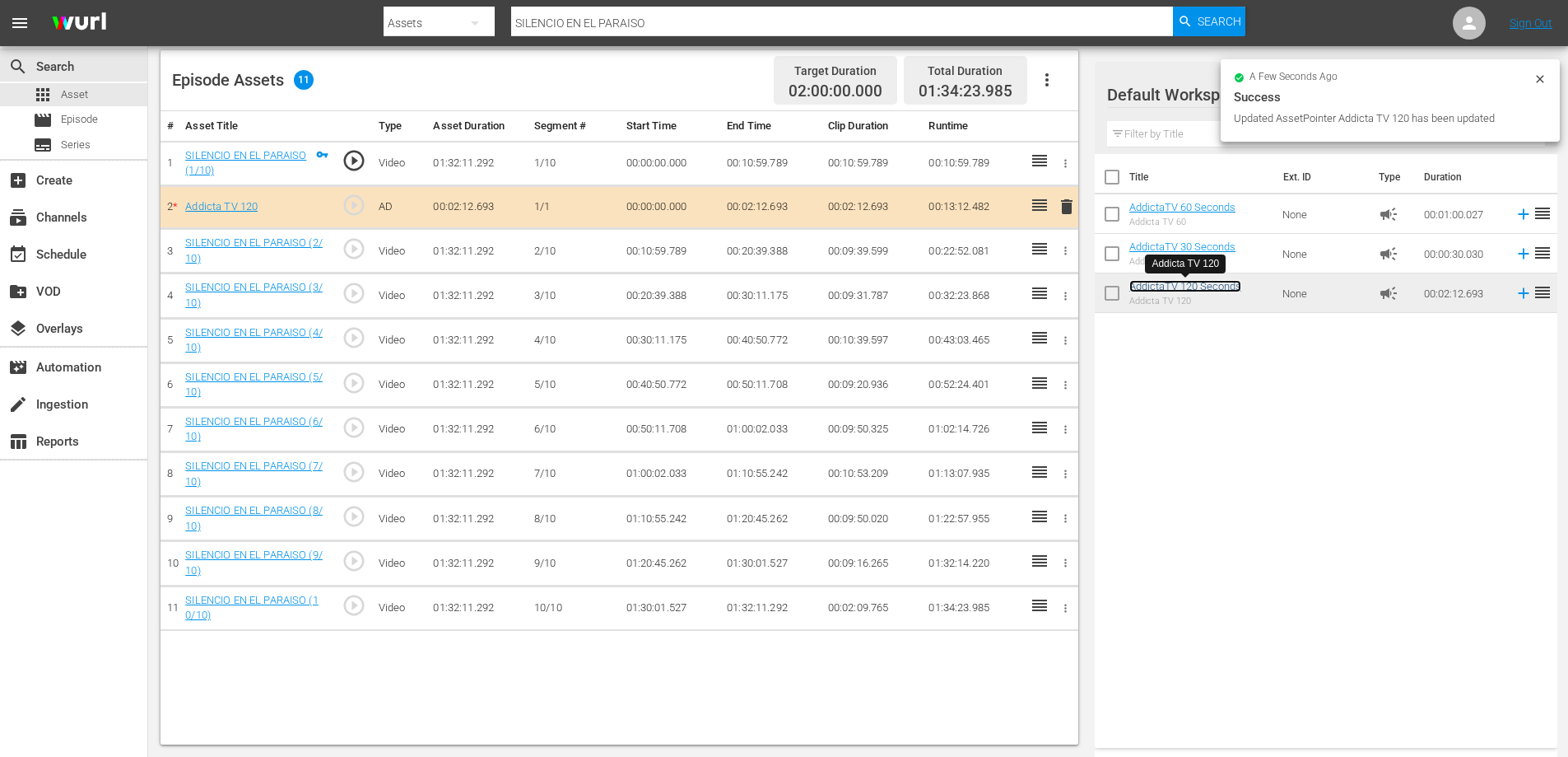
click at [1190, 290] on link "AddictaTV 120 Seconds" at bounding box center [1185, 285] width 112 height 12
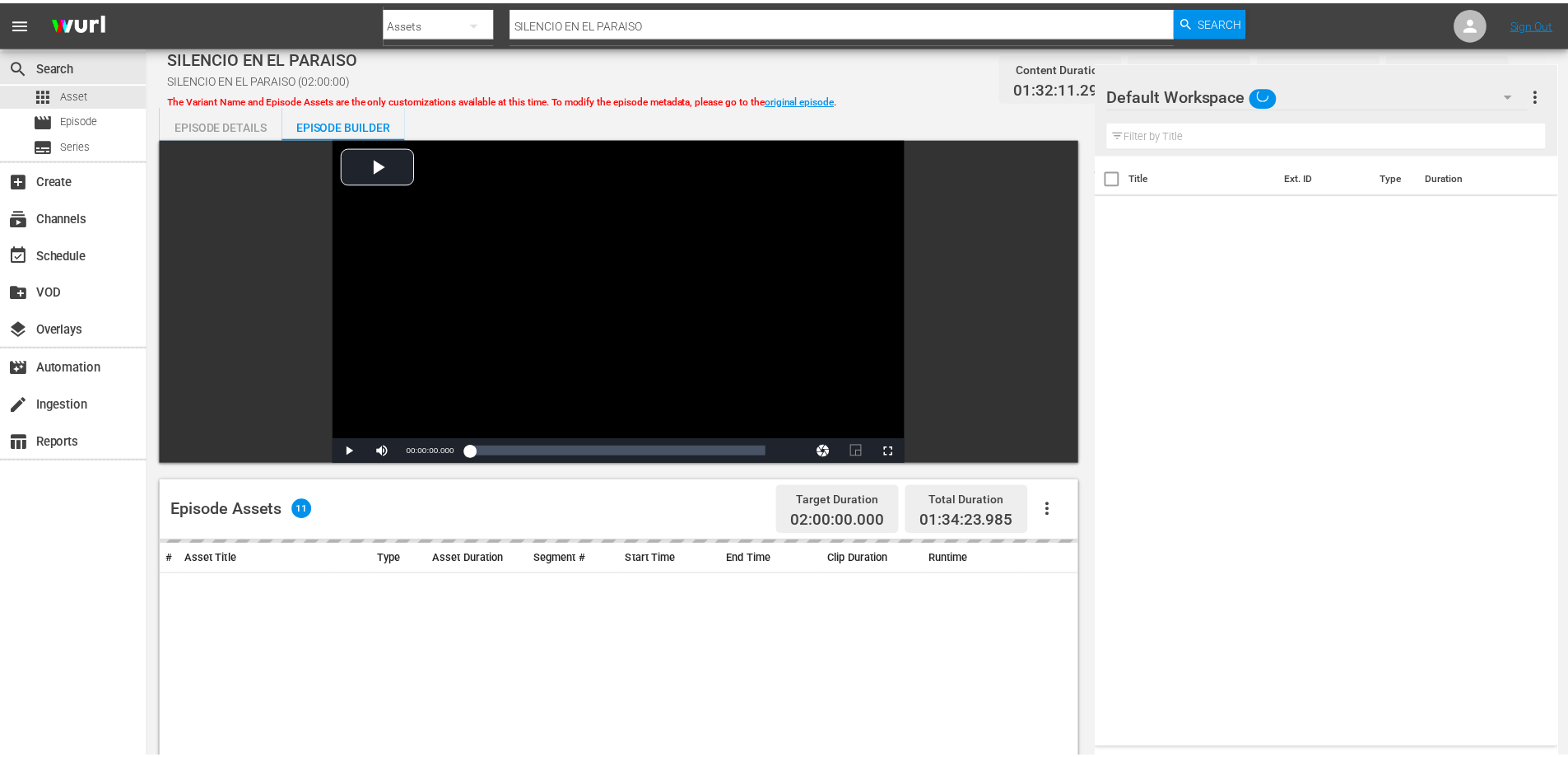
scroll to position [429, 0]
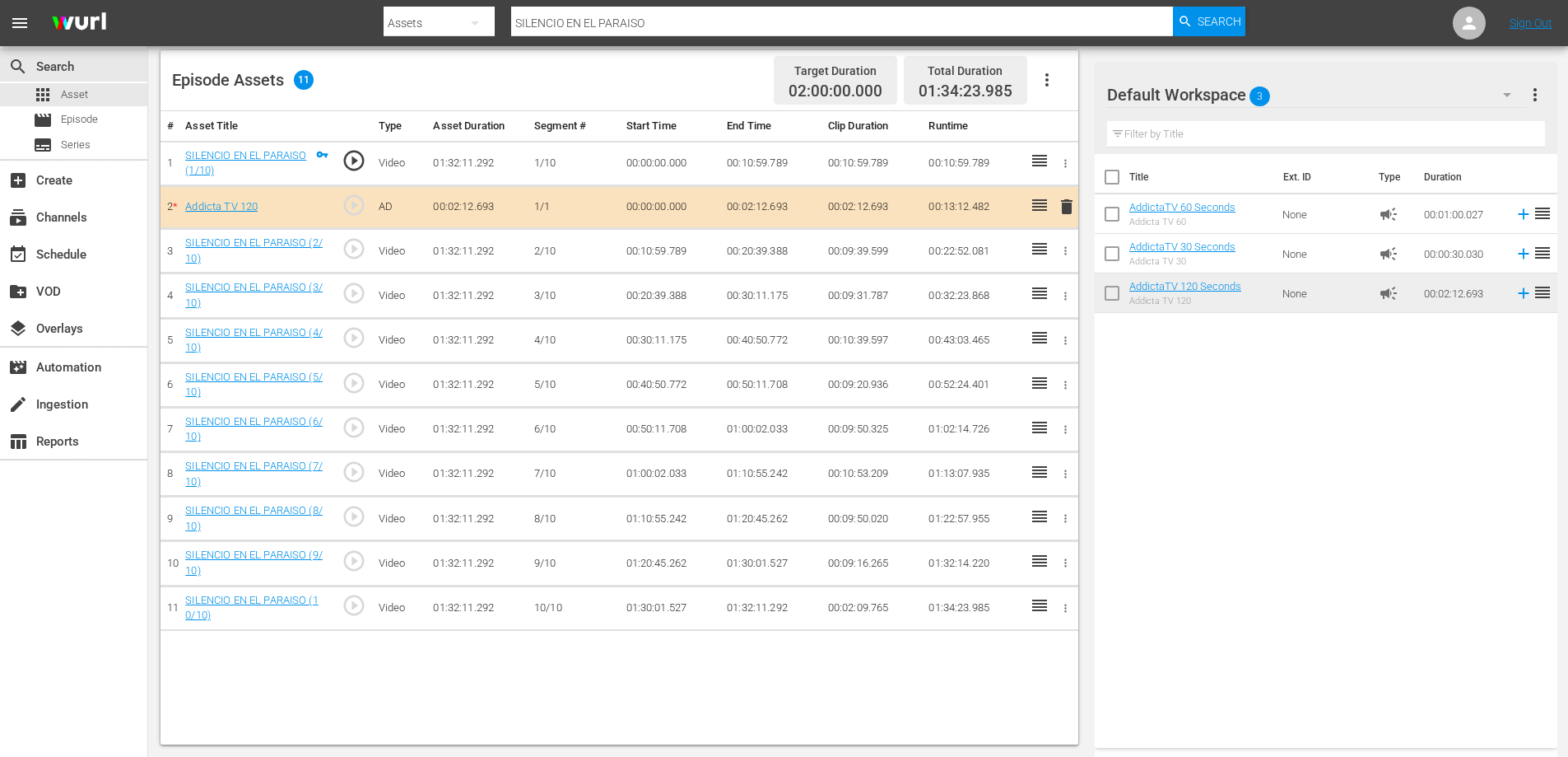
click at [1069, 205] on span "delete" at bounding box center [1066, 206] width 20 height 20
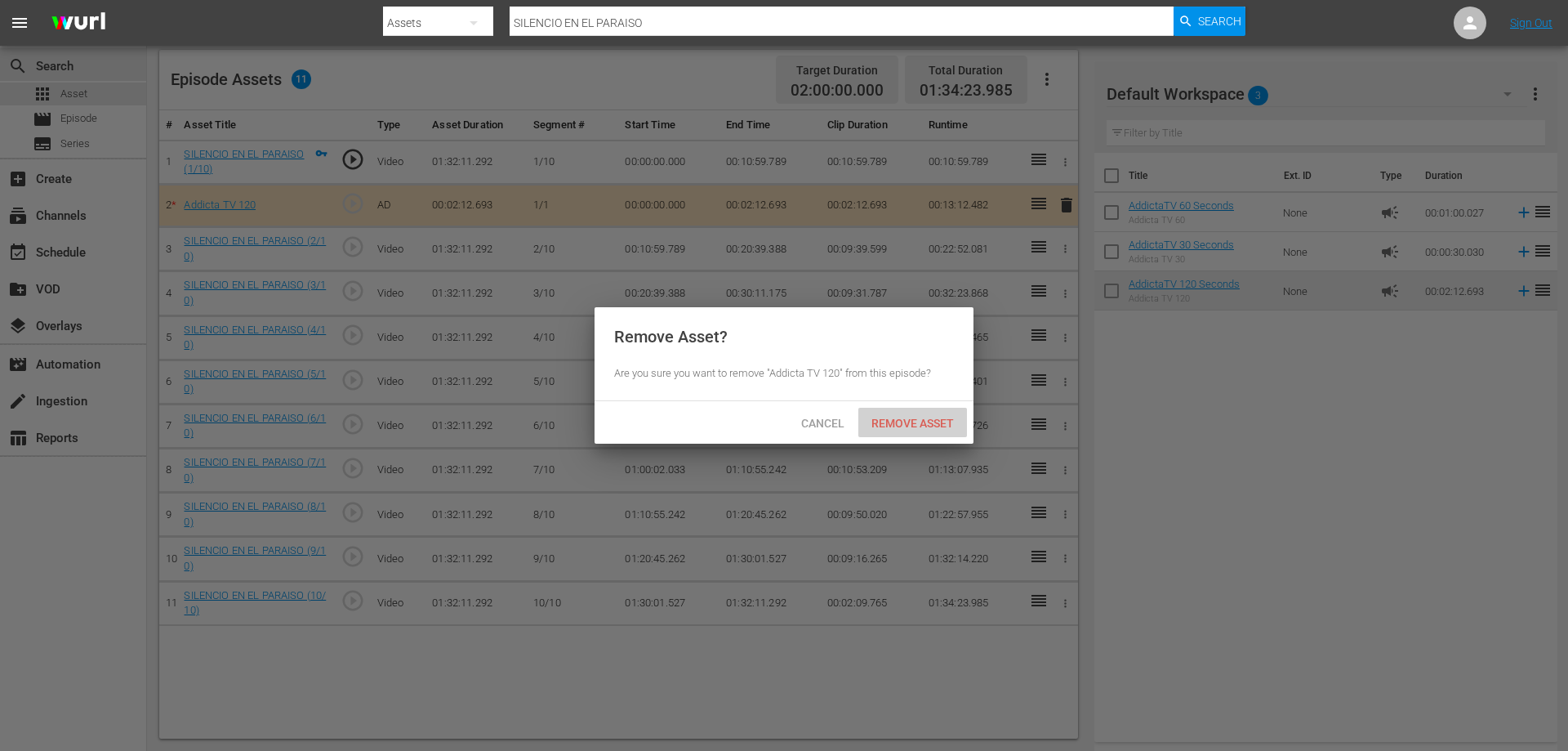
click at [900, 430] on div "Remove Asset" at bounding box center [913, 423] width 109 height 31
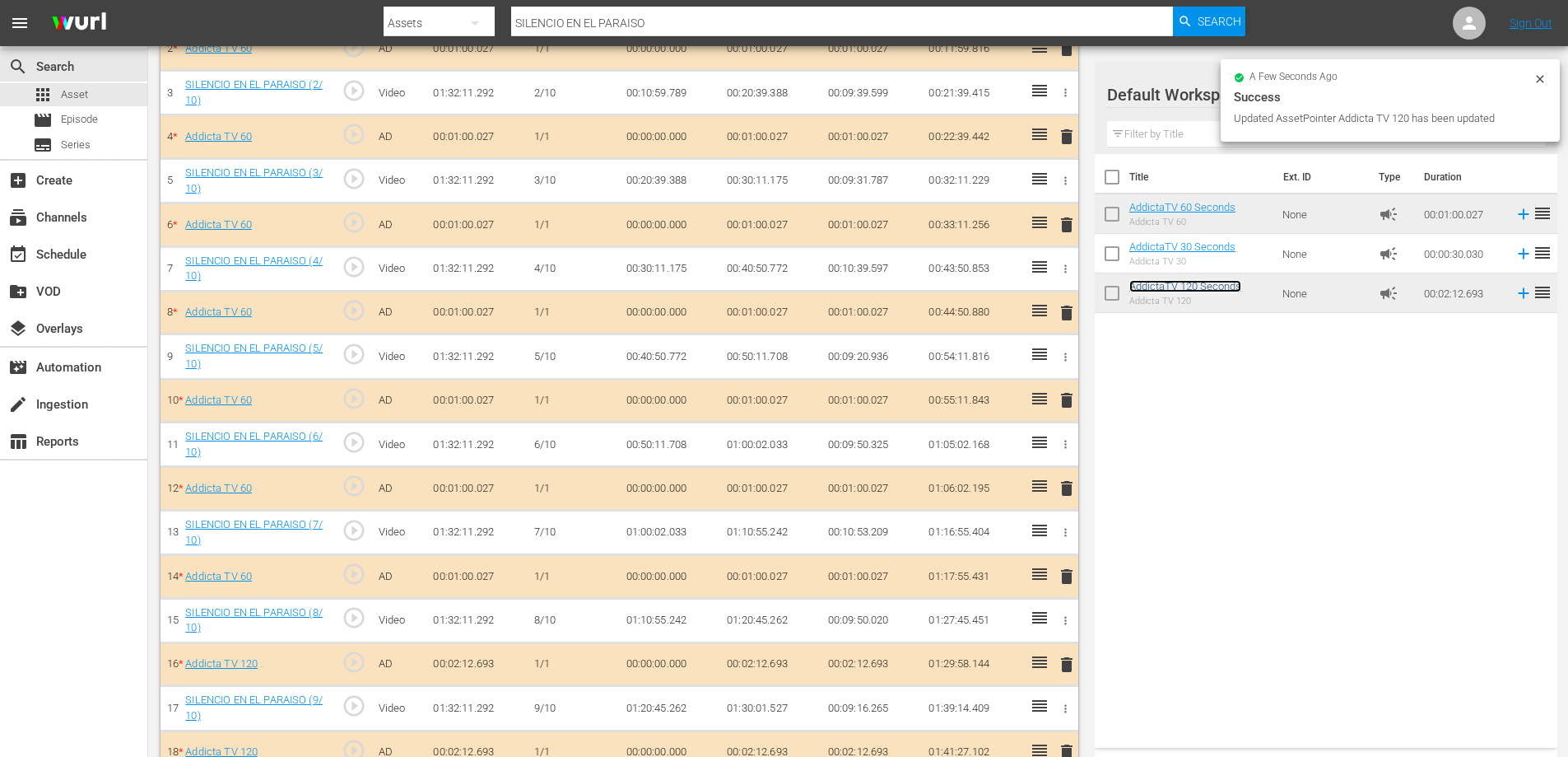
scroll to position [622, 0]
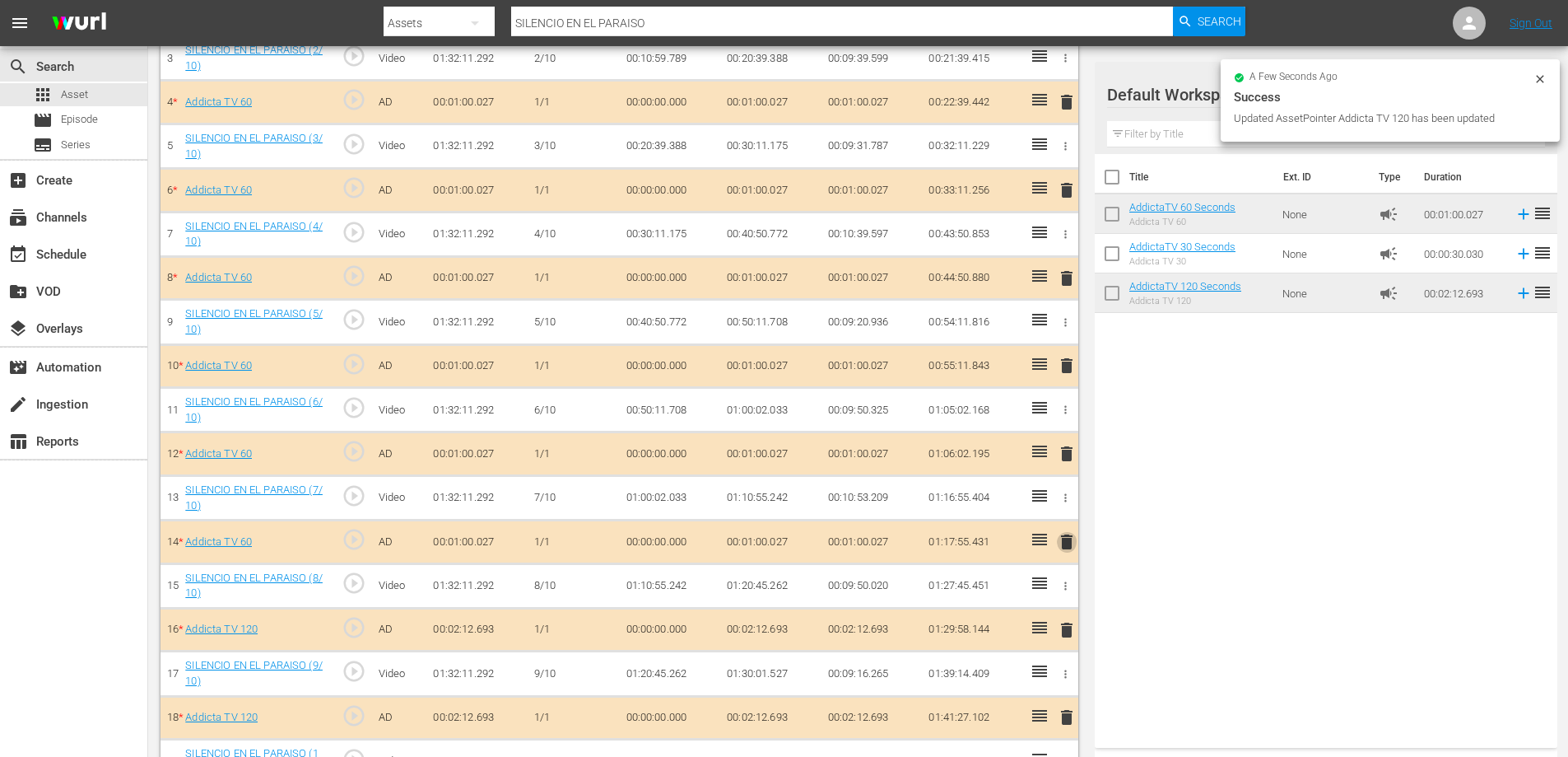
click at [1067, 543] on span "delete" at bounding box center [1066, 542] width 20 height 20
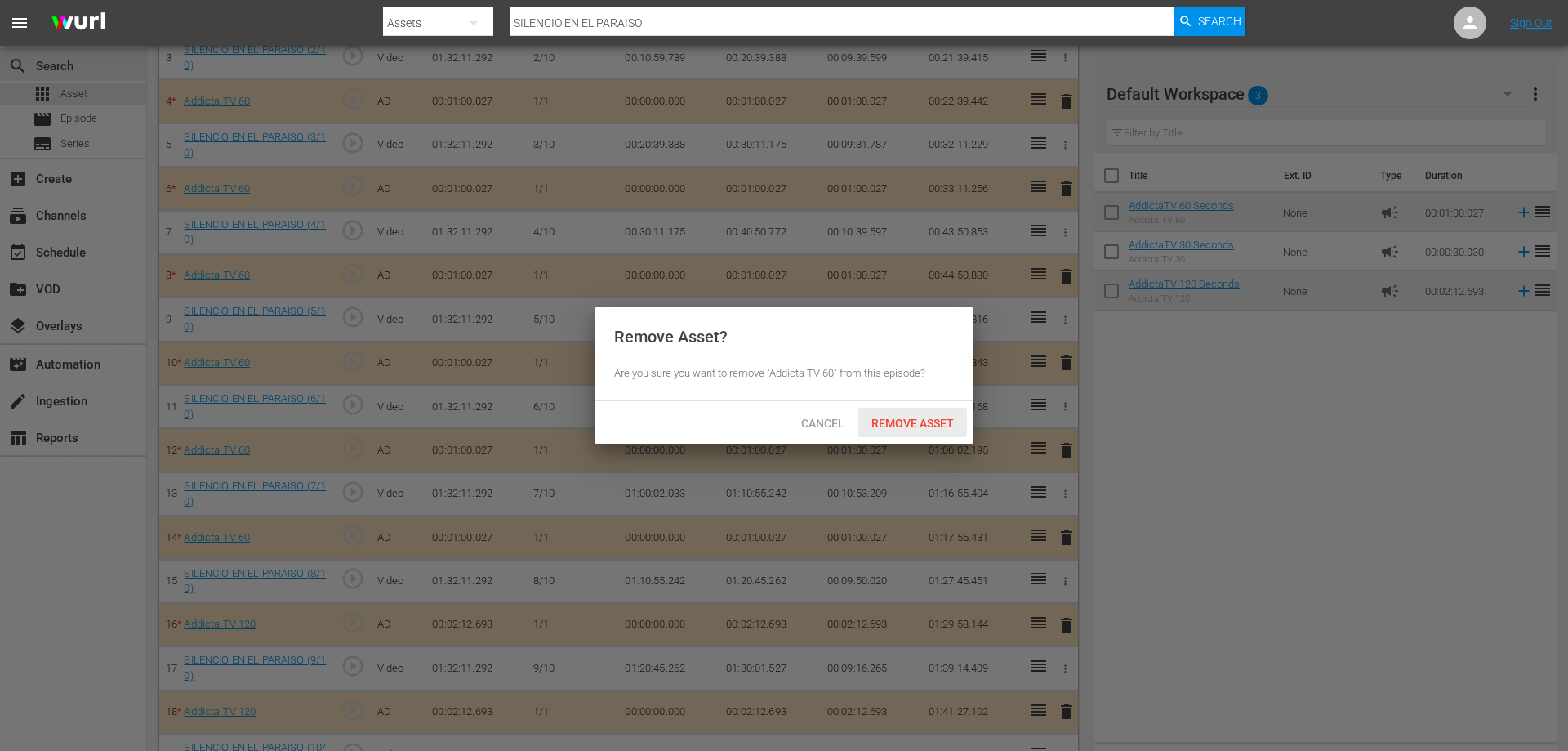
drag, startPoint x: 926, startPoint y: 415, endPoint x: 948, endPoint y: 416, distance: 22.0
click at [926, 417] on span "Remove Asset" at bounding box center [913, 424] width 109 height 13
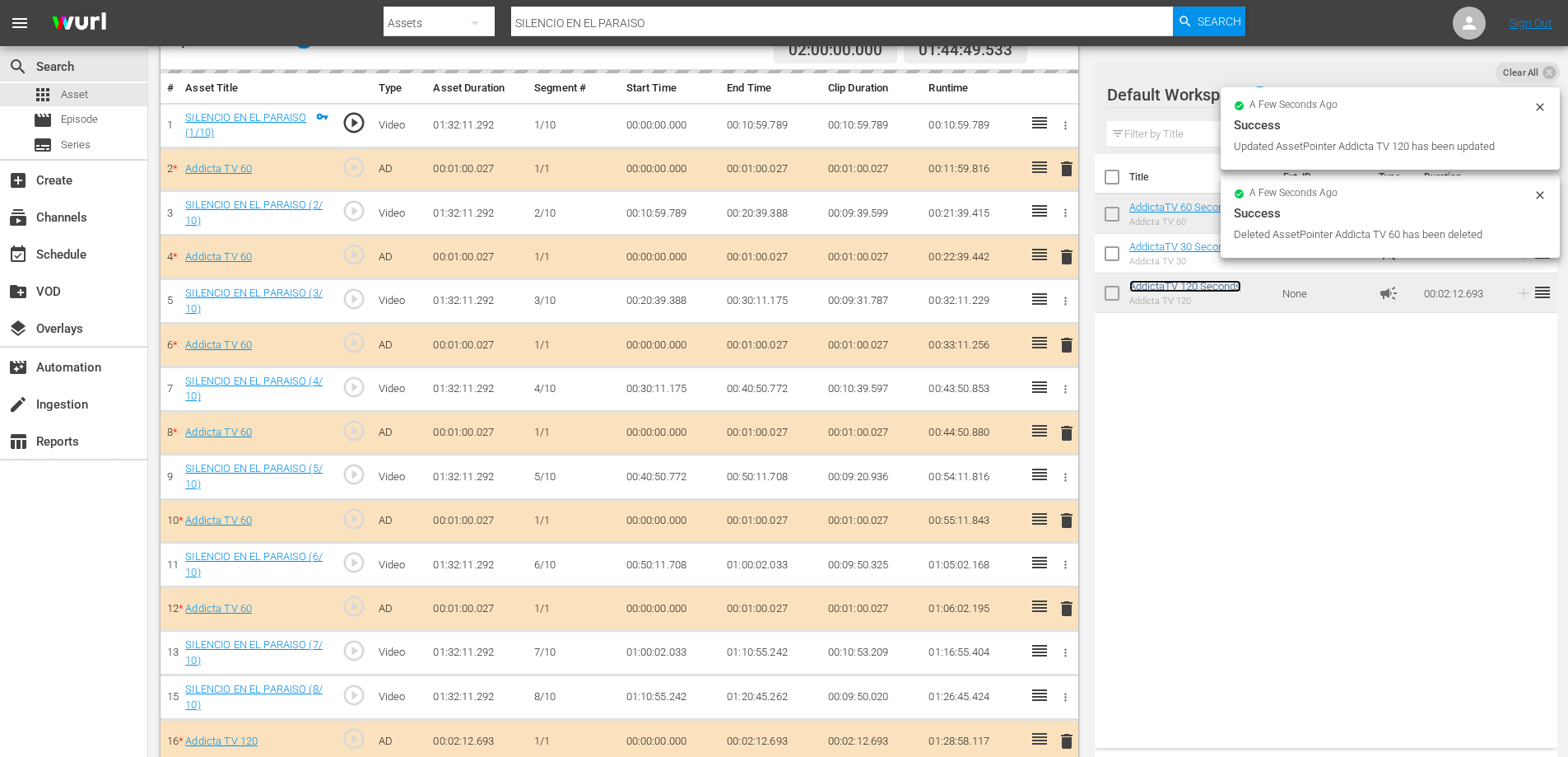
scroll to position [375, 0]
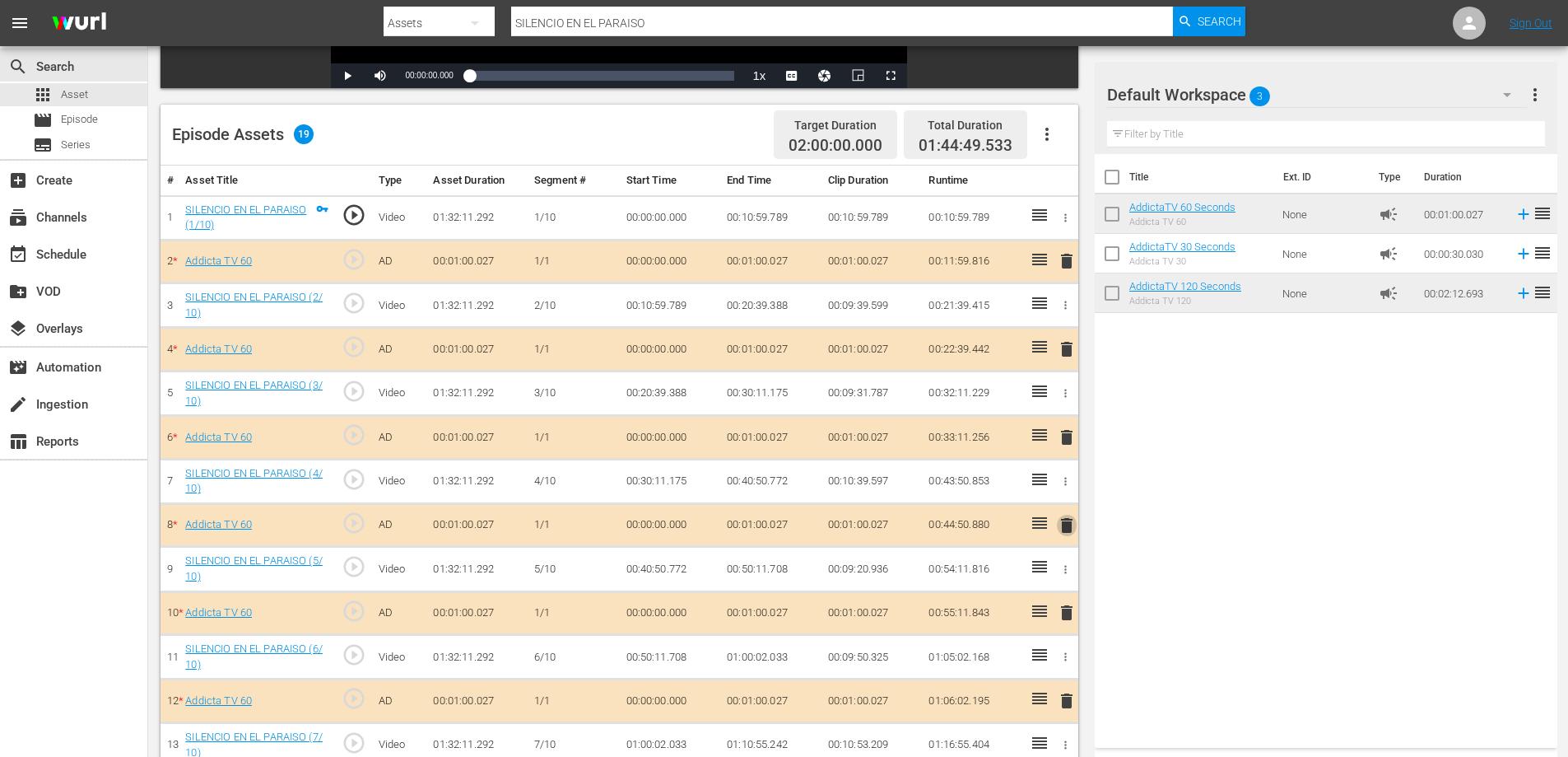
click at [1070, 524] on span "delete" at bounding box center [1066, 525] width 20 height 20
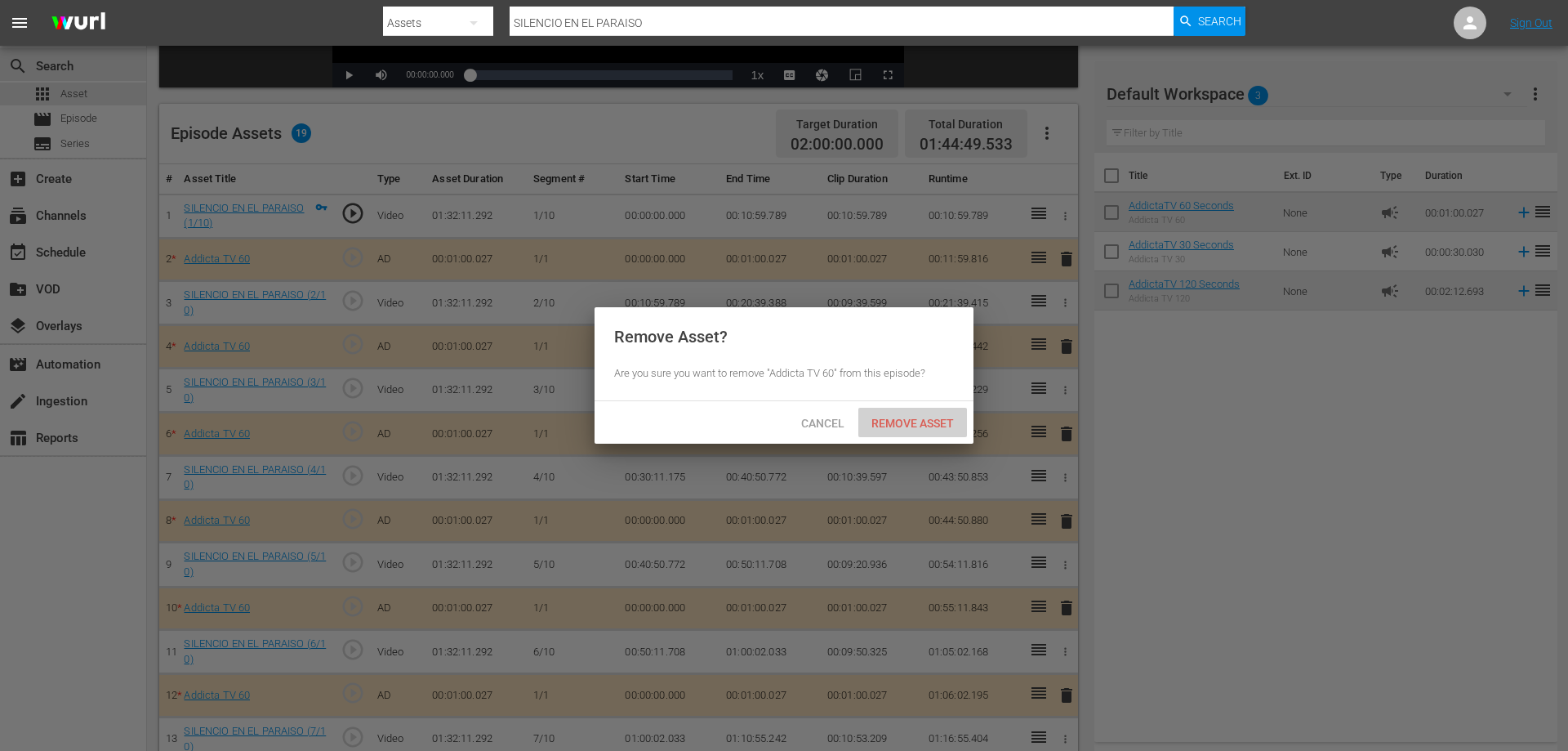
click at [935, 413] on div "Remove Asset" at bounding box center [913, 423] width 109 height 31
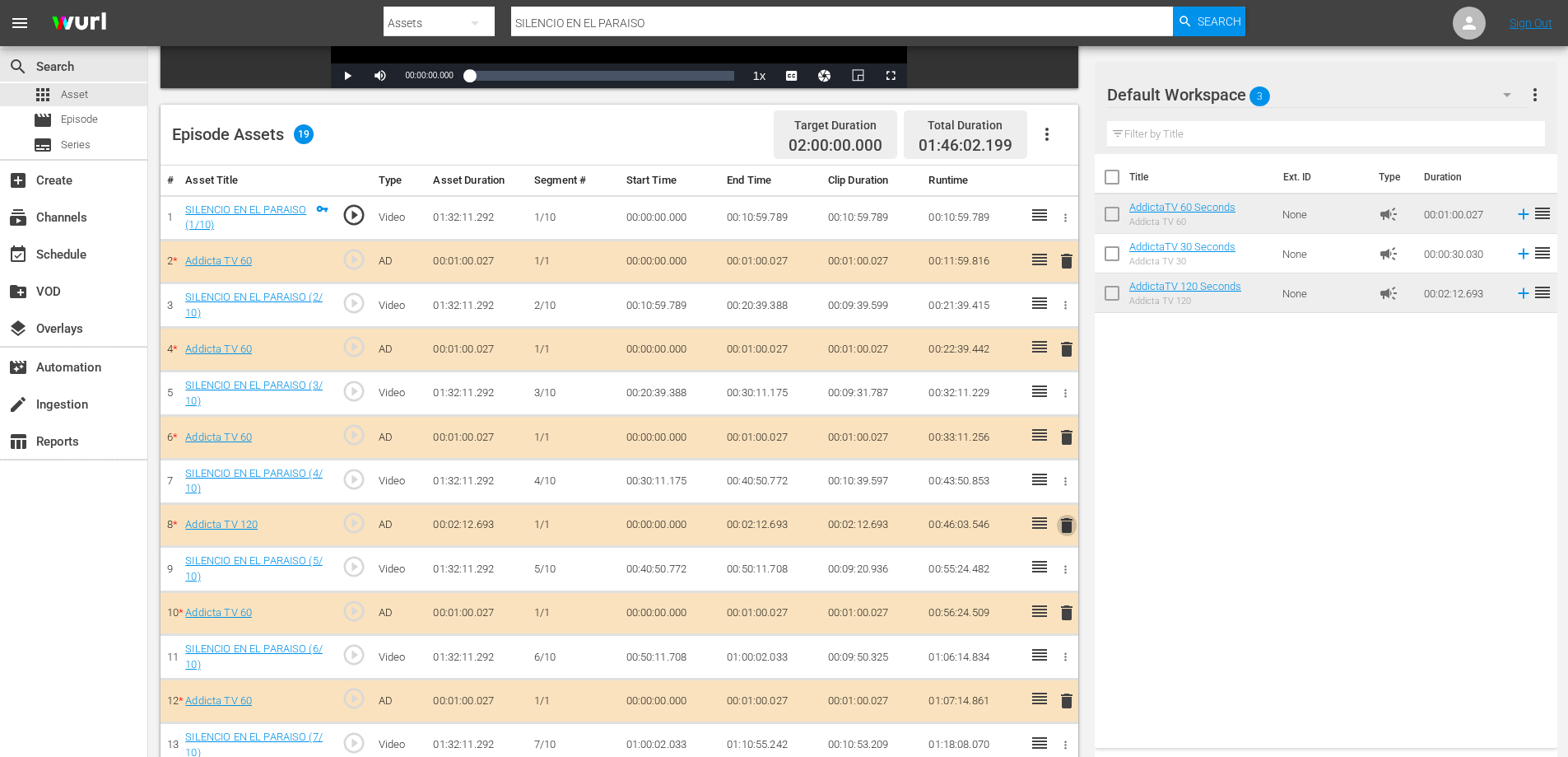
click at [1066, 528] on span "delete" at bounding box center [1066, 525] width 20 height 20
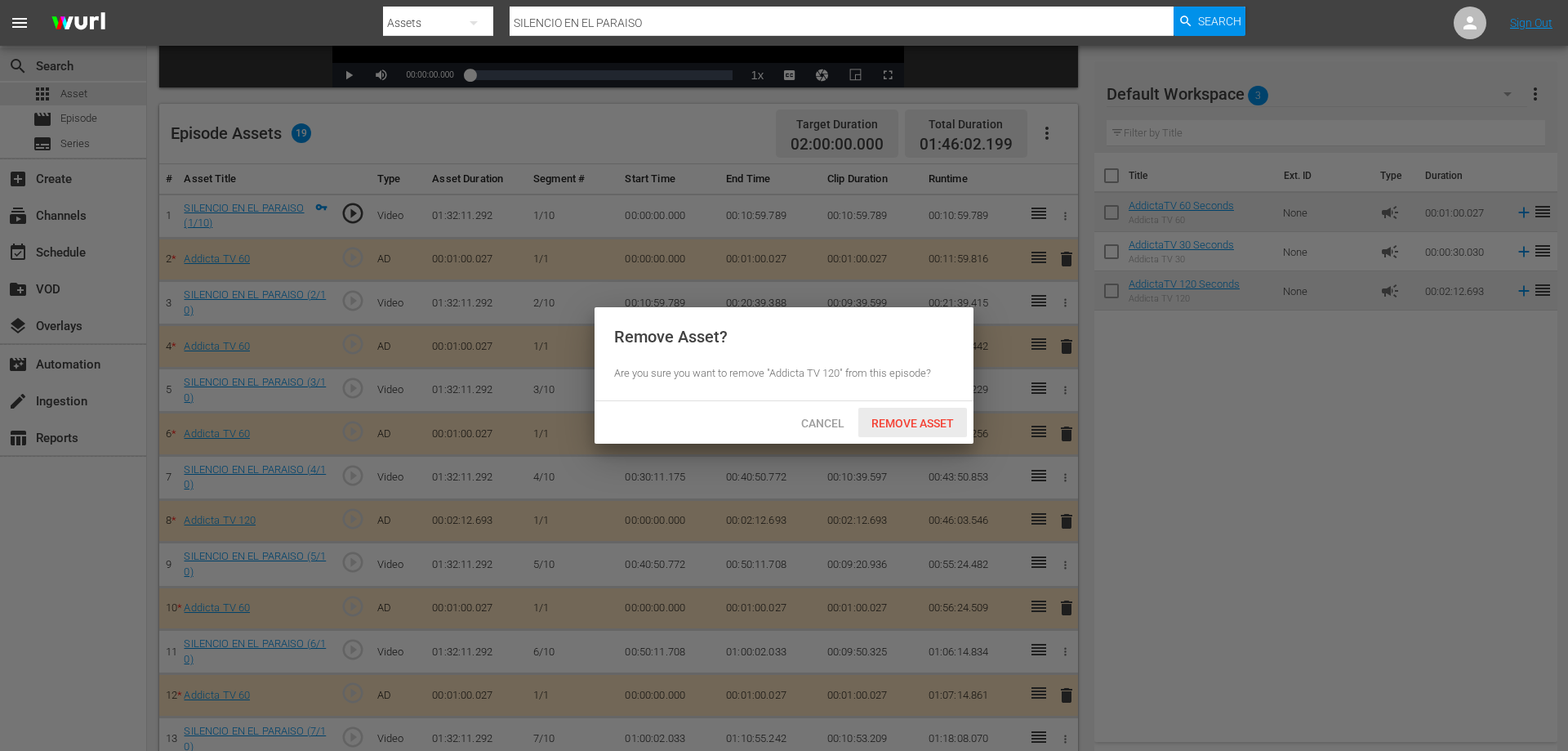
click at [894, 426] on span "Remove Asset" at bounding box center [913, 424] width 109 height 13
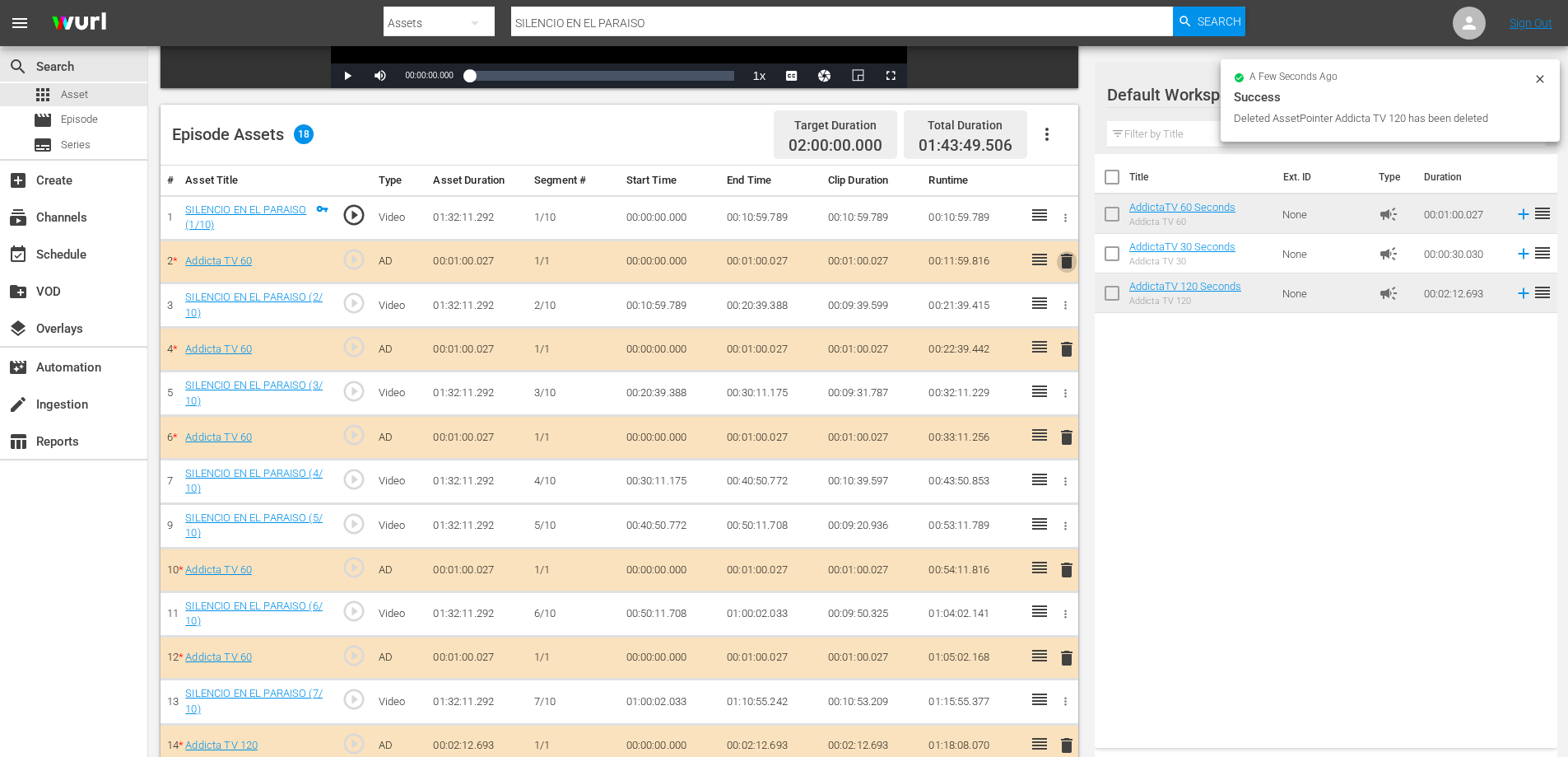
click at [1064, 263] on span "delete" at bounding box center [1066, 260] width 20 height 20
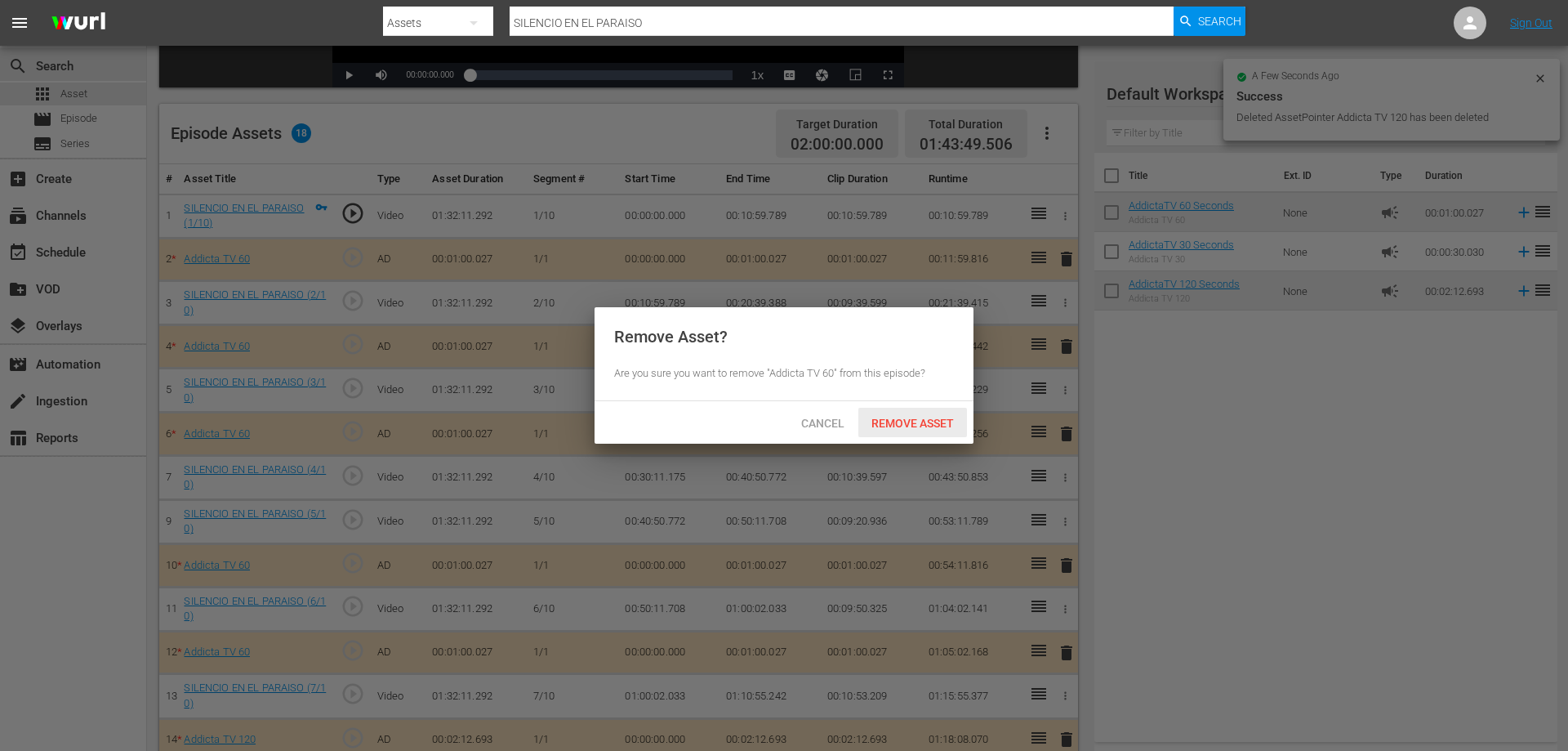
drag, startPoint x: 888, startPoint y: 424, endPoint x: 913, endPoint y: 411, distance: 28.2
click at [888, 425] on span "Remove Asset" at bounding box center [913, 424] width 109 height 13
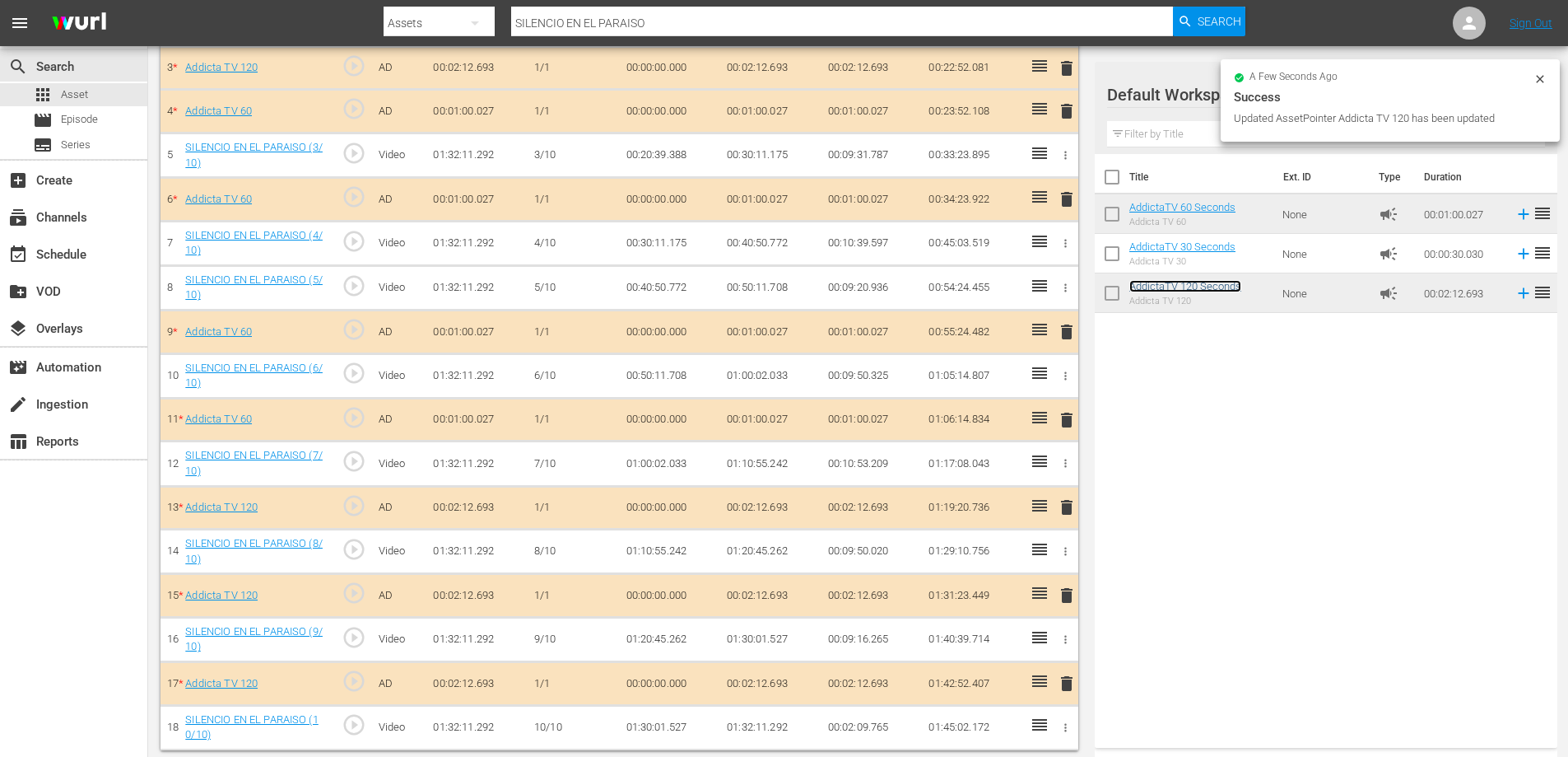
scroll to position [619, 0]
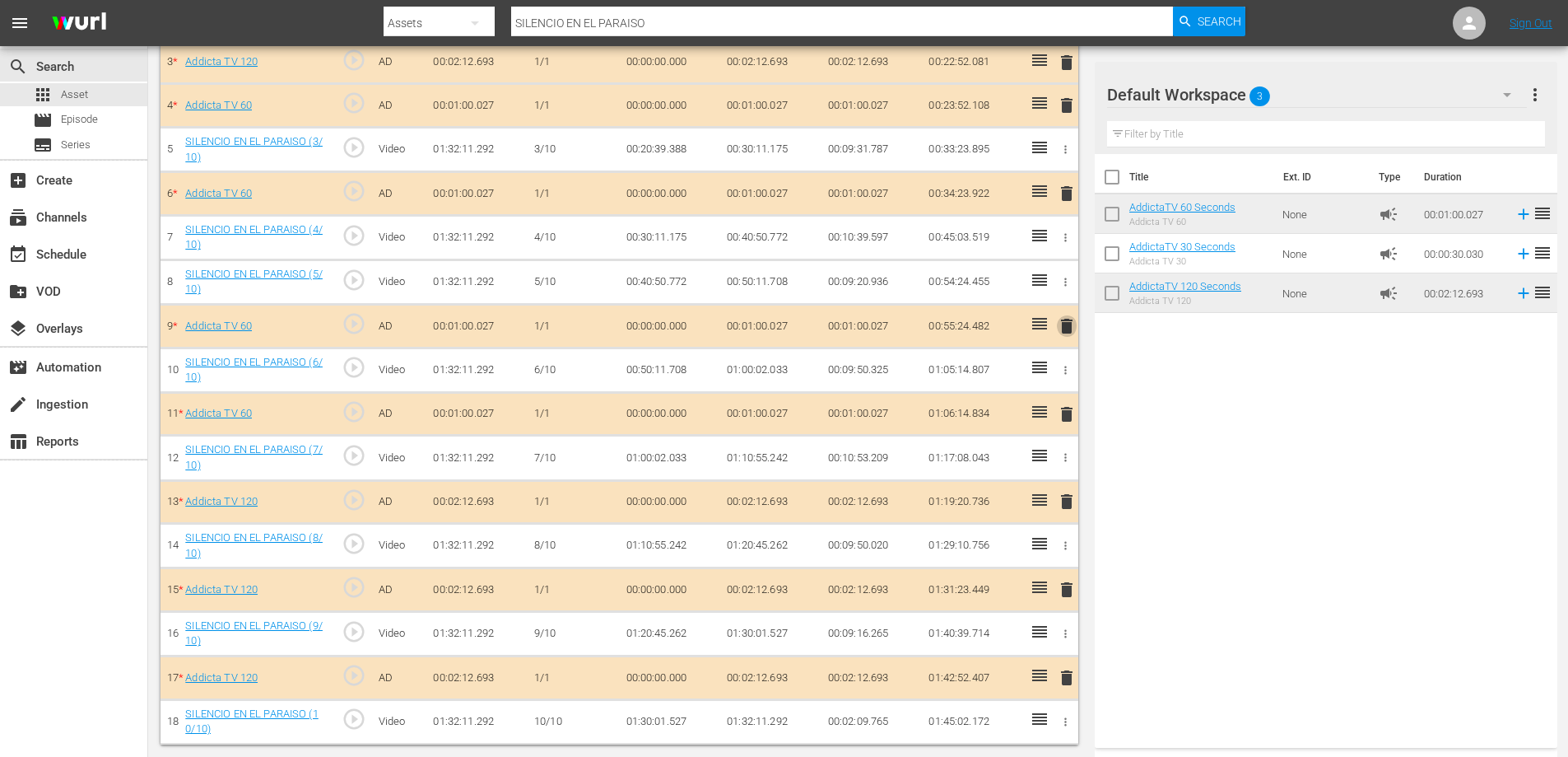
click at [1069, 329] on span "delete" at bounding box center [1066, 325] width 20 height 20
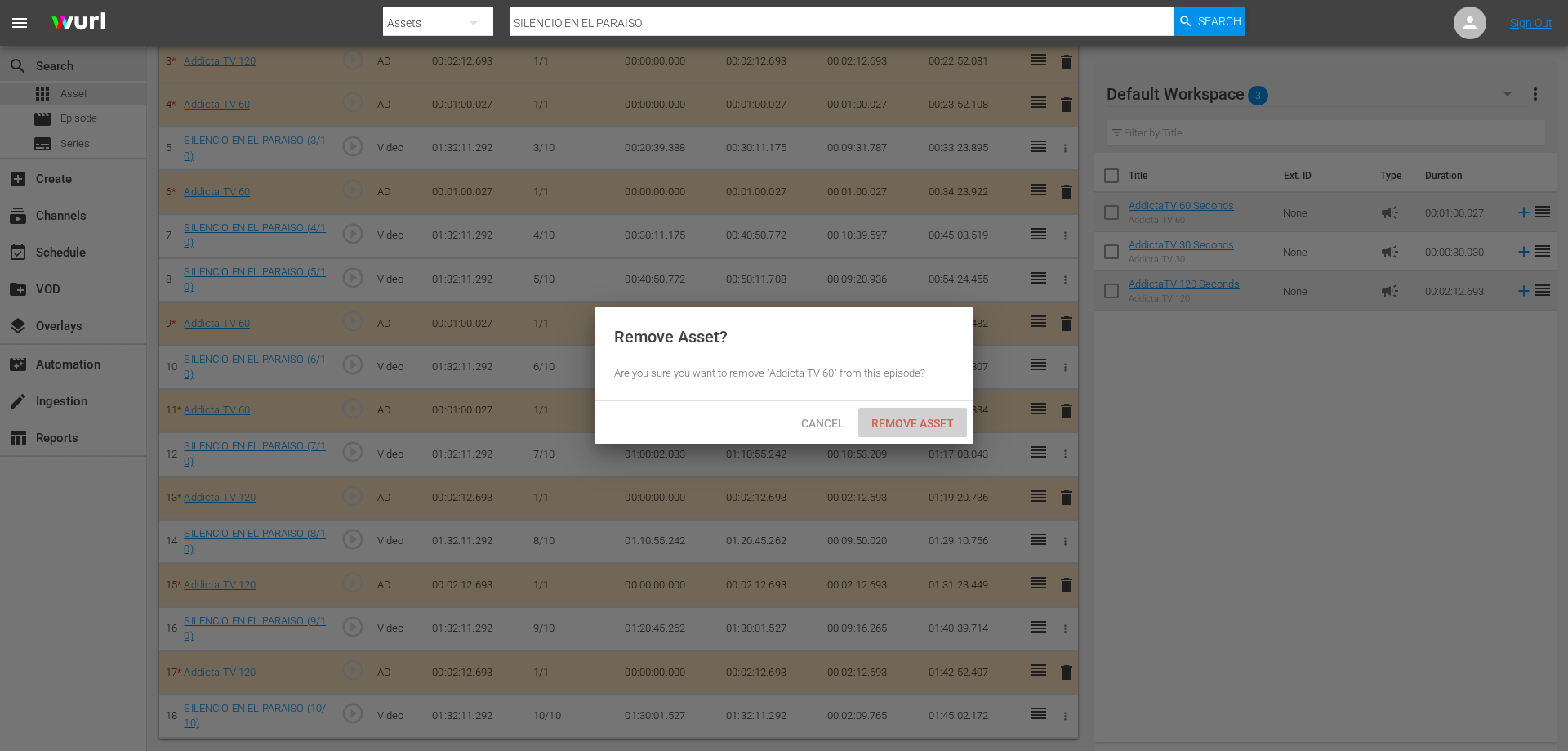
click at [894, 426] on span "Remove Asset" at bounding box center [913, 424] width 109 height 13
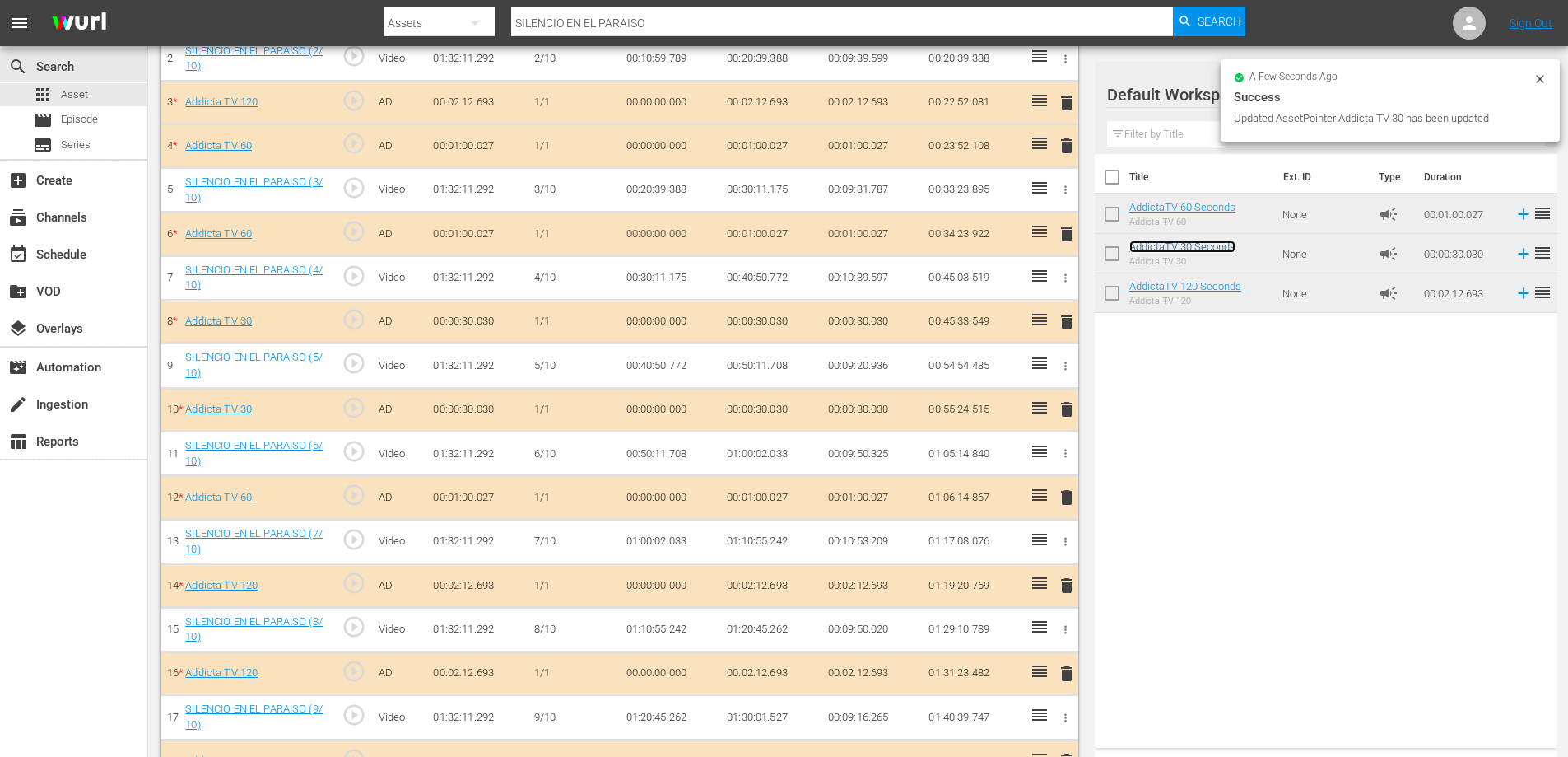
scroll to position [328, 0]
